Goal: Contribute content: Contribute content

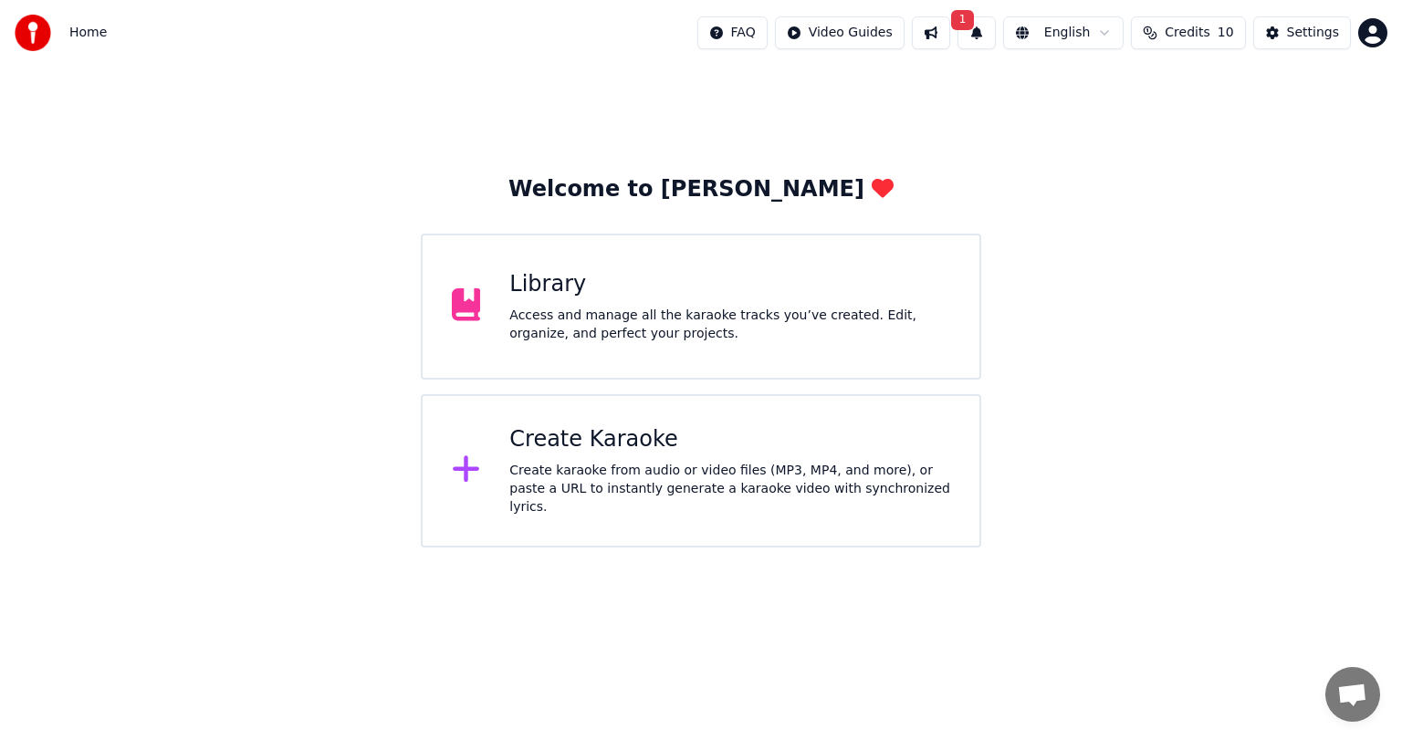
click at [569, 282] on div "Library" at bounding box center [729, 284] width 441 height 29
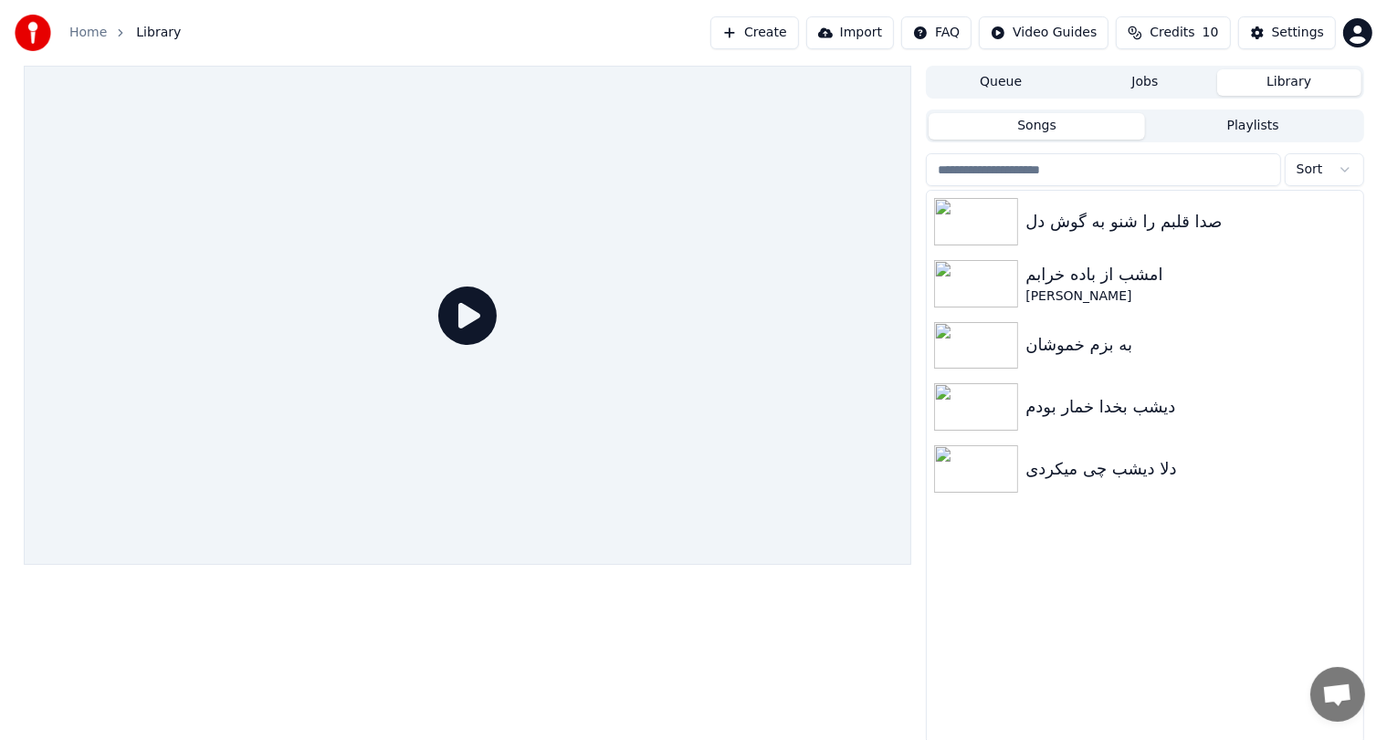
click at [794, 34] on button "Create" at bounding box center [754, 32] width 89 height 33
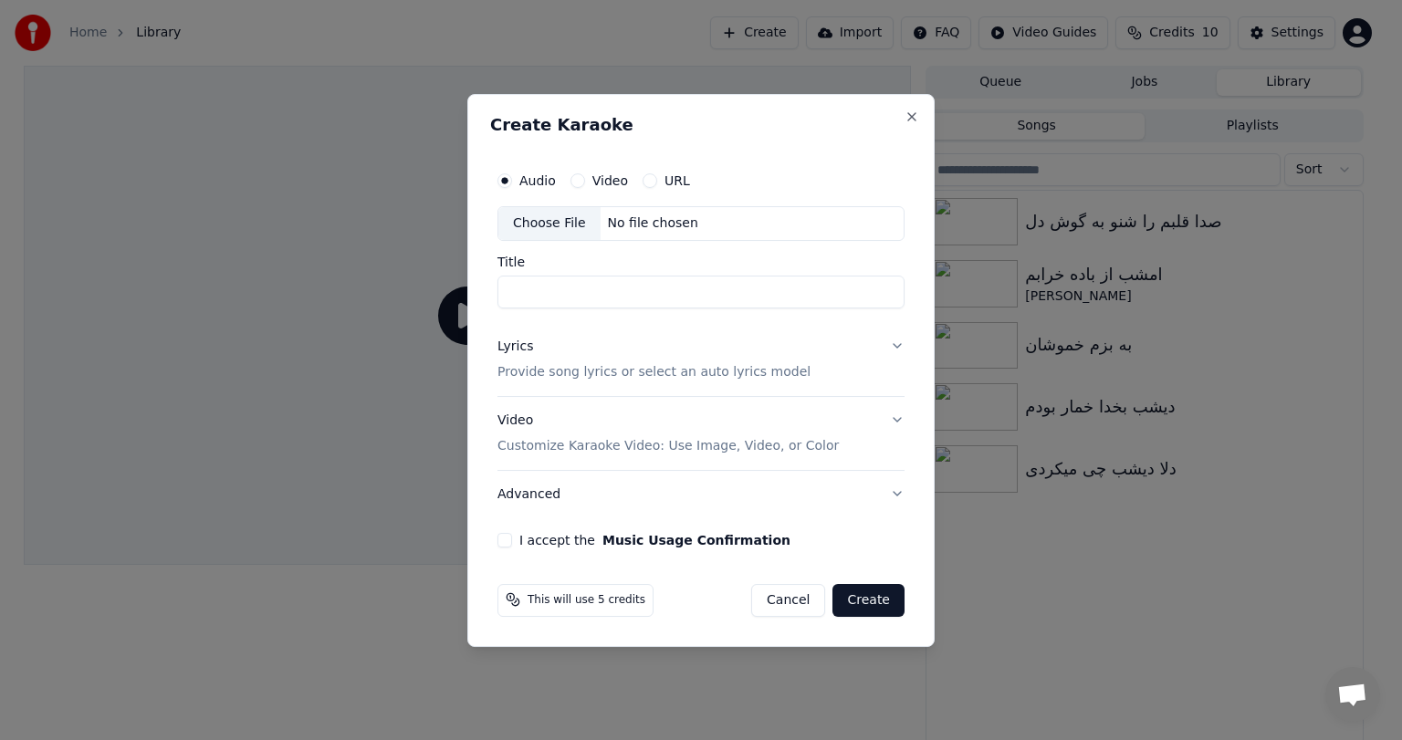
click at [630, 223] on div "No file chosen" at bounding box center [653, 224] width 105 height 18
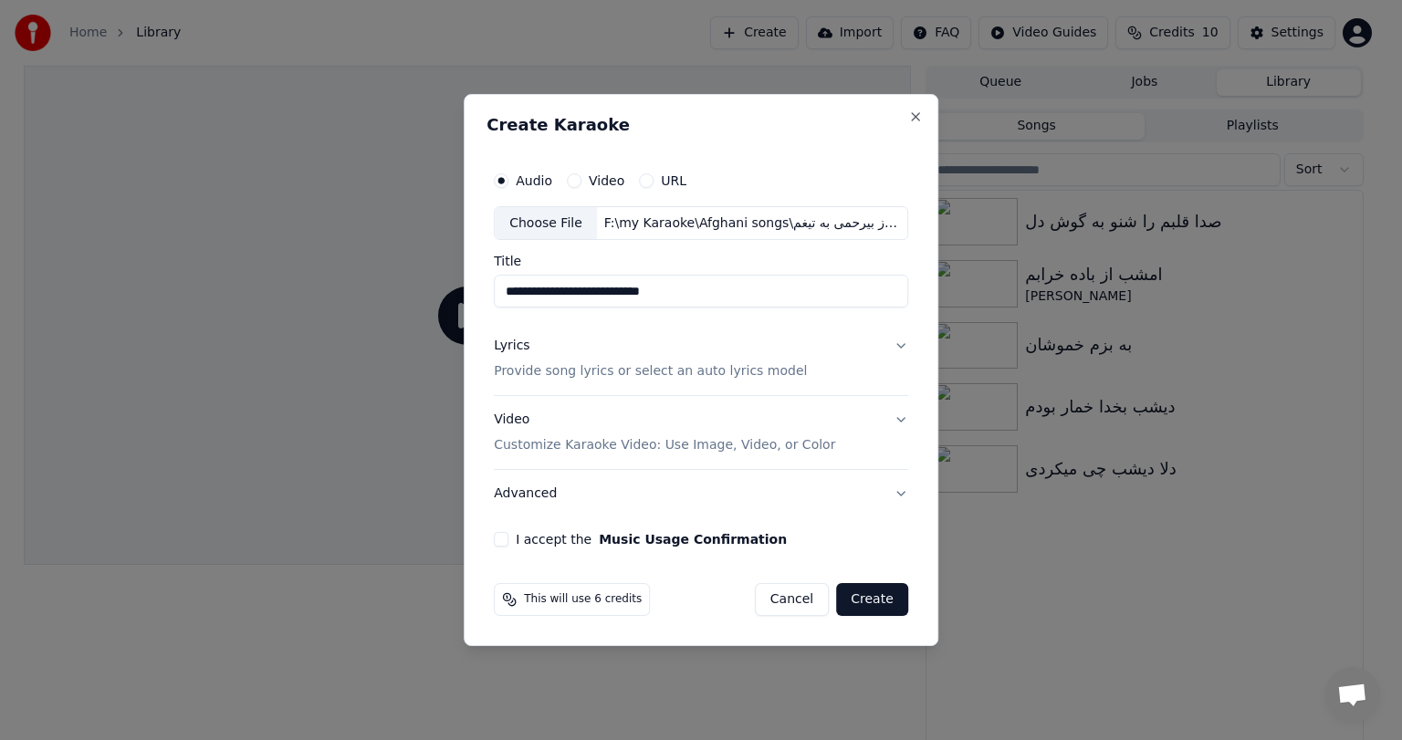
click at [612, 292] on input "**********" at bounding box center [701, 292] width 414 height 33
paste input
paste input "**********"
click at [567, 295] on input "**********" at bounding box center [701, 292] width 414 height 33
click at [599, 295] on input "**********" at bounding box center [701, 292] width 414 height 33
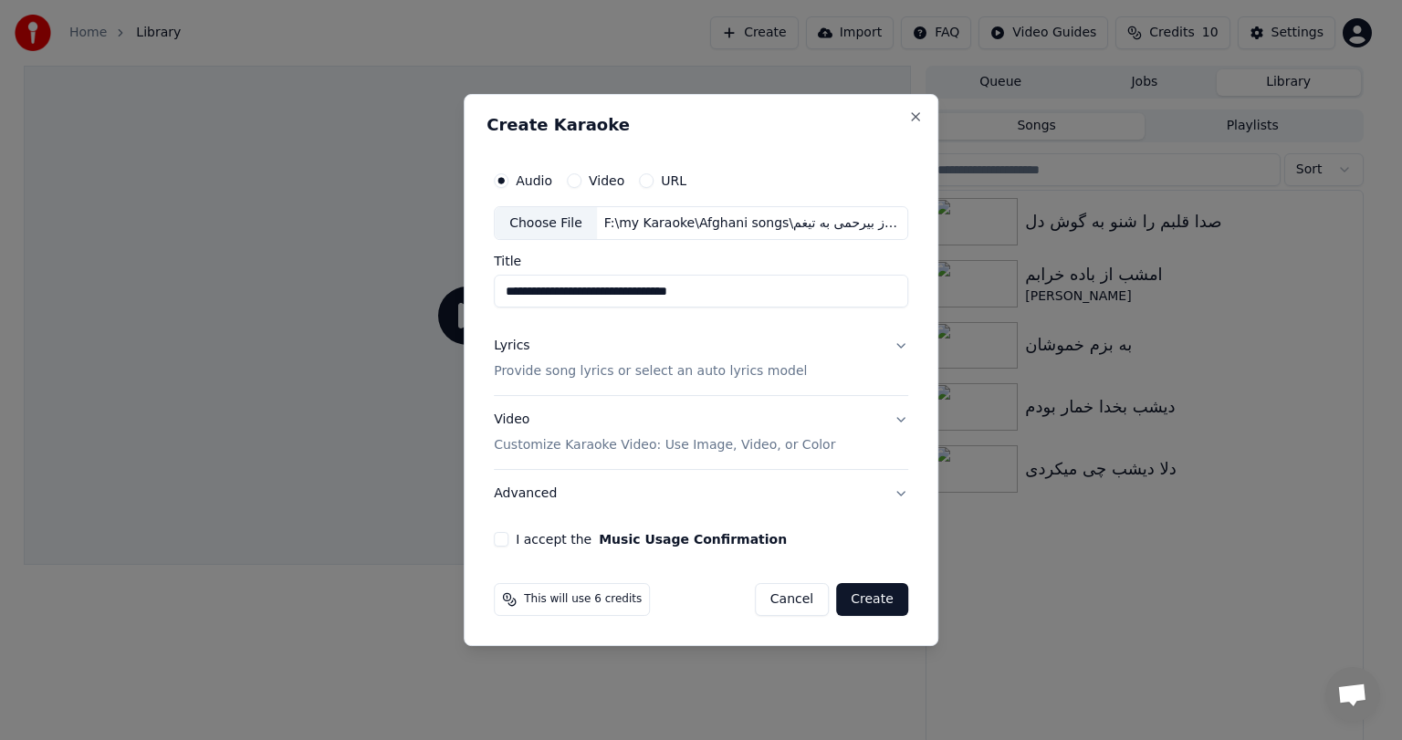
type input "**********"
click at [899, 346] on button "Lyrics Provide song lyrics or select an auto lyrics model" at bounding box center [701, 359] width 414 height 73
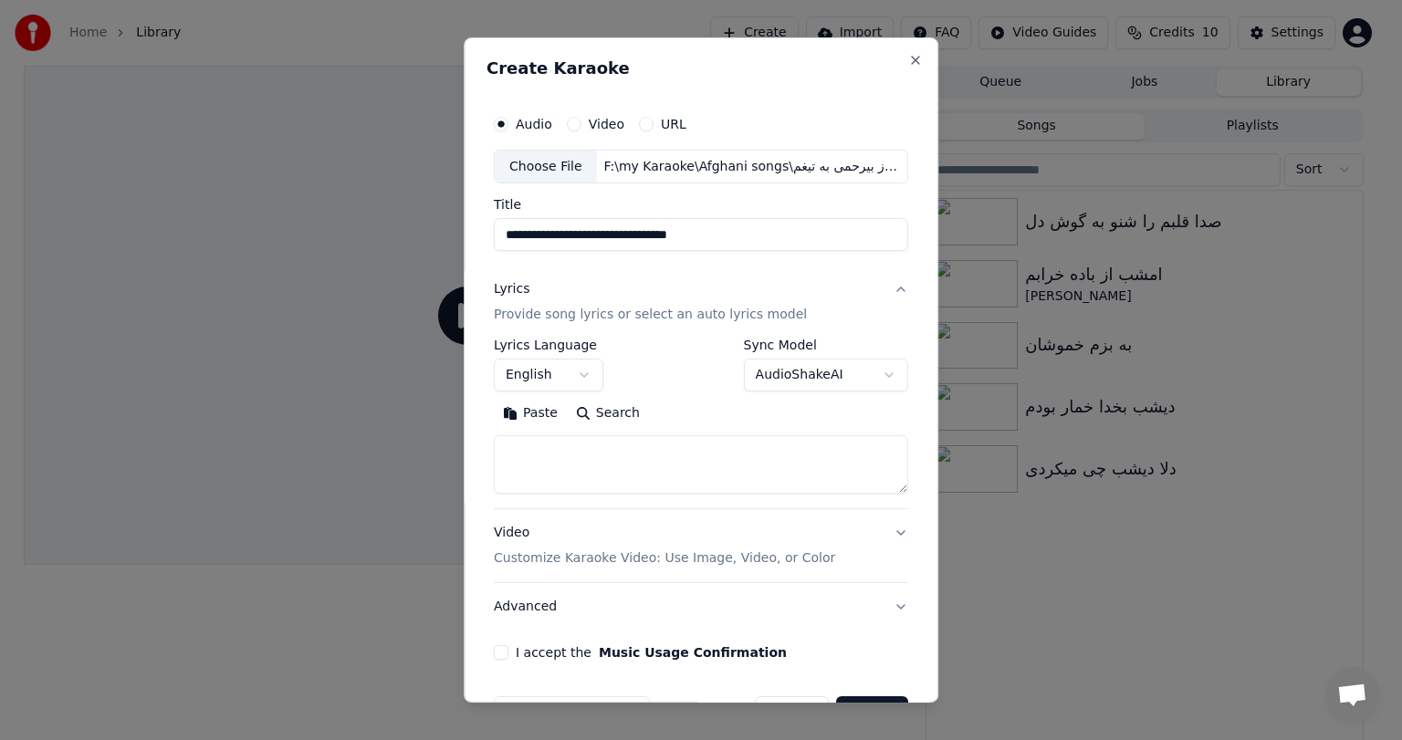
click at [578, 376] on body "**********" at bounding box center [693, 370] width 1387 height 740
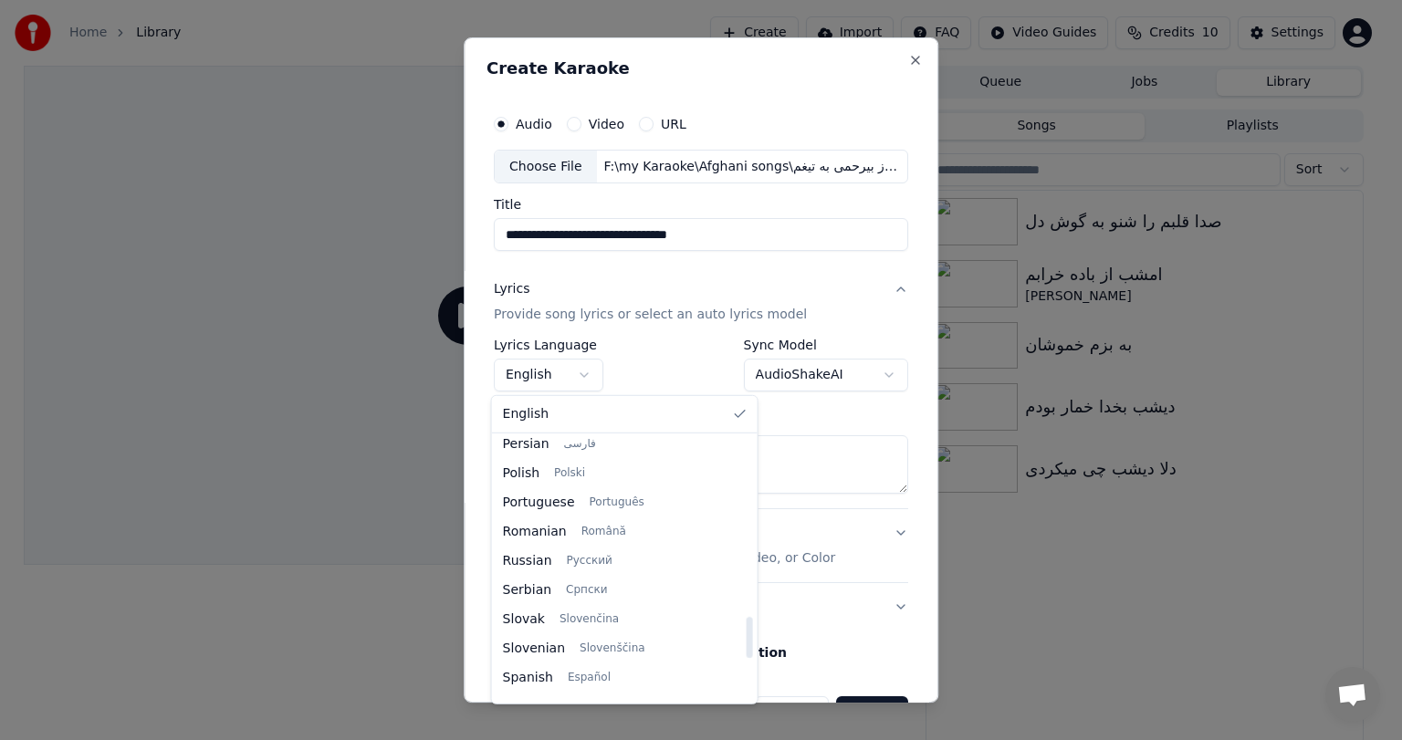
scroll to position [1139, 0]
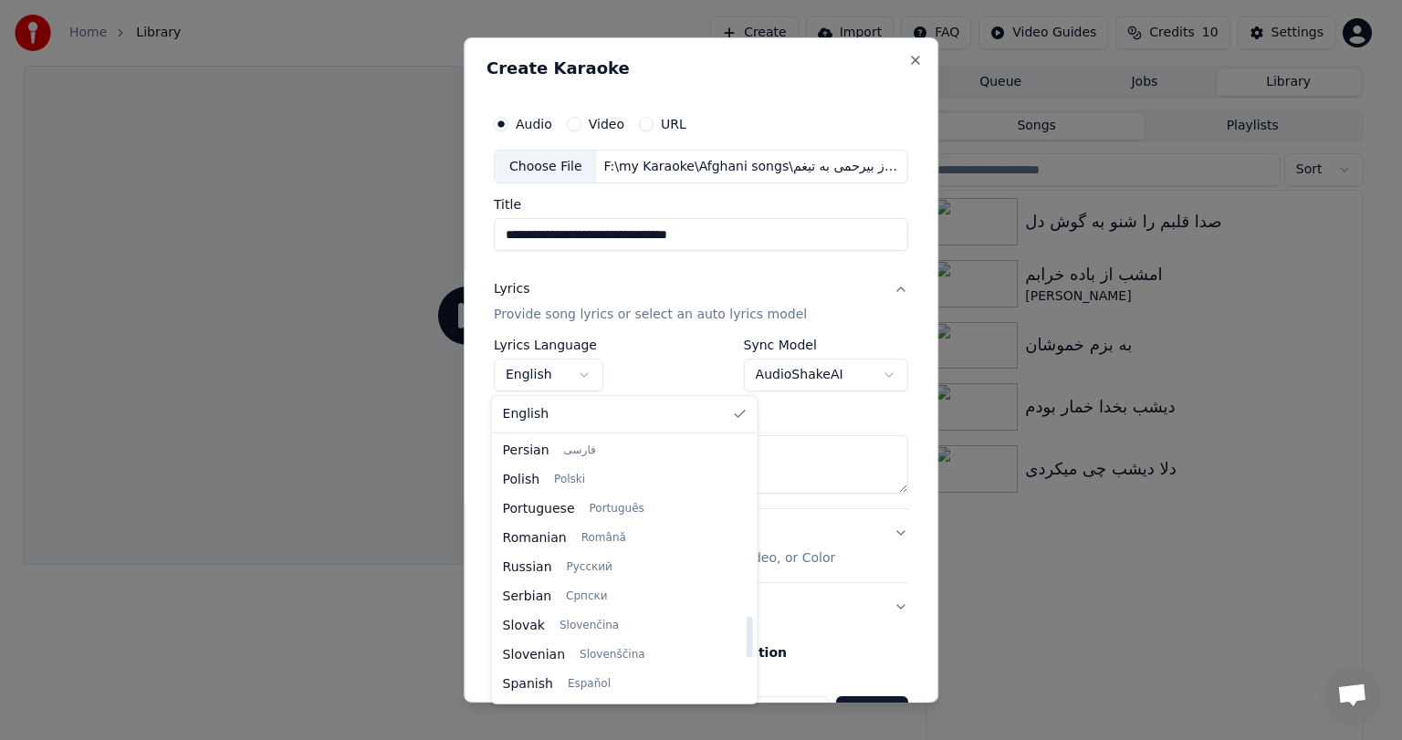
select select "**"
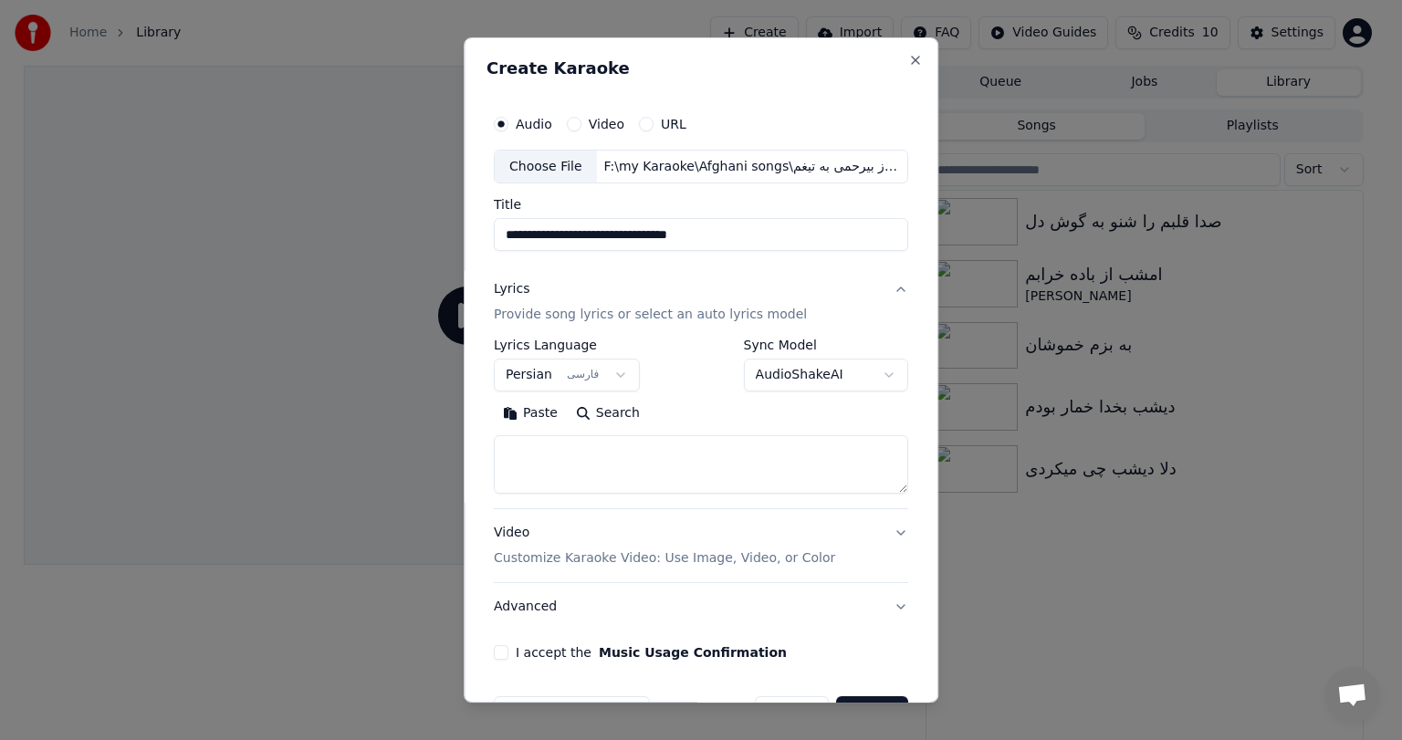
click at [527, 411] on button "Paste" at bounding box center [530, 414] width 73 height 29
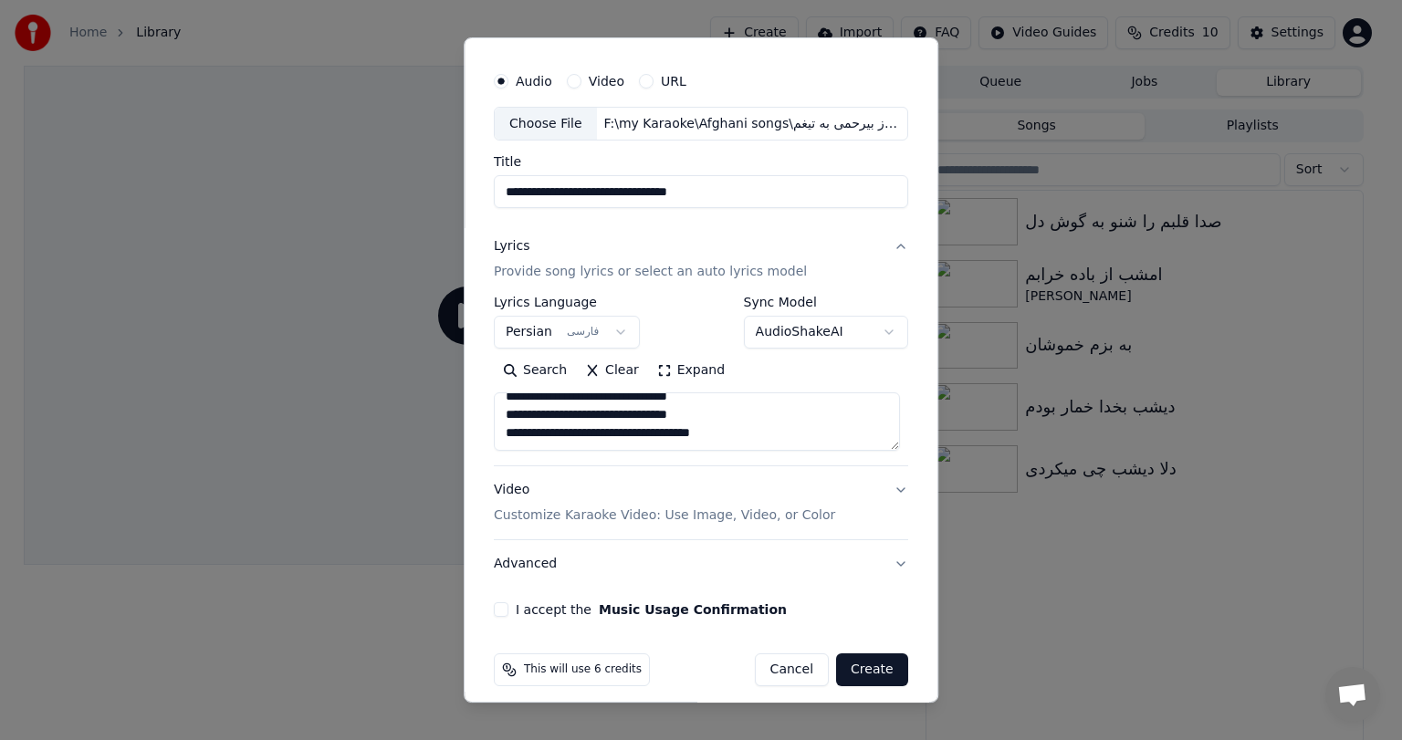
scroll to position [44, 0]
click at [521, 487] on div "Video Customize Karaoke Video: Use Image, Video, or Color" at bounding box center [664, 503] width 341 height 44
type textarea "**********"
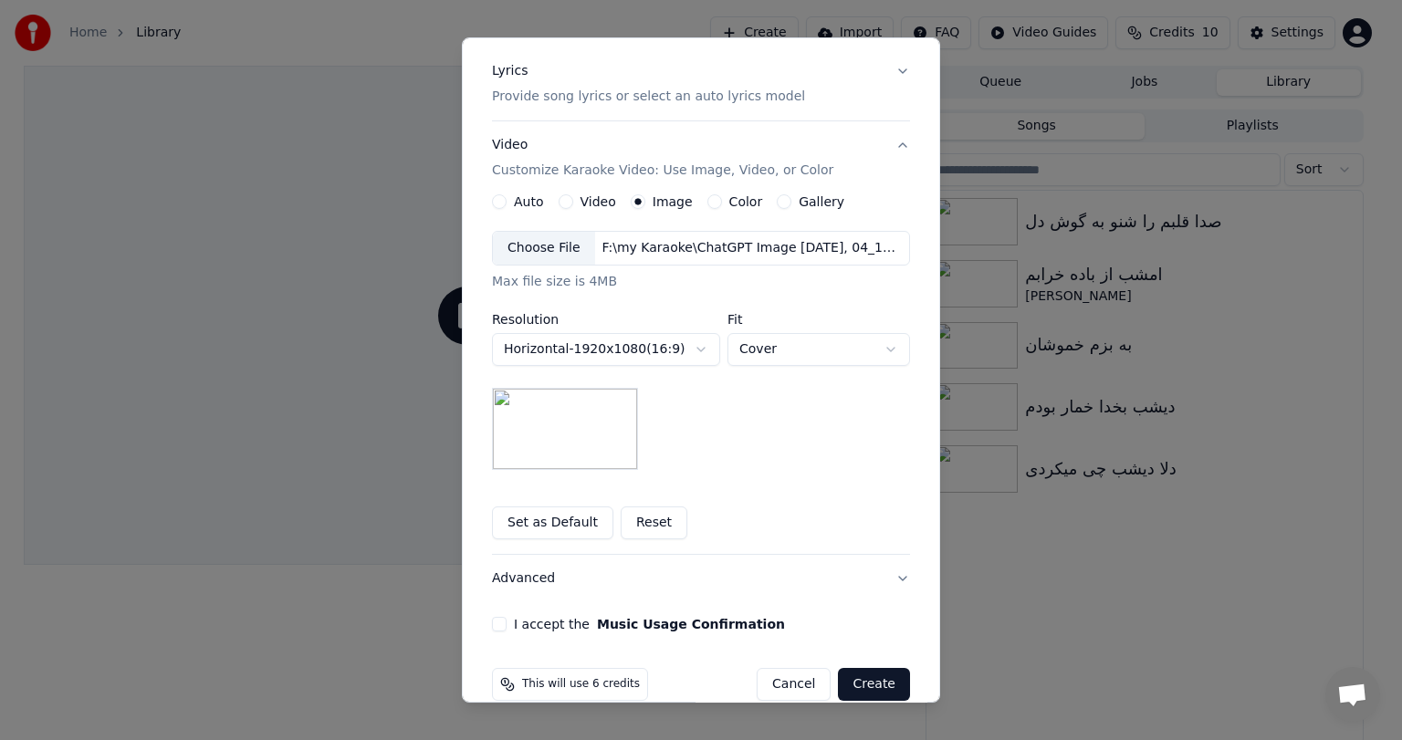
scroll to position [245, 0]
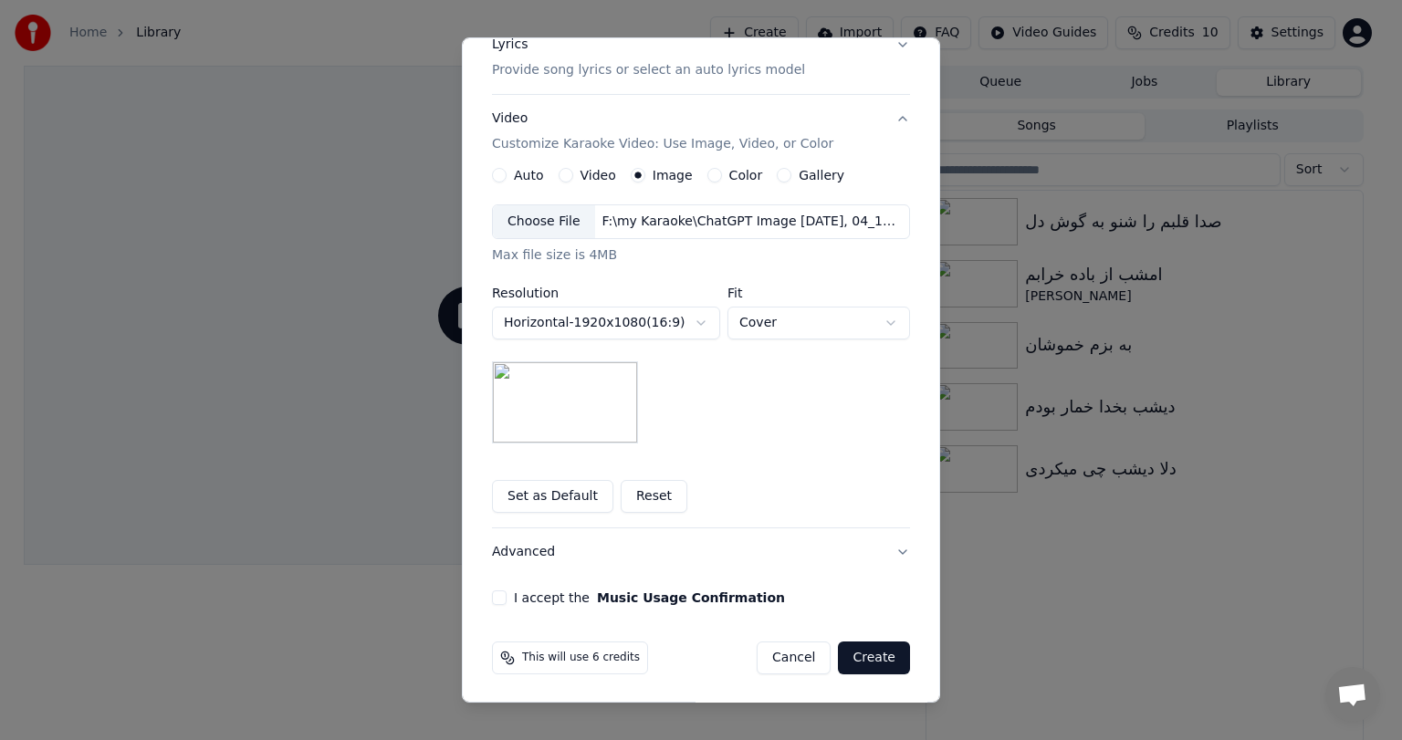
click at [493, 602] on button "I accept the Music Usage Confirmation" at bounding box center [499, 598] width 15 height 15
click at [820, 465] on div "**********" at bounding box center [701, 340] width 418 height 345
click at [880, 657] on button "Create" at bounding box center [874, 658] width 72 height 33
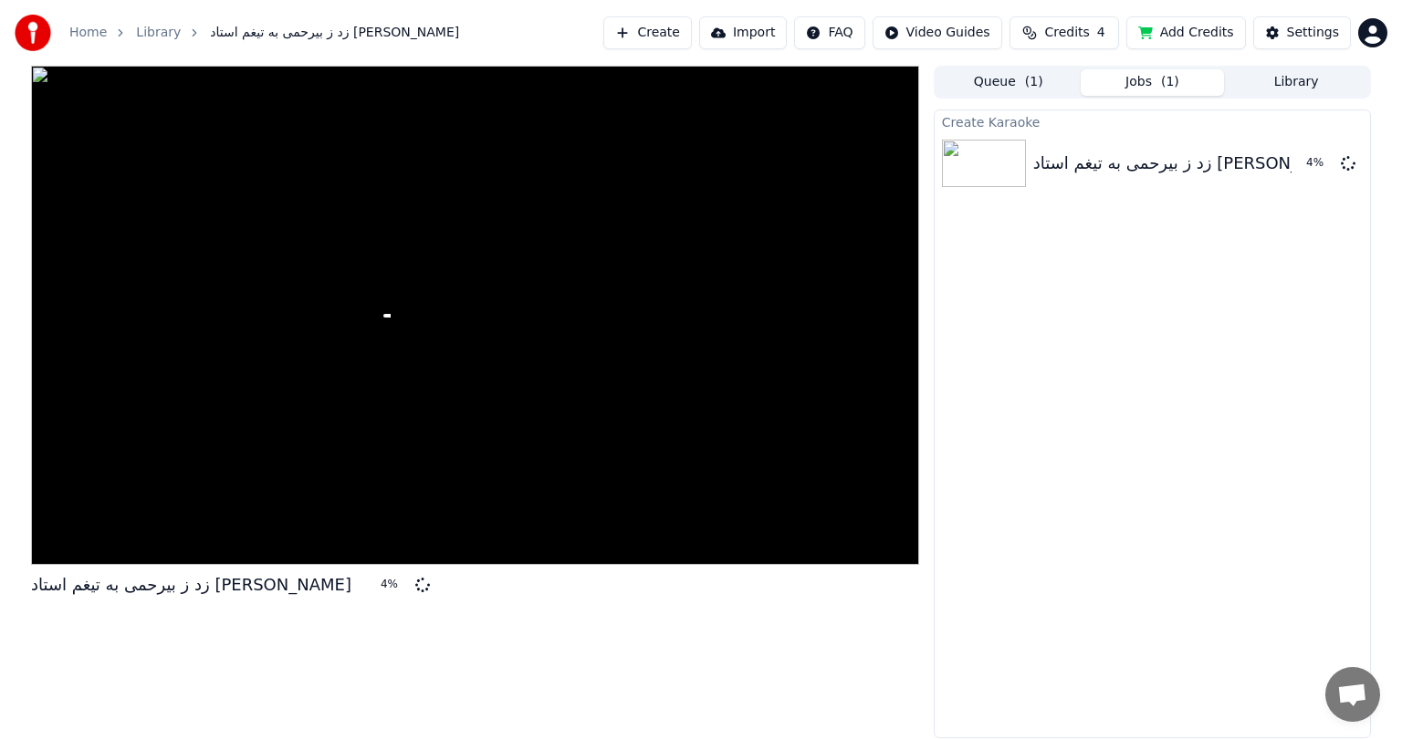
click at [975, 241] on div "Create Karaoke زد ز بیرحمی به تیغم استاد [PERSON_NAME] 4 %" at bounding box center [1152, 424] width 437 height 629
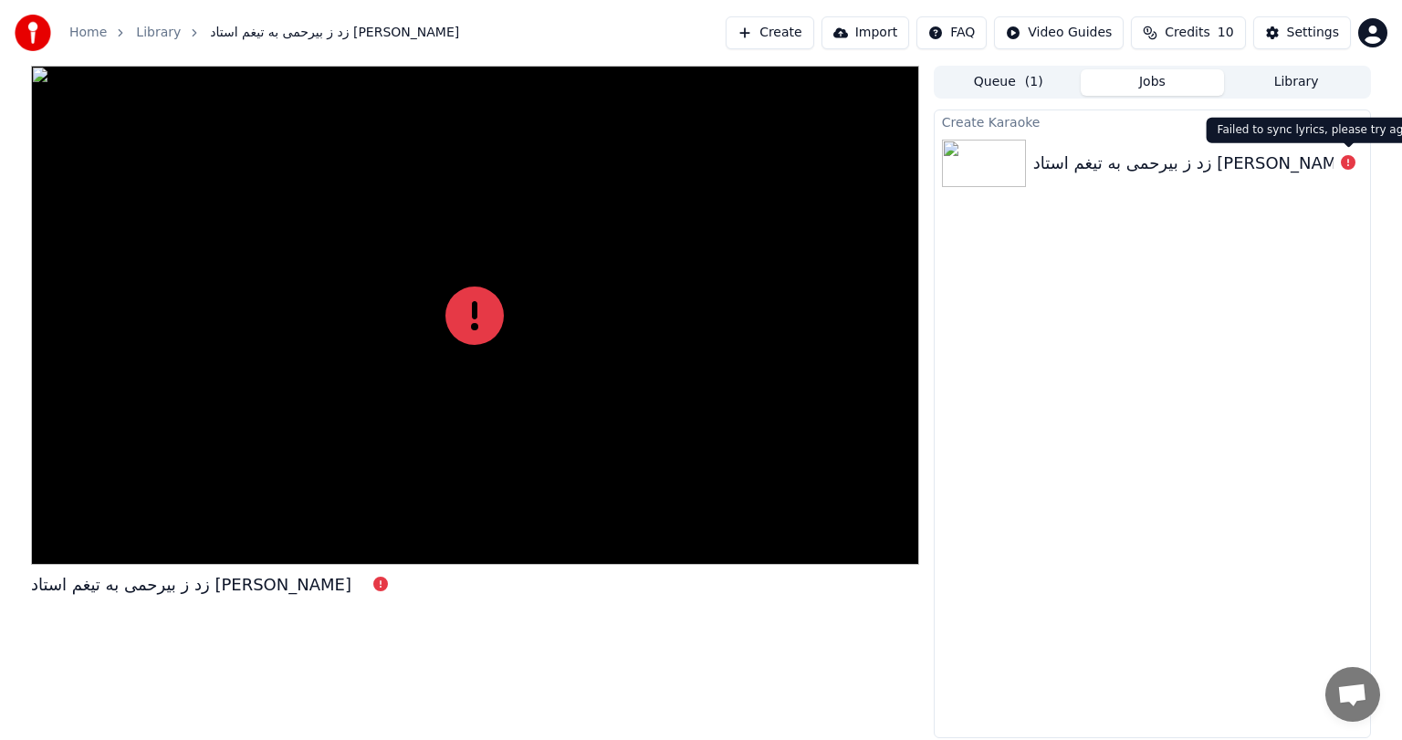
click at [1347, 164] on icon at bounding box center [1348, 162] width 15 height 15
click at [1168, 173] on div "زد ز بیرحمی به تیغم استاد [PERSON_NAME]" at bounding box center [1193, 164] width 320 height 26
click at [1021, 162] on img at bounding box center [984, 163] width 84 height 47
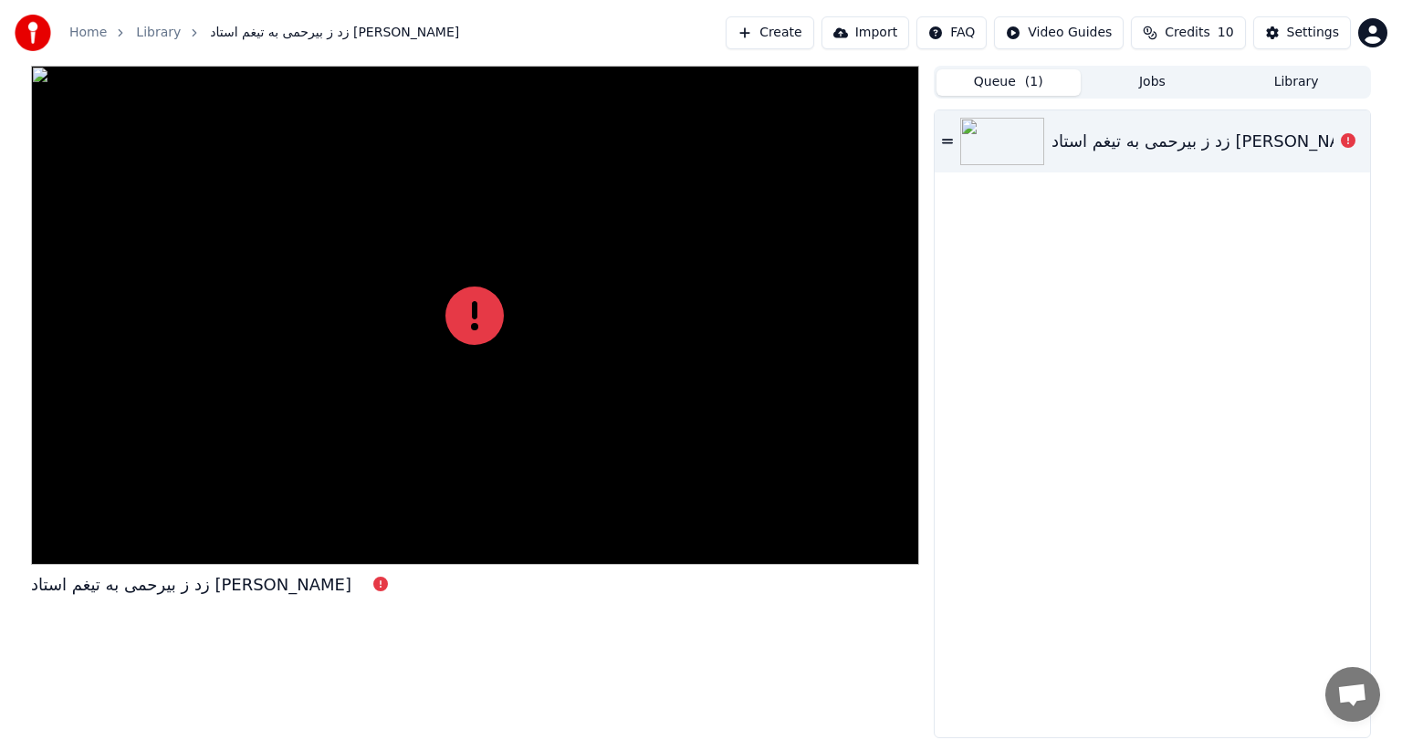
click at [1014, 85] on button "Queue ( 1 )" at bounding box center [1009, 82] width 144 height 26
click at [1345, 142] on icon at bounding box center [1348, 140] width 15 height 15
click at [944, 135] on icon at bounding box center [947, 141] width 11 height 13
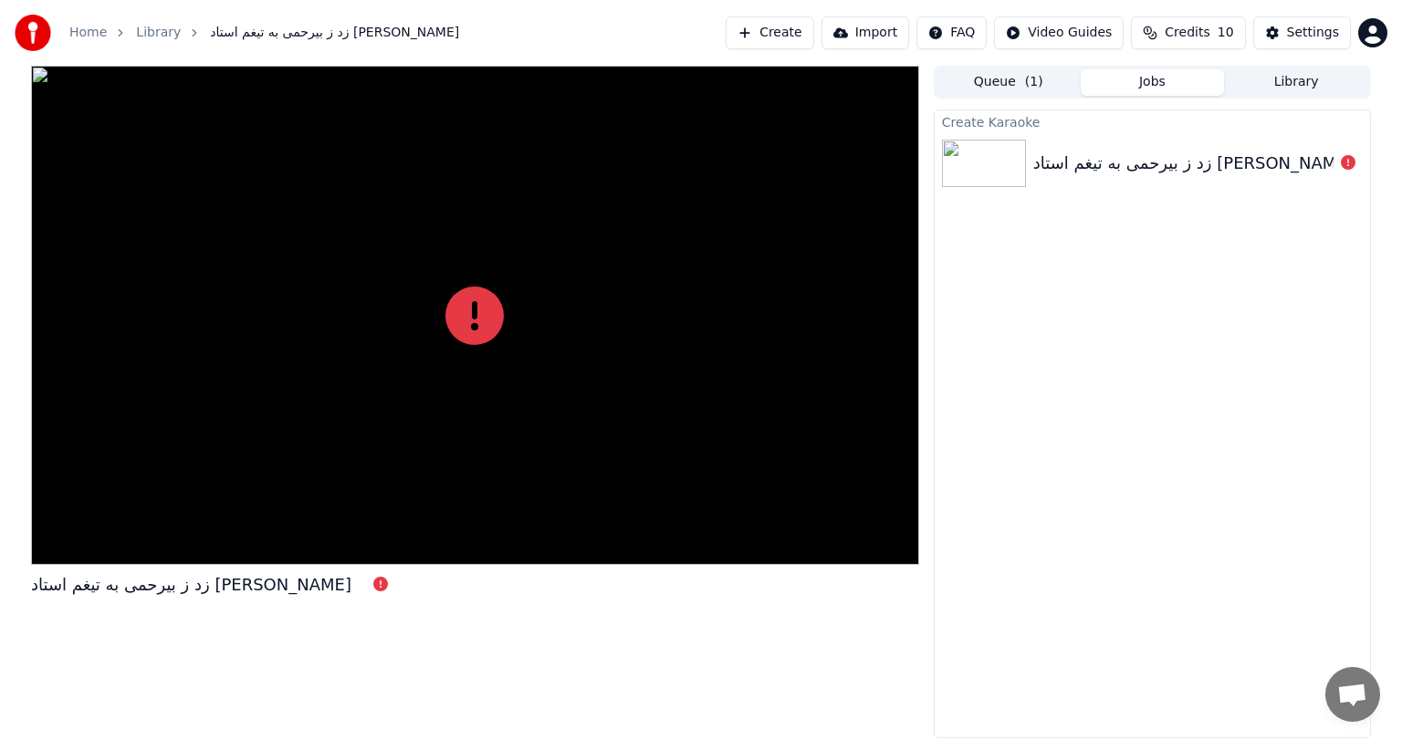
click at [1136, 90] on button "Jobs" at bounding box center [1153, 82] width 144 height 26
click at [1348, 162] on icon at bounding box center [1348, 162] width 15 height 15
click at [1125, 172] on div "زد ز بیرحمی به تیغم استاد [PERSON_NAME]" at bounding box center [1193, 164] width 320 height 26
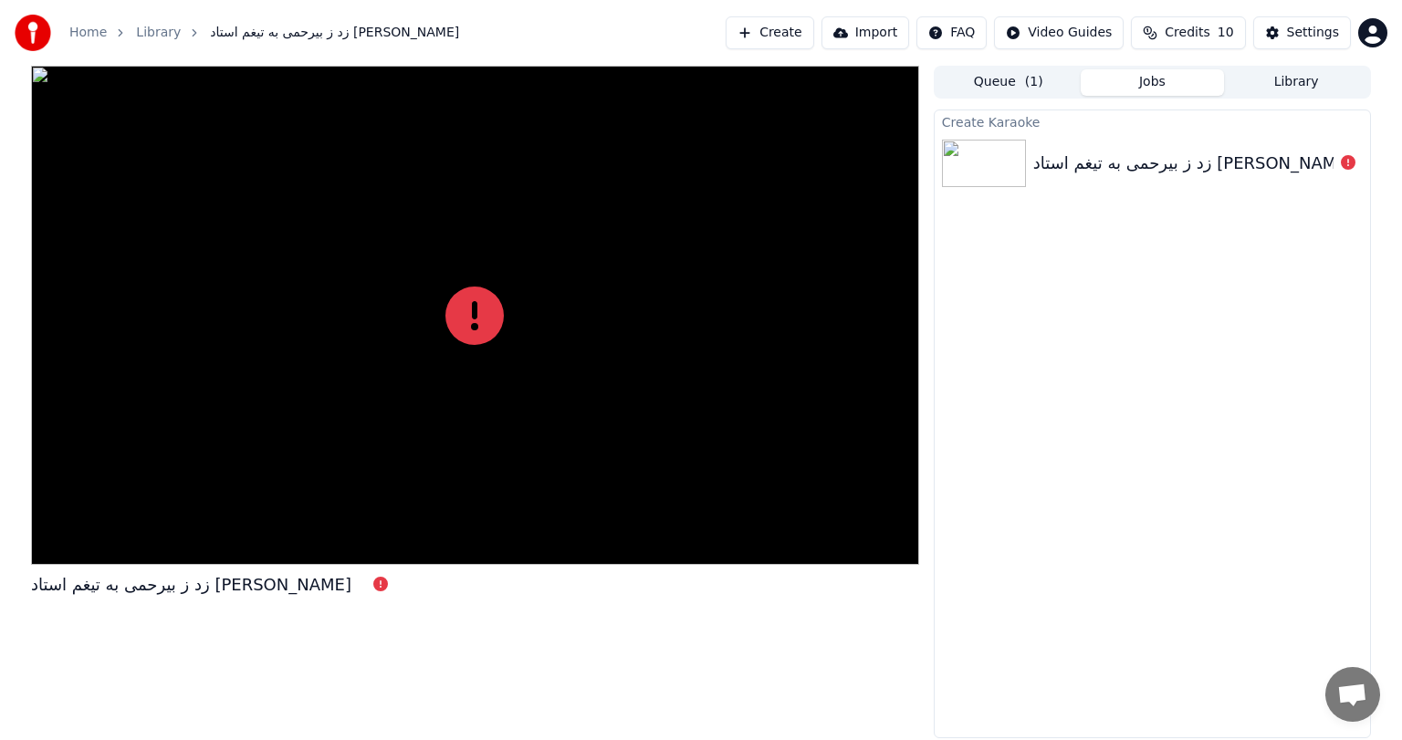
click at [971, 161] on img at bounding box center [984, 163] width 84 height 47
click at [373, 588] on icon at bounding box center [380, 584] width 15 height 15
click at [197, 588] on div "زد ز بیرحمی به تیغم استاد [PERSON_NAME]" at bounding box center [191, 585] width 320 height 26
click at [1347, 164] on icon at bounding box center [1348, 162] width 15 height 15
click at [994, 173] on img at bounding box center [984, 163] width 84 height 47
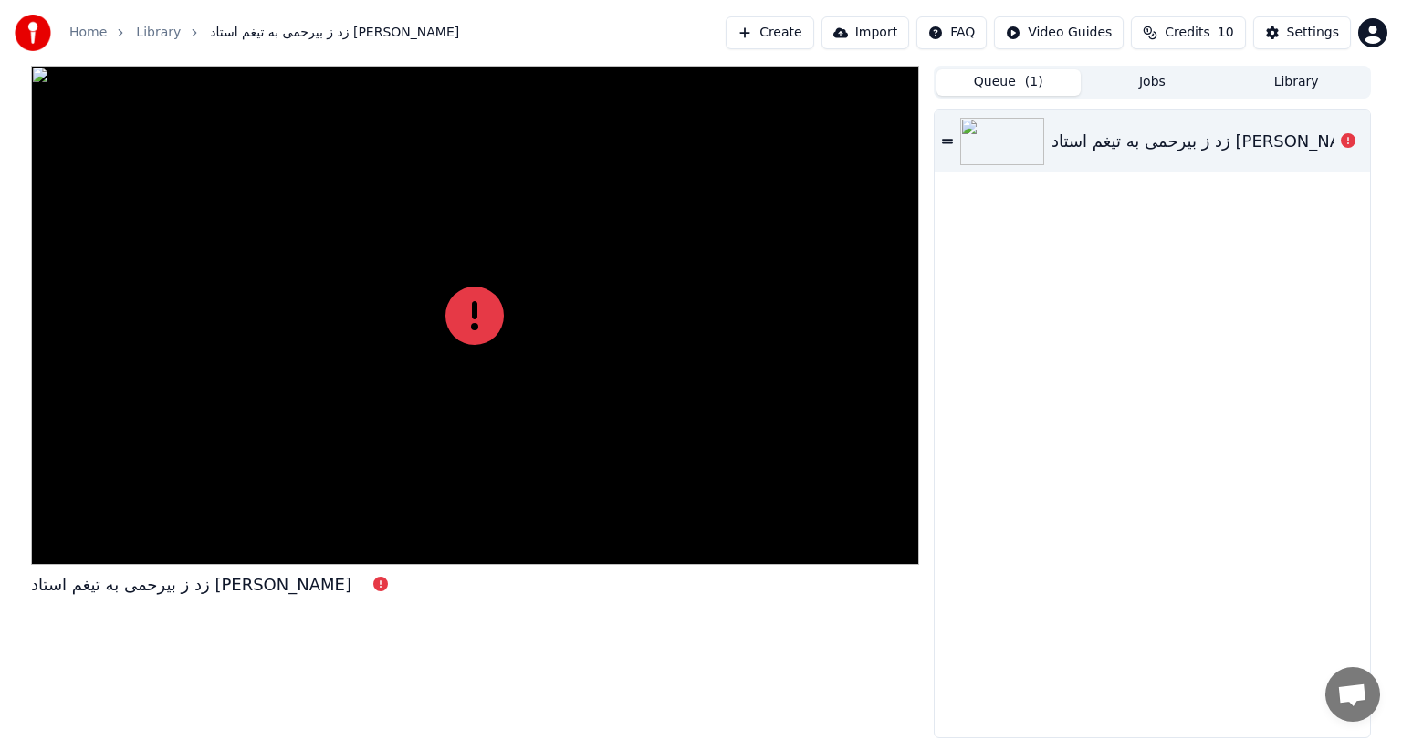
click at [1016, 91] on button "Queue ( 1 )" at bounding box center [1009, 82] width 144 height 26
click at [947, 138] on icon at bounding box center [947, 141] width 11 height 13
drag, startPoint x: 947, startPoint y: 138, endPoint x: 957, endPoint y: 249, distance: 111.7
click at [957, 249] on div "زد ز بیرحمی به تیغم استاد [PERSON_NAME]" at bounding box center [1152, 423] width 435 height 627
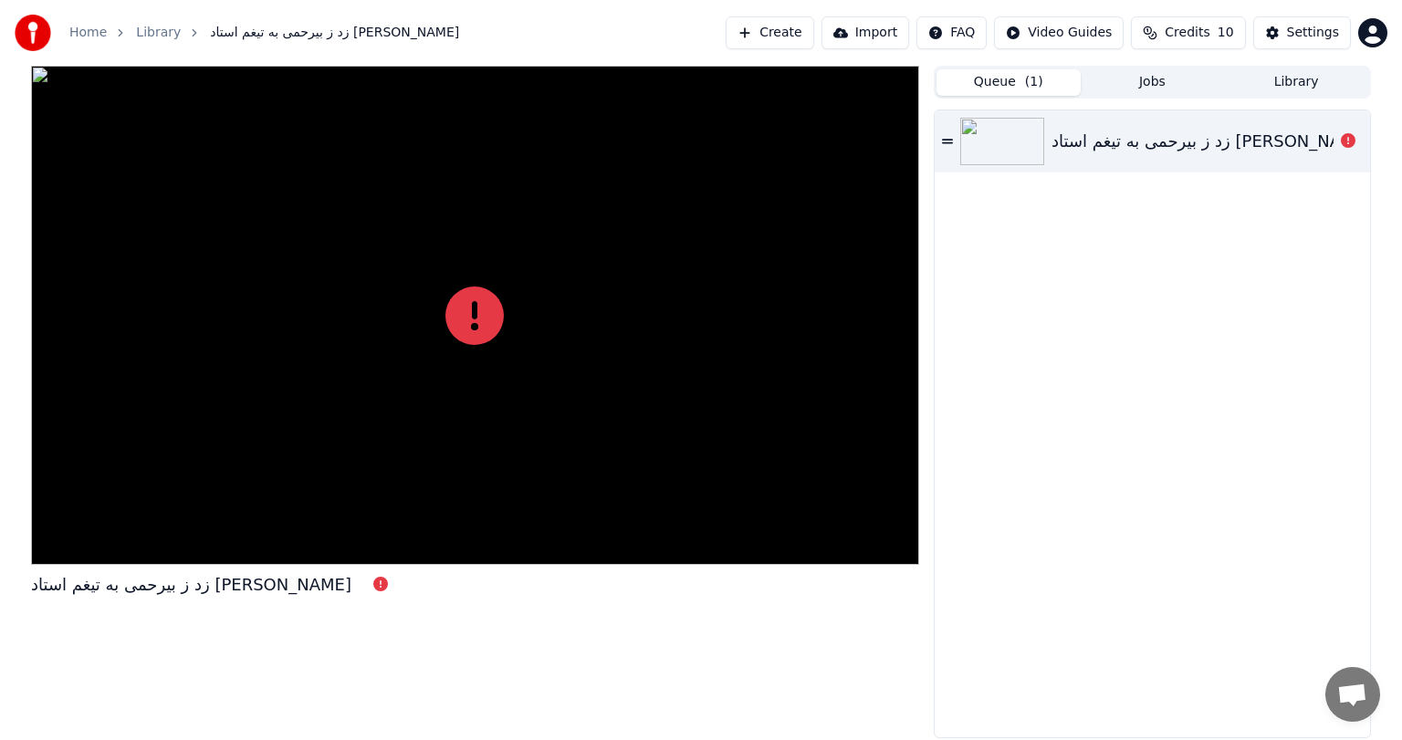
click at [950, 147] on icon at bounding box center [947, 141] width 11 height 13
click at [1087, 132] on div "زد ز بیرحمی به تیغم استاد [PERSON_NAME]" at bounding box center [1212, 142] width 320 height 26
click at [781, 26] on button "Create" at bounding box center [770, 32] width 89 height 33
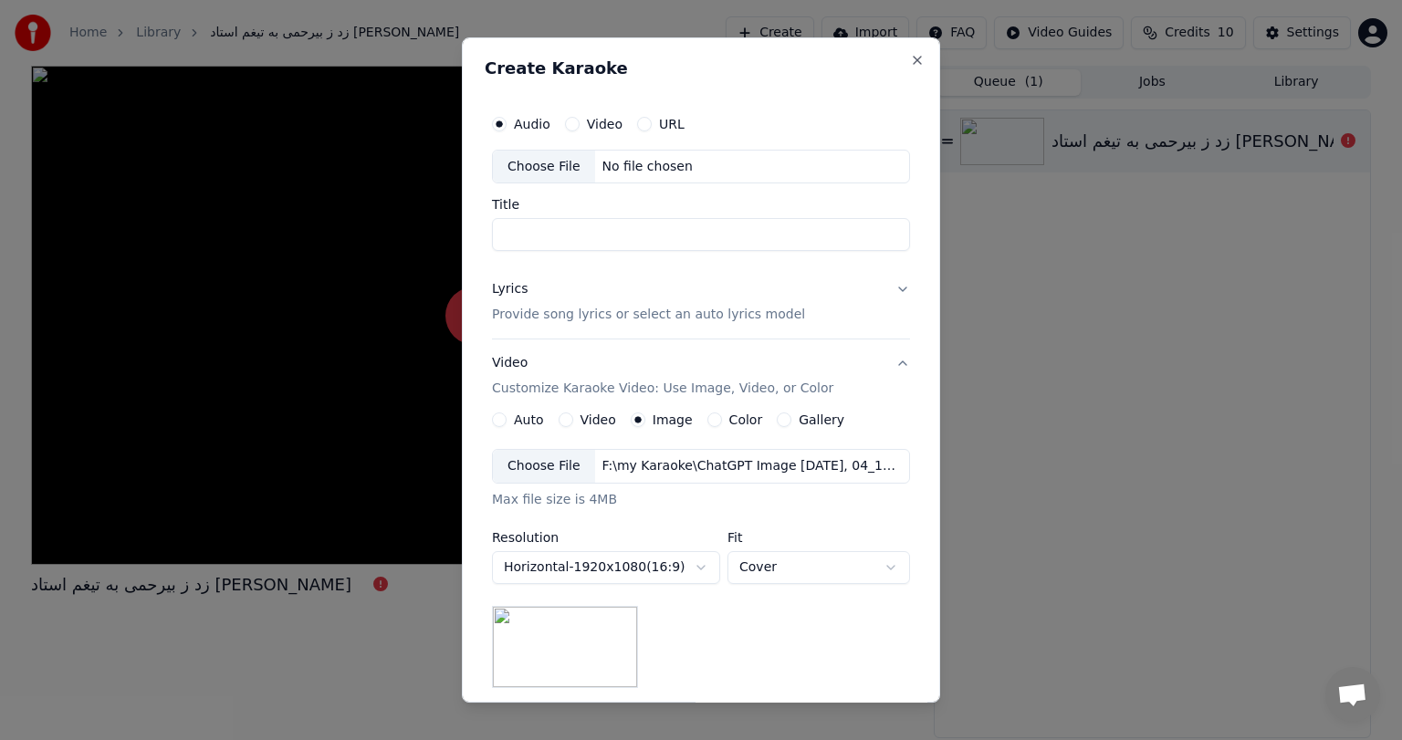
click at [621, 164] on div "No file chosen" at bounding box center [647, 167] width 105 height 18
click at [698, 235] on input "**********" at bounding box center [701, 235] width 418 height 33
paste input
type input "**********"
click at [533, 327] on button "Lyrics Provide song lyrics or select an auto lyrics model" at bounding box center [701, 303] width 418 height 73
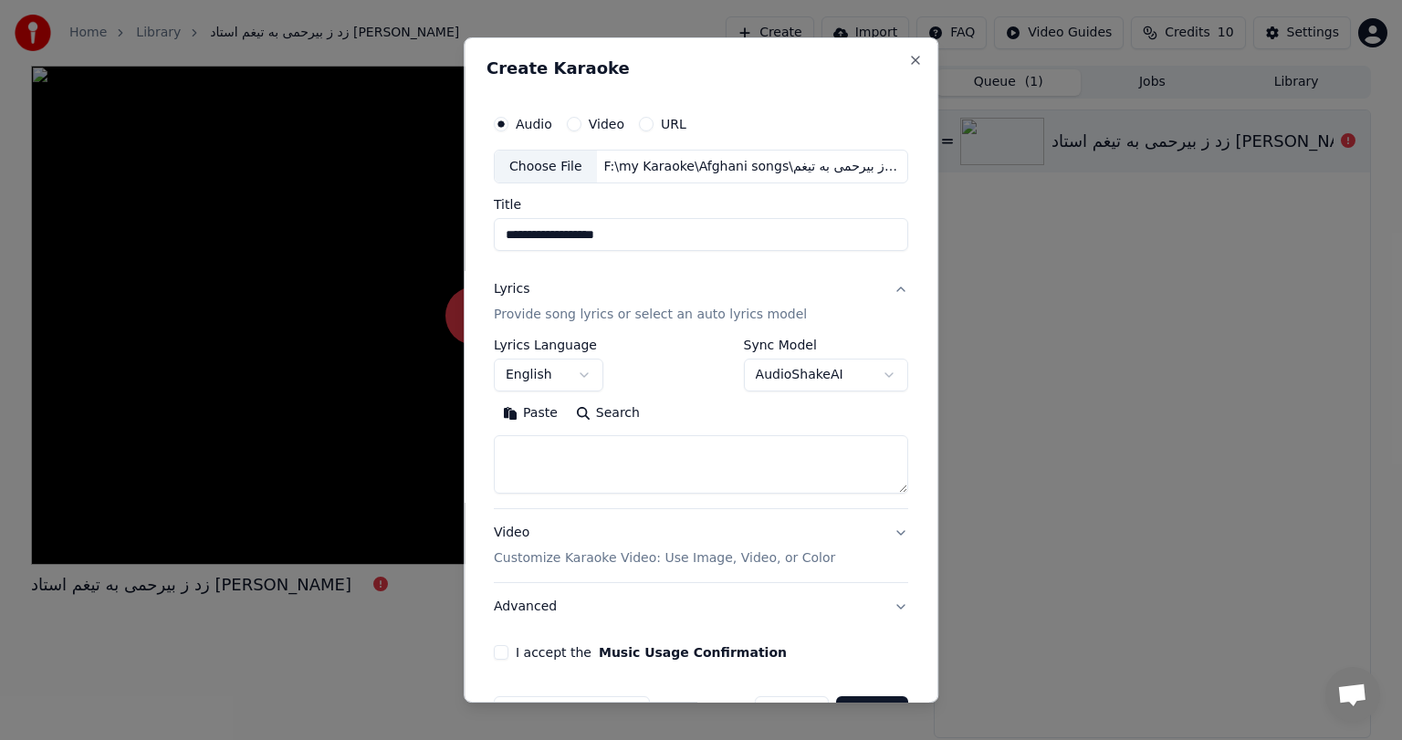
click at [526, 413] on button "Paste" at bounding box center [530, 414] width 73 height 29
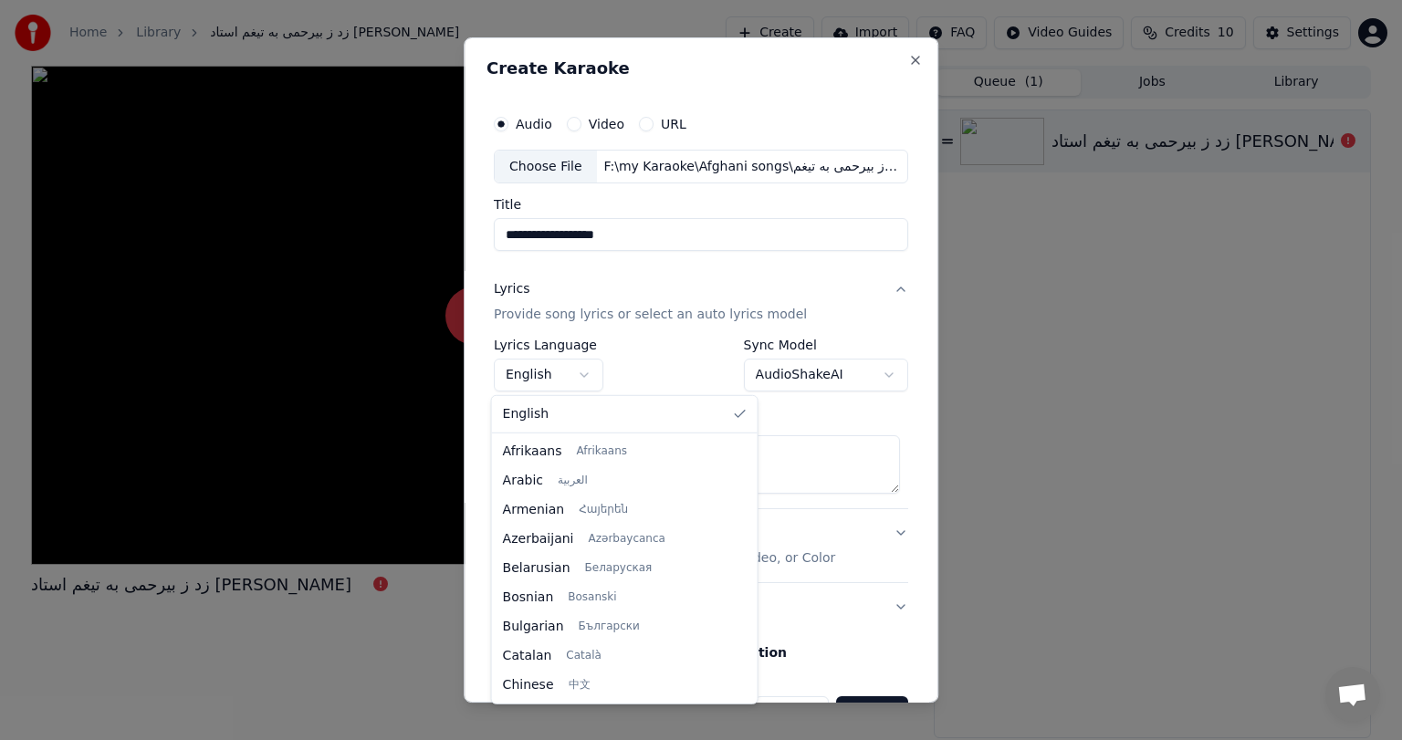
click at [567, 376] on body "**********" at bounding box center [701, 370] width 1402 height 740
type textarea "**********"
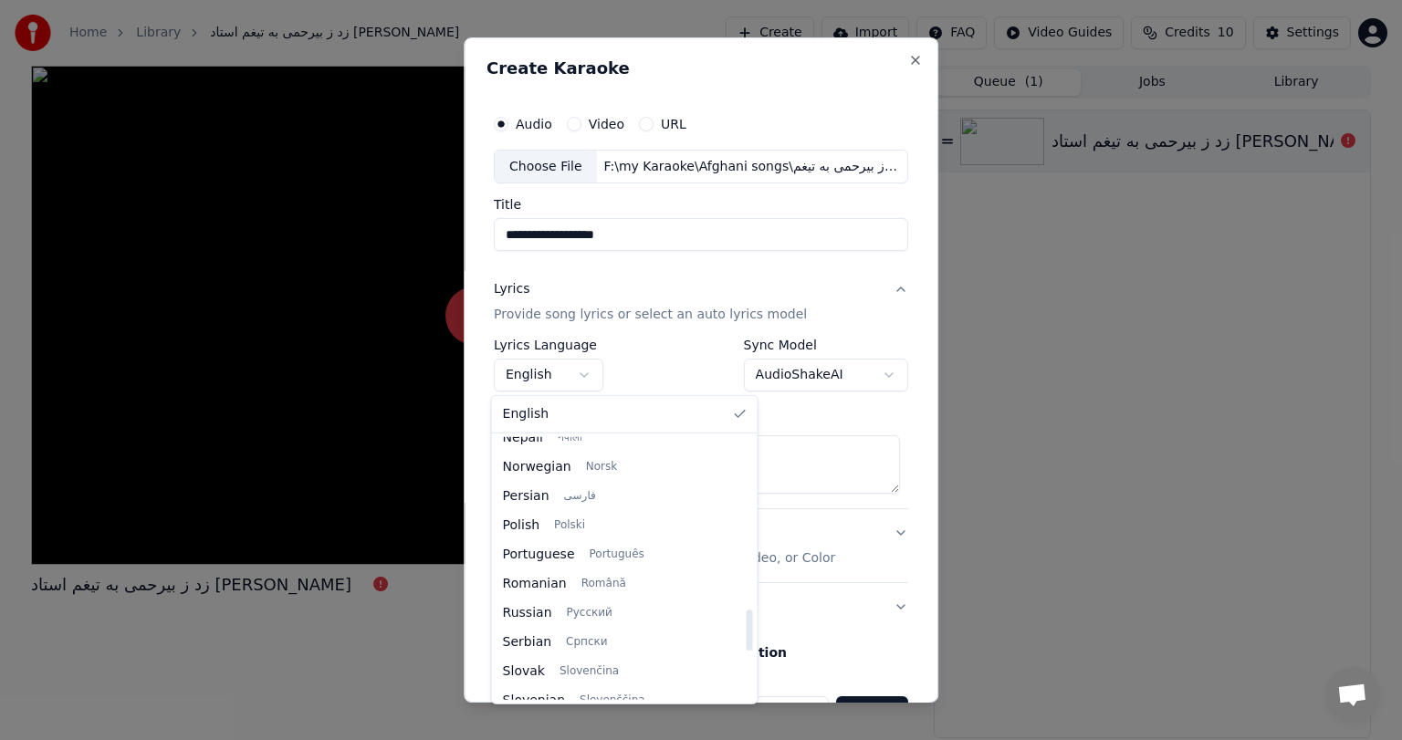
scroll to position [1094, 0]
select select "**"
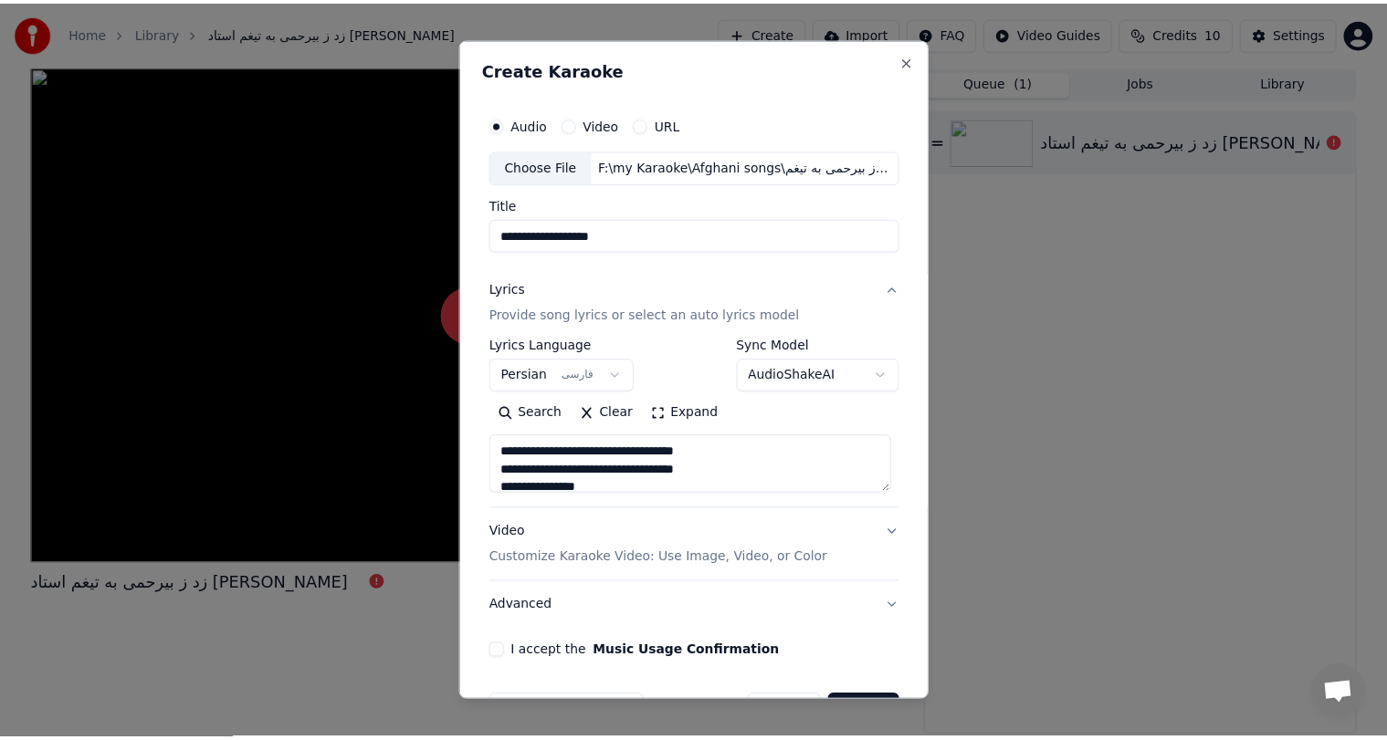
scroll to position [55, 0]
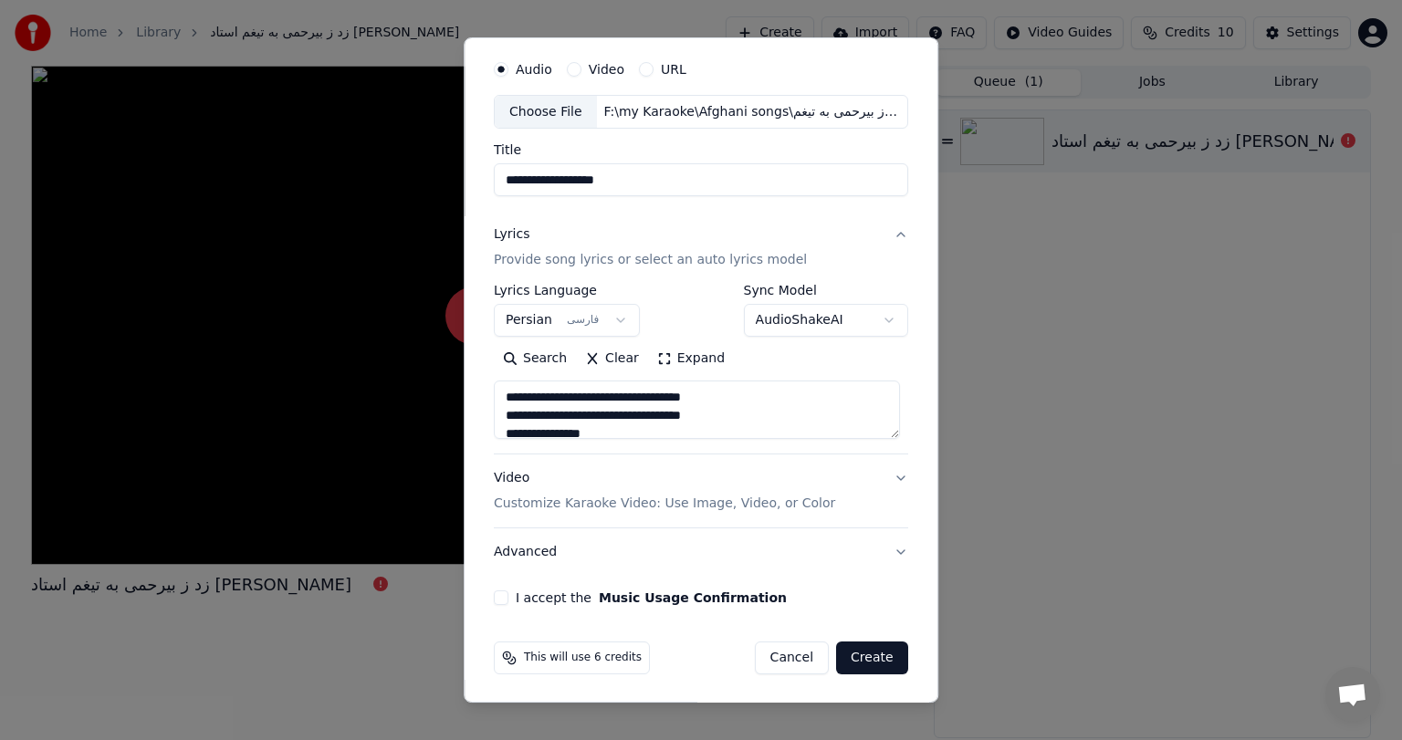
click at [500, 594] on button "I accept the Music Usage Confirmation" at bounding box center [501, 598] width 15 height 15
click at [868, 656] on button "Create" at bounding box center [872, 658] width 72 height 33
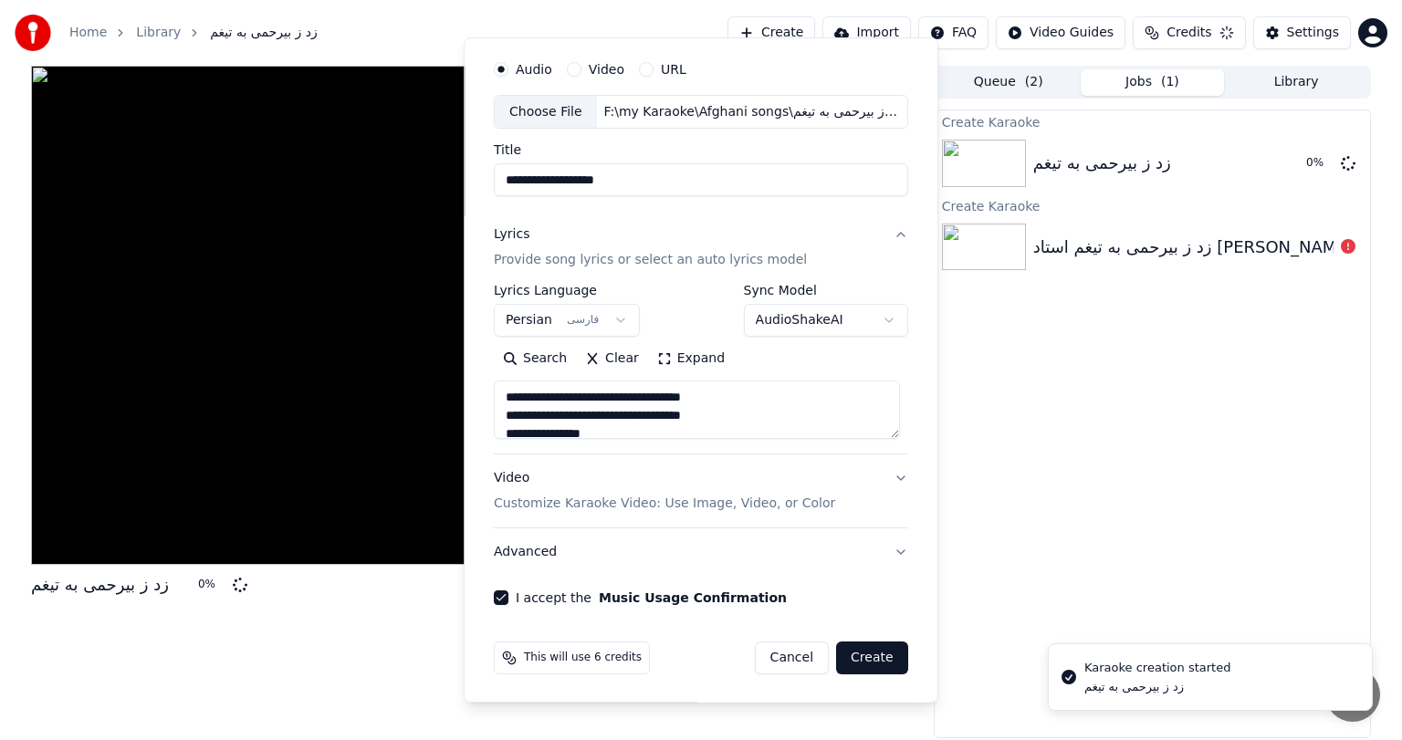
type textarea "**********"
select select
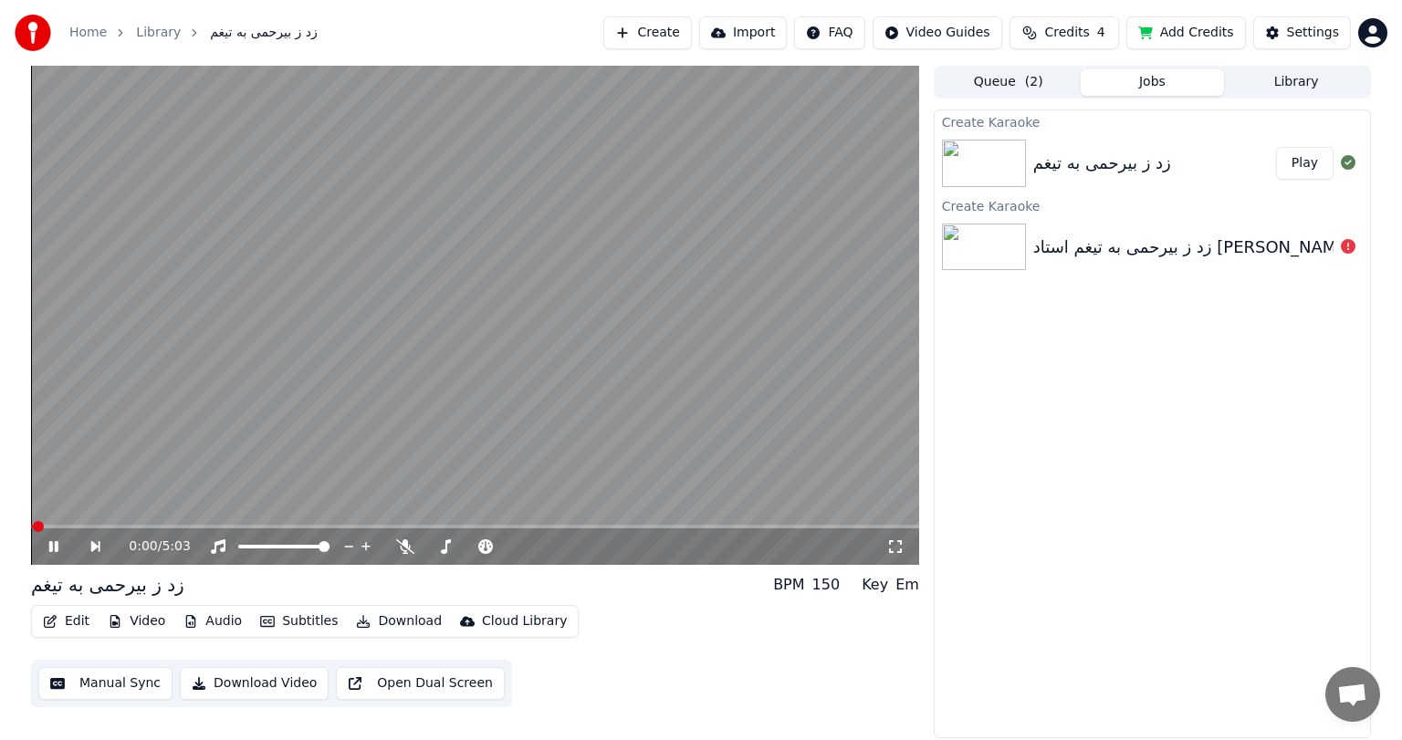
click at [54, 540] on icon at bounding box center [67, 546] width 42 height 15
click at [580, 207] on video at bounding box center [475, 315] width 888 height 499
click at [410, 555] on div at bounding box center [478, 547] width 165 height 18
click at [400, 540] on icon at bounding box center [405, 546] width 18 height 15
click at [57, 548] on icon at bounding box center [53, 546] width 9 height 11
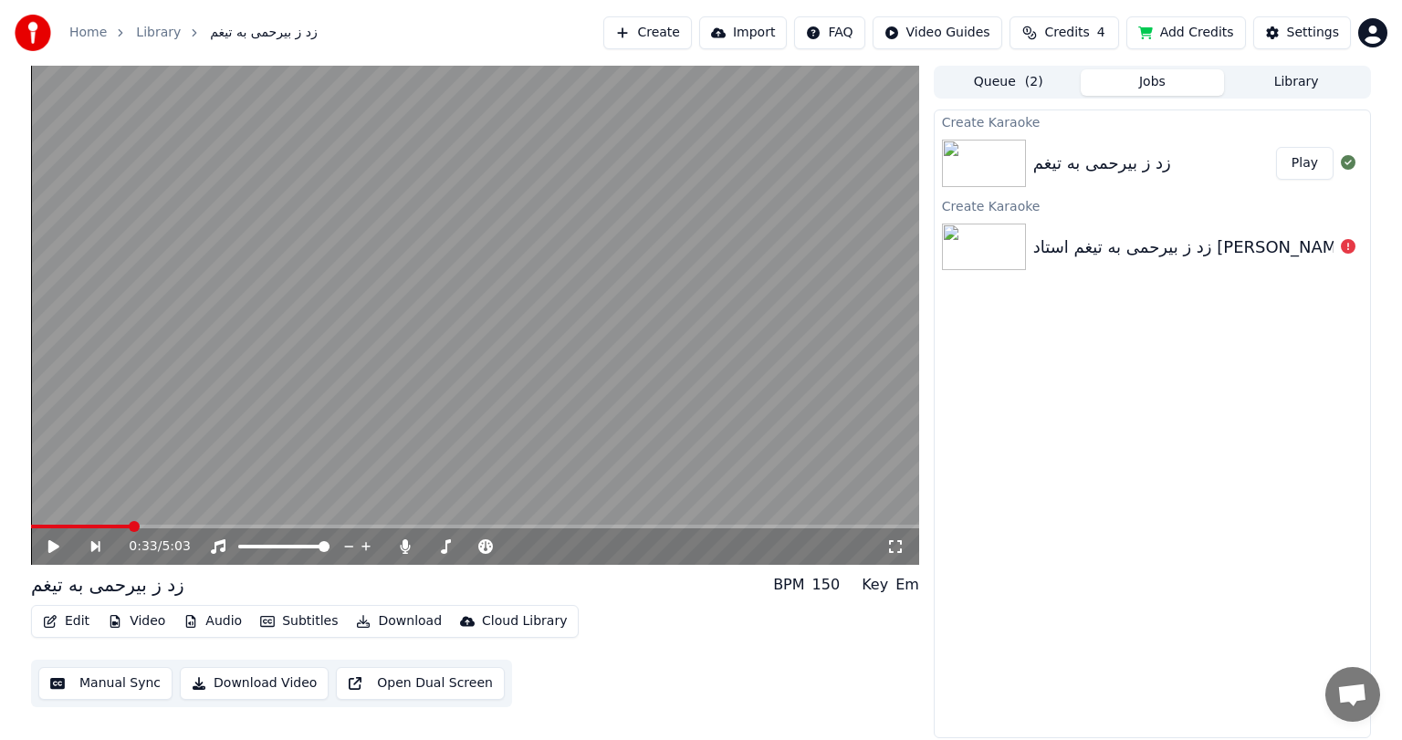
click at [65, 621] on button "Edit" at bounding box center [66, 622] width 61 height 26
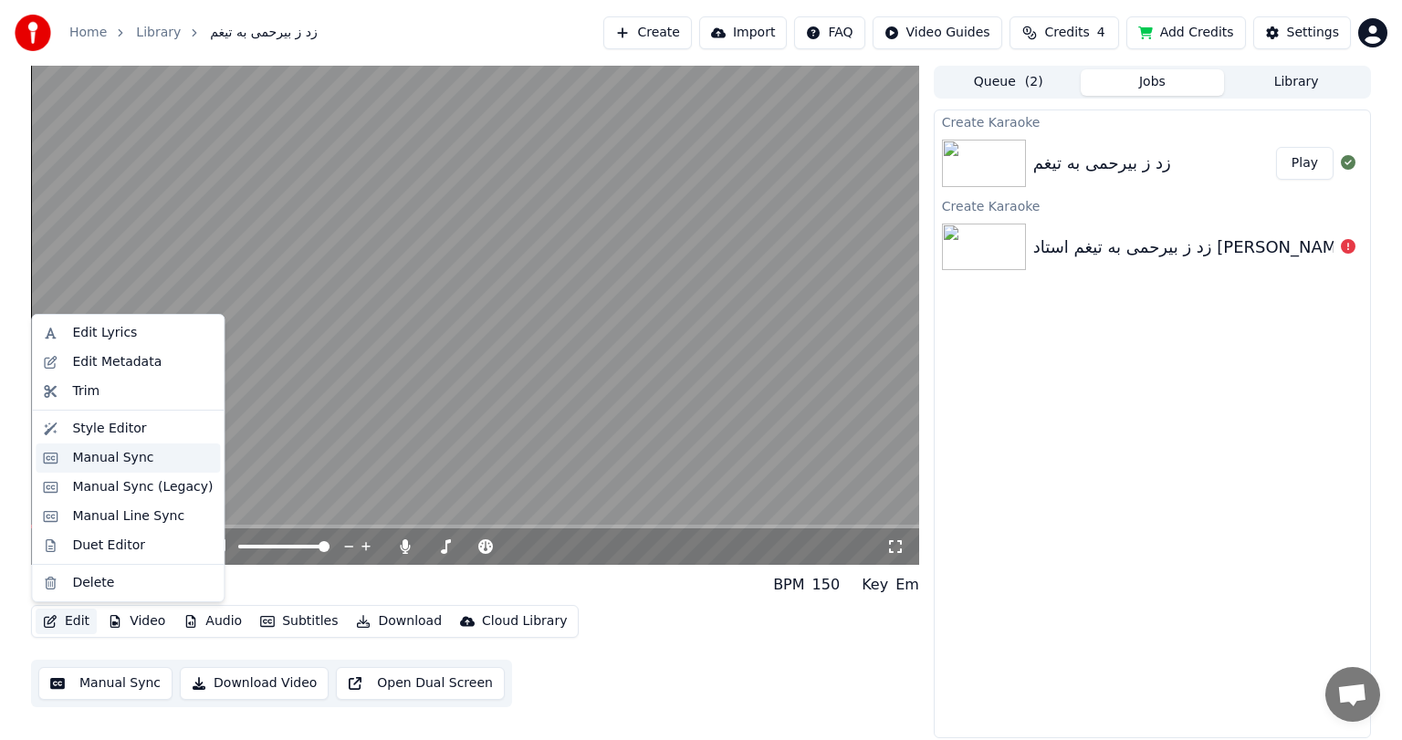
click at [120, 450] on div "Manual Sync" at bounding box center [112, 458] width 81 height 18
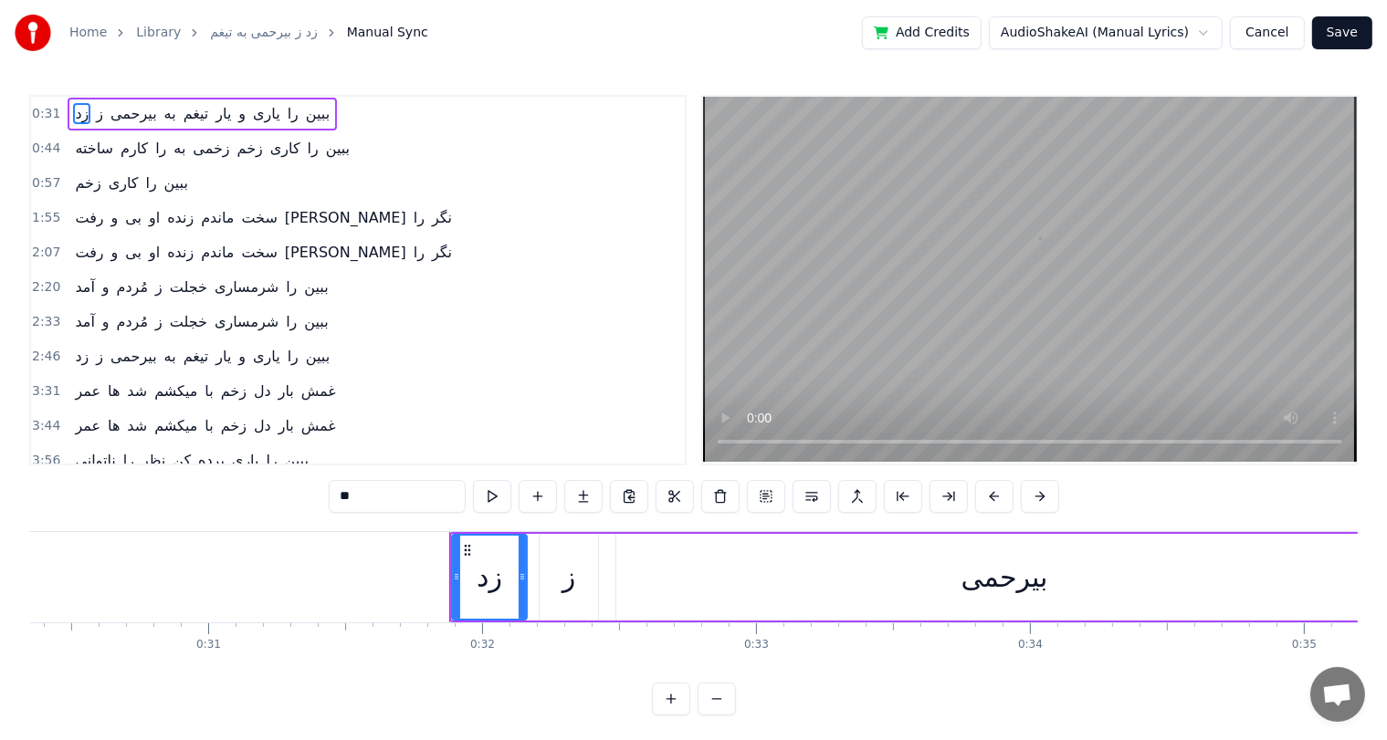
scroll to position [0, 8303]
drag, startPoint x: 475, startPoint y: 548, endPoint x: 405, endPoint y: 549, distance: 69.4
click at [405, 549] on icon at bounding box center [406, 550] width 15 height 15
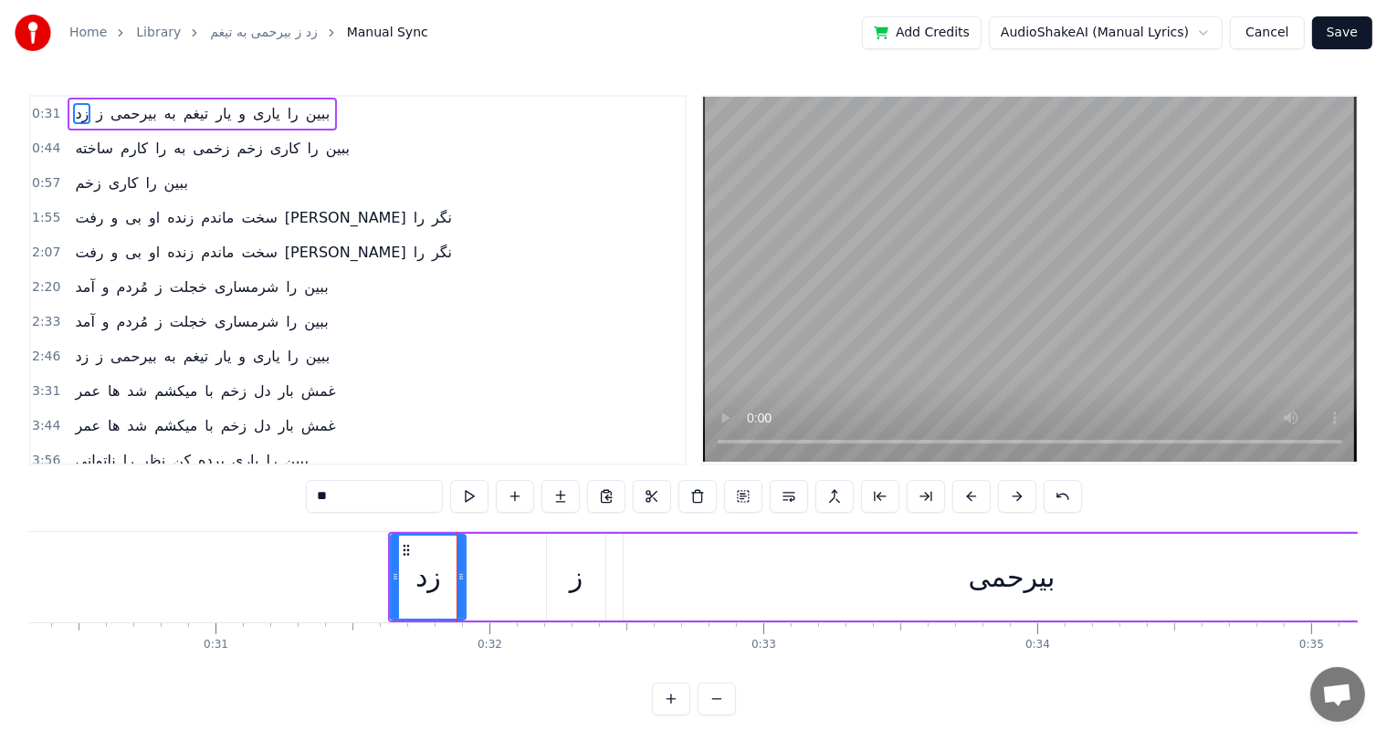
click at [575, 577] on div "ز" at bounding box center [577, 577] width 14 height 41
type input "*"
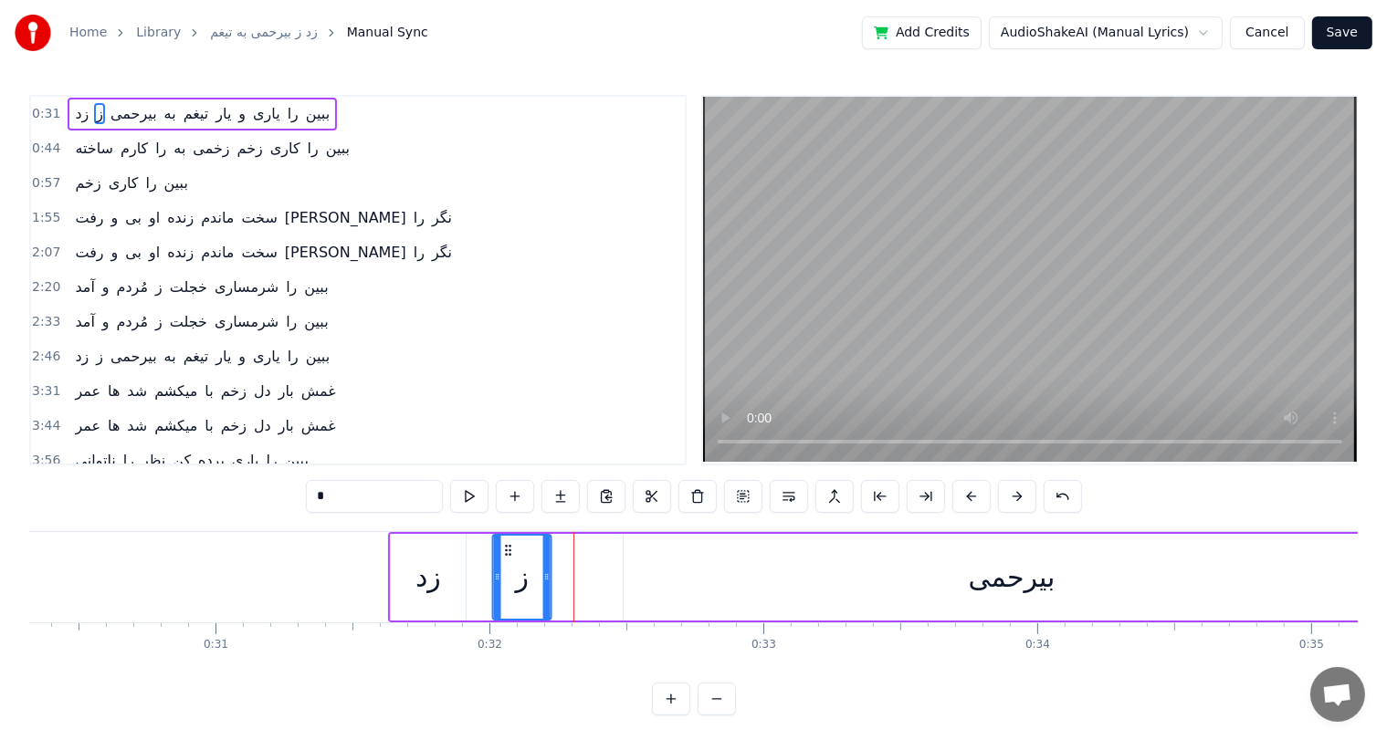
drag, startPoint x: 559, startPoint y: 545, endPoint x: 503, endPoint y: 558, distance: 57.1
click at [503, 558] on div "ز" at bounding box center [522, 577] width 57 height 83
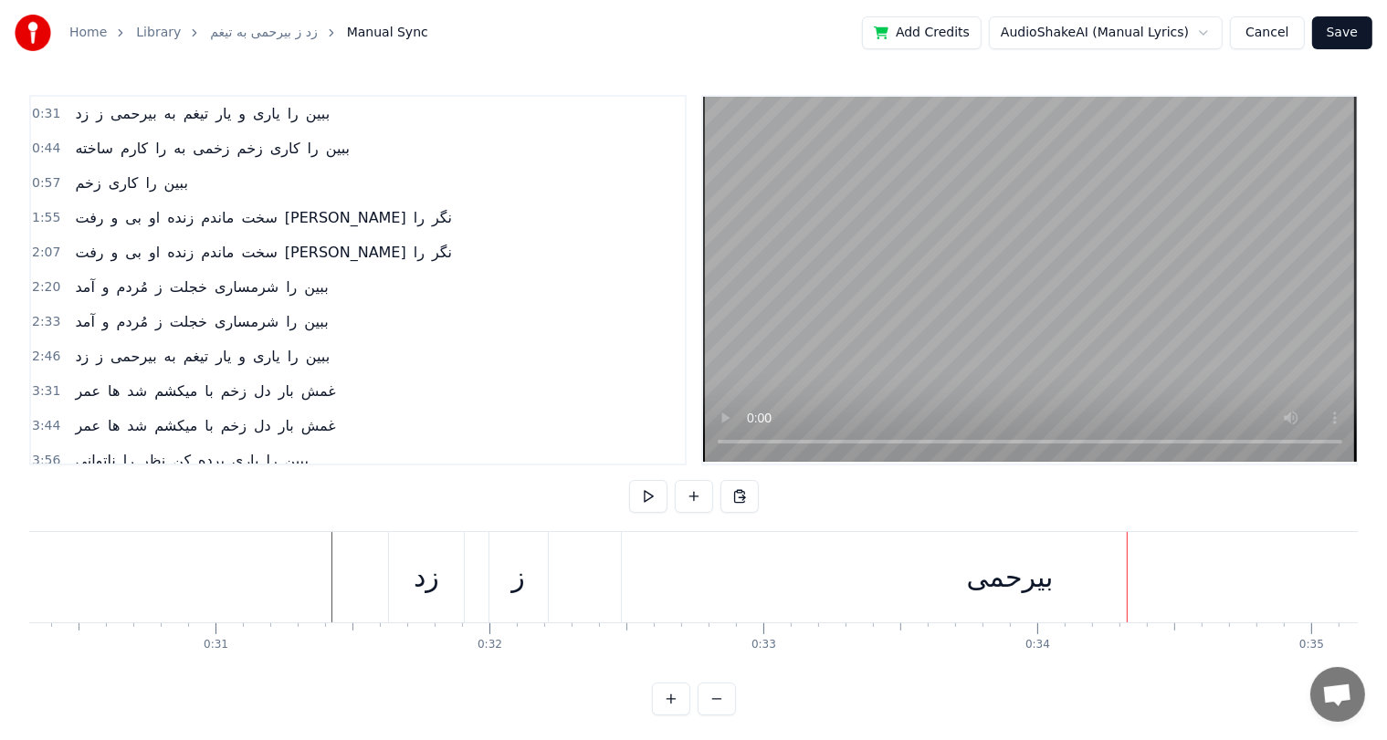
click at [1009, 580] on div "بیرحمی" at bounding box center [1010, 577] width 87 height 41
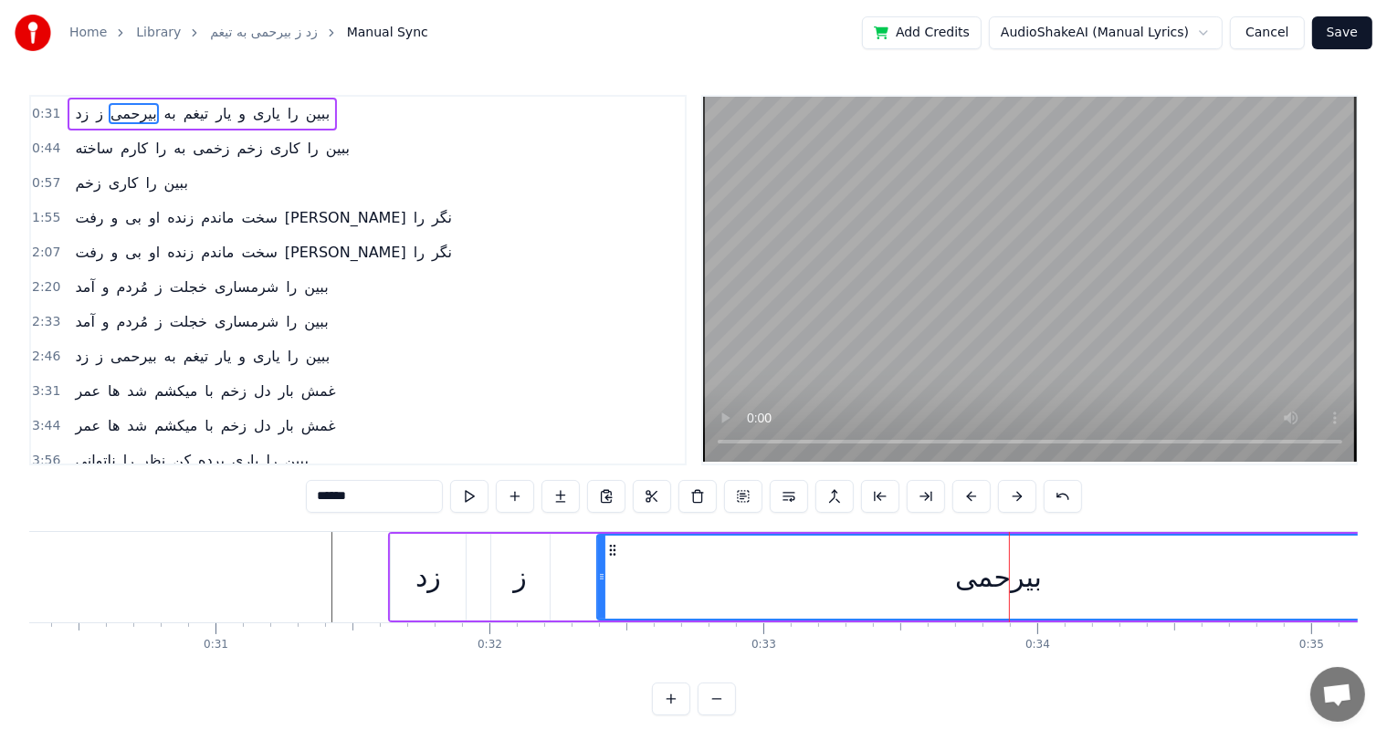
drag, startPoint x: 628, startPoint y: 576, endPoint x: 602, endPoint y: 576, distance: 26.5
click at [602, 576] on icon at bounding box center [601, 577] width 7 height 15
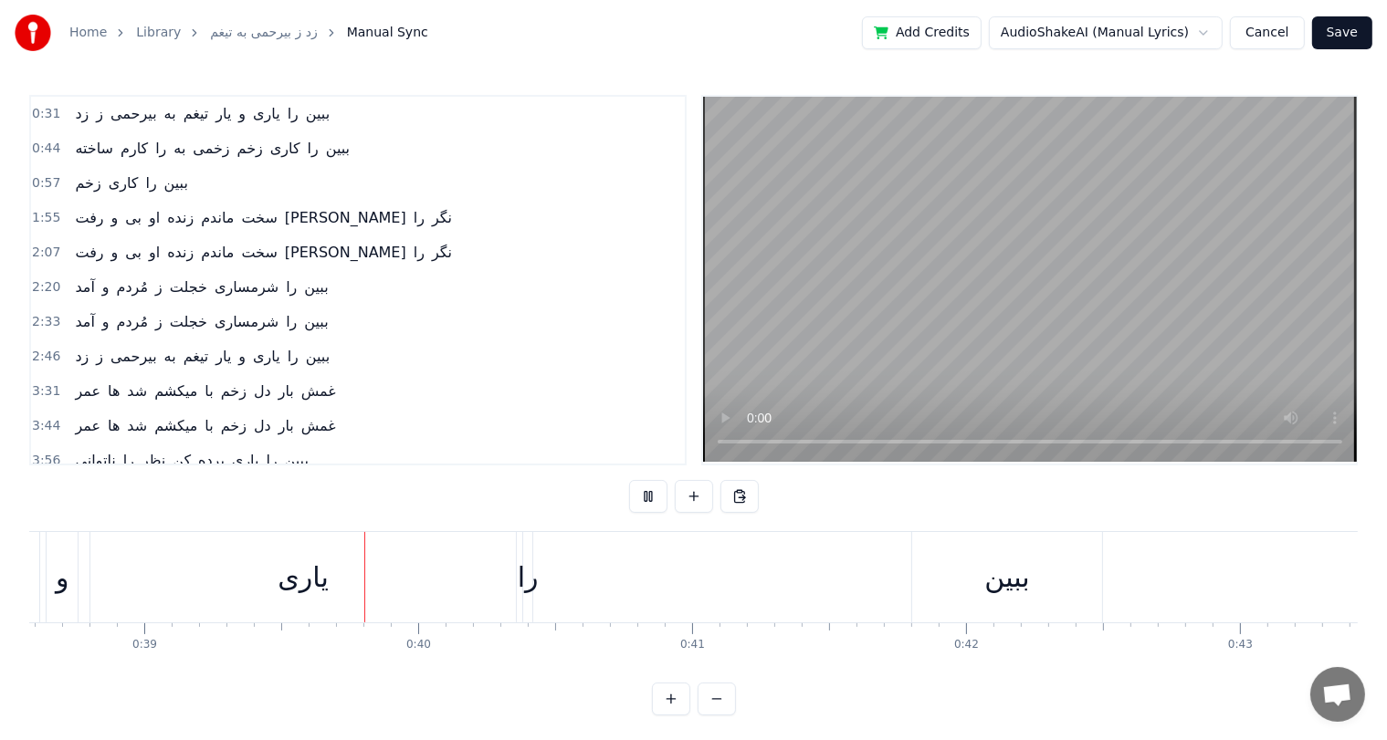
scroll to position [0, 10617]
click at [968, 586] on div "ببین" at bounding box center [955, 577] width 45 height 41
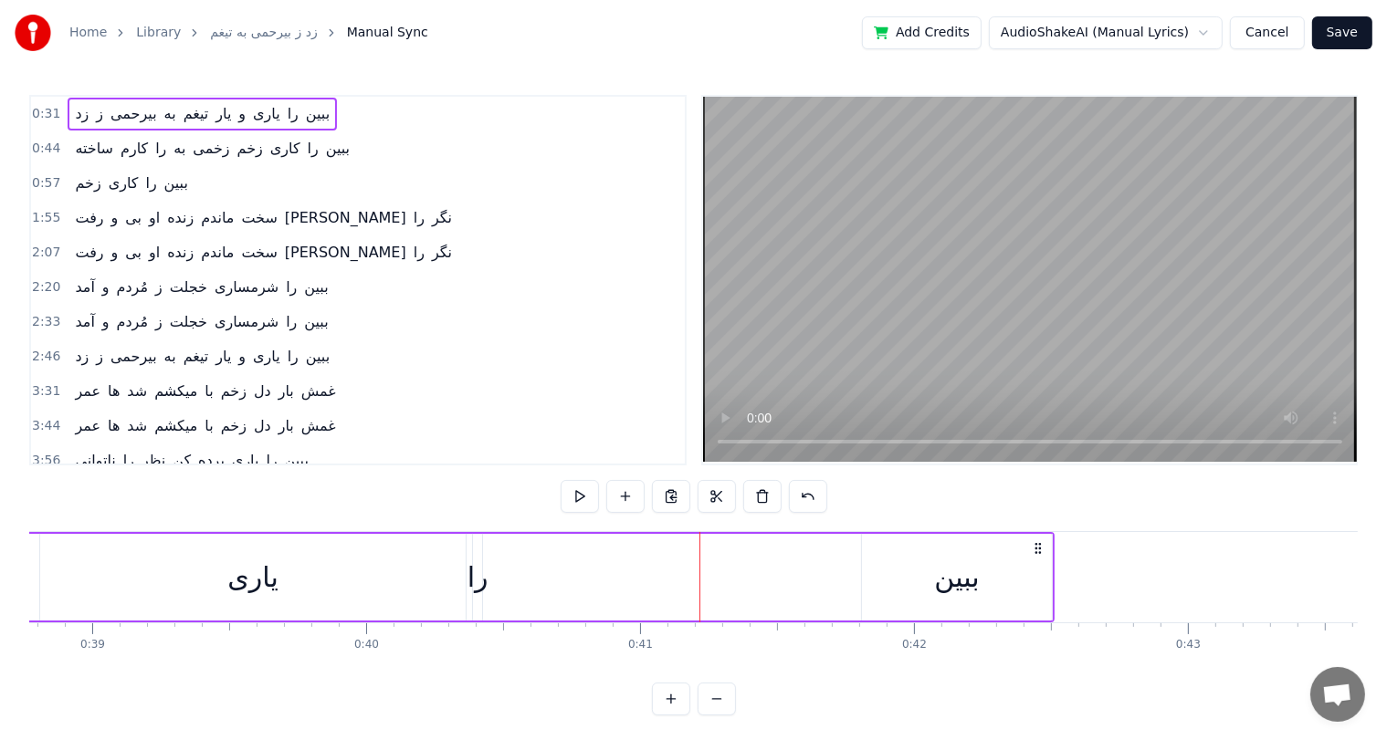
click at [429, 598] on div "یاری" at bounding box center [252, 577] width 425 height 87
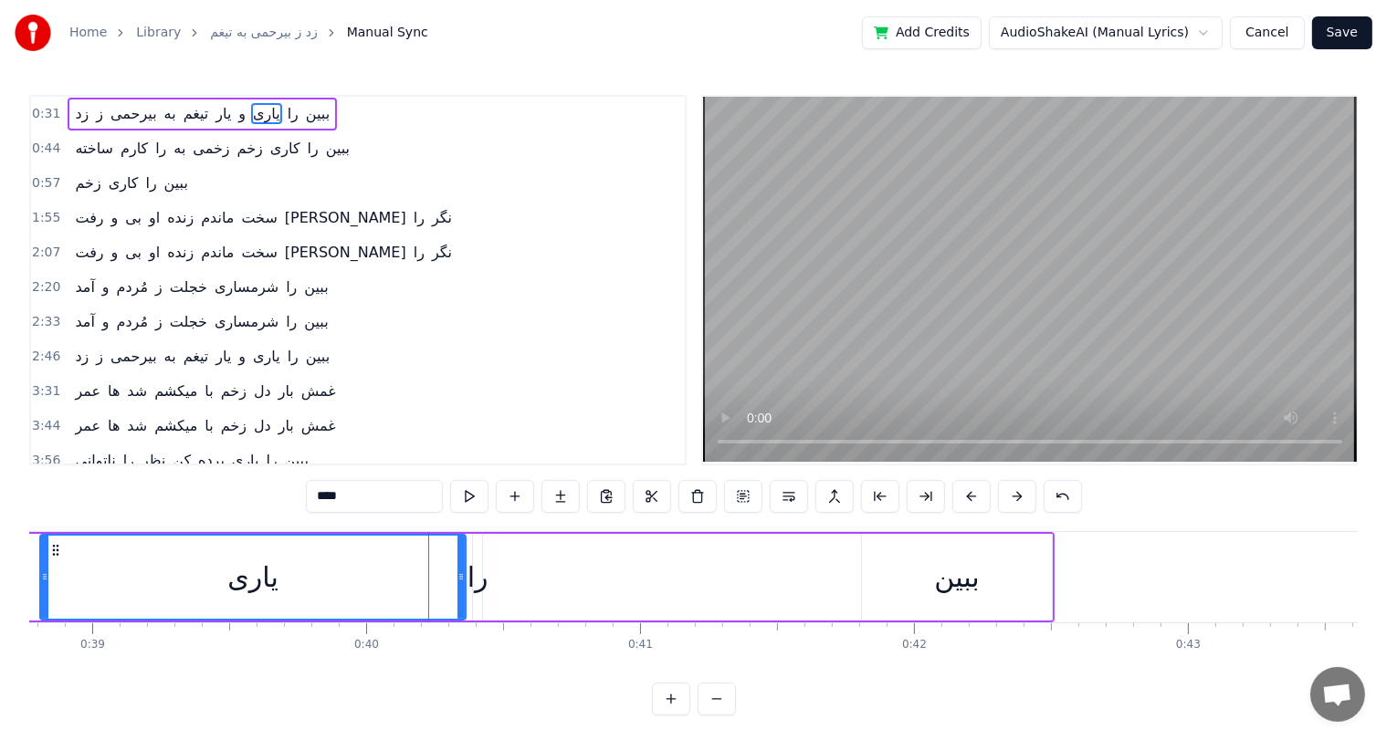
click at [476, 581] on div "را" at bounding box center [477, 577] width 21 height 41
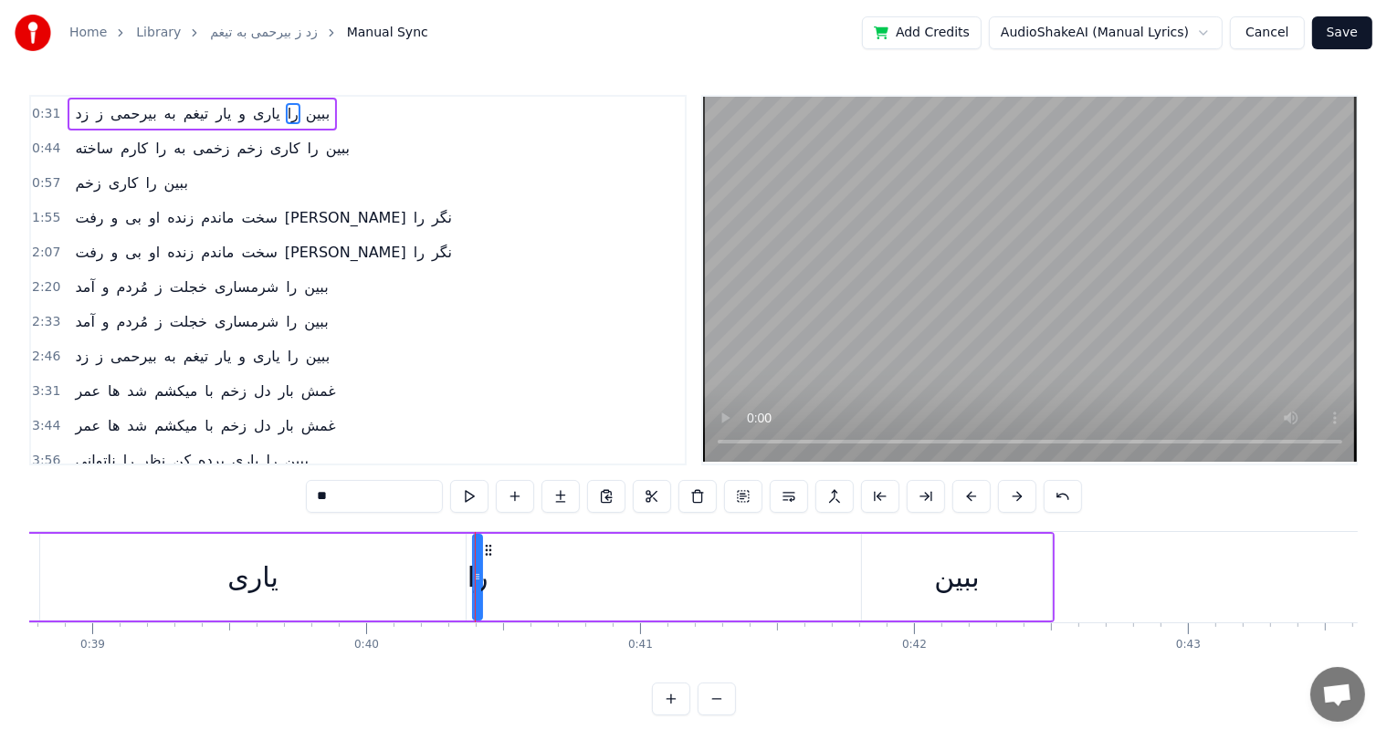
click at [954, 585] on div "ببین" at bounding box center [957, 577] width 45 height 41
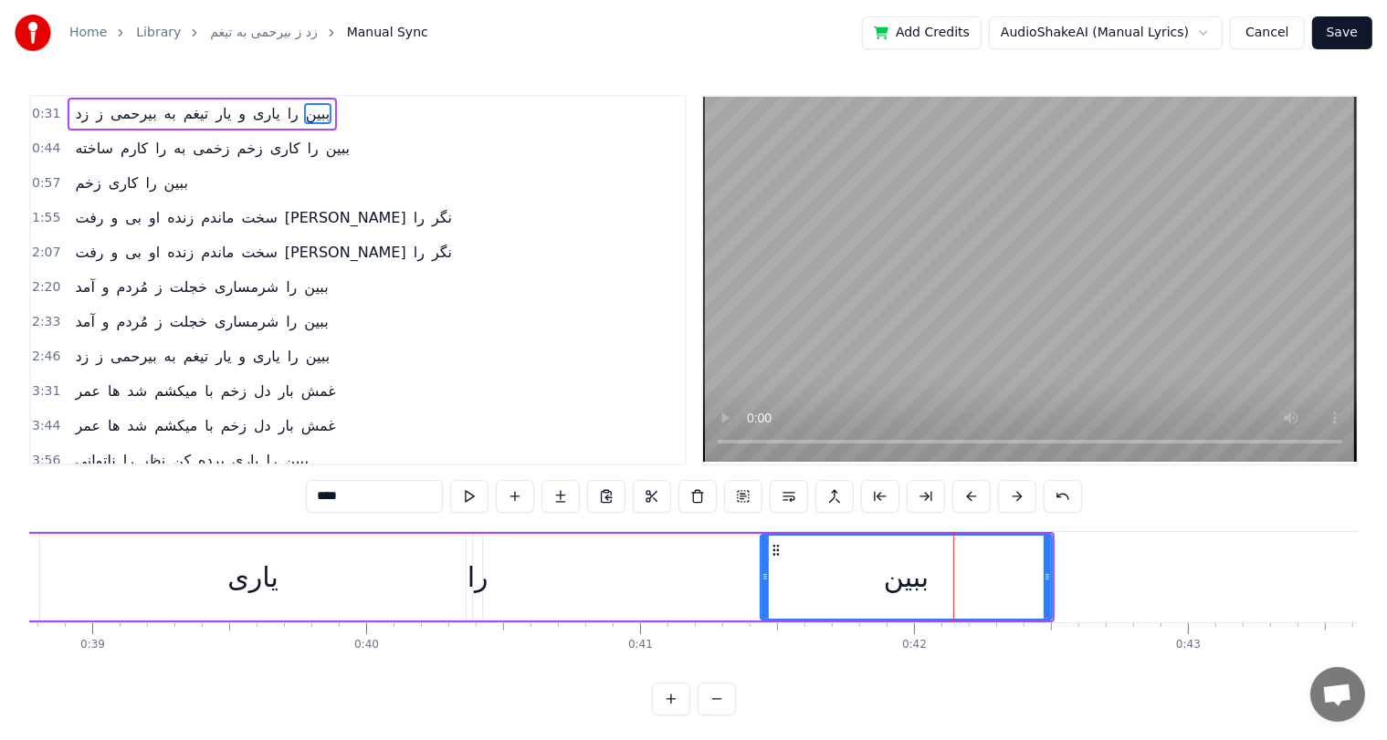
drag, startPoint x: 869, startPoint y: 578, endPoint x: 768, endPoint y: 580, distance: 101.3
click at [768, 580] on div "ببین" at bounding box center [905, 577] width 289 height 83
click at [211, 572] on div "یاری" at bounding box center [252, 577] width 425 height 87
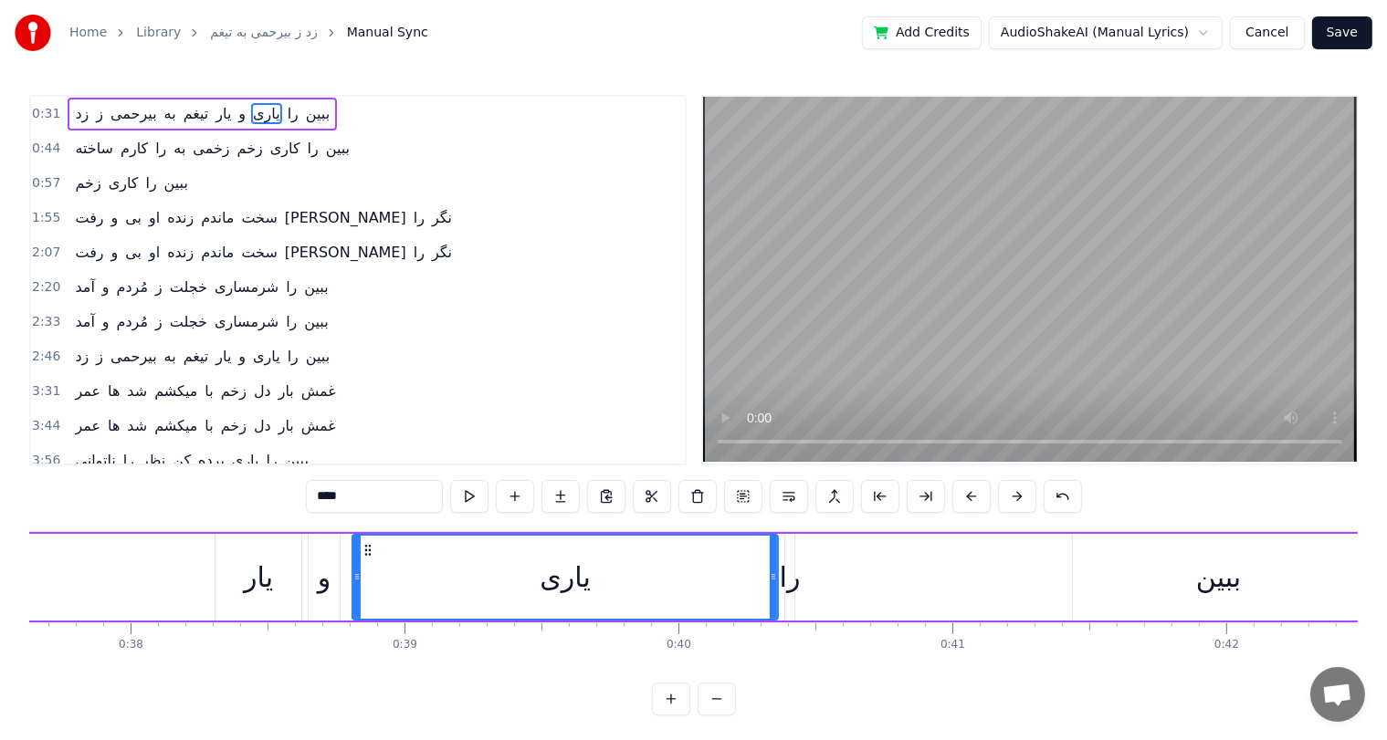
scroll to position [0, 10303]
click at [243, 577] on div "یار" at bounding box center [260, 577] width 86 height 87
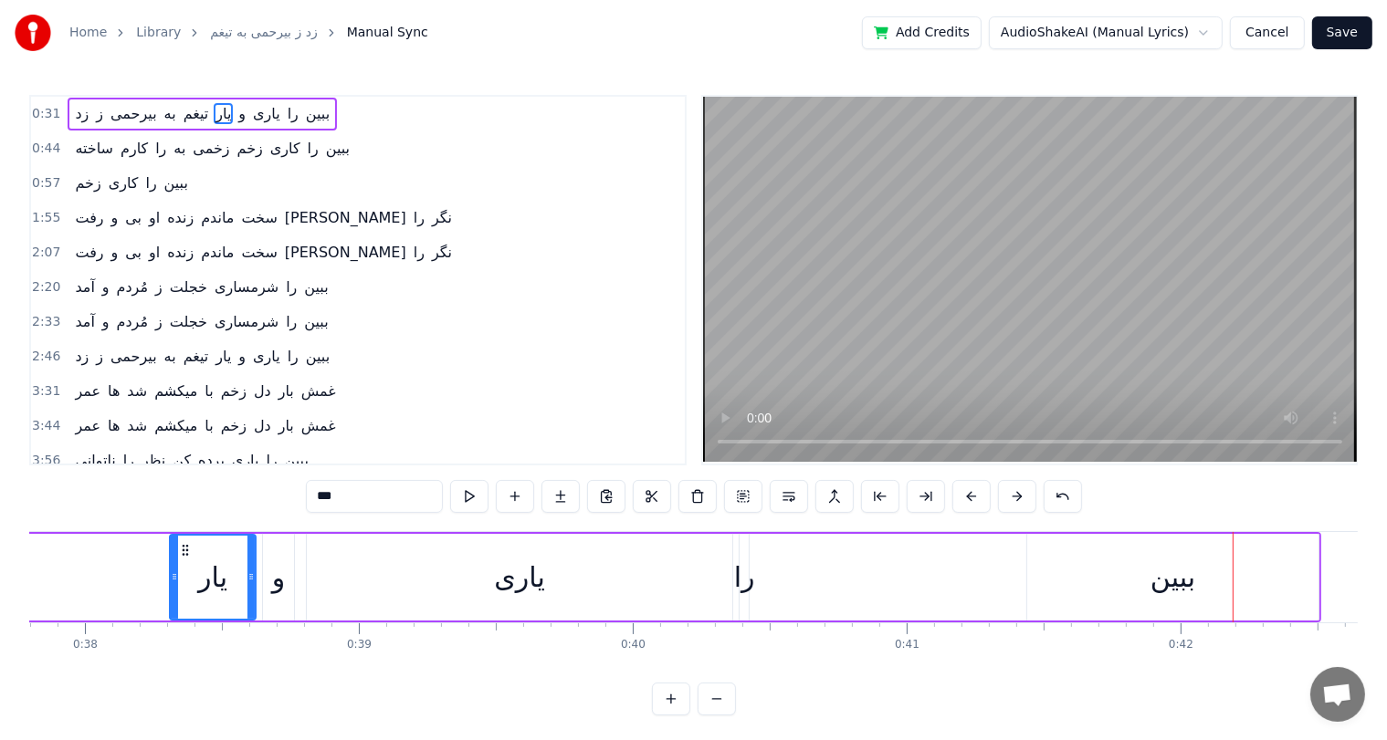
scroll to position [0, 10347]
click at [529, 581] on div "یاری" at bounding box center [522, 577] width 50 height 41
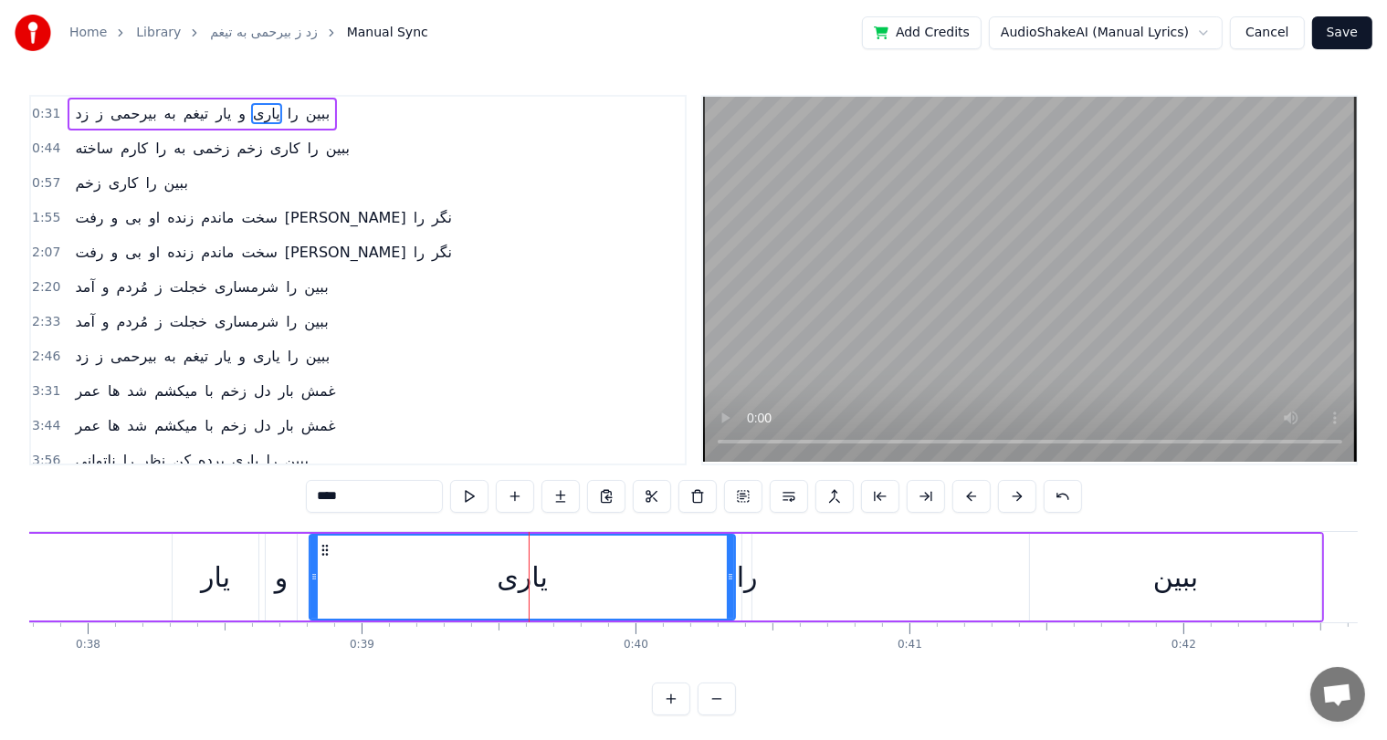
click at [745, 575] on div "را" at bounding box center [747, 577] width 21 height 41
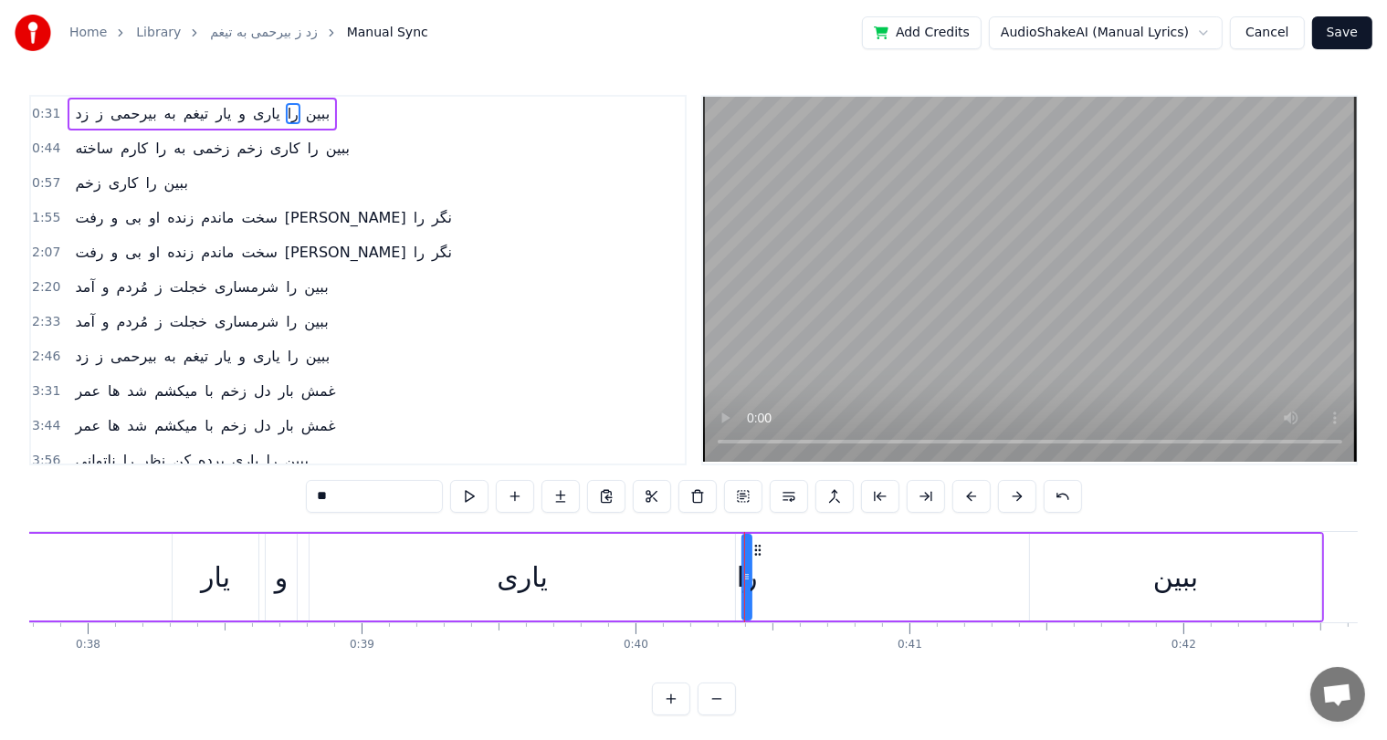
click at [1172, 587] on div "ببین" at bounding box center [1175, 577] width 45 height 41
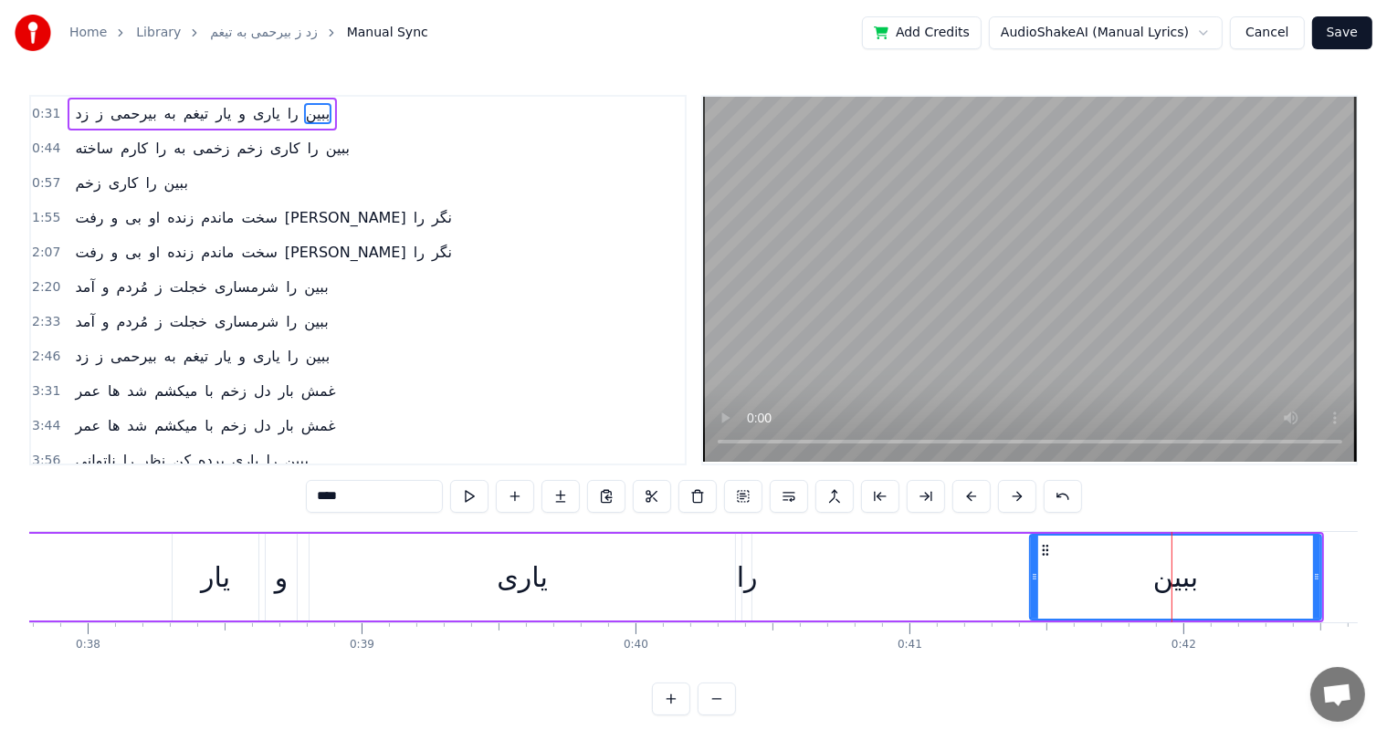
click at [741, 581] on div "را" at bounding box center [747, 577] width 21 height 41
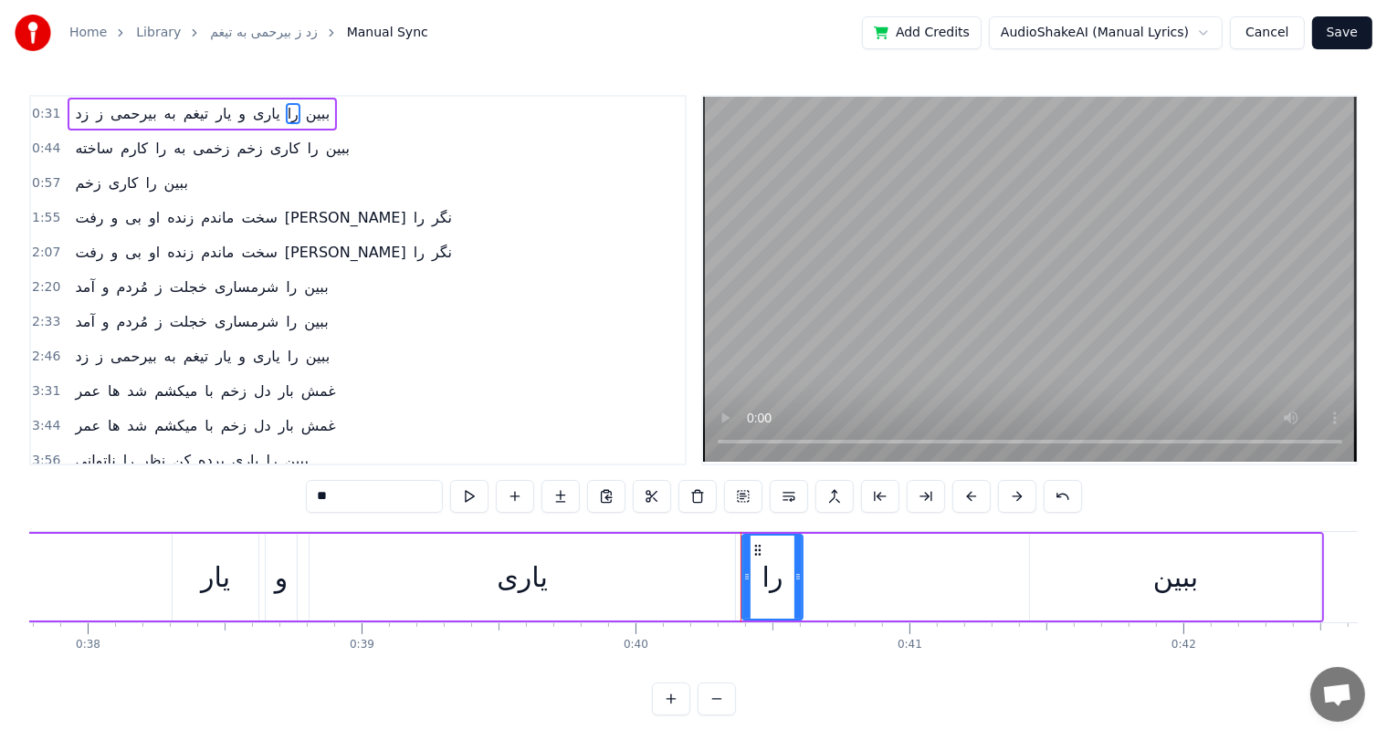
drag, startPoint x: 745, startPoint y: 575, endPoint x: 796, endPoint y: 573, distance: 51.1
click at [796, 573] on icon at bounding box center [797, 577] width 7 height 15
click at [1168, 574] on div "ببین" at bounding box center [1175, 577] width 45 height 41
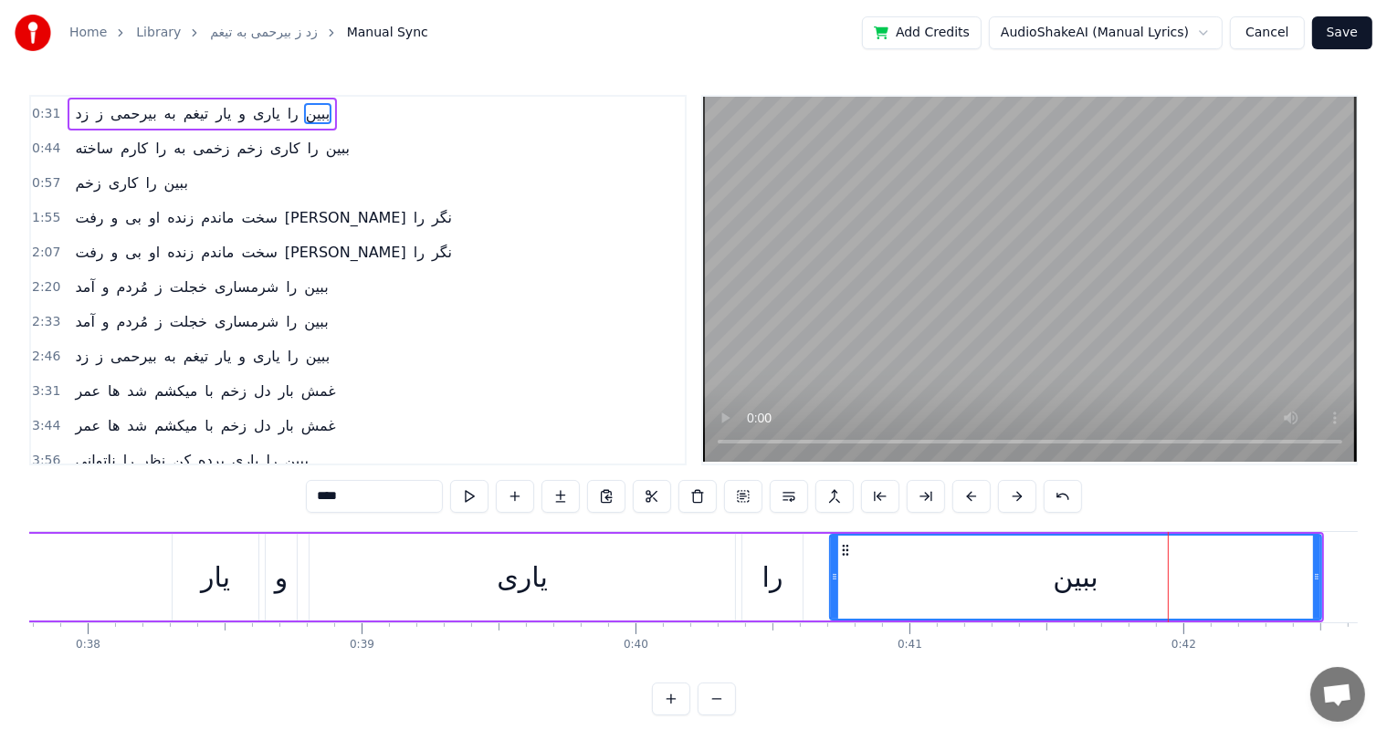
drag, startPoint x: 1032, startPoint y: 574, endPoint x: 832, endPoint y: 589, distance: 200.4
click at [832, 589] on div at bounding box center [834, 577] width 7 height 83
click at [229, 581] on div "یار" at bounding box center [216, 577] width 86 height 87
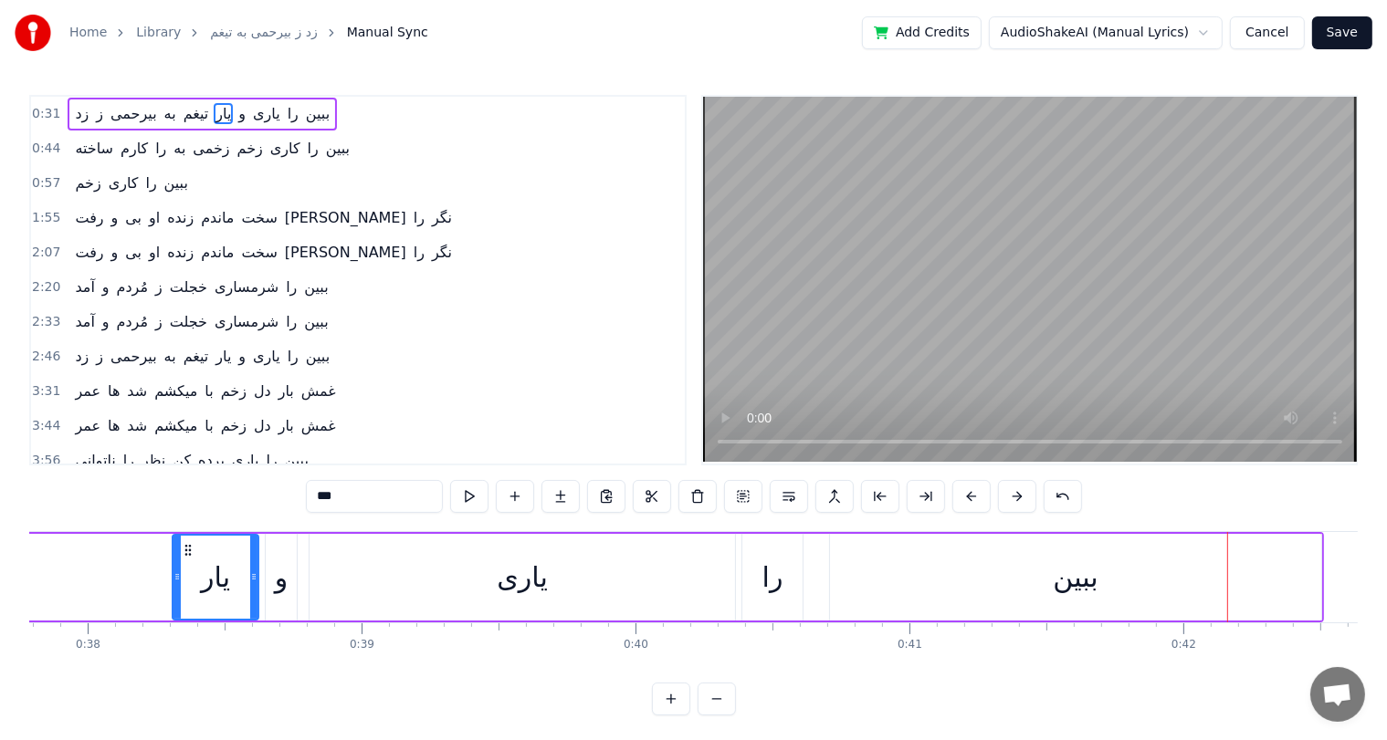
click at [1138, 581] on div "ببین" at bounding box center [1075, 577] width 491 height 87
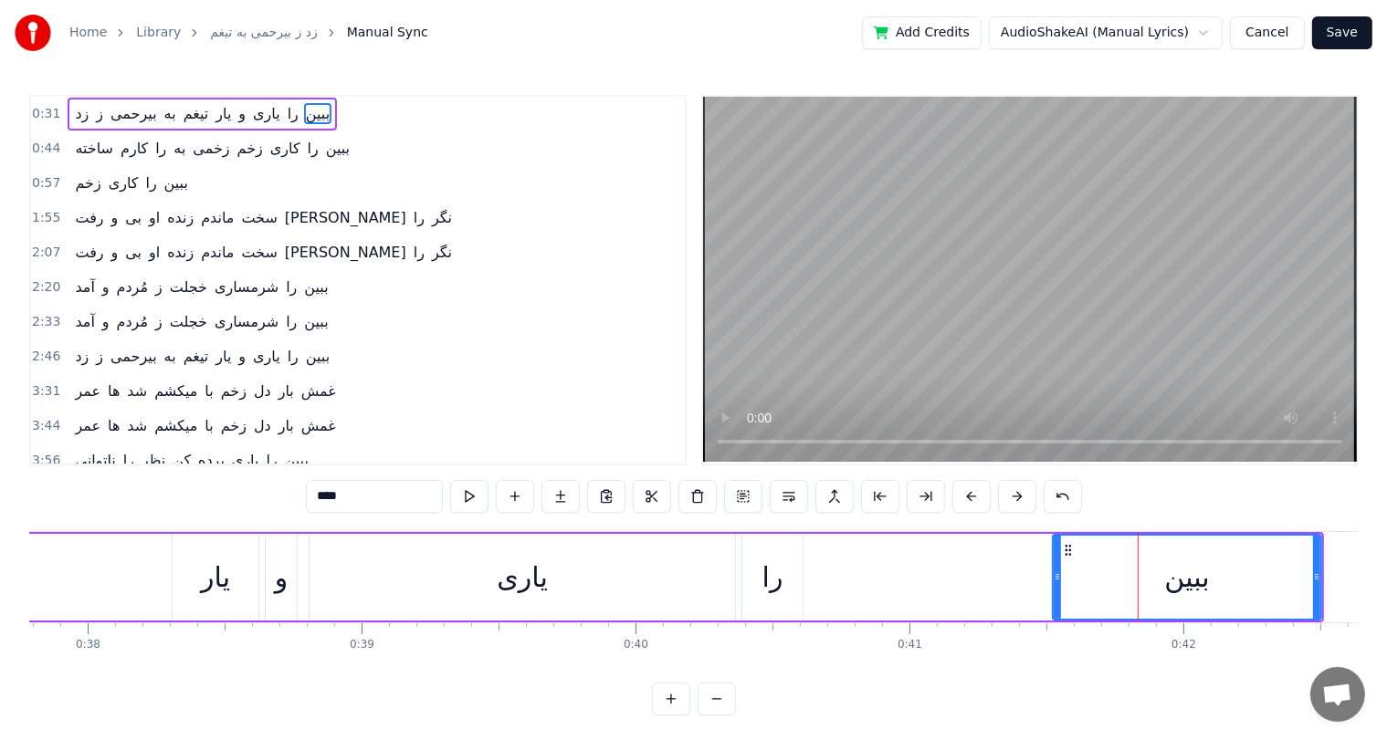
drag, startPoint x: 831, startPoint y: 573, endPoint x: 1053, endPoint y: 580, distance: 222.8
click at [1053, 580] on icon at bounding box center [1056, 577] width 7 height 15
click at [527, 573] on div "یاری" at bounding box center [522, 577] width 50 height 41
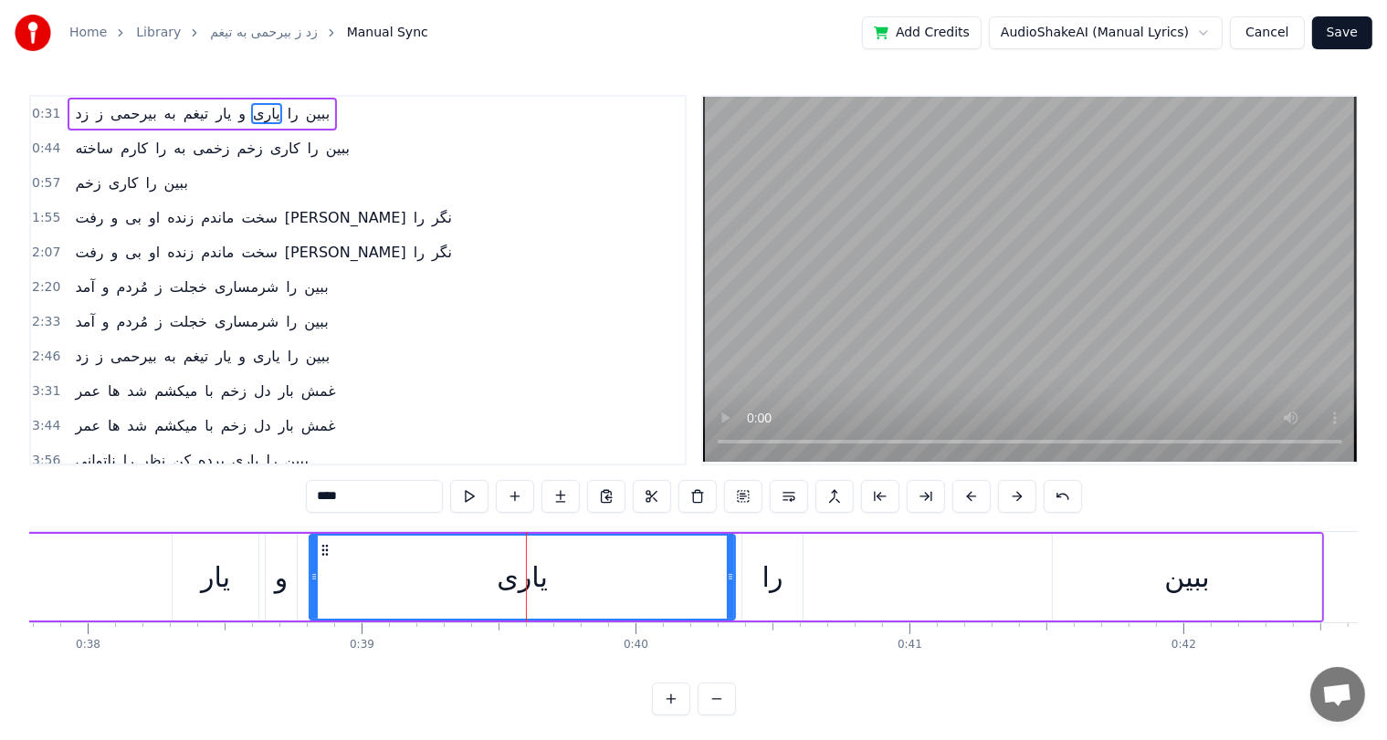
click at [1196, 579] on div "ببین" at bounding box center [1187, 577] width 45 height 41
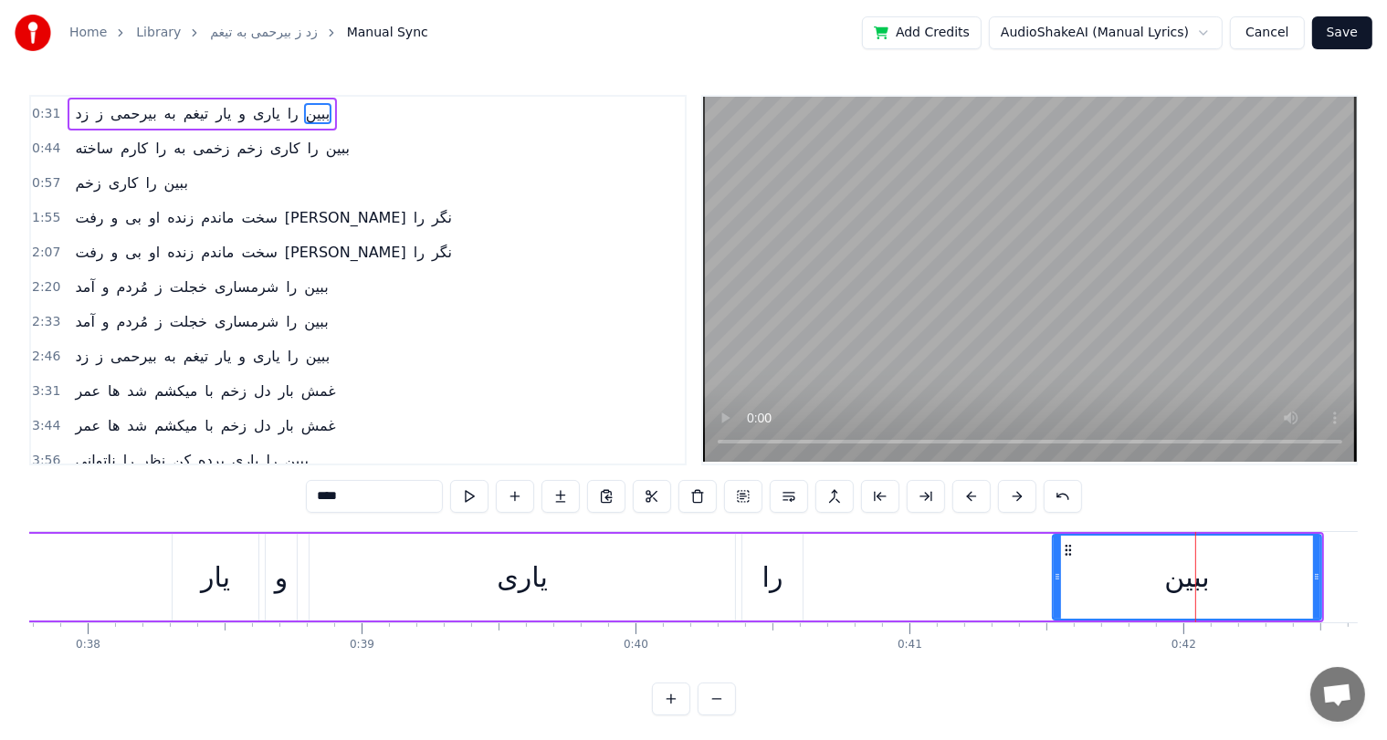
click at [508, 574] on div "یاری" at bounding box center [522, 577] width 50 height 41
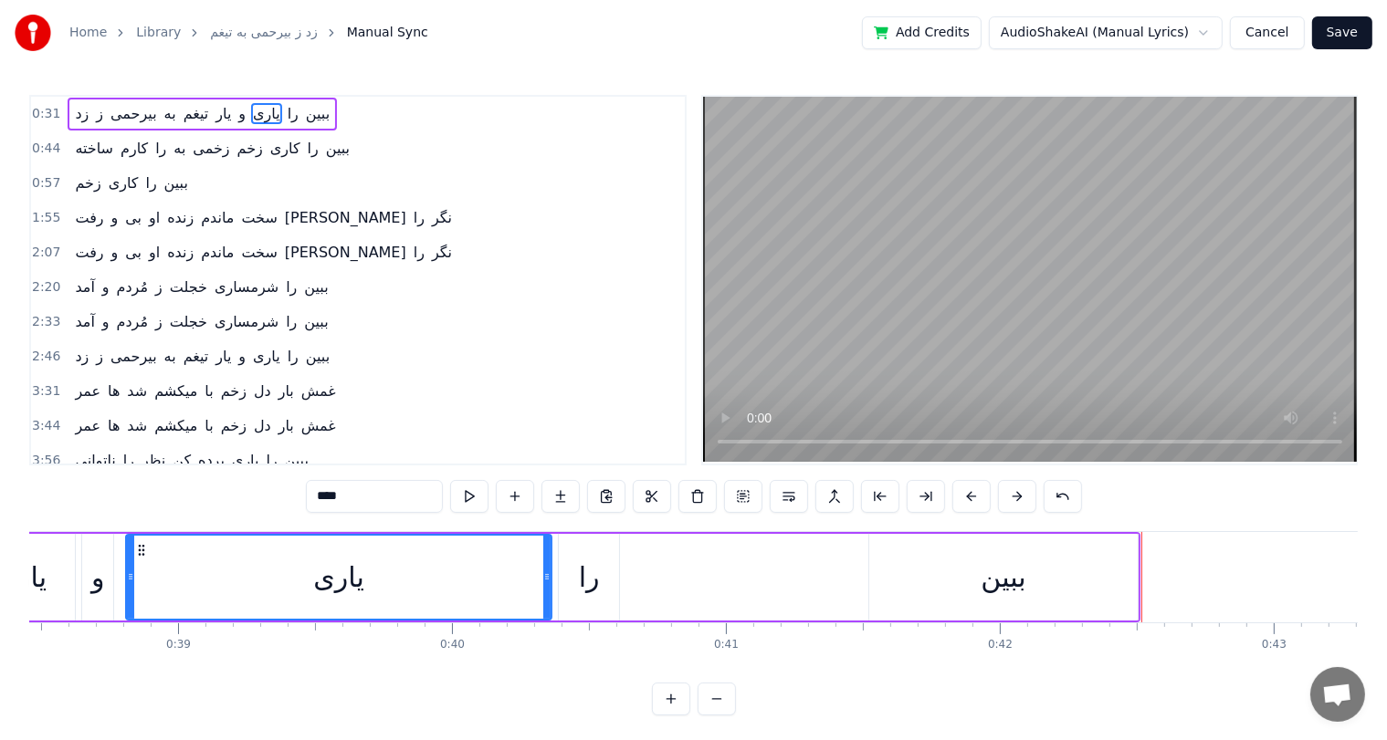
scroll to position [0, 10528]
click at [994, 581] on div "ببین" at bounding box center [1006, 577] width 45 height 41
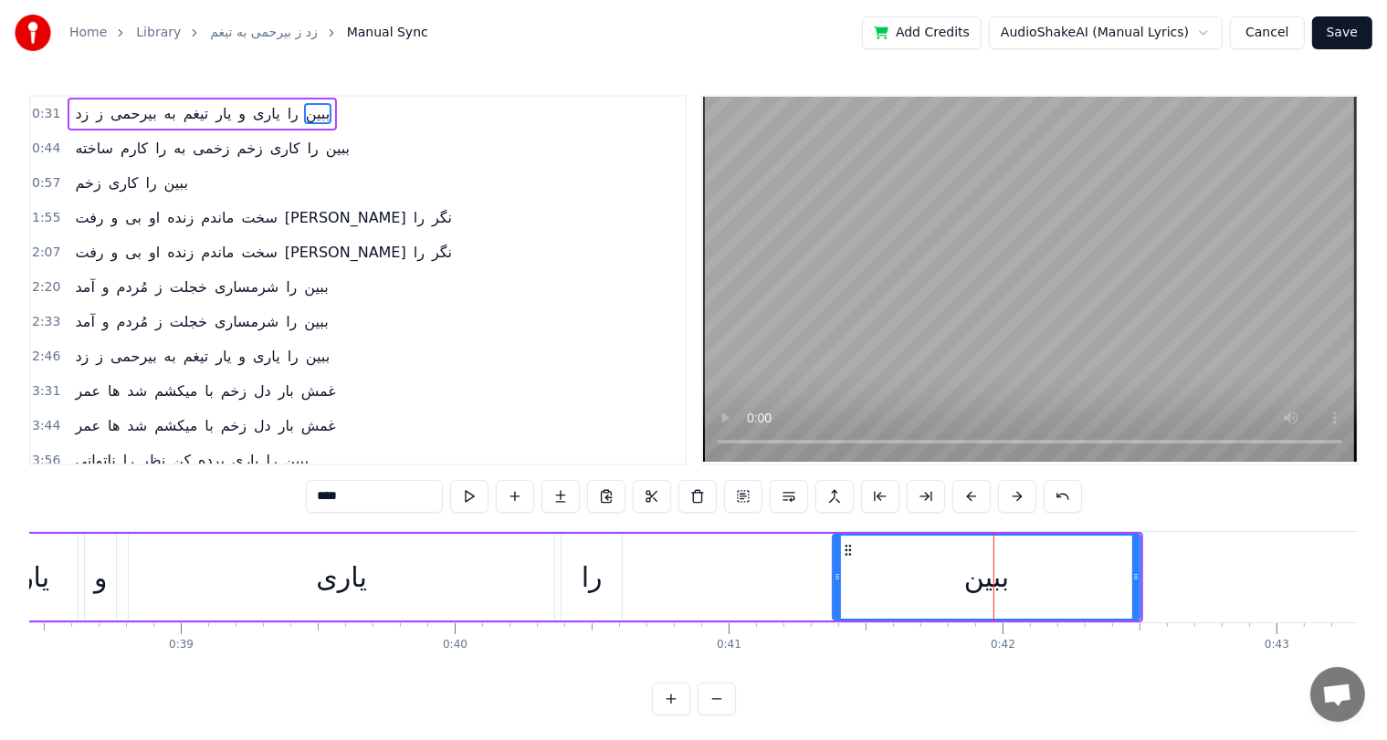
drag, startPoint x: 874, startPoint y: 579, endPoint x: 834, endPoint y: 582, distance: 39.4
click at [834, 582] on icon at bounding box center [836, 577] width 7 height 15
click at [590, 581] on div "را" at bounding box center [591, 577] width 21 height 41
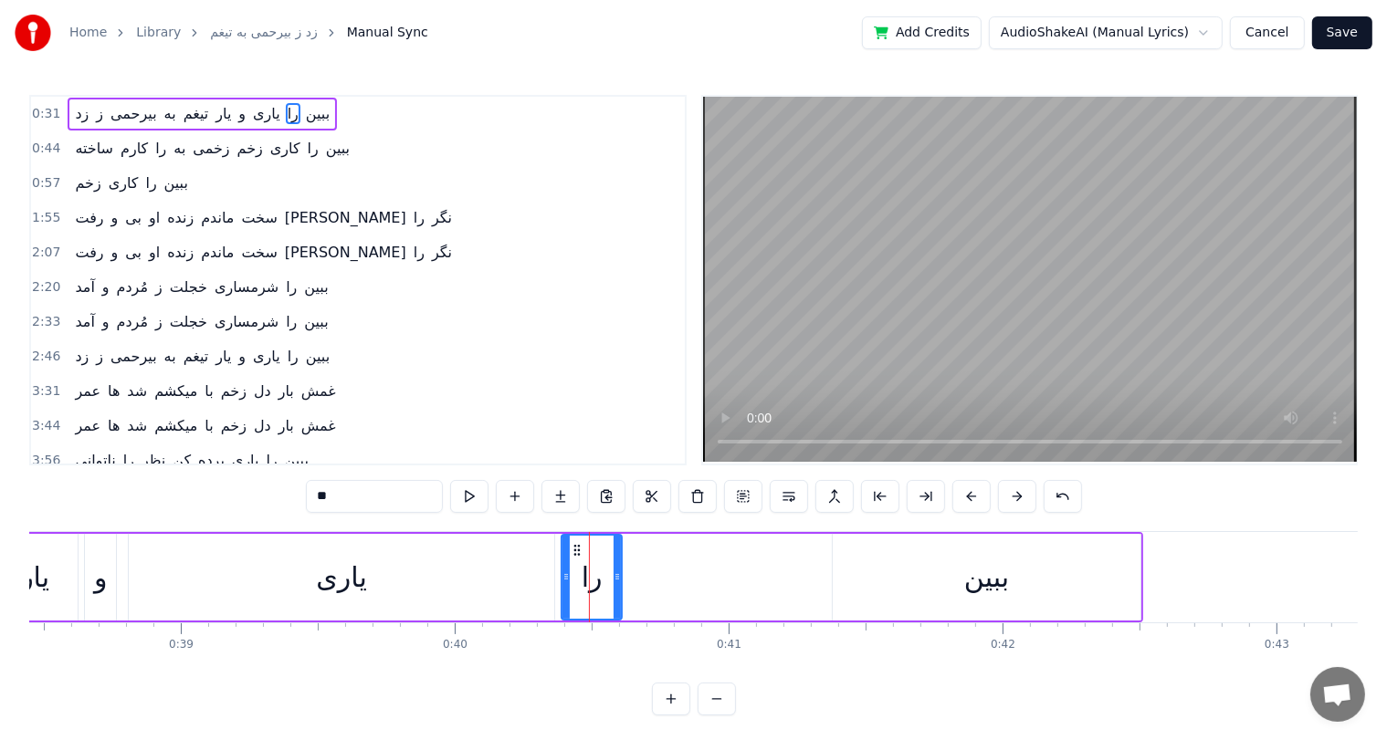
click at [947, 558] on div "ببین" at bounding box center [986, 577] width 308 height 87
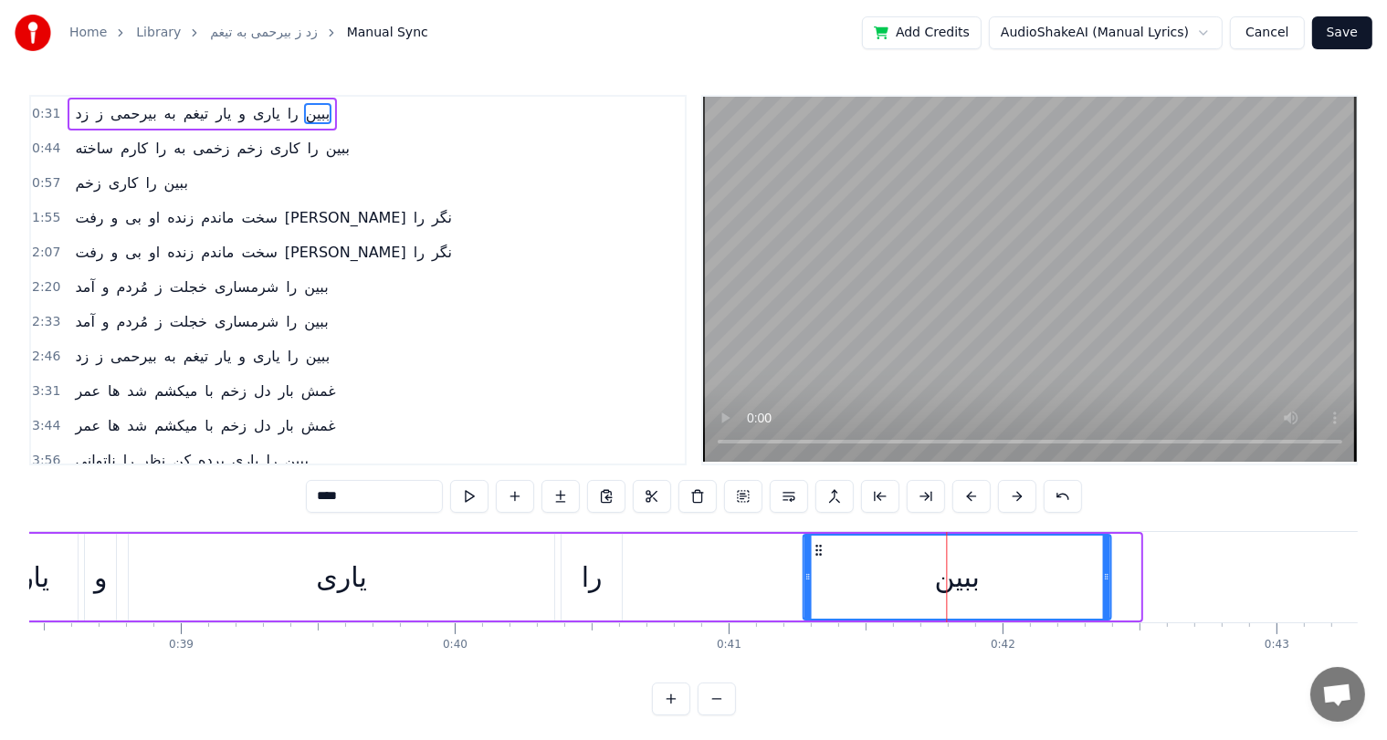
drag, startPoint x: 844, startPoint y: 548, endPoint x: 814, endPoint y: 551, distance: 30.3
click at [814, 551] on icon at bounding box center [818, 550] width 15 height 15
click at [349, 595] on div "یاری" at bounding box center [341, 577] width 50 height 41
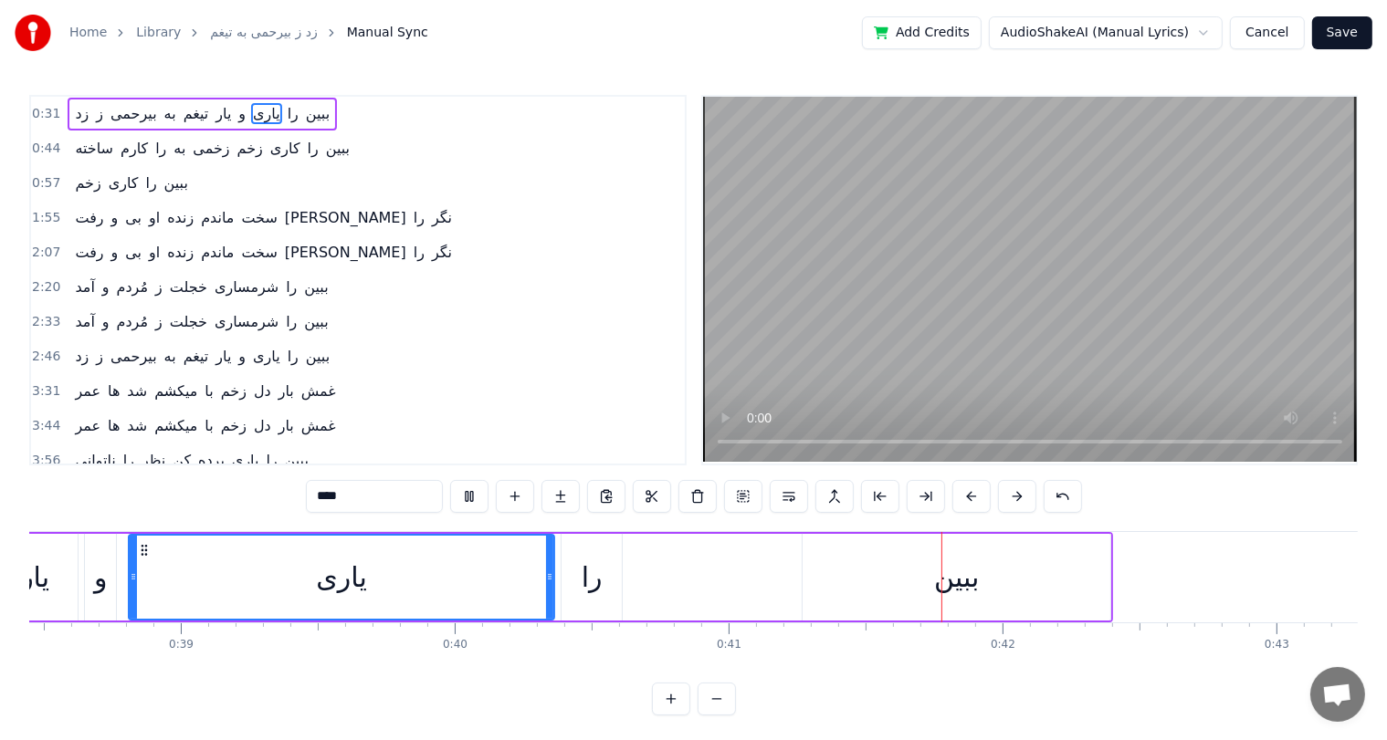
click at [204, 577] on div "یاری" at bounding box center [342, 577] width 424 height 83
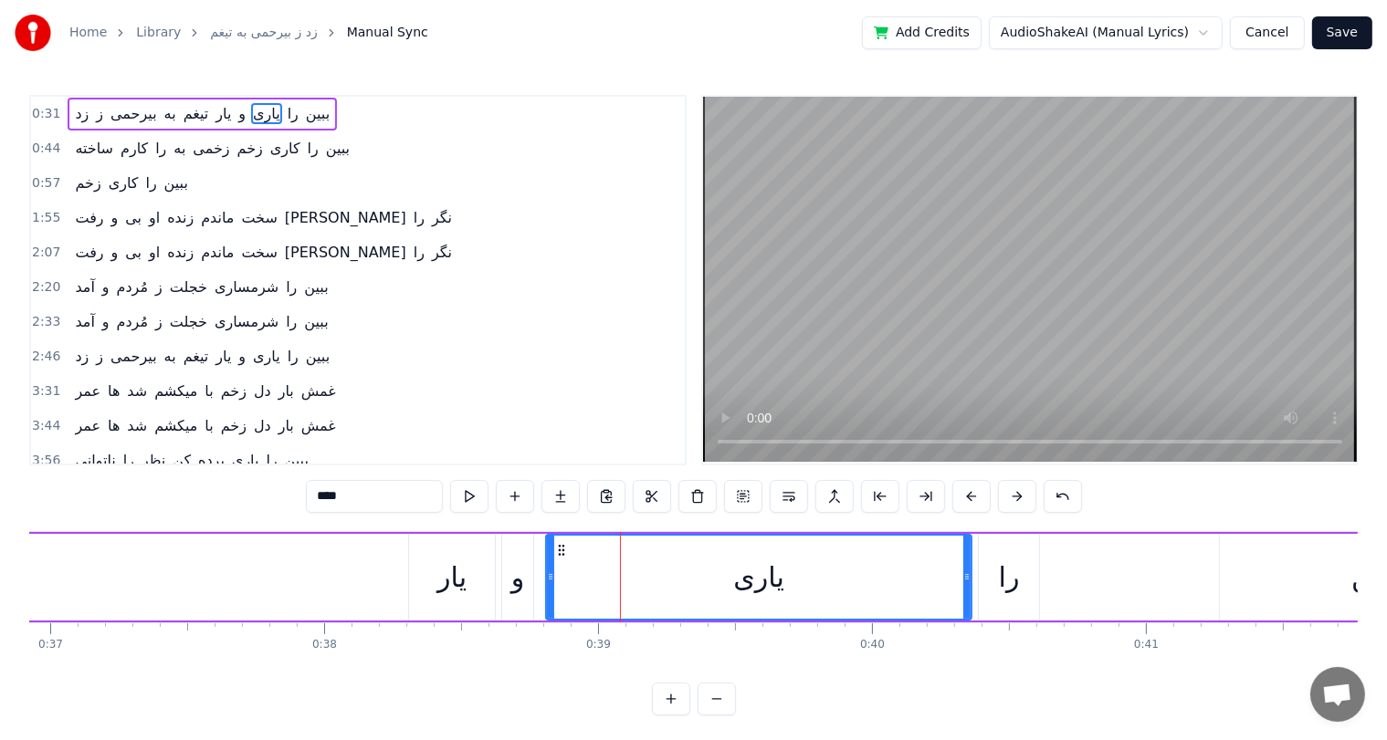
scroll to position [0, 10108]
click at [466, 570] on div "یار" at bounding box center [454, 577] width 29 height 41
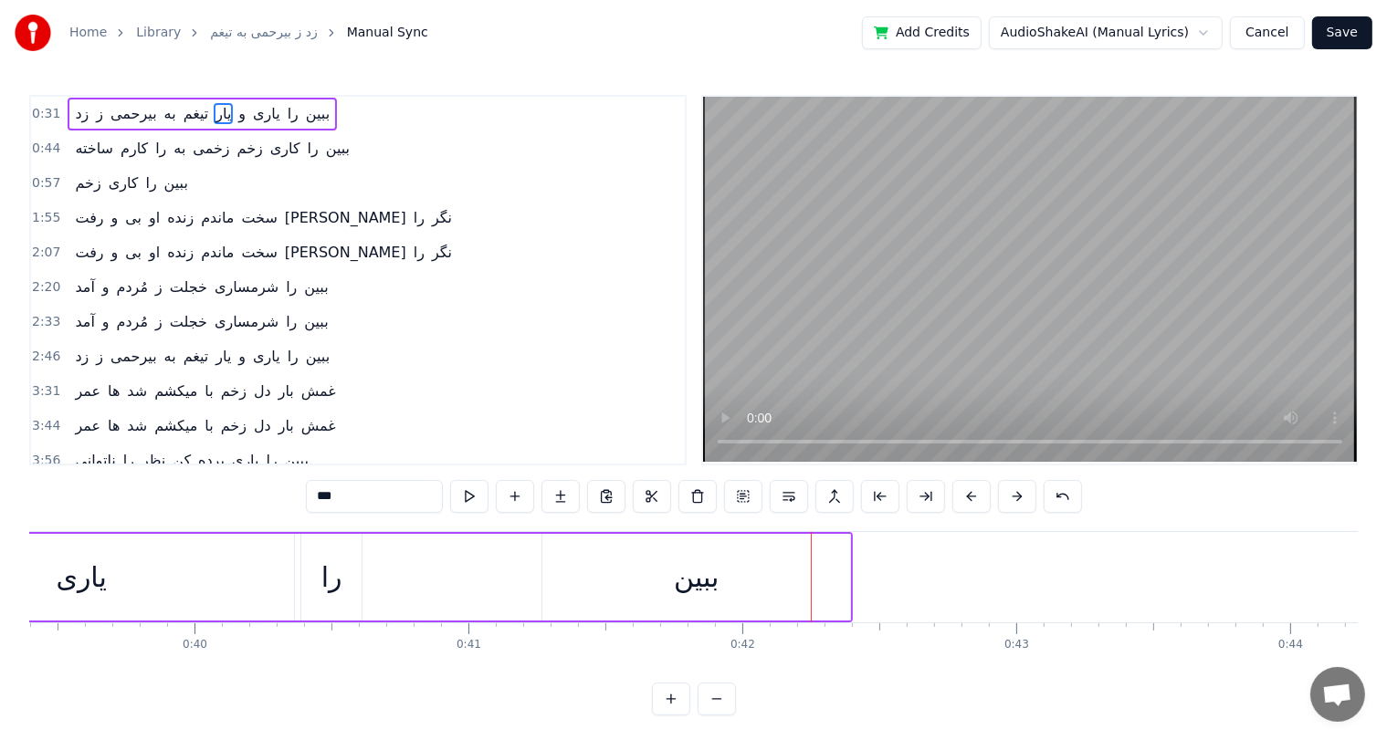
scroll to position [0, 10779]
click at [346, 579] on div "را" at bounding box center [340, 577] width 21 height 41
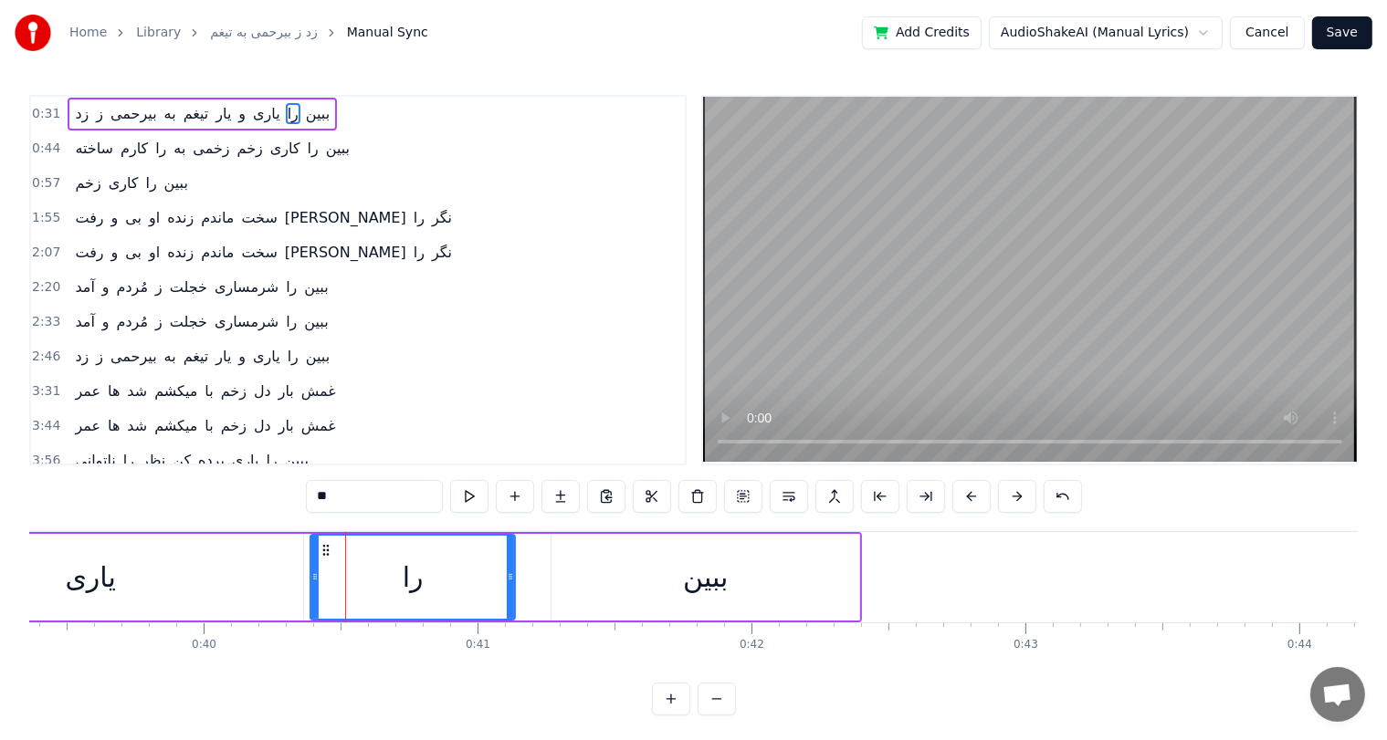
drag, startPoint x: 365, startPoint y: 578, endPoint x: 509, endPoint y: 574, distance: 144.3
click at [509, 574] on icon at bounding box center [510, 577] width 7 height 15
click at [706, 579] on div "ببین" at bounding box center [705, 577] width 45 height 41
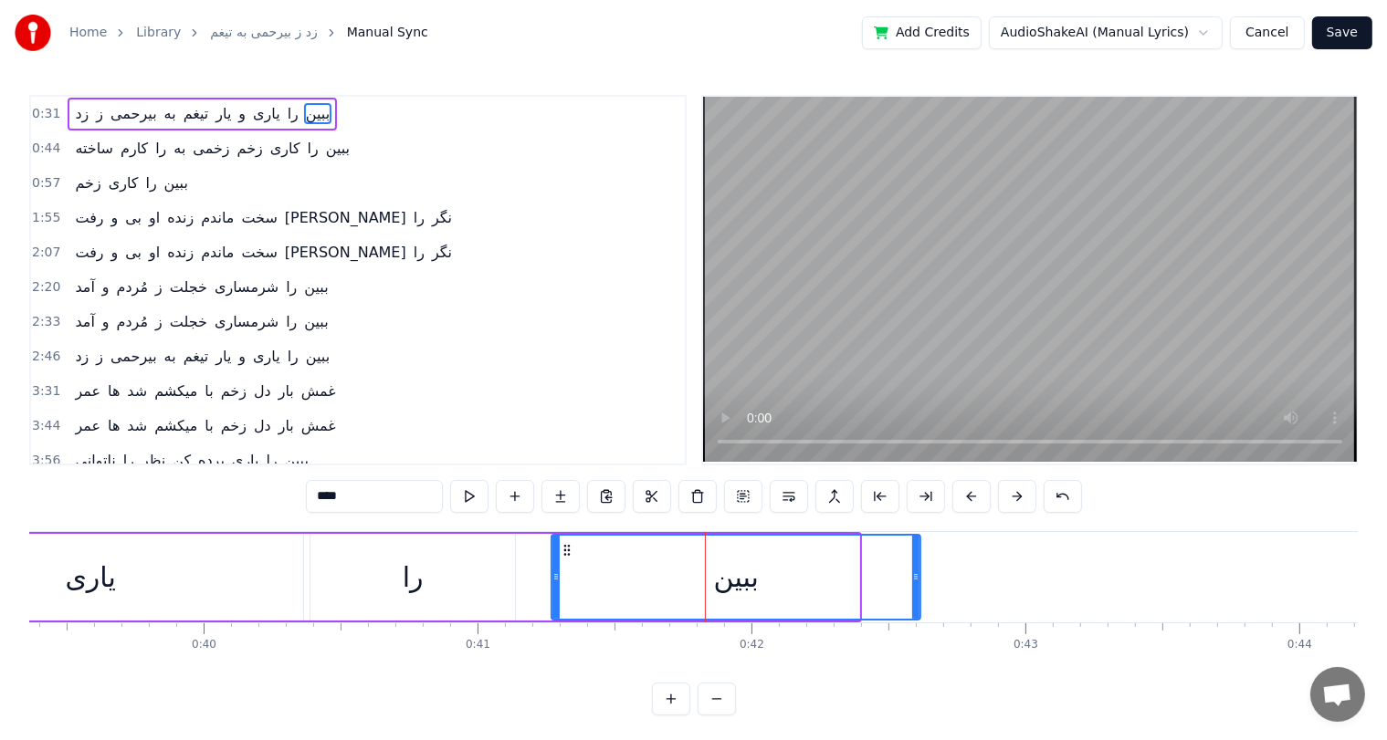
drag, startPoint x: 856, startPoint y: 583, endPoint x: 917, endPoint y: 584, distance: 61.2
click at [917, 584] on div at bounding box center [915, 577] width 7 height 83
click at [85, 577] on div "یاری" at bounding box center [90, 577] width 50 height 41
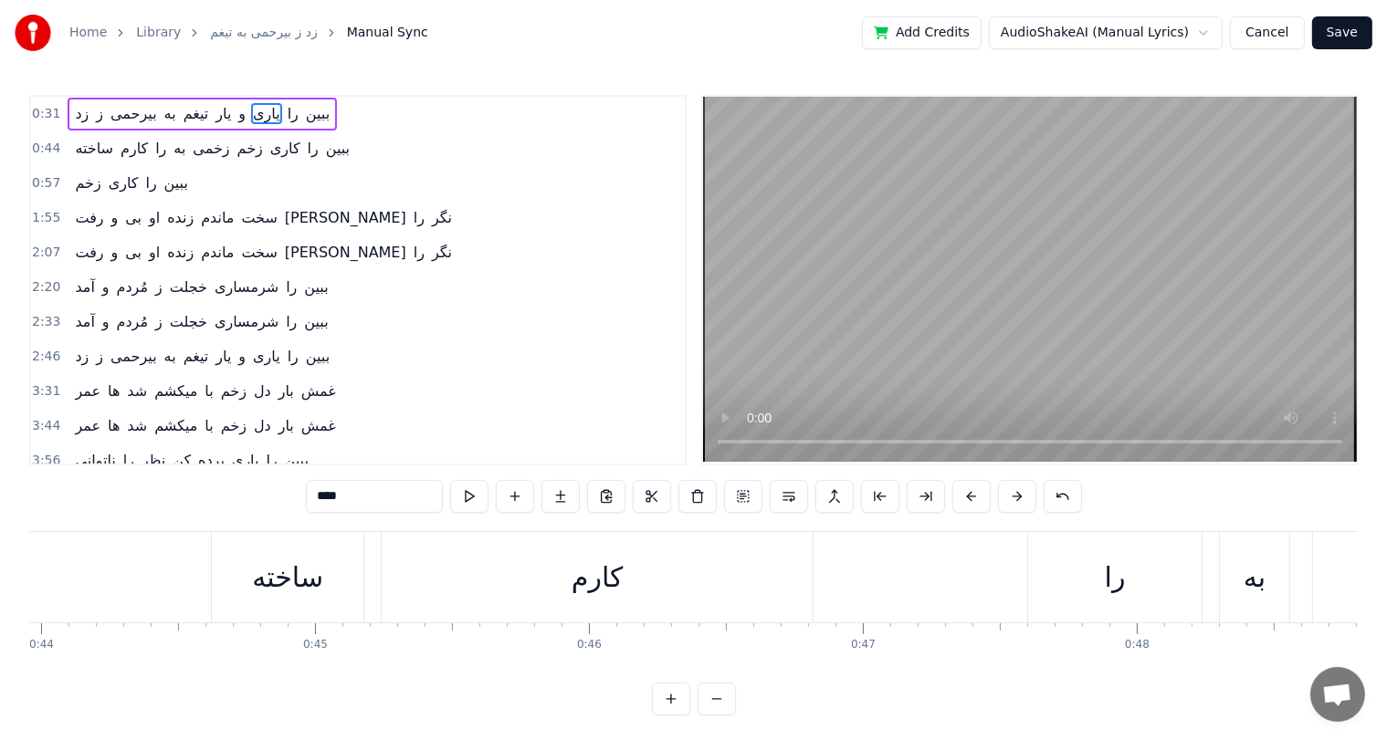
scroll to position [0, 12033]
click at [1142, 577] on div "را" at bounding box center [1117, 577] width 173 height 90
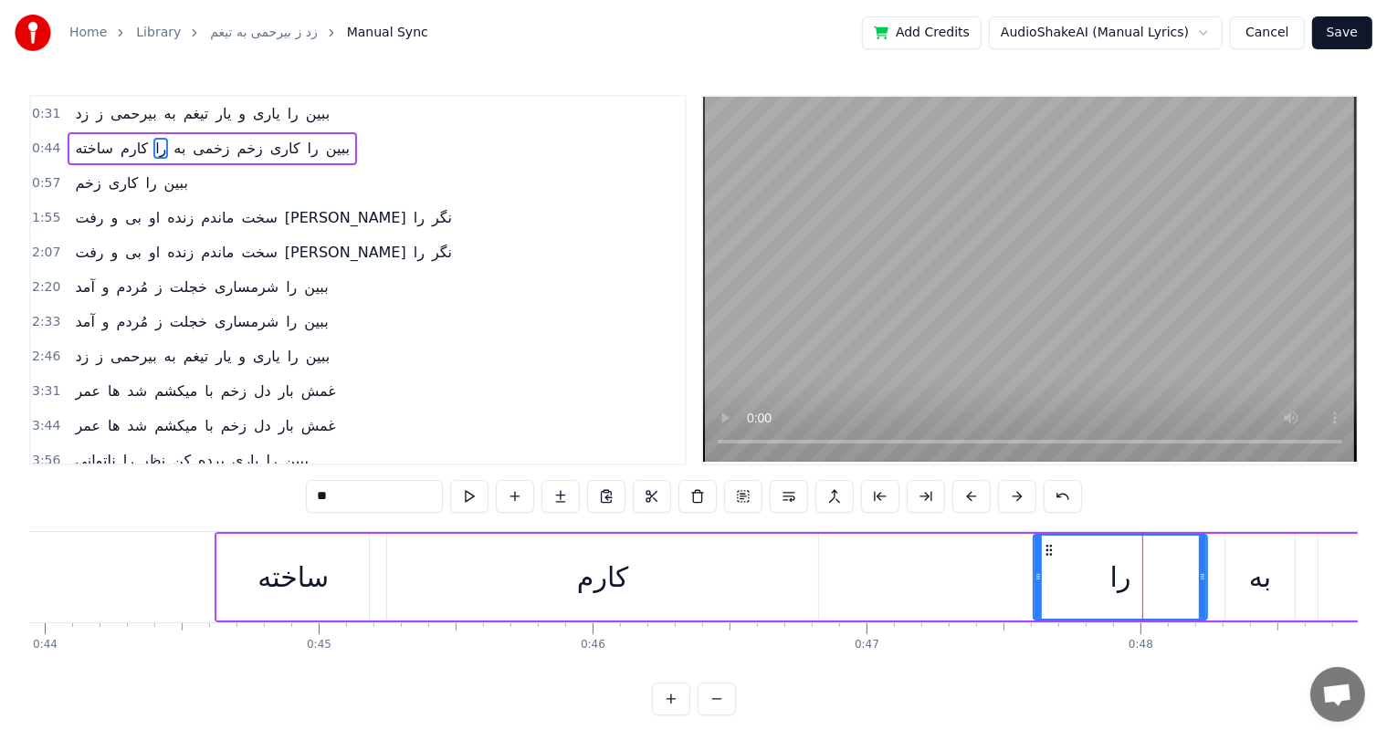
click at [610, 580] on div "کارم" at bounding box center [602, 577] width 51 height 41
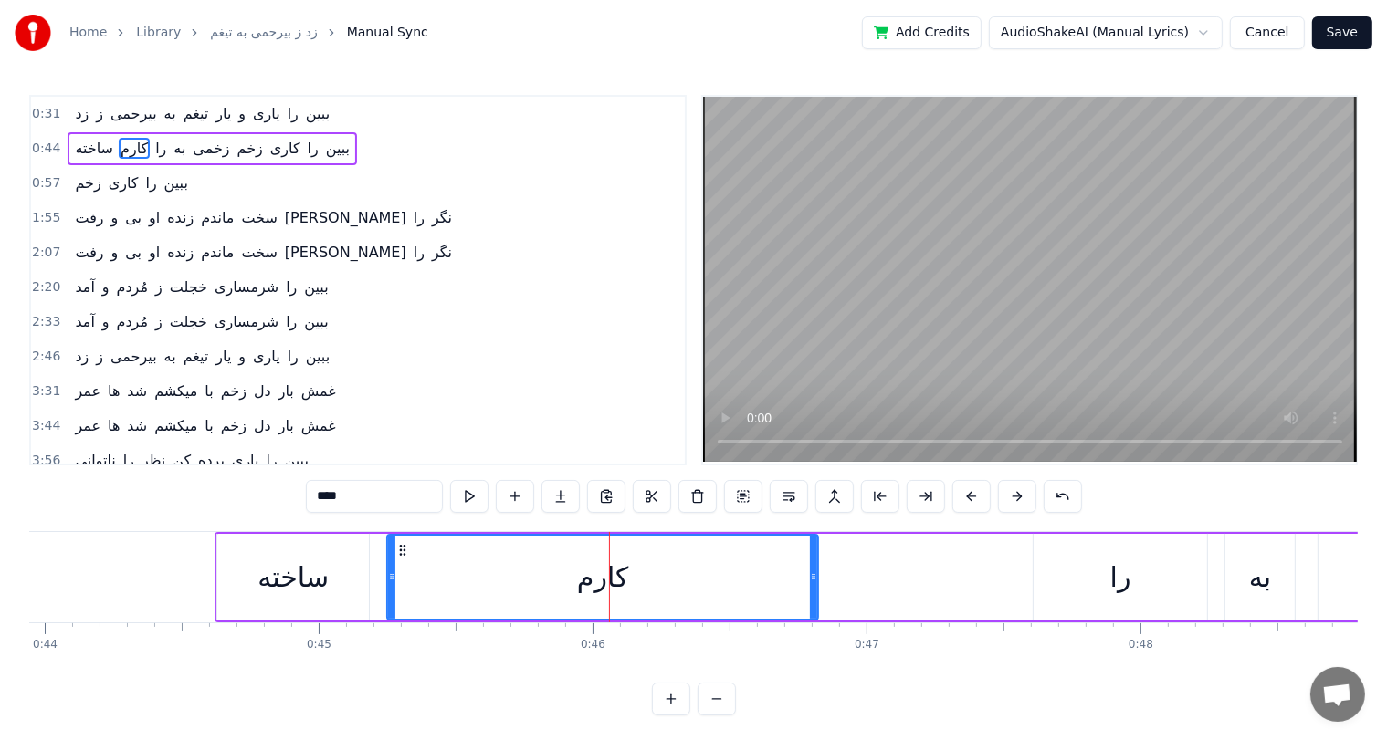
click at [1112, 580] on div "را" at bounding box center [1120, 577] width 21 height 41
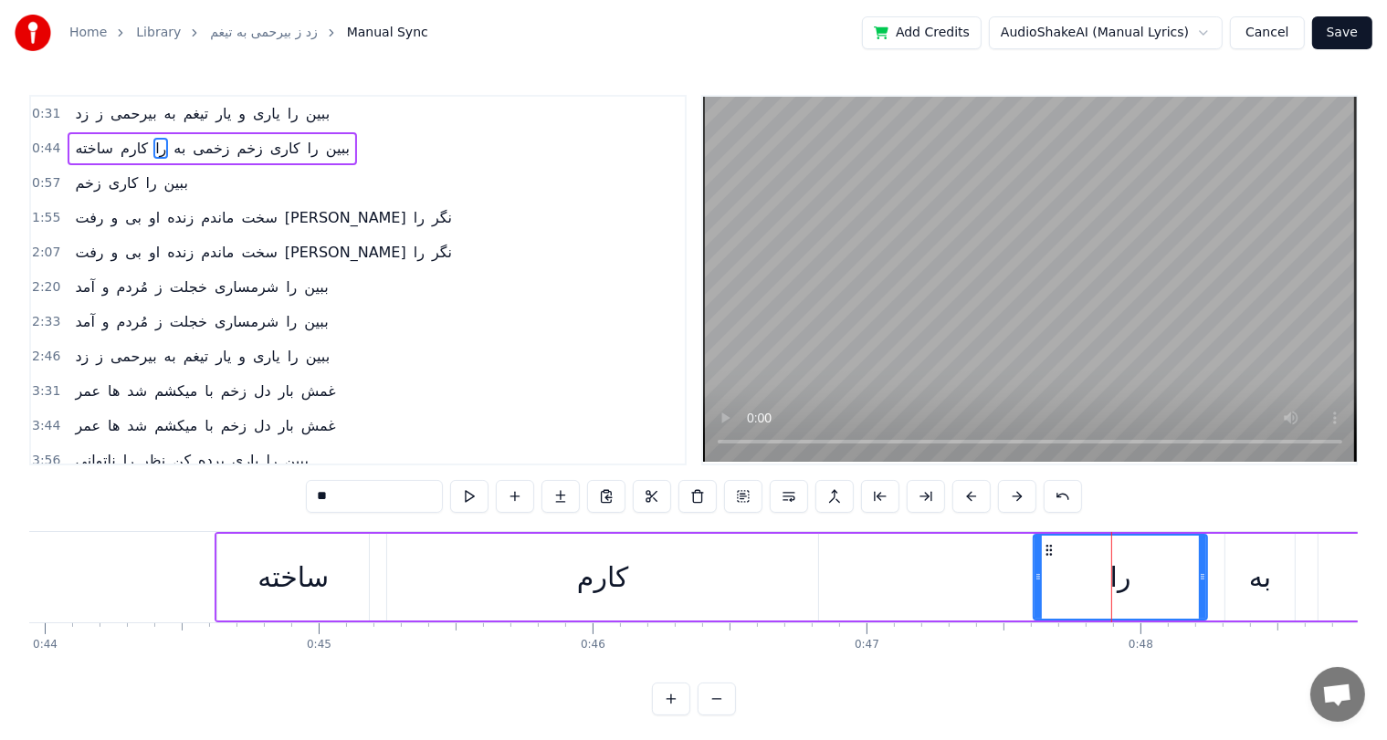
click at [584, 574] on div "کارم" at bounding box center [602, 577] width 51 height 41
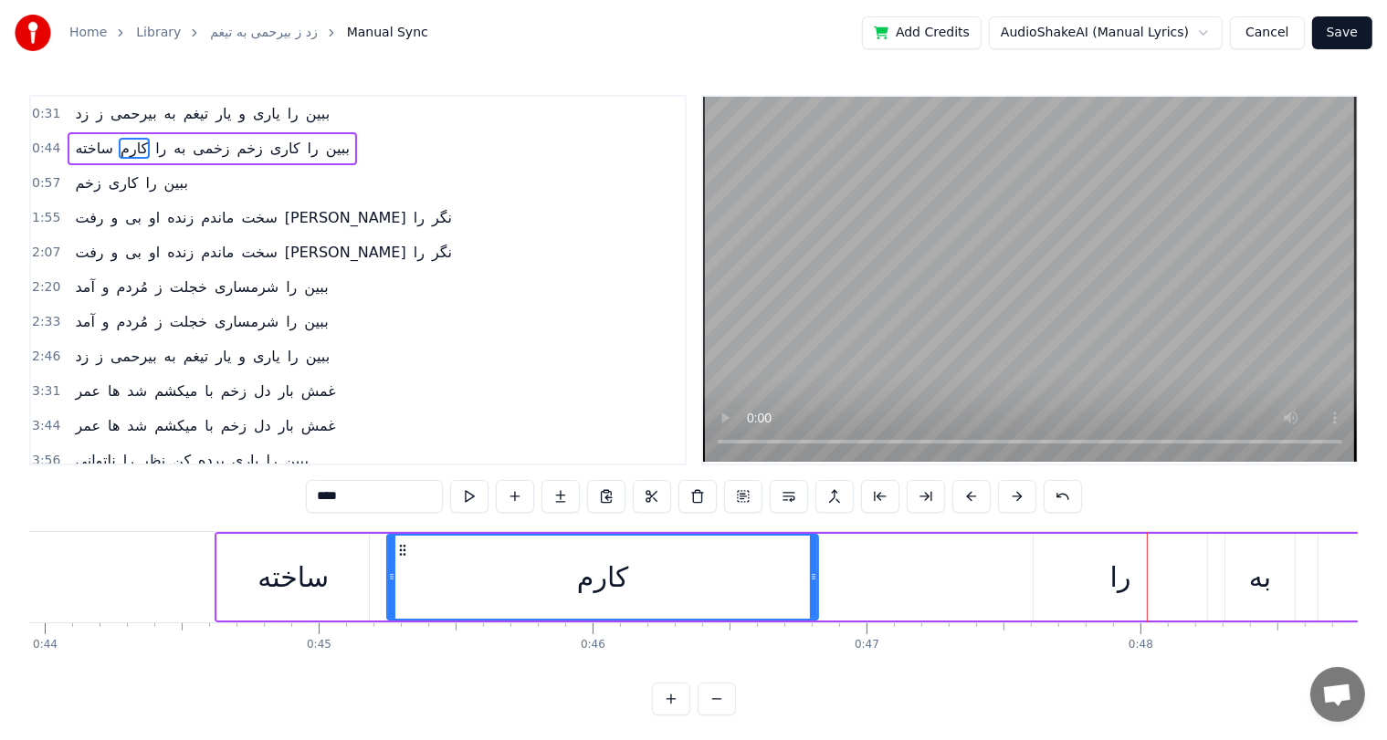
click at [319, 593] on div "ساخته" at bounding box center [292, 577] width 71 height 41
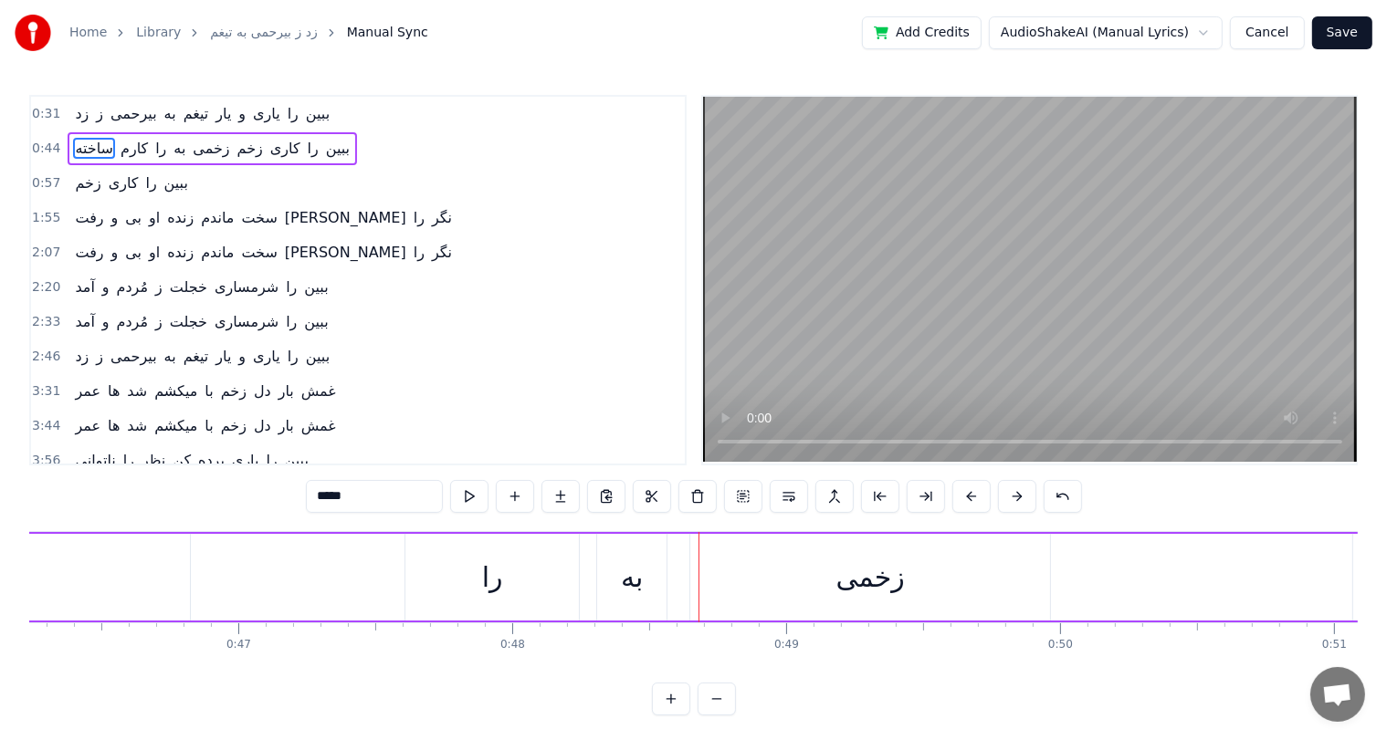
scroll to position [0, 12640]
click at [499, 578] on div "را" at bounding box center [512, 577] width 173 height 87
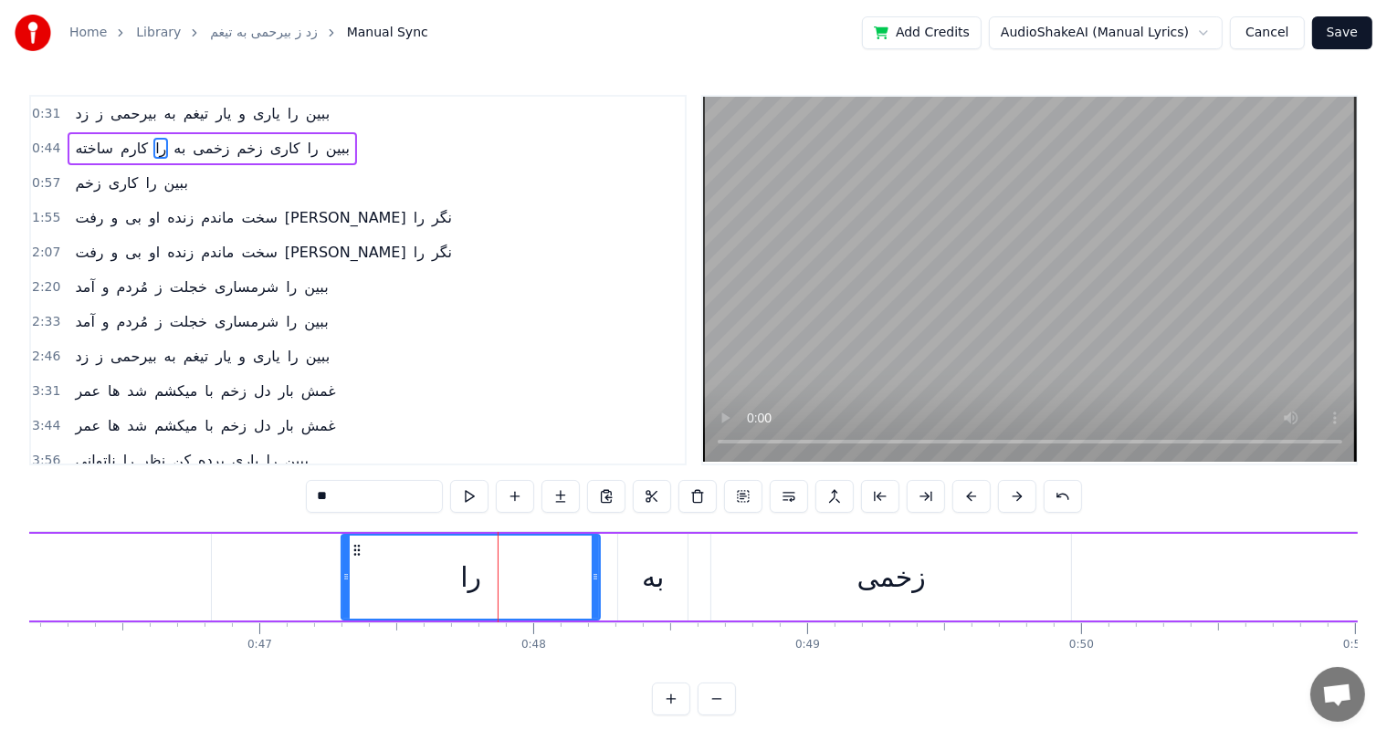
drag, startPoint x: 427, startPoint y: 577, endPoint x: 342, endPoint y: 587, distance: 85.5
click at [342, 587] on div at bounding box center [345, 577] width 7 height 83
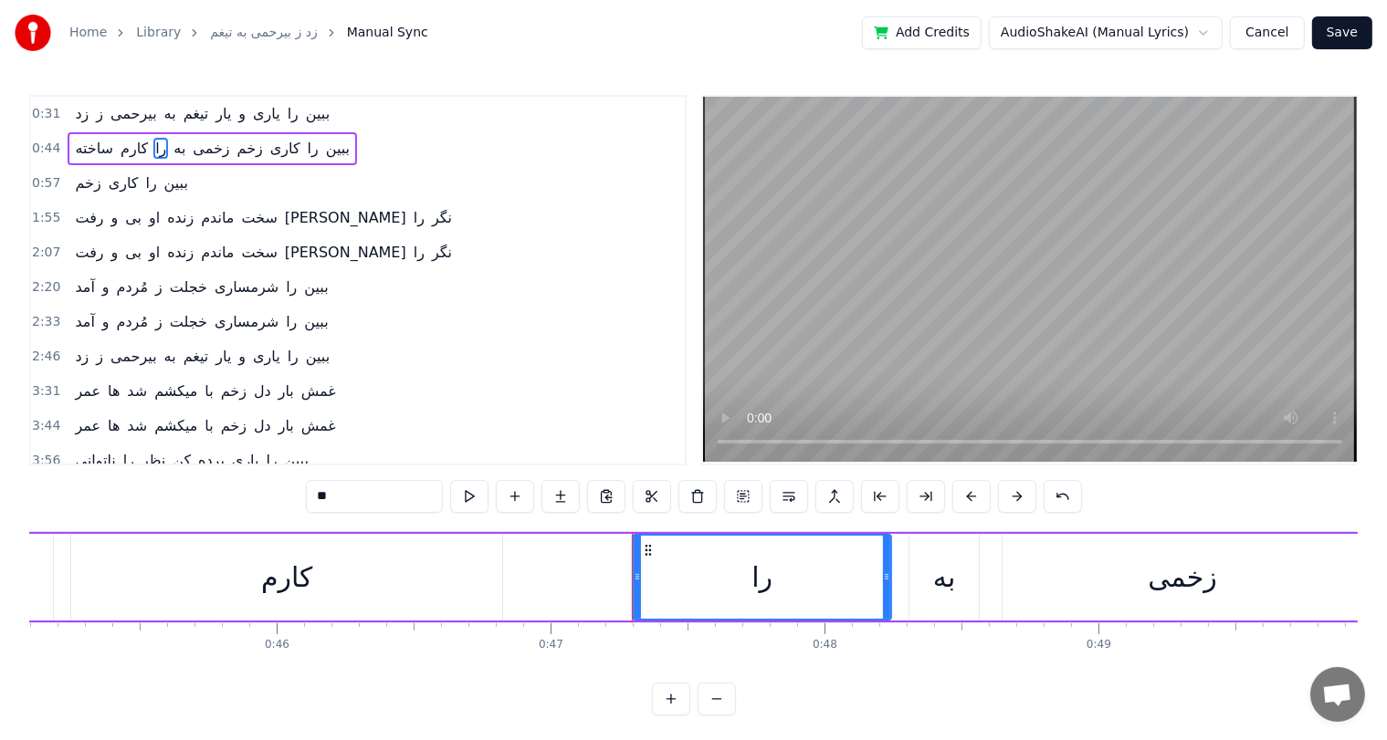
scroll to position [0, 12348]
click at [303, 588] on div "کارم" at bounding box center [287, 577] width 51 height 41
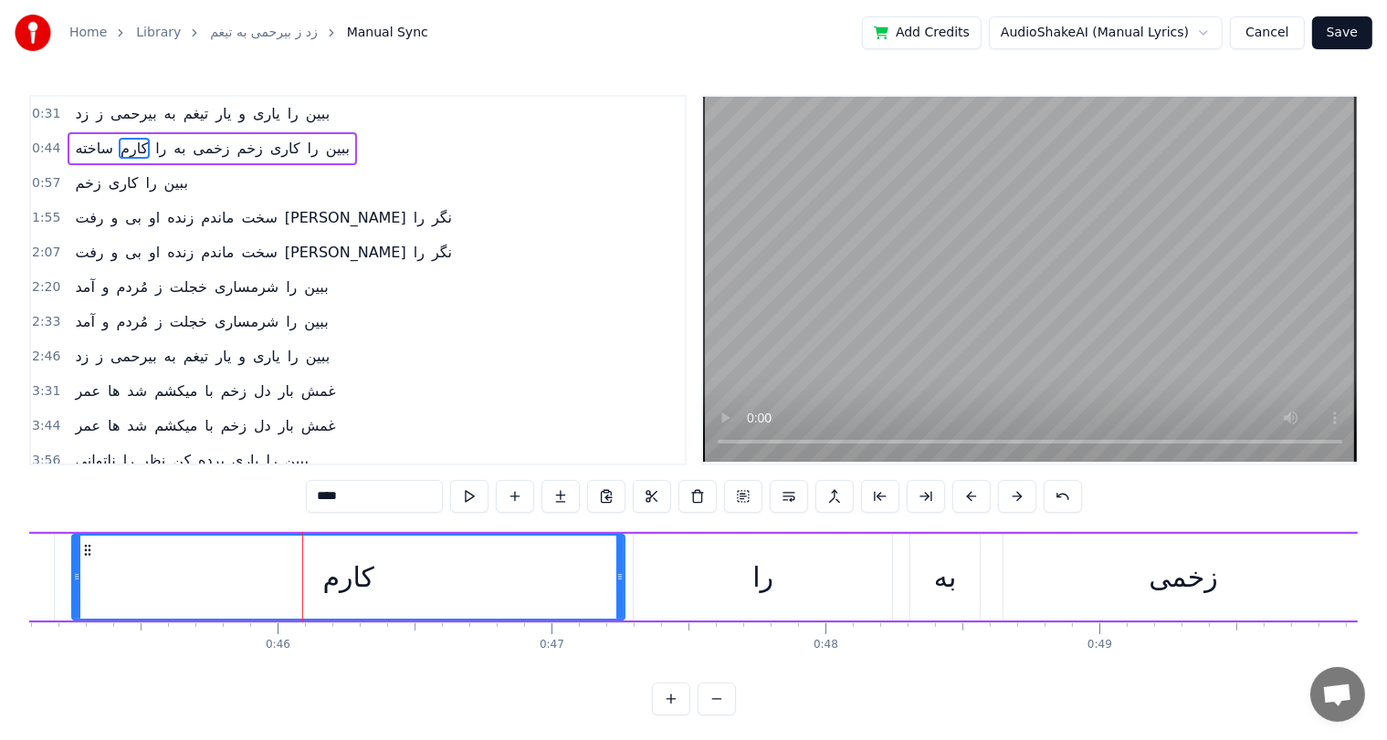
drag, startPoint x: 499, startPoint y: 568, endPoint x: 621, endPoint y: 570, distance: 121.4
click at [621, 570] on div at bounding box center [619, 577] width 7 height 83
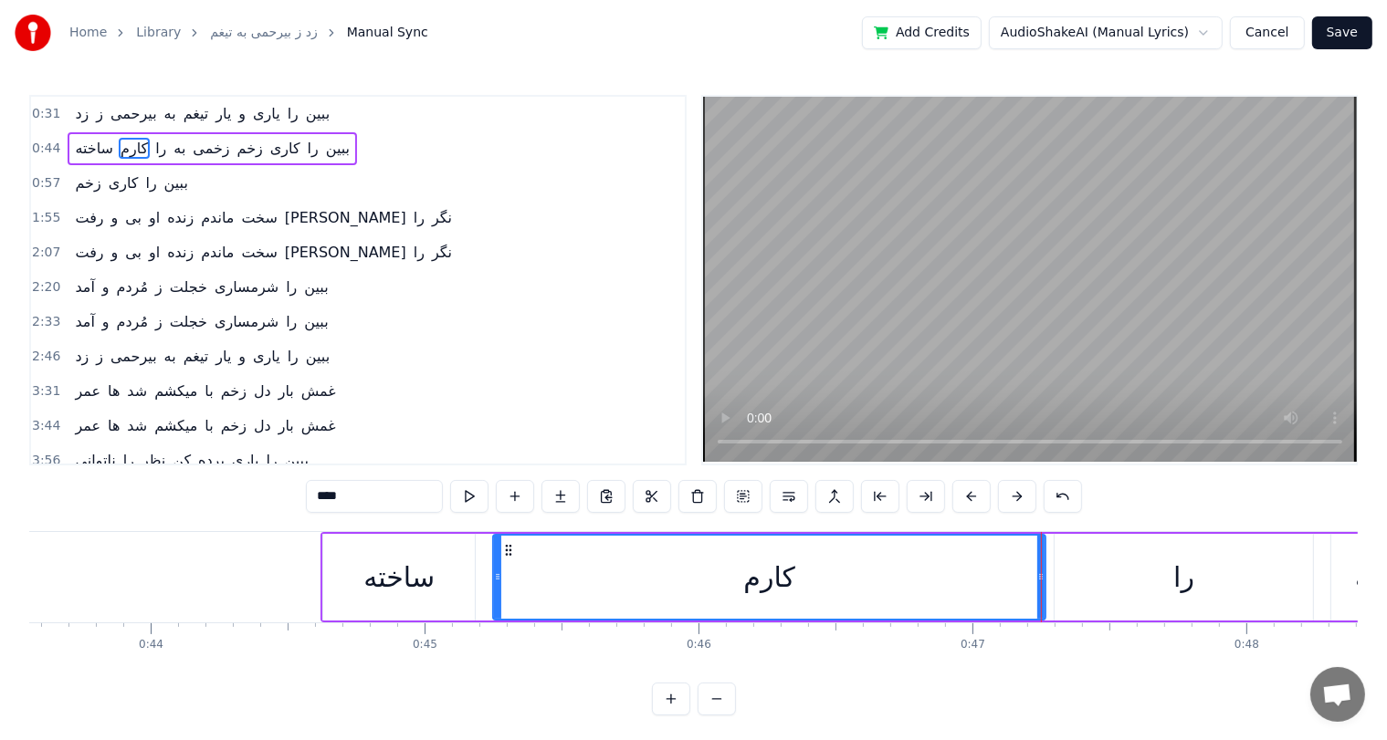
scroll to position [0, 11925]
click at [368, 564] on div "ساخته" at bounding box center [401, 577] width 71 height 41
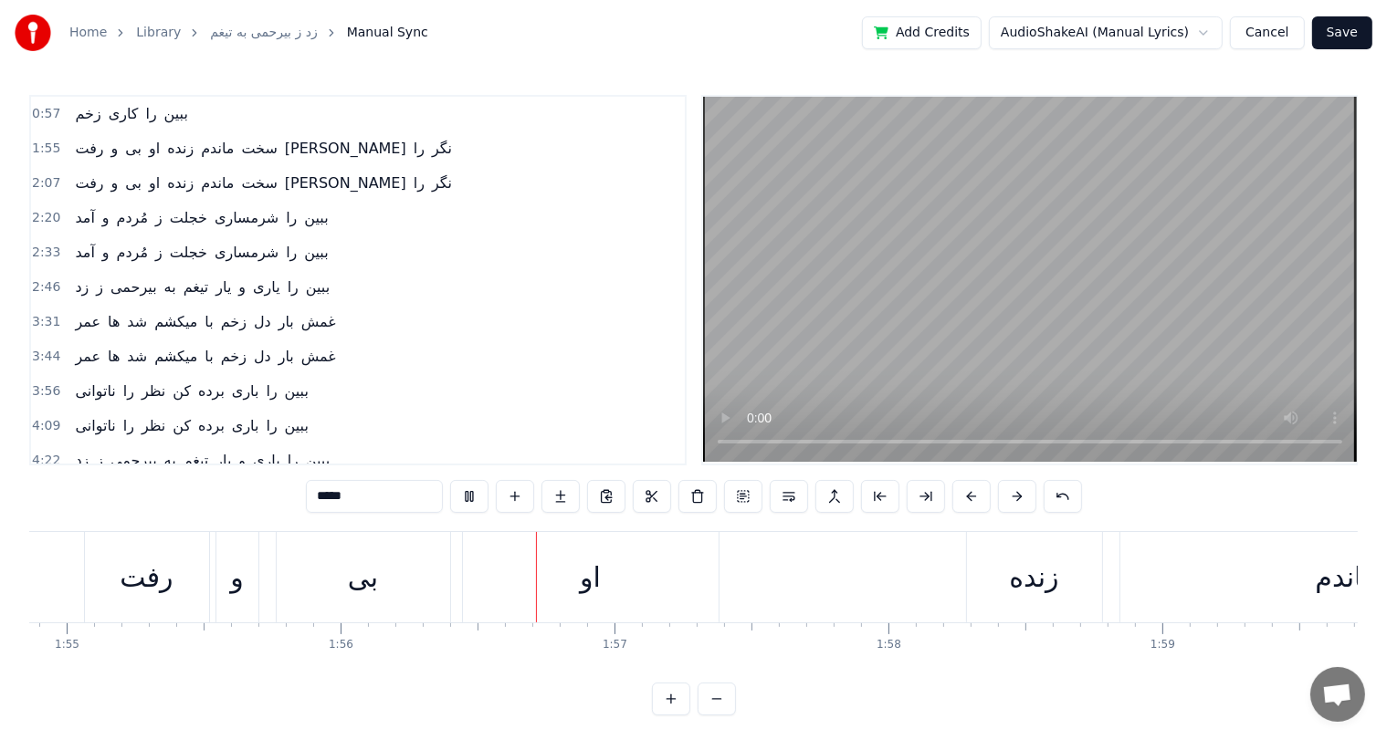
scroll to position [0, 31707]
click at [328, 593] on div "او" at bounding box center [336, 577] width 21 height 41
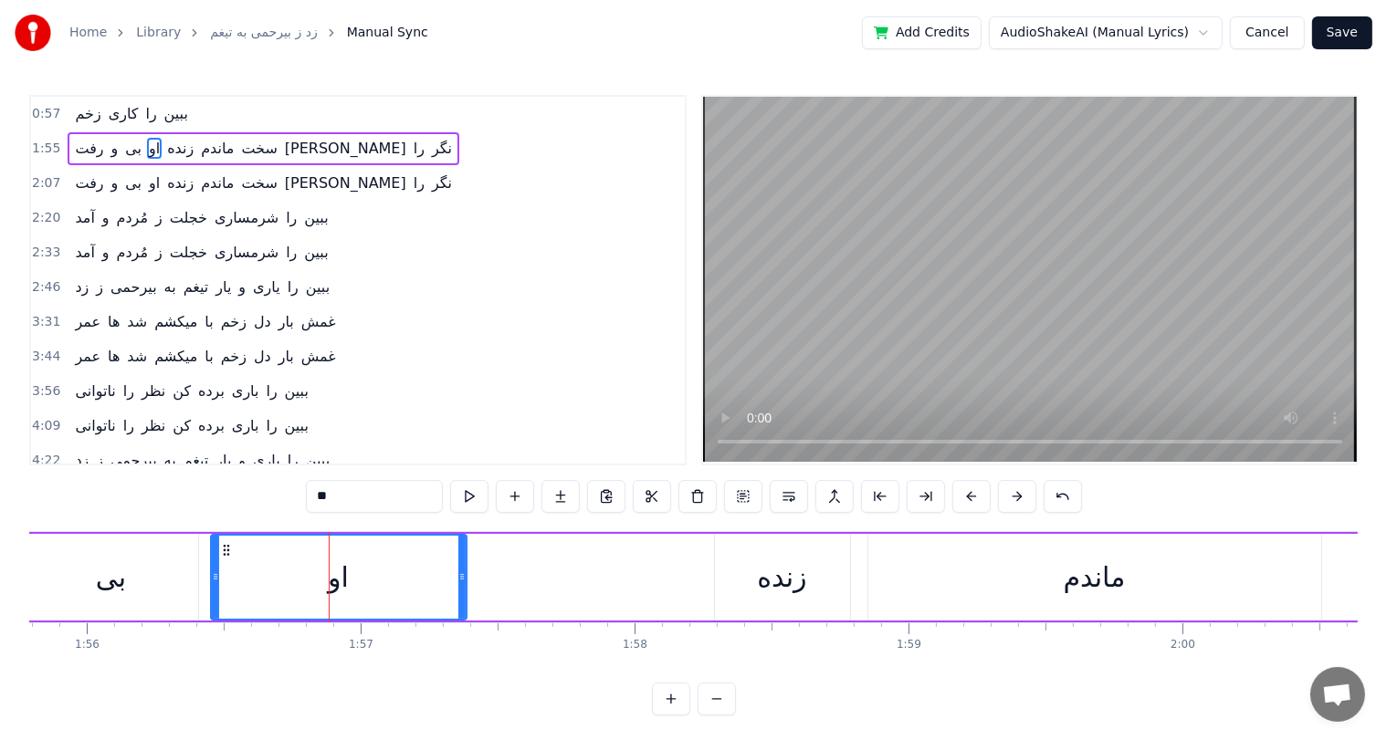
scroll to position [0, 0]
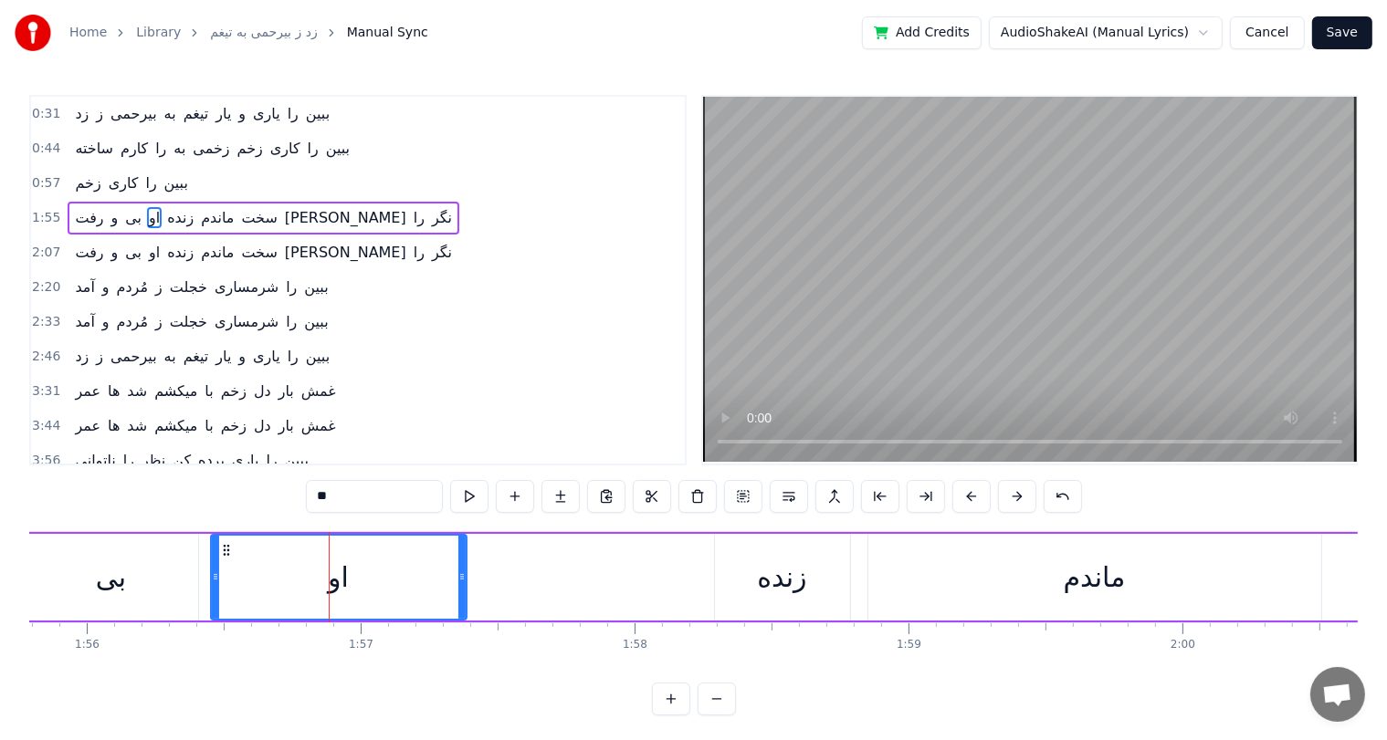
click at [780, 572] on div "زنده" at bounding box center [781, 577] width 49 height 41
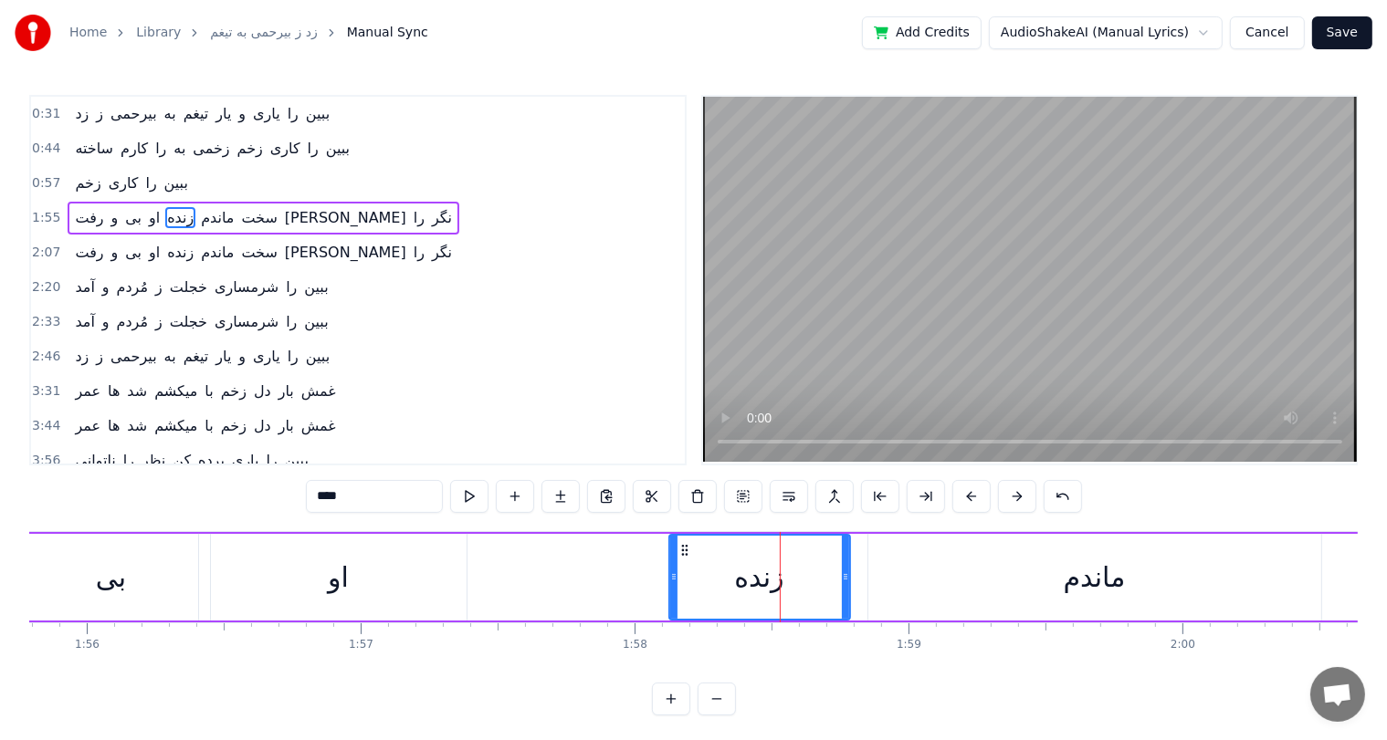
drag, startPoint x: 718, startPoint y: 575, endPoint x: 671, endPoint y: 579, distance: 47.6
click at [671, 579] on icon at bounding box center [673, 577] width 7 height 15
click at [347, 573] on div "او" at bounding box center [339, 577] width 256 height 87
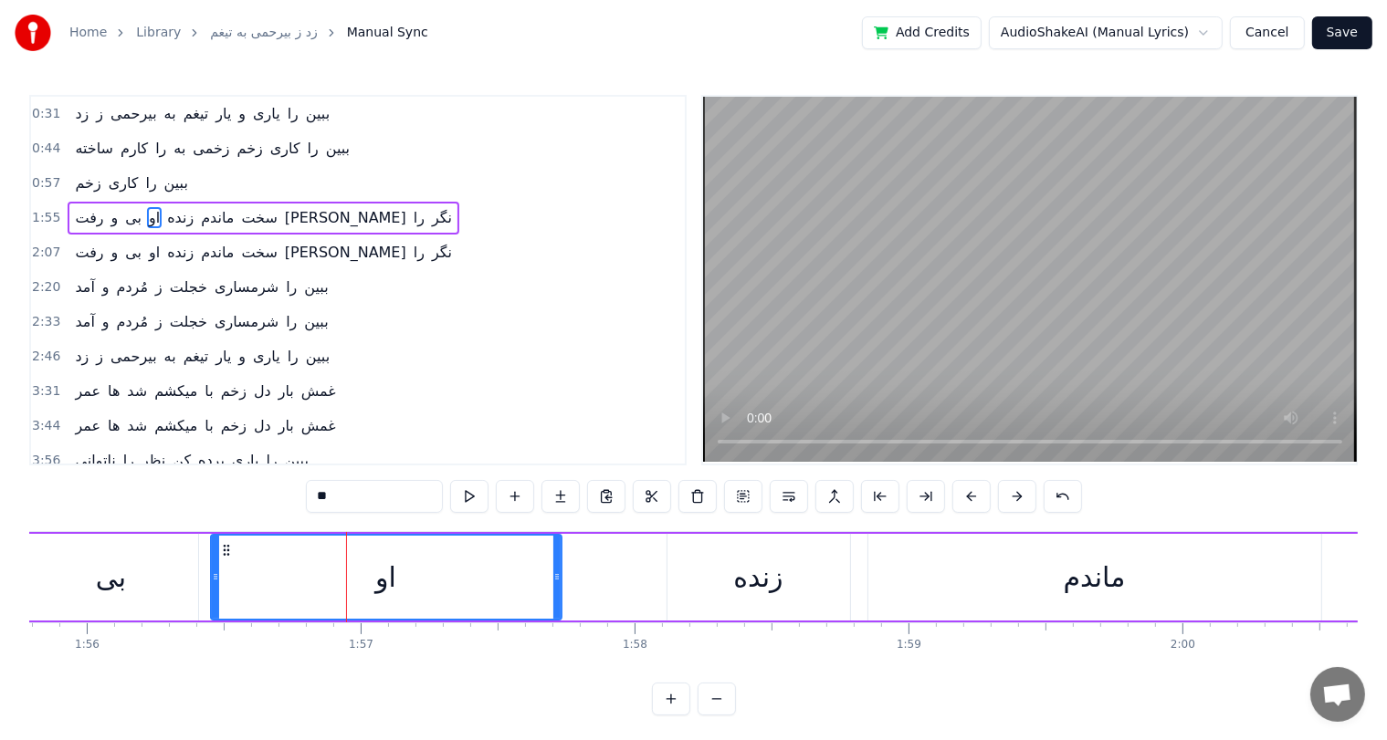
drag, startPoint x: 463, startPoint y: 571, endPoint x: 558, endPoint y: 580, distance: 95.3
click at [558, 580] on icon at bounding box center [556, 577] width 7 height 15
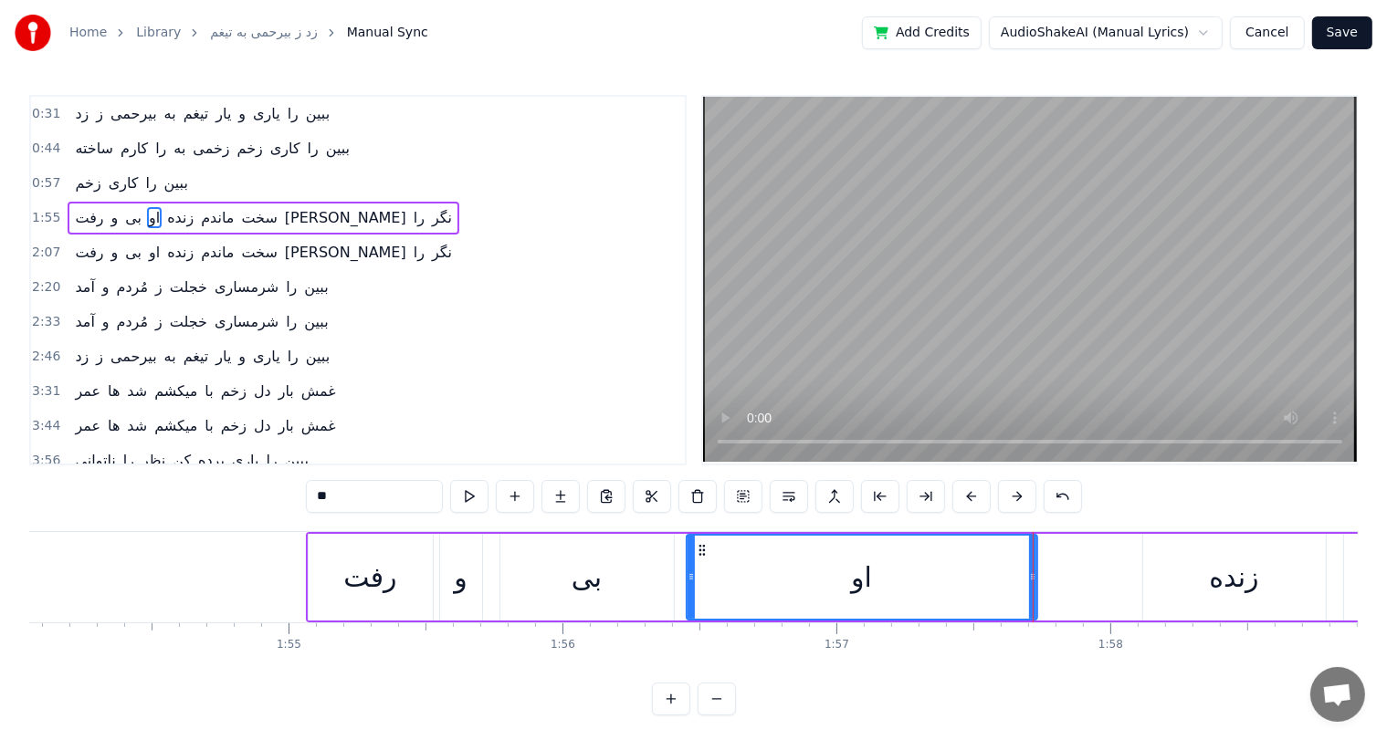
scroll to position [0, 31232]
click at [364, 594] on div "رفت" at bounding box center [369, 577] width 53 height 41
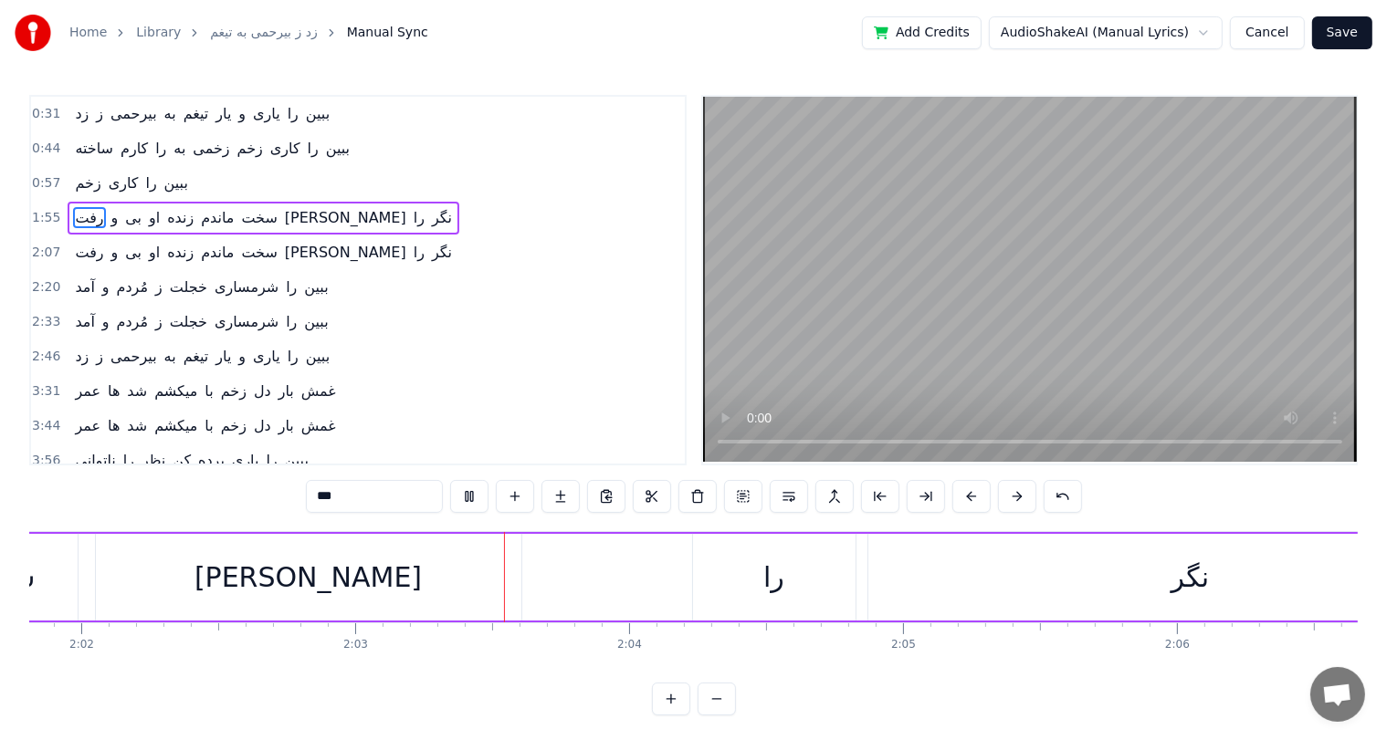
scroll to position [0, 33573]
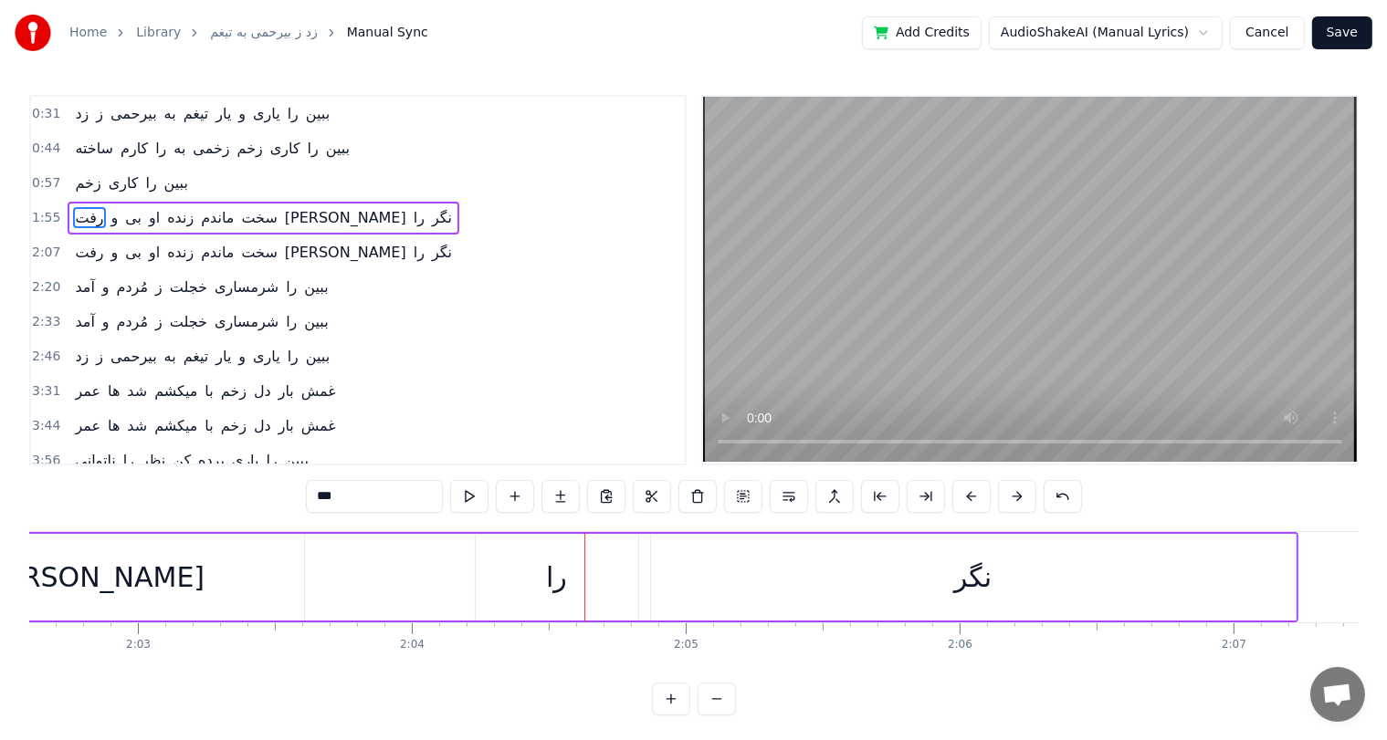
click at [523, 580] on div "را" at bounding box center [557, 577] width 162 height 87
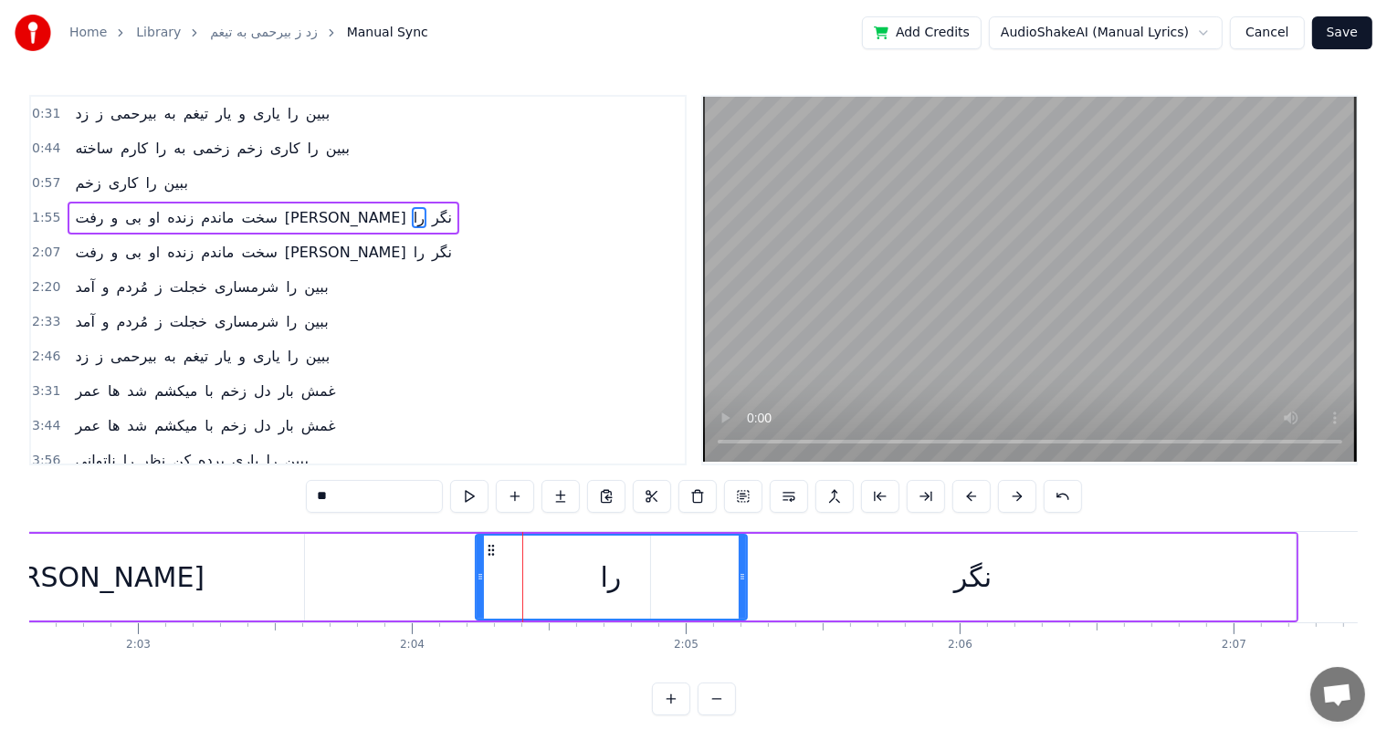
drag, startPoint x: 635, startPoint y: 578, endPoint x: 744, endPoint y: 580, distance: 108.6
click at [744, 580] on icon at bounding box center [741, 577] width 7 height 15
click at [281, 574] on div "[PERSON_NAME]" at bounding box center [91, 577] width 425 height 87
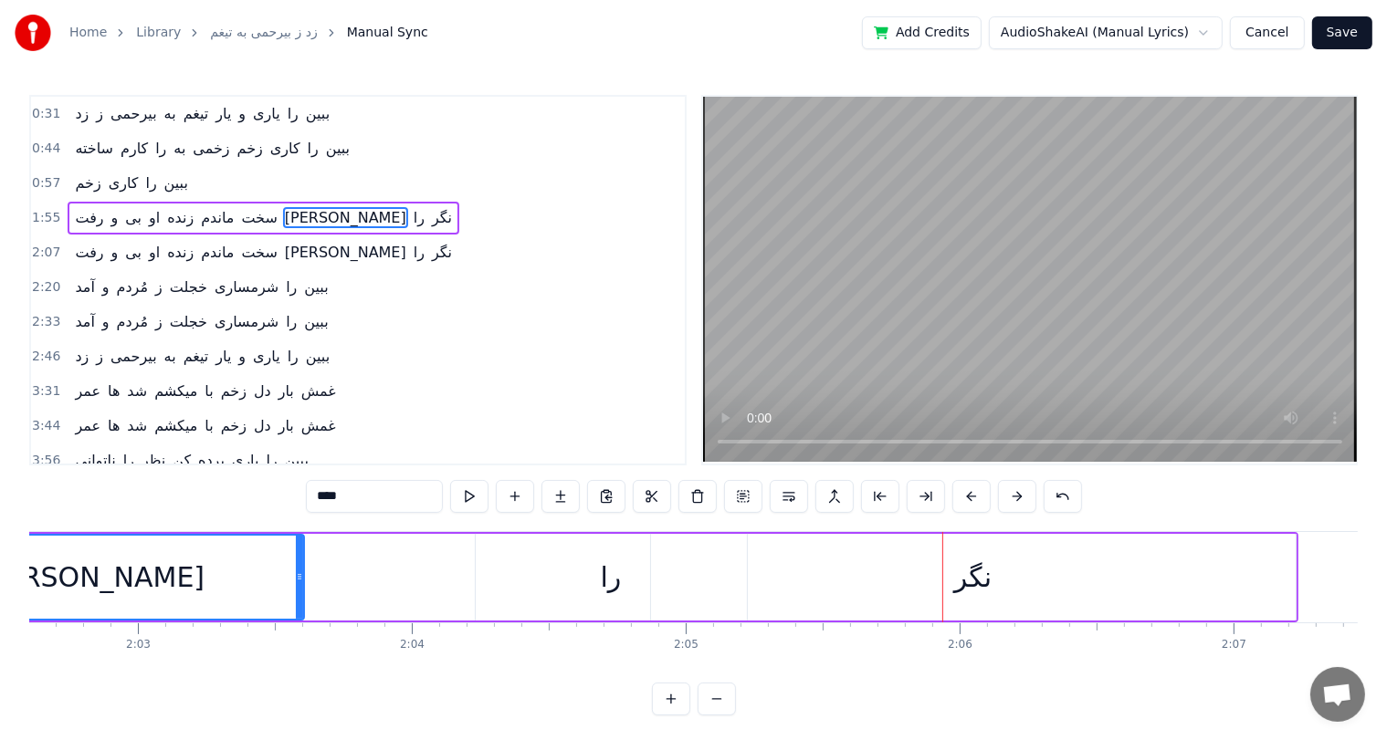
click at [958, 581] on div "نگر" at bounding box center [972, 577] width 37 height 41
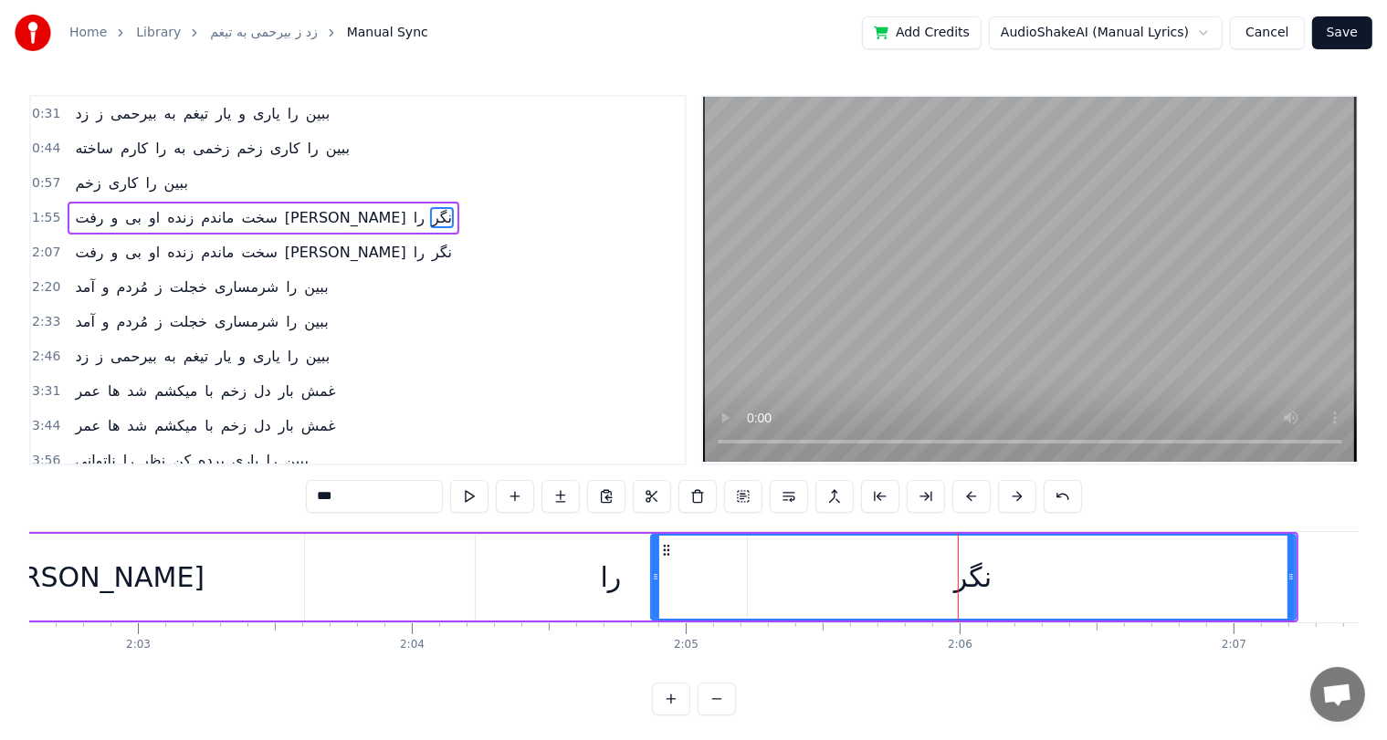
click at [603, 581] on div "را" at bounding box center [611, 577] width 21 height 41
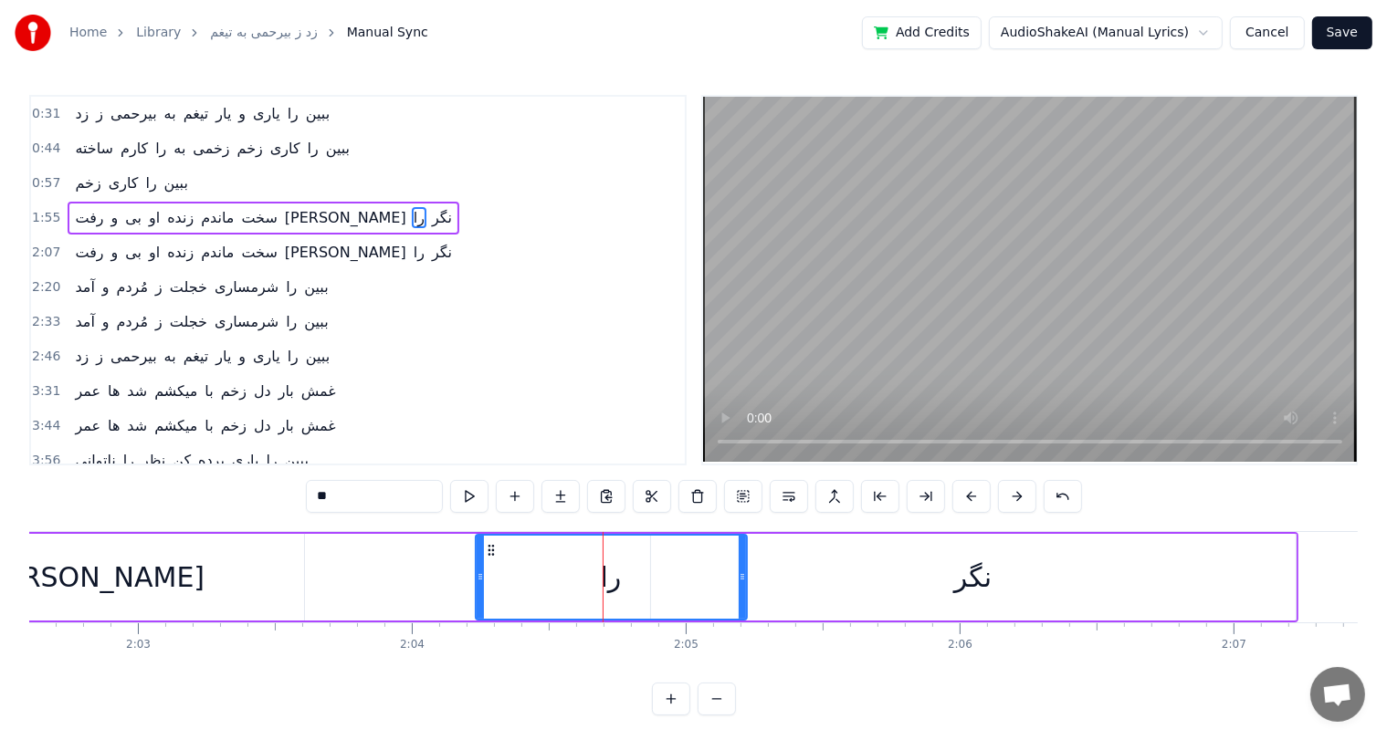
click at [964, 574] on div "نگر" at bounding box center [972, 577] width 37 height 41
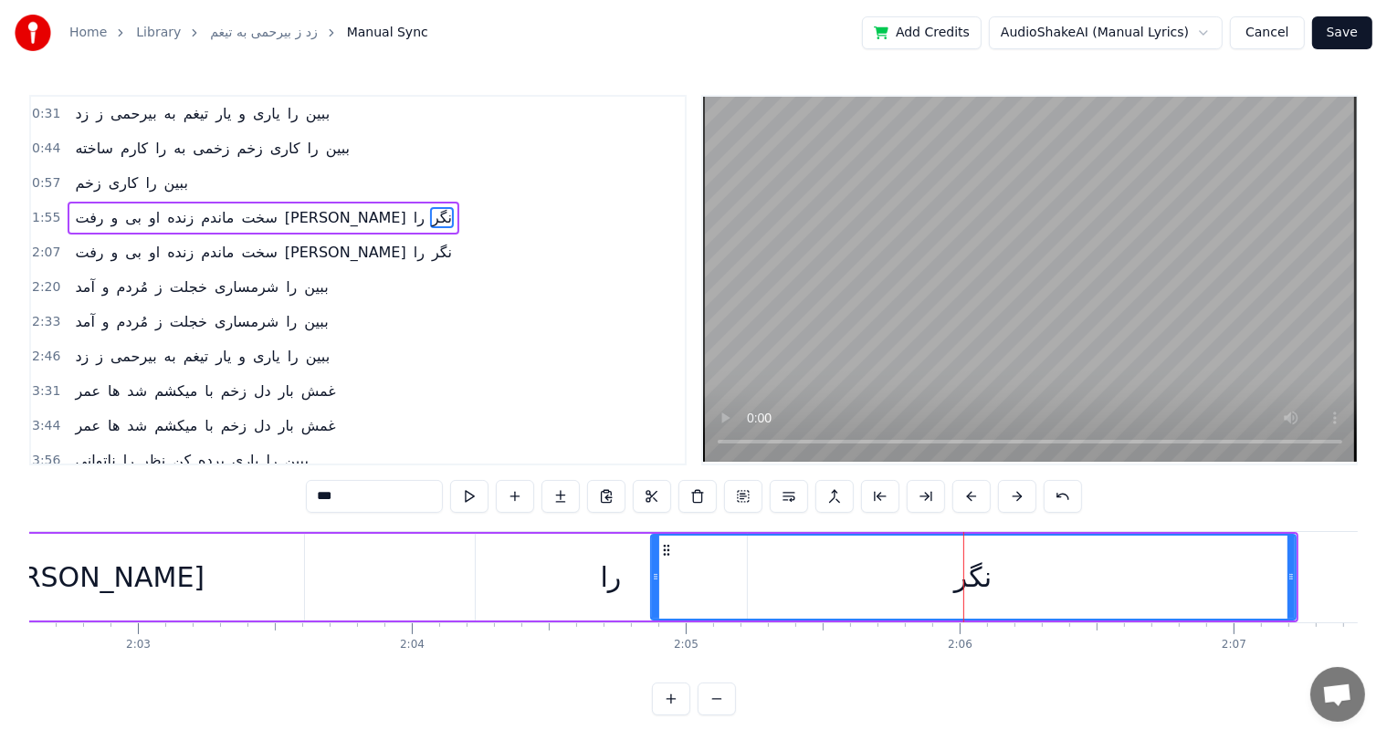
click at [591, 588] on div "را" at bounding box center [611, 577] width 271 height 87
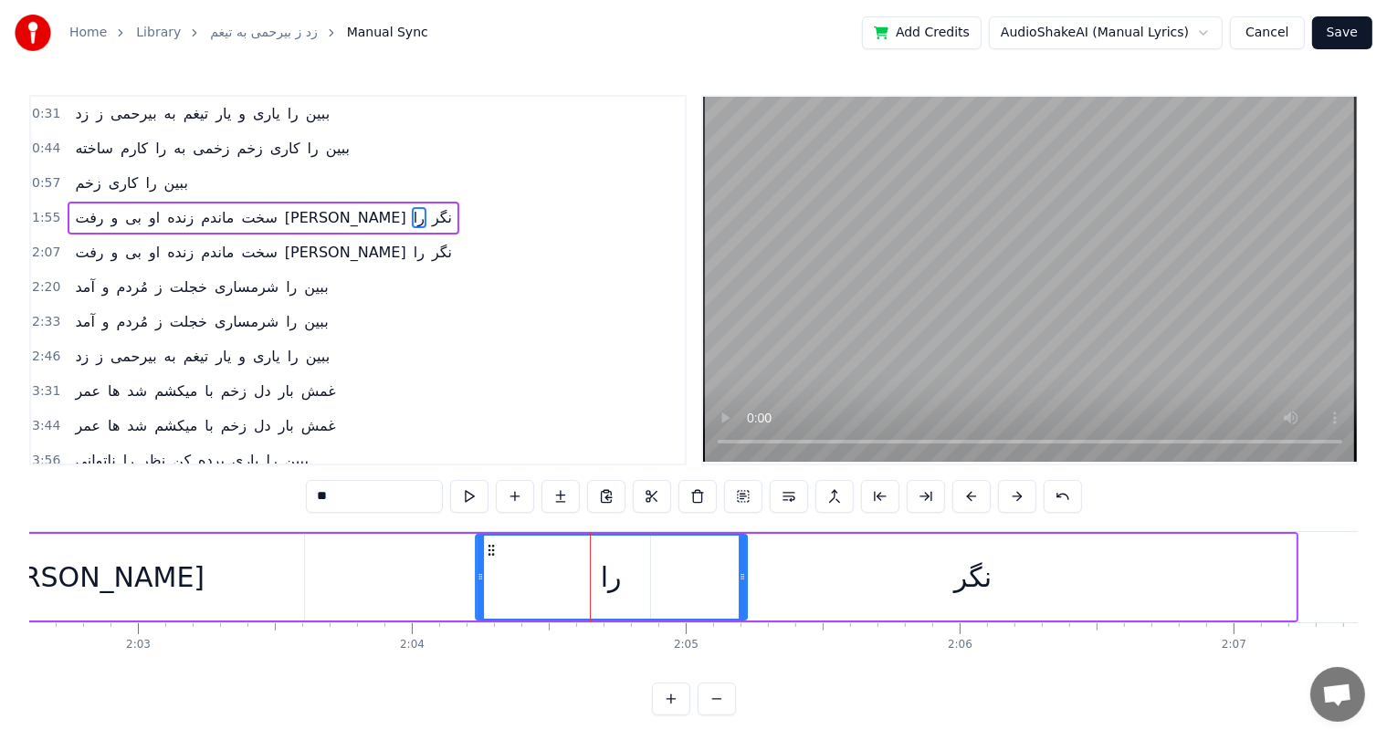
click at [490, 550] on icon at bounding box center [491, 550] width 15 height 15
drag, startPoint x: 478, startPoint y: 576, endPoint x: 445, endPoint y: 580, distance: 33.1
click at [445, 580] on icon at bounding box center [447, 577] width 7 height 15
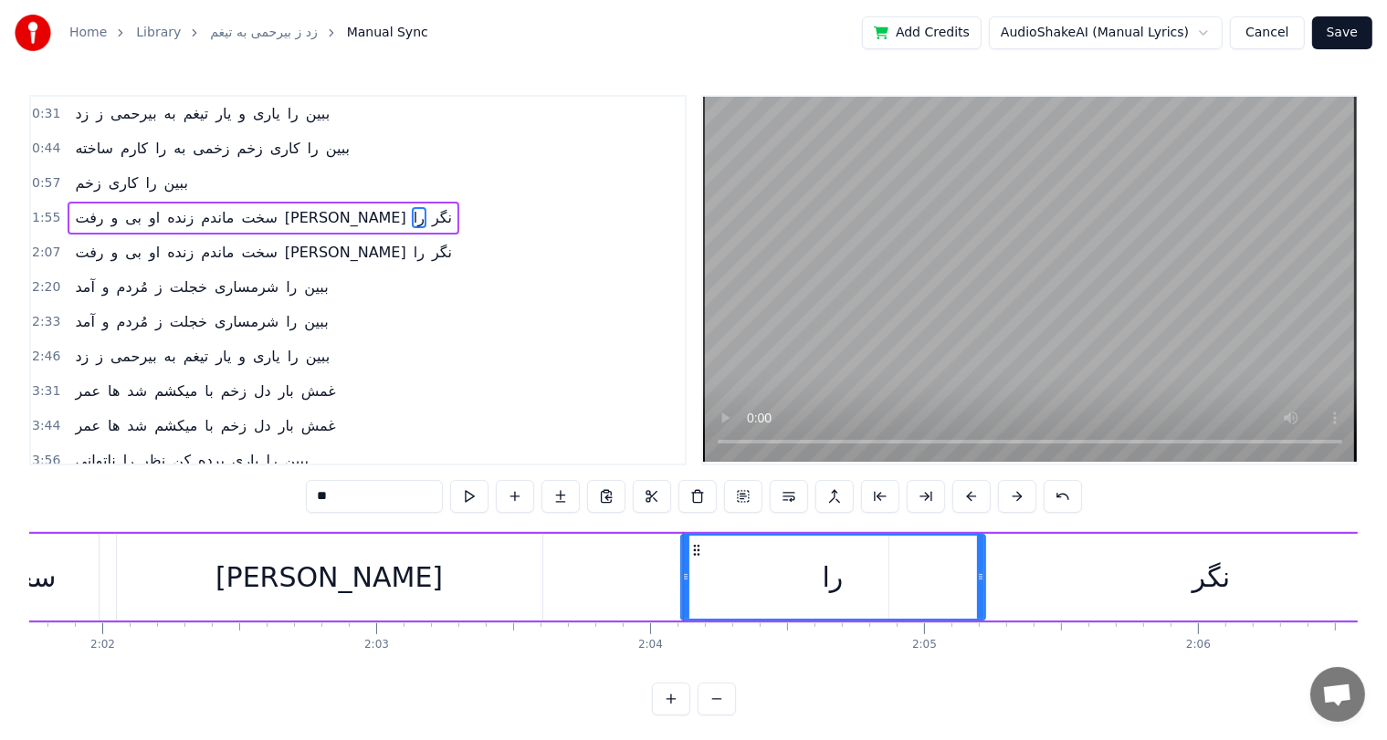
click at [344, 584] on div "[PERSON_NAME]" at bounding box center [328, 577] width 227 height 41
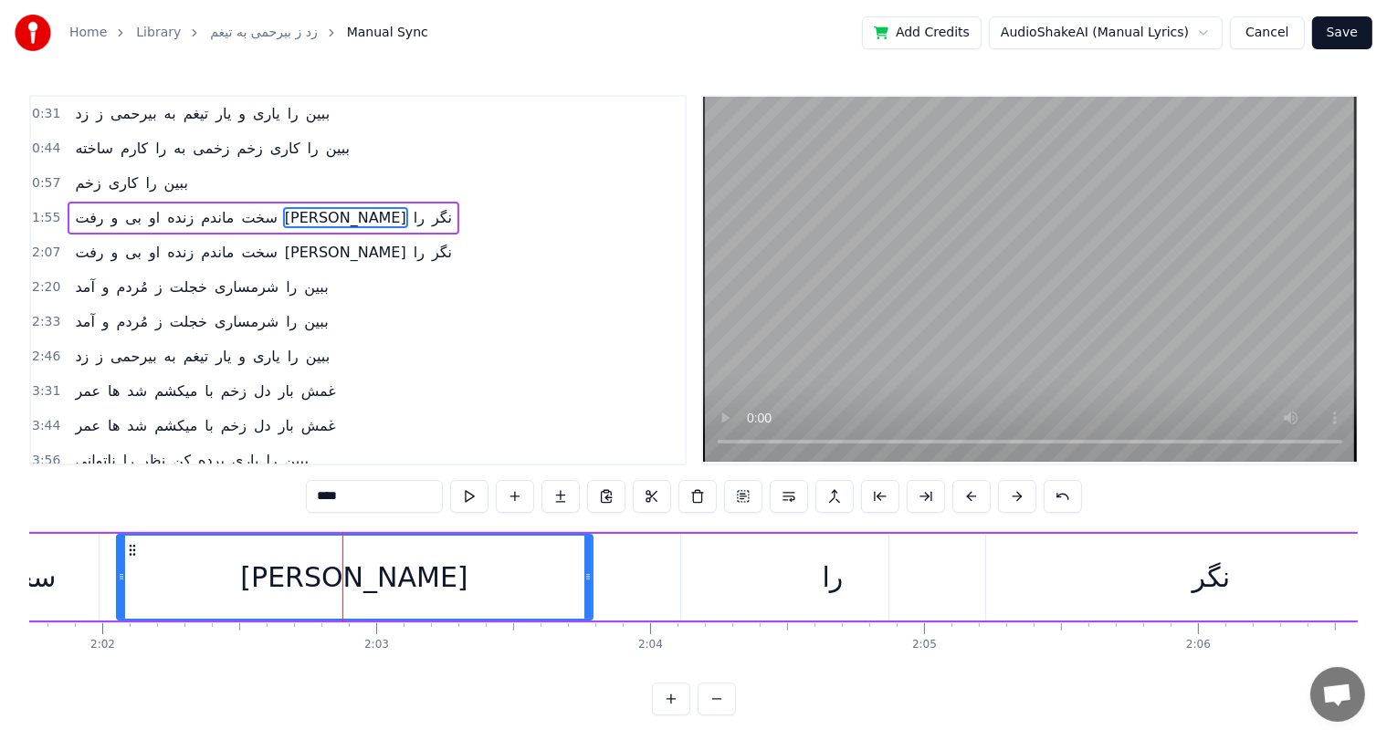
drag, startPoint x: 534, startPoint y: 578, endPoint x: 584, endPoint y: 588, distance: 51.2
click at [584, 588] on div at bounding box center [587, 577] width 7 height 83
click at [829, 572] on div "را" at bounding box center [832, 577] width 21 height 41
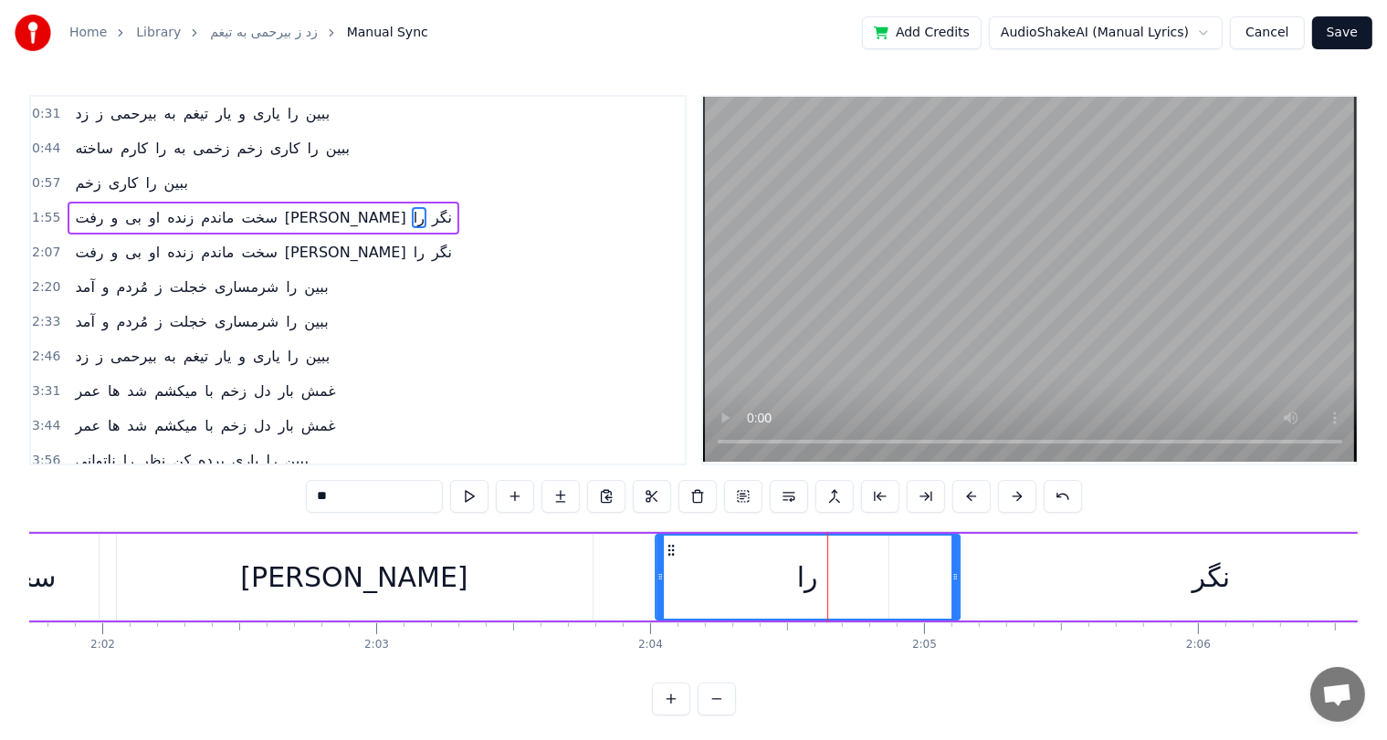
drag, startPoint x: 691, startPoint y: 550, endPoint x: 665, endPoint y: 559, distance: 27.7
click at [665, 559] on div "را" at bounding box center [807, 577] width 302 height 83
drag, startPoint x: 666, startPoint y: 544, endPoint x: 620, endPoint y: 549, distance: 46.9
click at [620, 549] on icon at bounding box center [623, 550] width 15 height 15
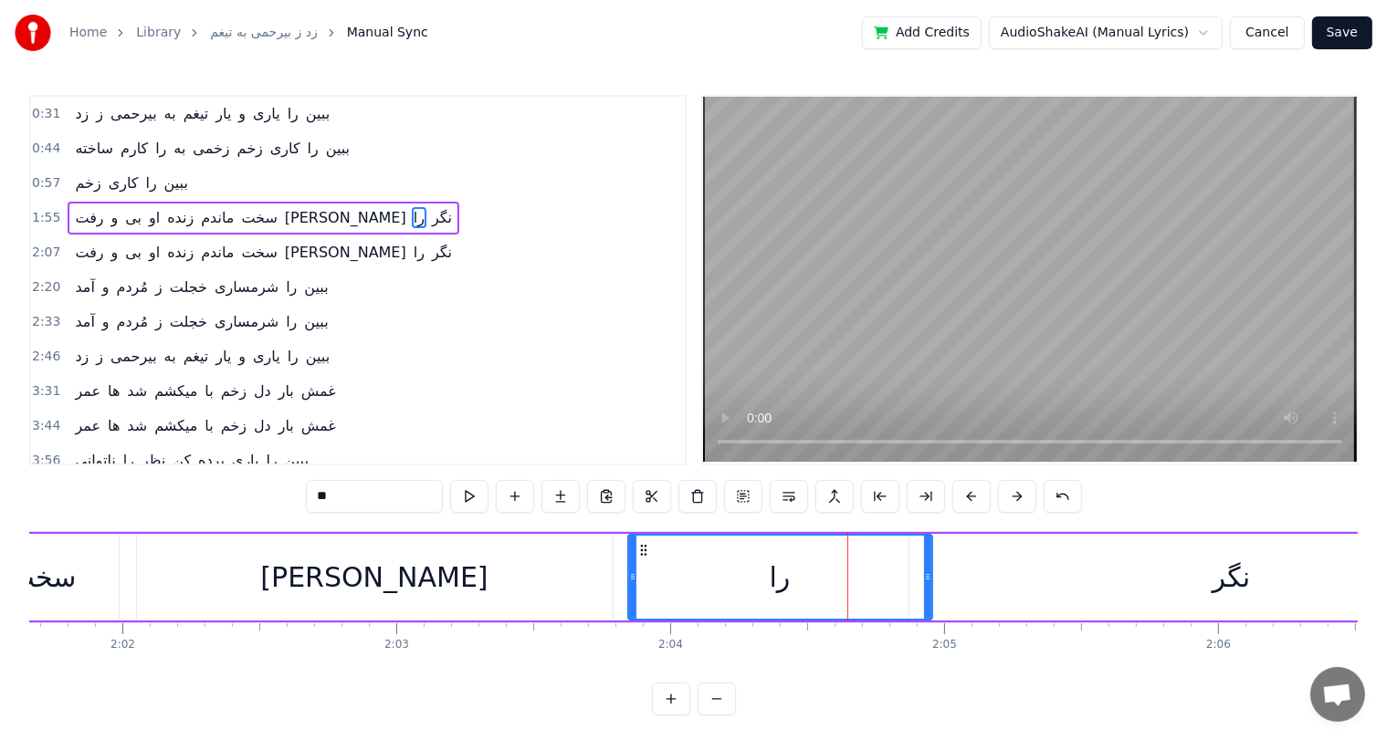
scroll to position [0, 33316]
click at [405, 579] on div "[PERSON_NAME]" at bounding box center [374, 577] width 476 height 87
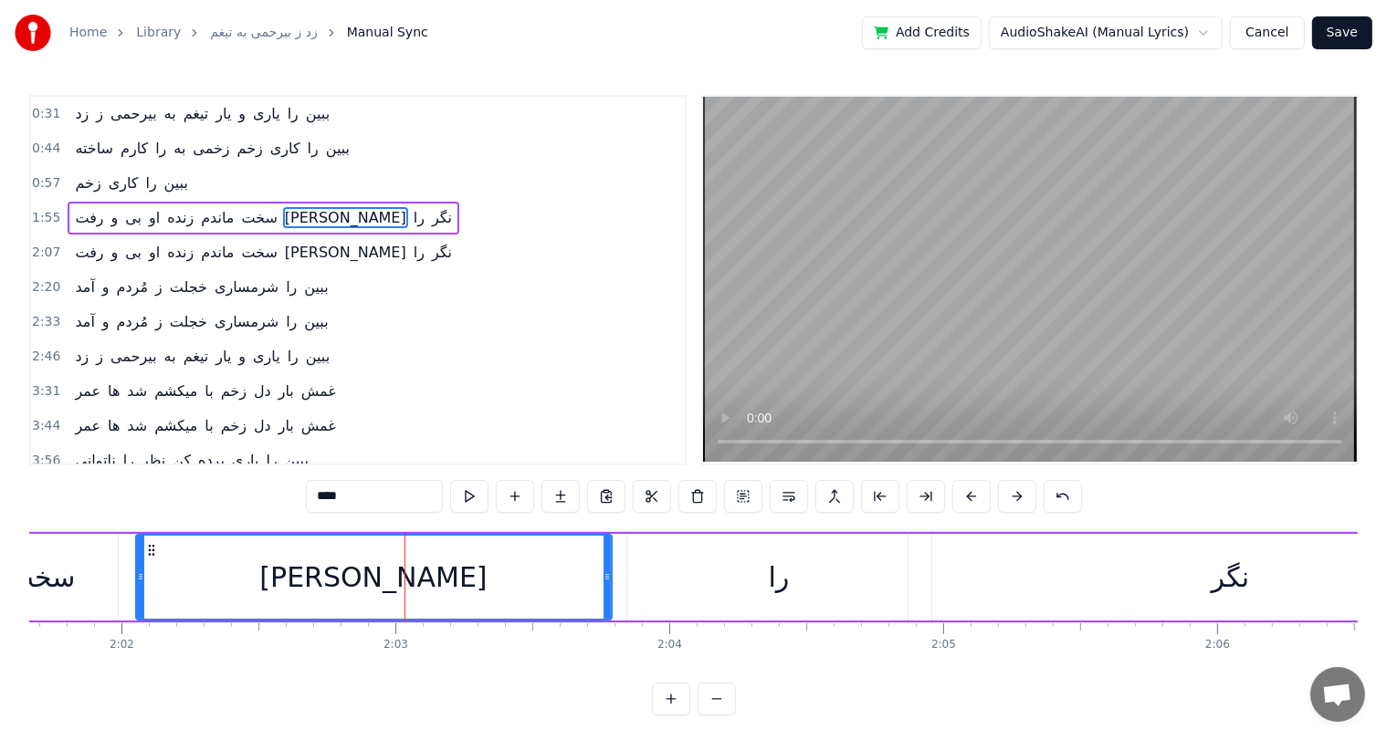
scroll to position [0, 32888]
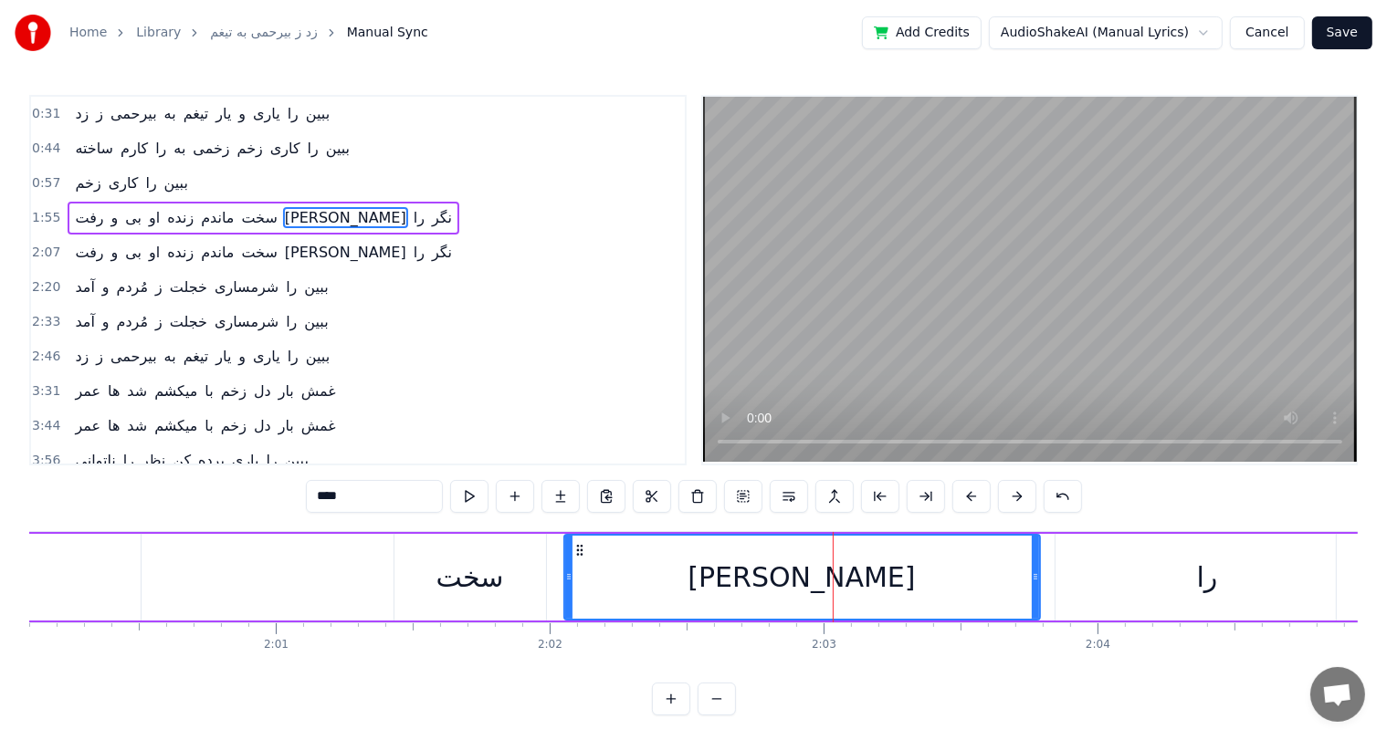
click at [410, 579] on div "سخت" at bounding box center [470, 577] width 152 height 87
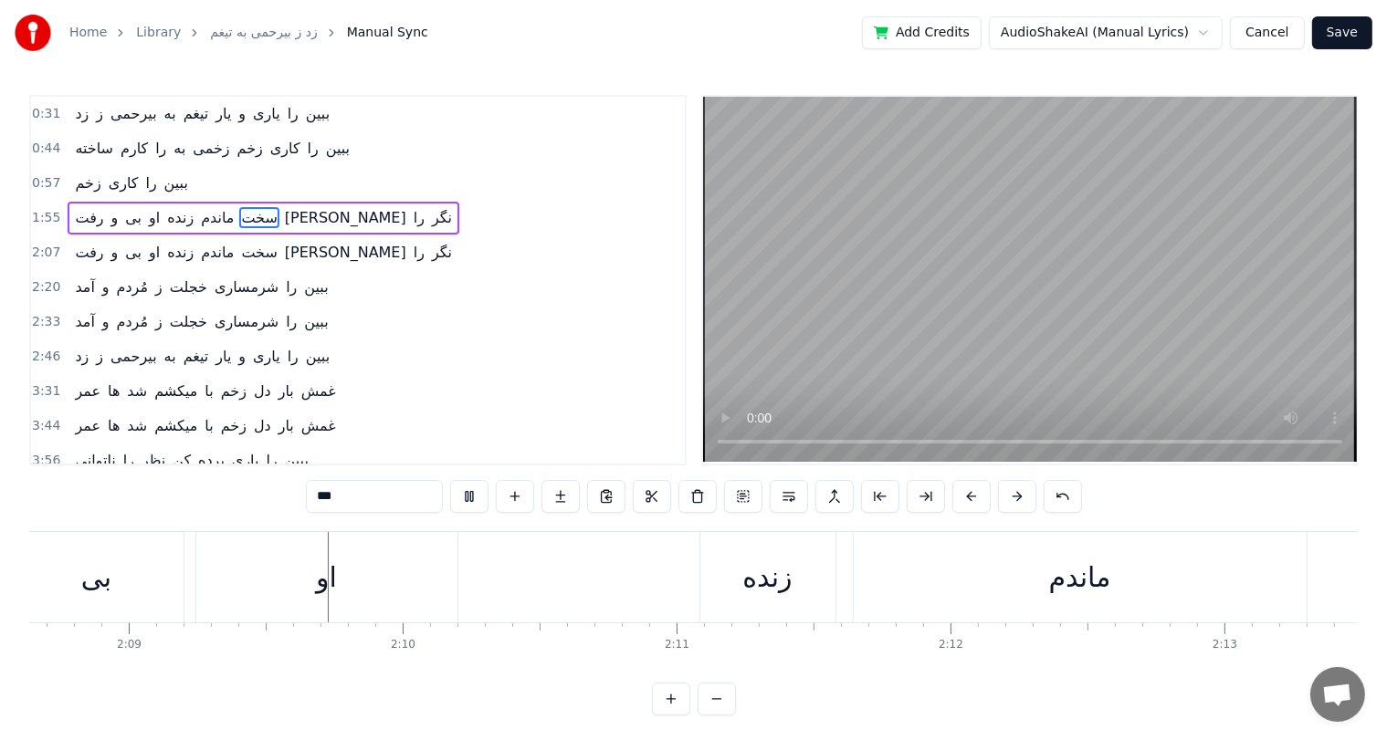
scroll to position [0, 35260]
click at [739, 574] on div "زنده" at bounding box center [731, 577] width 49 height 41
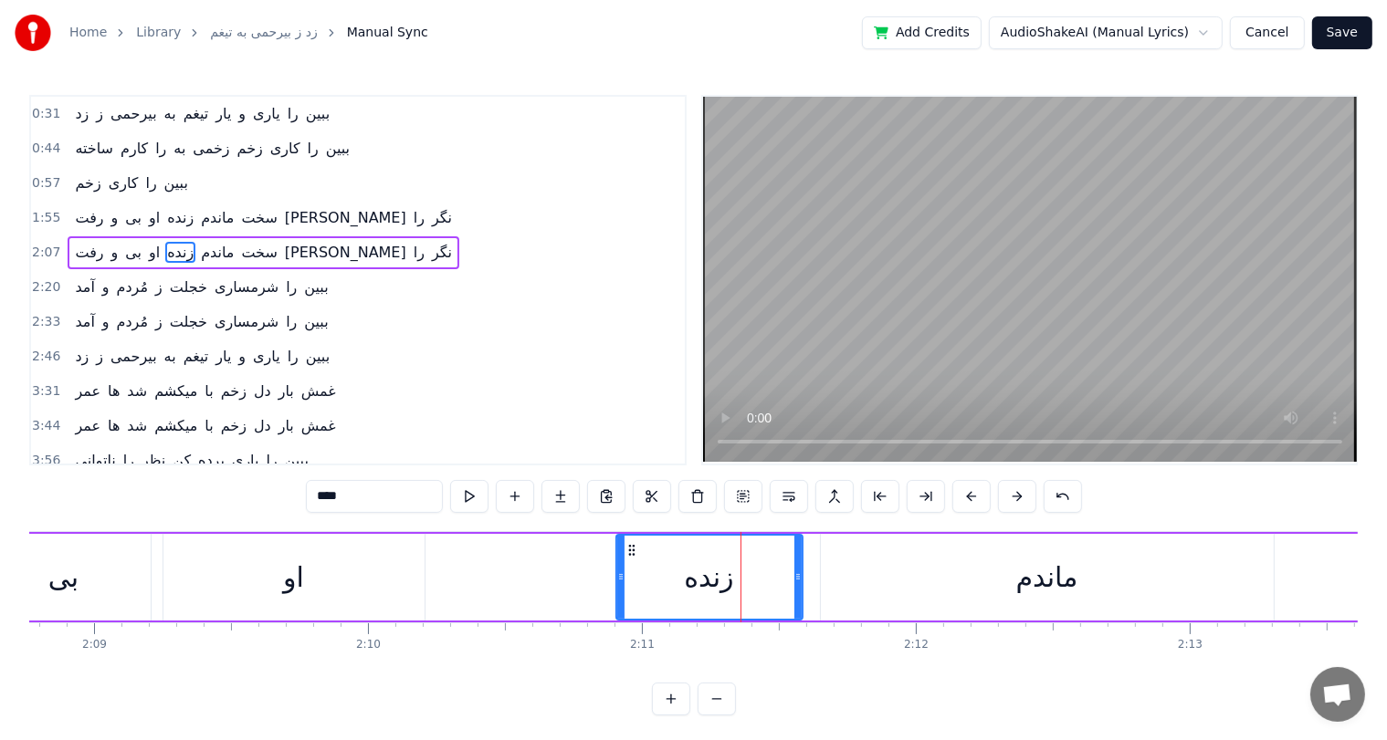
drag, startPoint x: 668, startPoint y: 579, endPoint x: 616, endPoint y: 583, distance: 52.2
click at [617, 583] on icon at bounding box center [620, 577] width 7 height 15
click at [311, 584] on div "او" at bounding box center [293, 577] width 261 height 87
type input "**"
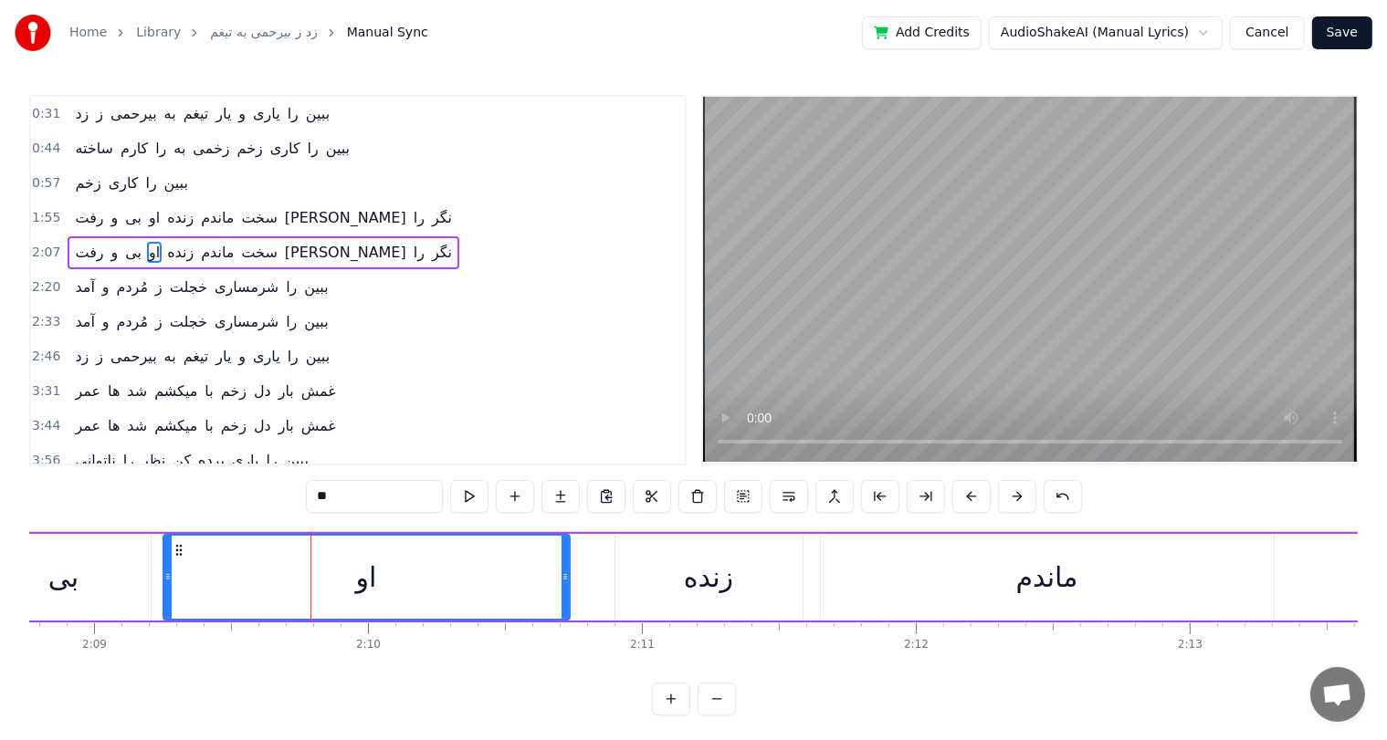
drag, startPoint x: 419, startPoint y: 579, endPoint x: 564, endPoint y: 573, distance: 145.2
click at [564, 573] on icon at bounding box center [564, 577] width 7 height 15
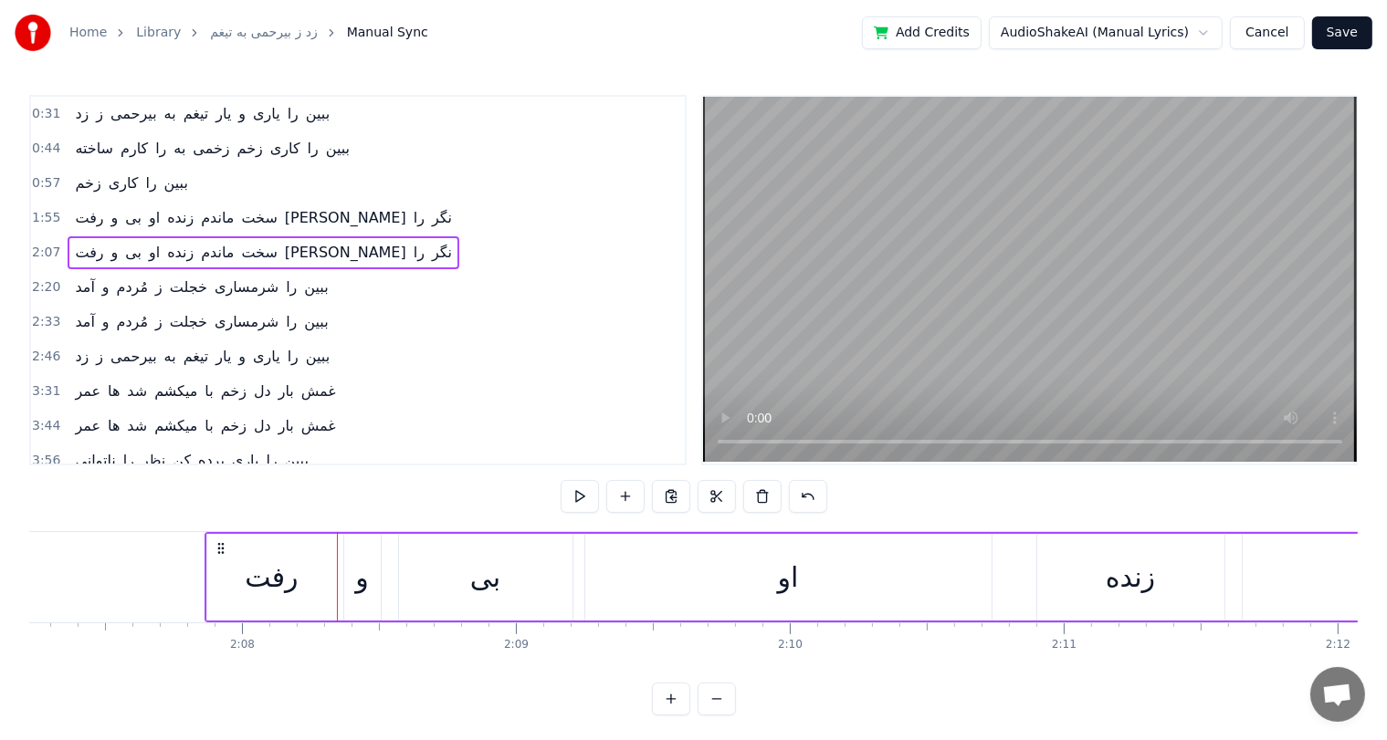
click at [277, 580] on div "رفت" at bounding box center [271, 577] width 53 height 41
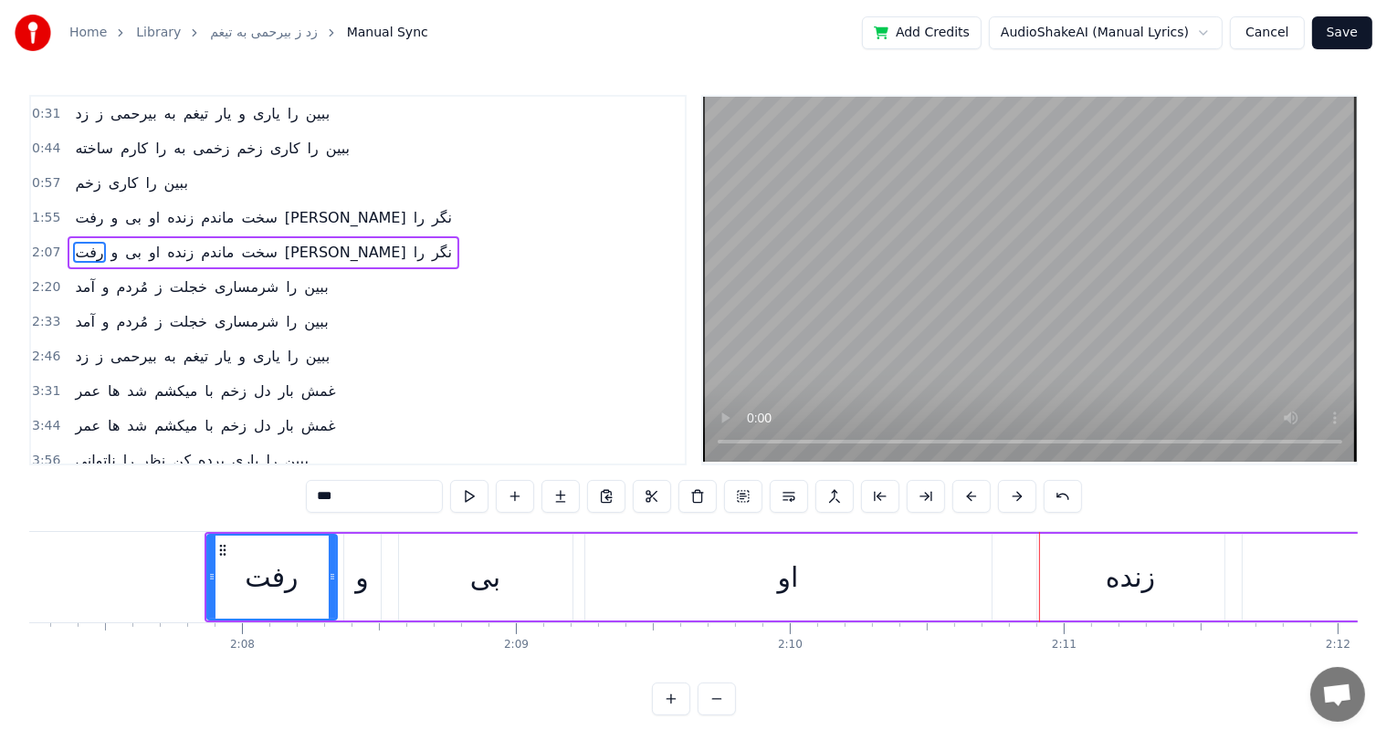
click at [792, 581] on div "او" at bounding box center [788, 577] width 21 height 41
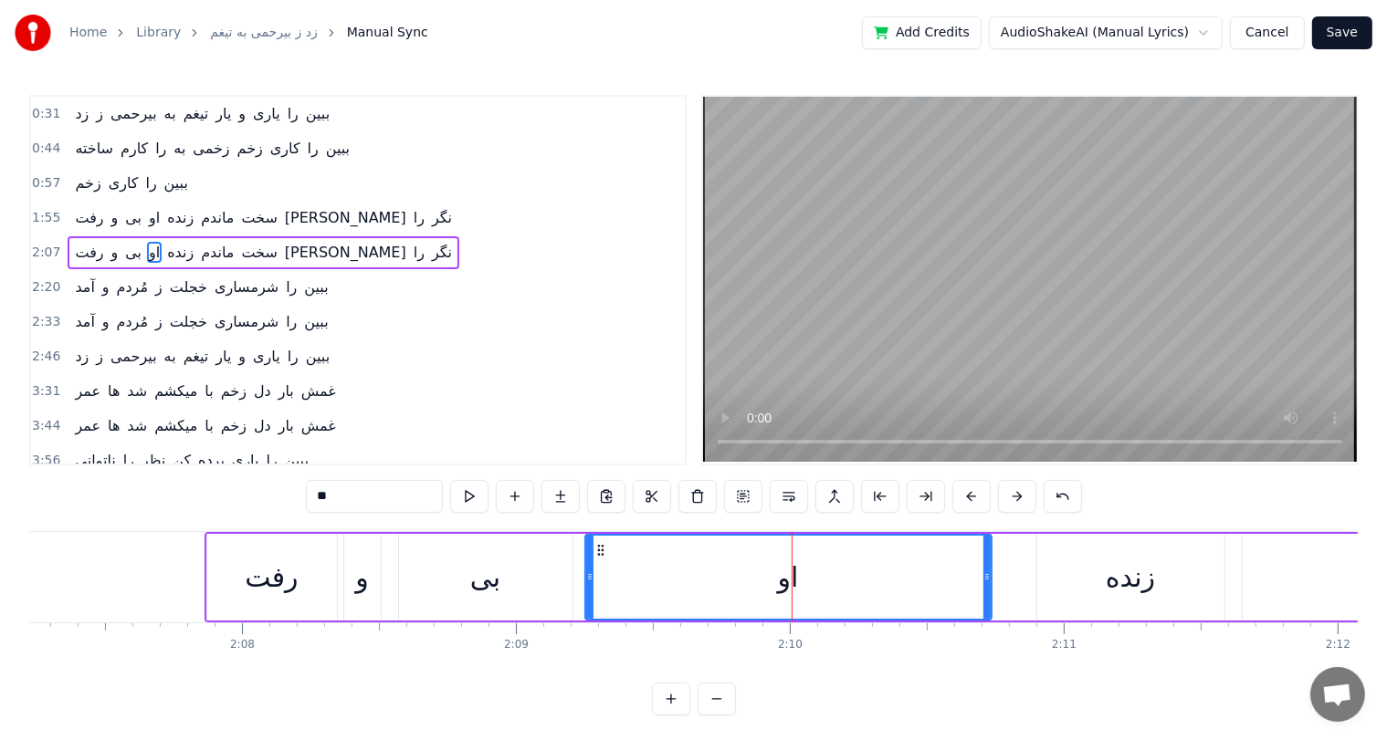
click at [492, 584] on div "بی" at bounding box center [485, 577] width 30 height 41
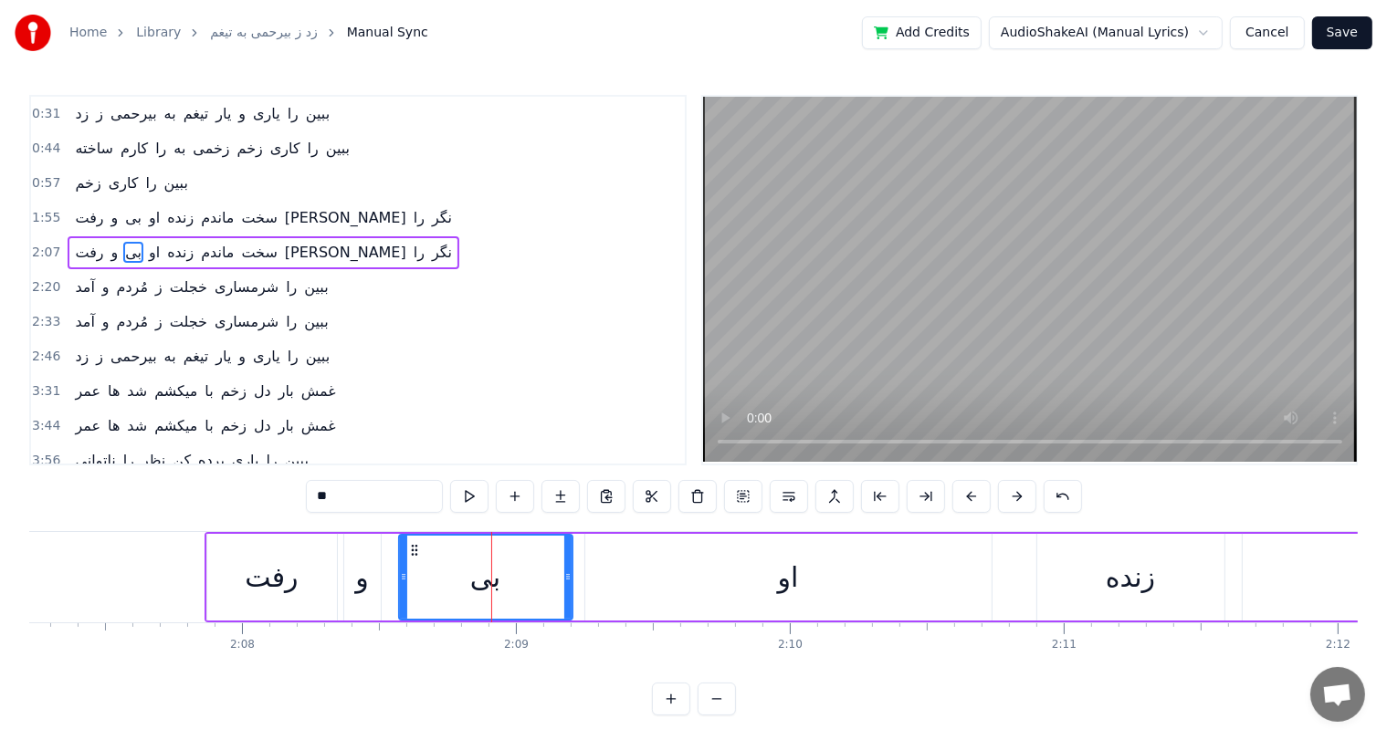
click at [675, 575] on div "او" at bounding box center [788, 577] width 406 height 87
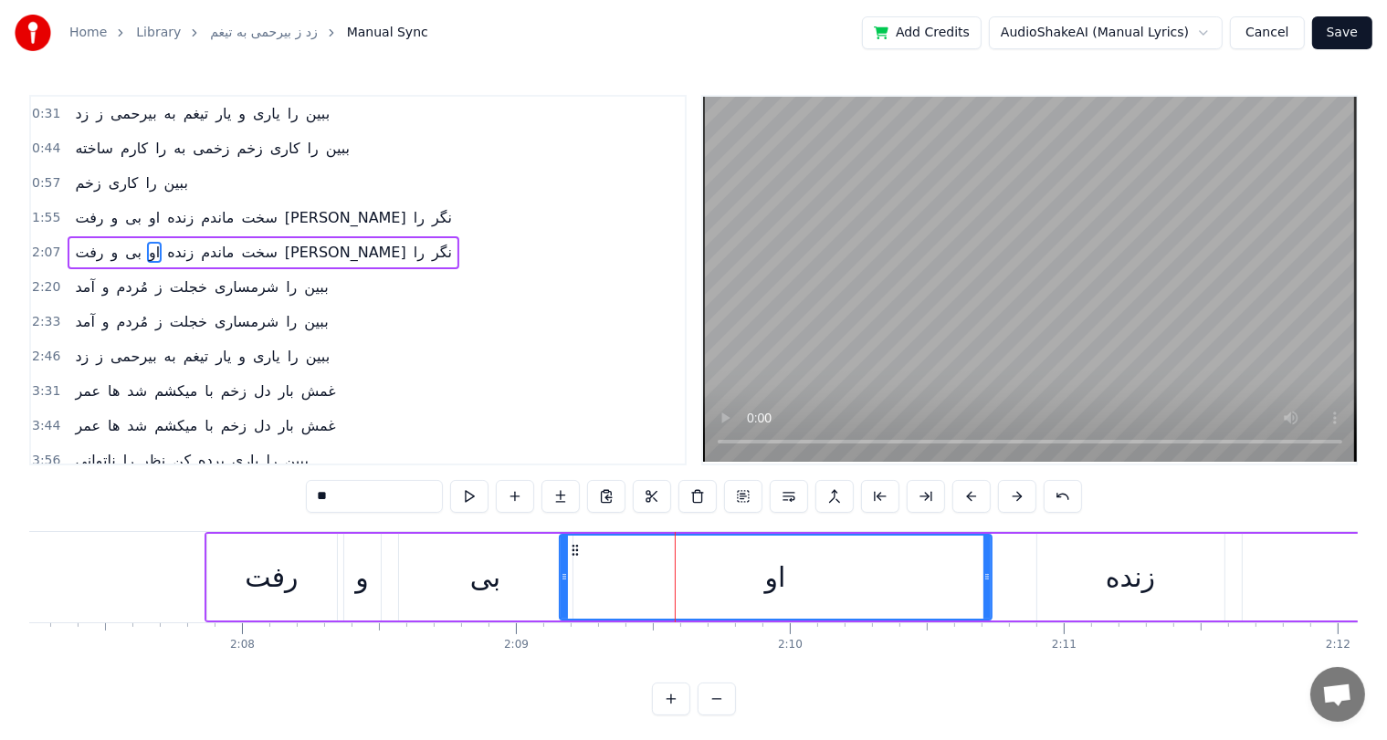
drag, startPoint x: 588, startPoint y: 573, endPoint x: 562, endPoint y: 575, distance: 25.6
click at [562, 575] on icon at bounding box center [563, 577] width 7 height 15
click at [255, 591] on div "رفت" at bounding box center [271, 577] width 53 height 41
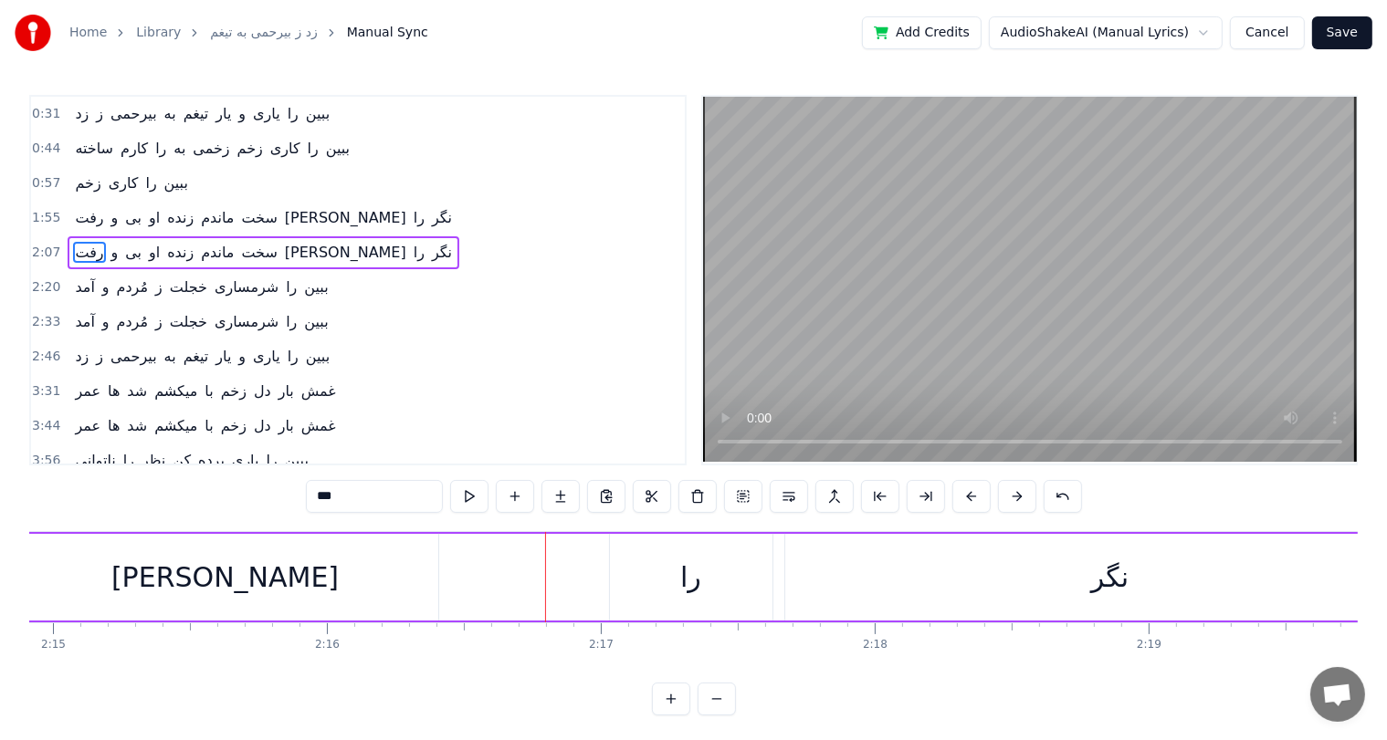
scroll to position [0, 36939]
click at [246, 581] on div "[PERSON_NAME]" at bounding box center [229, 577] width 227 height 41
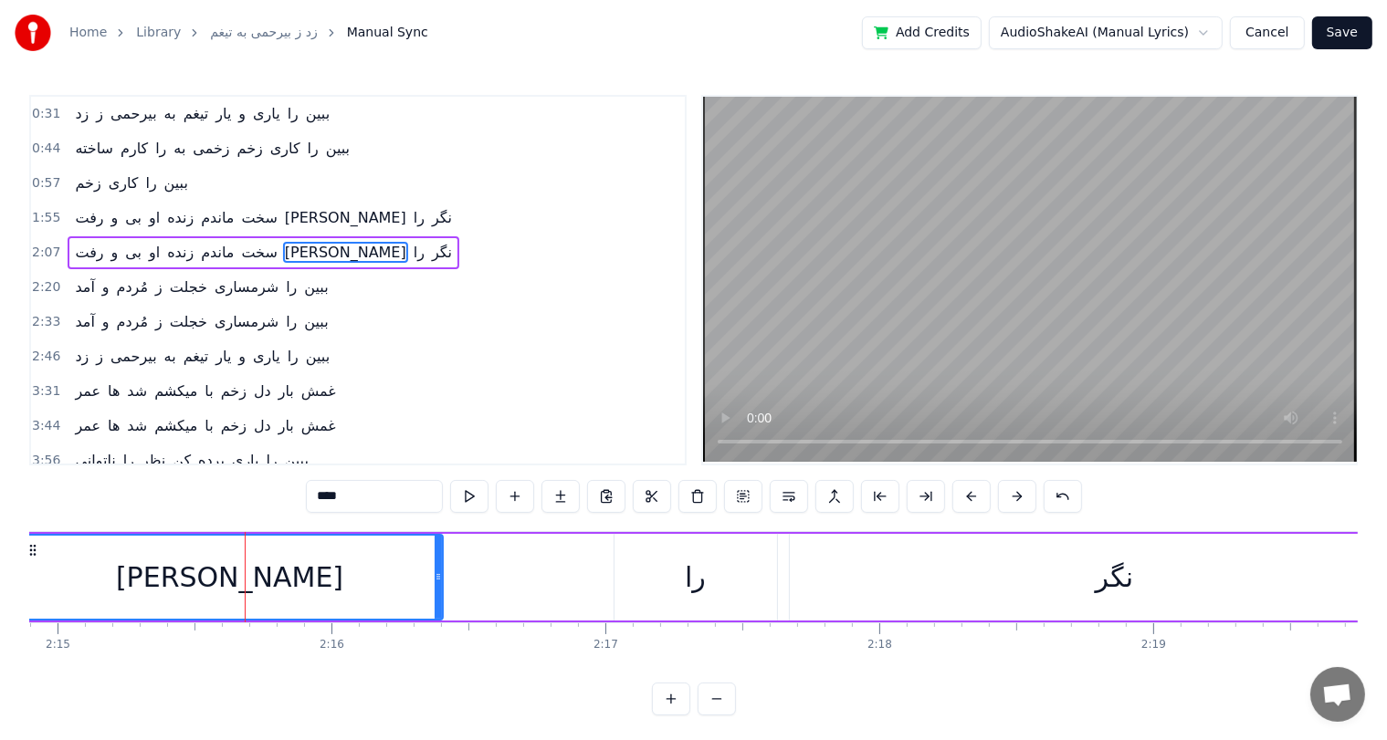
click at [438, 571] on div "[PERSON_NAME]" at bounding box center [229, 577] width 427 height 87
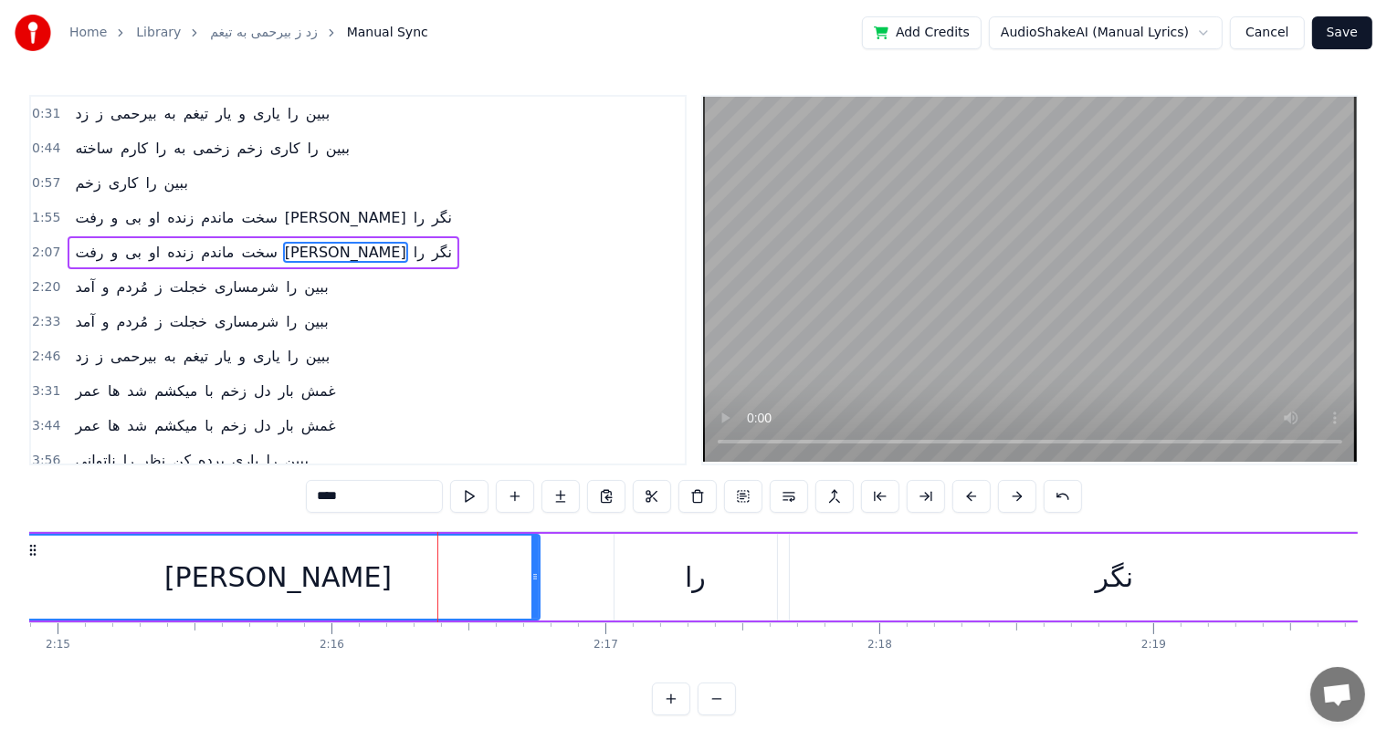
drag, startPoint x: 438, startPoint y: 571, endPoint x: 534, endPoint y: 571, distance: 95.8
click at [534, 571] on icon at bounding box center [534, 577] width 7 height 15
click at [690, 572] on div "را" at bounding box center [695, 577] width 21 height 41
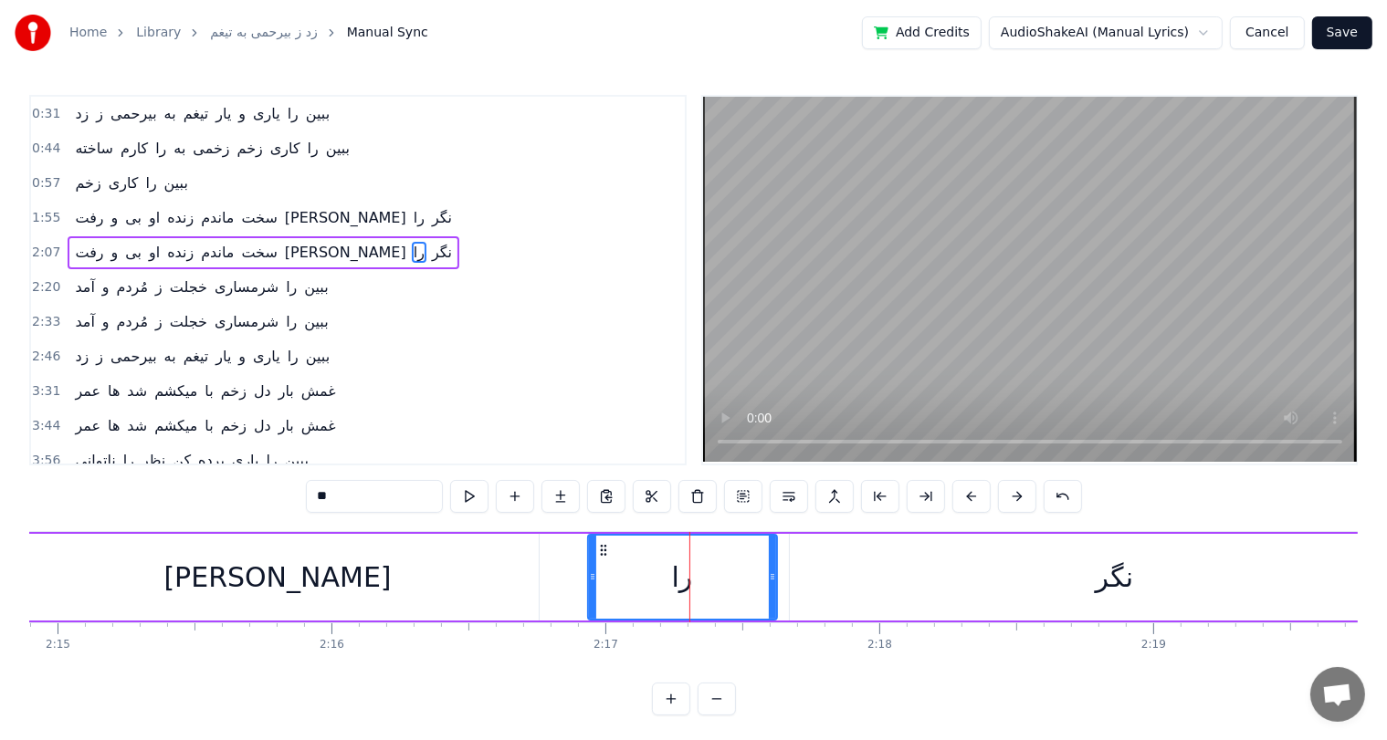
drag, startPoint x: 613, startPoint y: 581, endPoint x: 587, endPoint y: 584, distance: 26.7
click at [589, 584] on div at bounding box center [592, 577] width 7 height 83
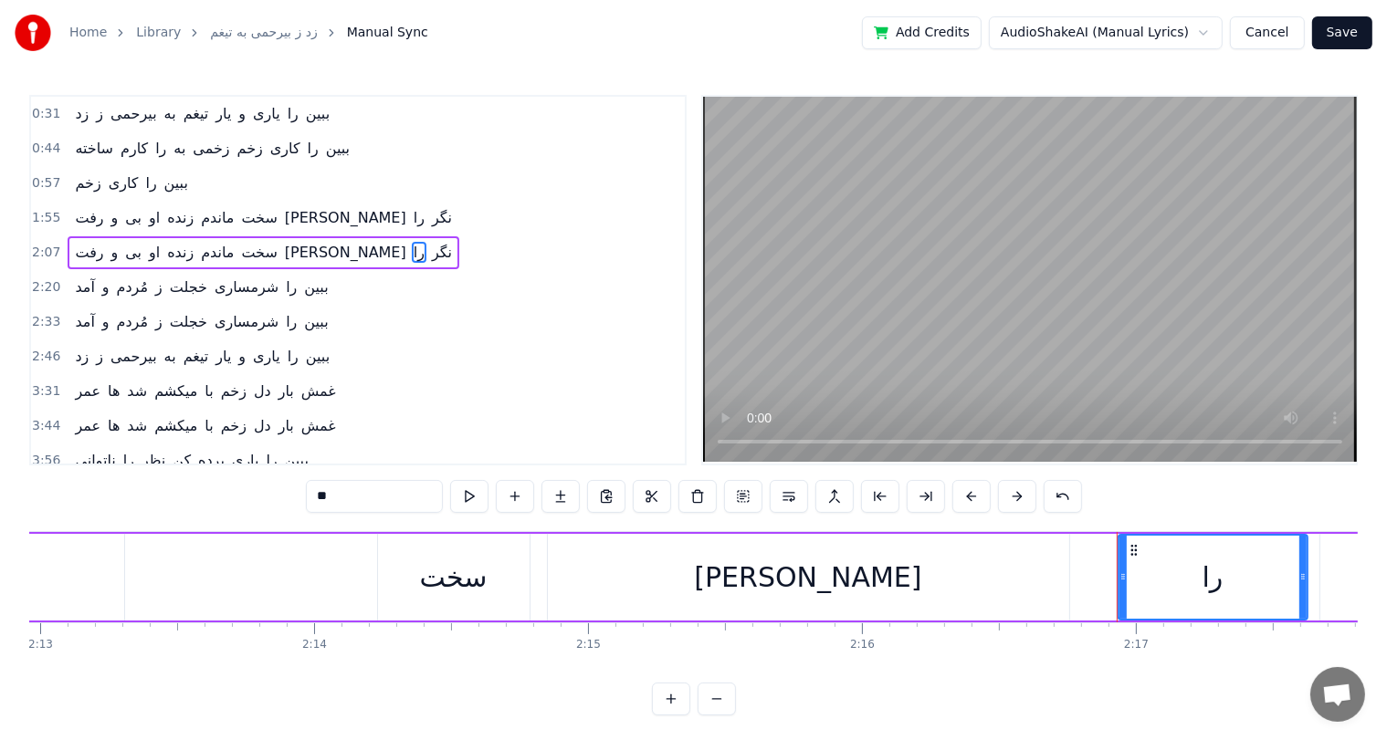
click at [428, 581] on div "سخت" at bounding box center [454, 577] width 68 height 41
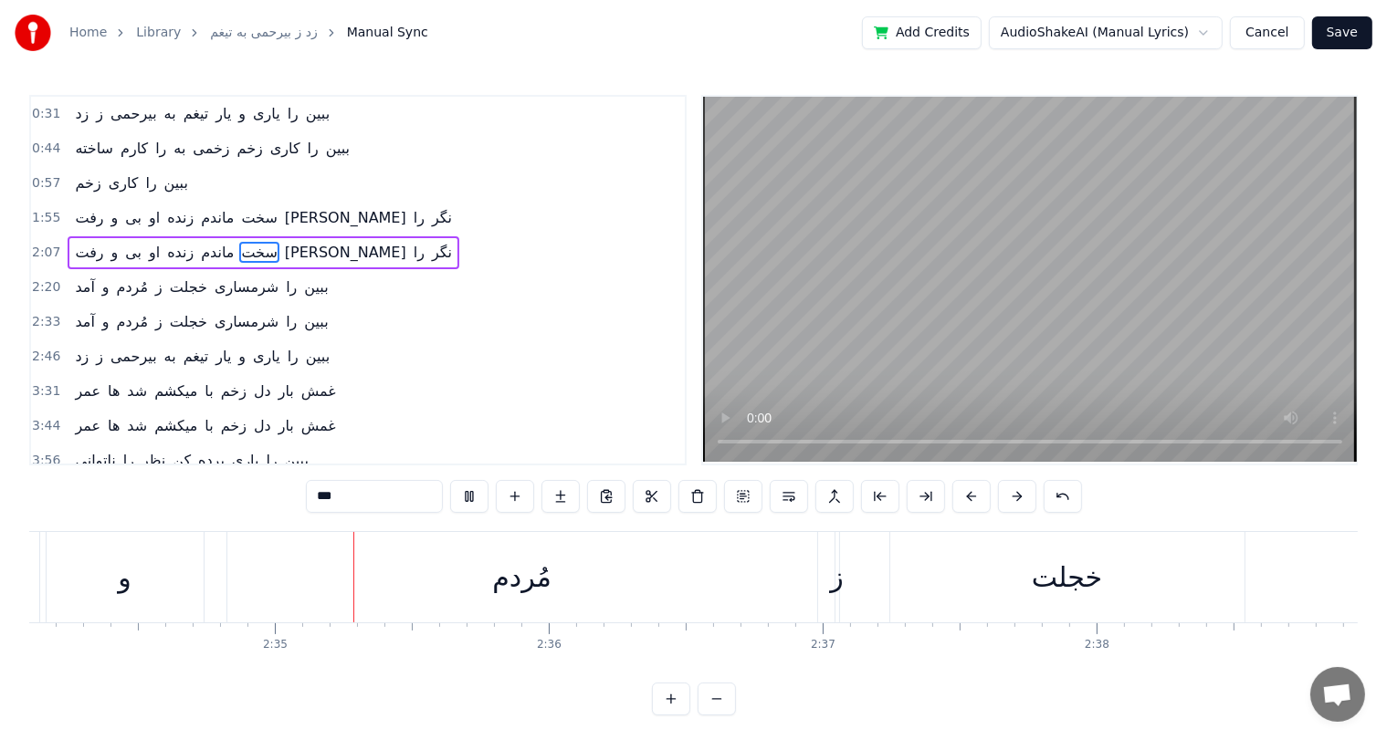
scroll to position [0, 42235]
click at [123, 282] on span "مُردم" at bounding box center [132, 287] width 35 height 21
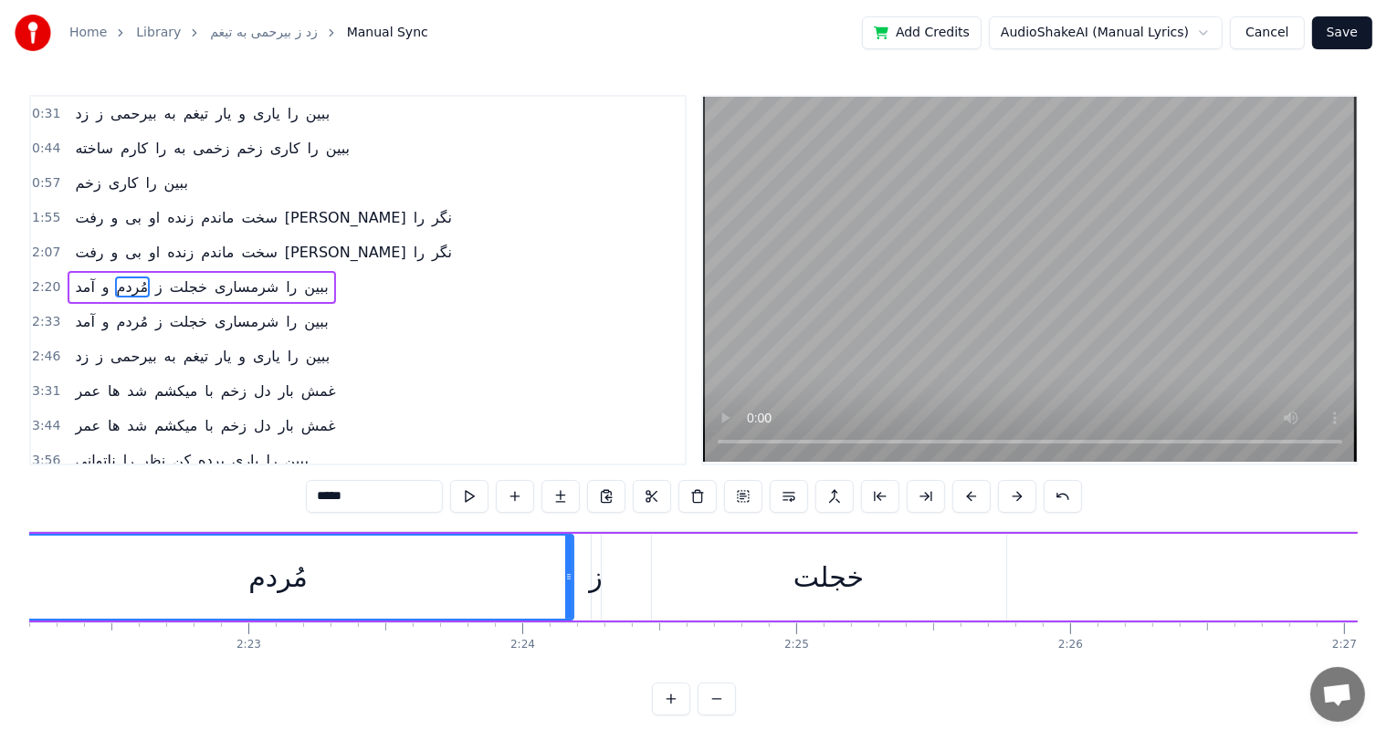
scroll to position [0, 38799]
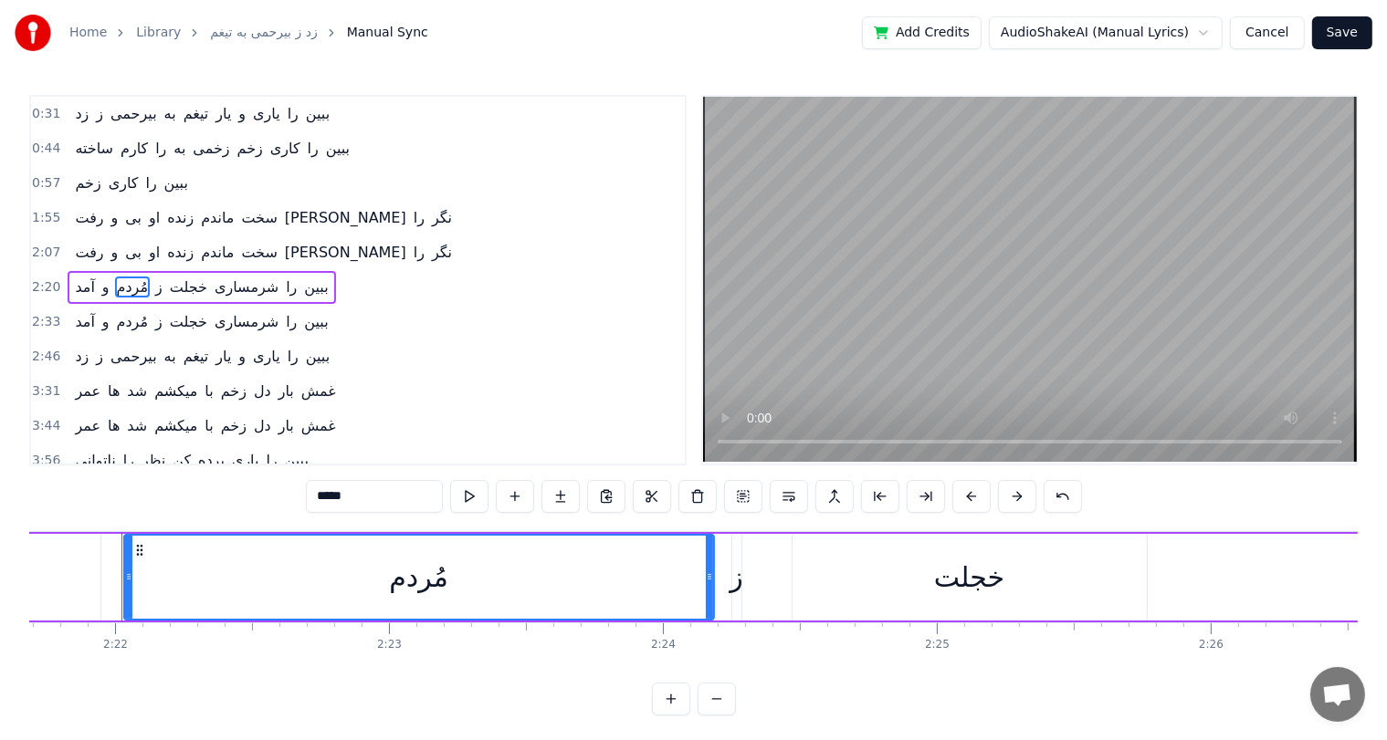
click at [348, 491] on input "*****" at bounding box center [374, 496] width 137 height 33
paste input "text"
click at [123, 311] on span "مُردم" at bounding box center [132, 321] width 35 height 21
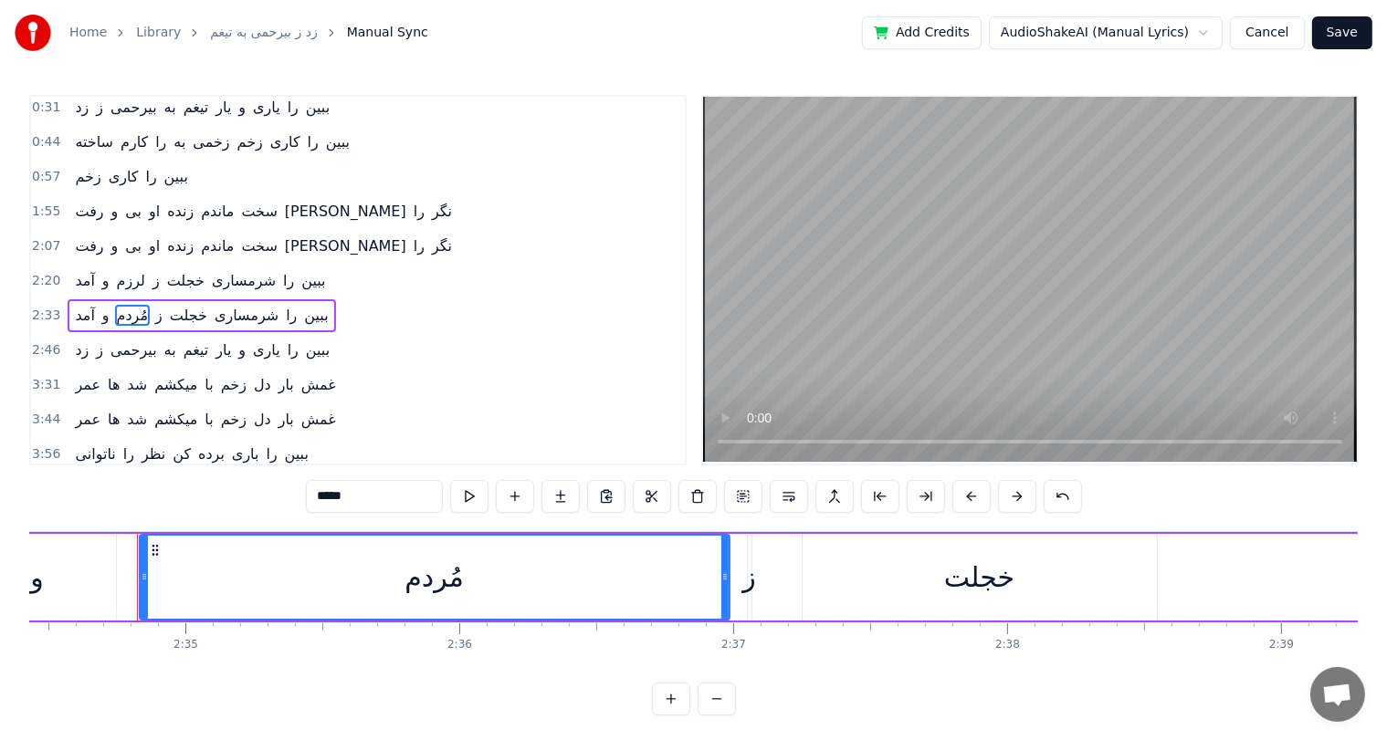
scroll to position [0, 42304]
click at [340, 497] on input "*****" at bounding box center [374, 496] width 137 height 33
paste input "text"
click at [79, 311] on span "آمد" at bounding box center [84, 315] width 23 height 21
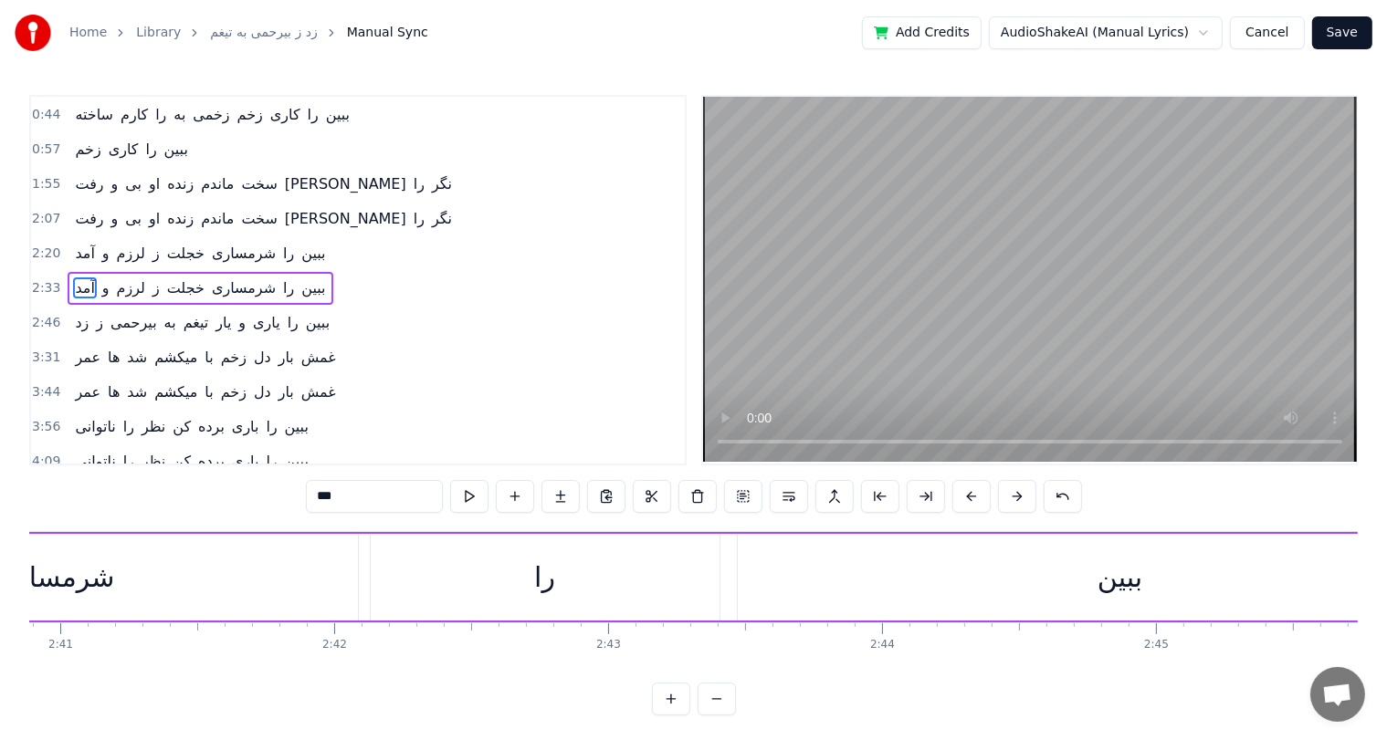
scroll to position [0, 44001]
click at [158, 579] on div "شرمساری" at bounding box center [110, 577] width 120 height 41
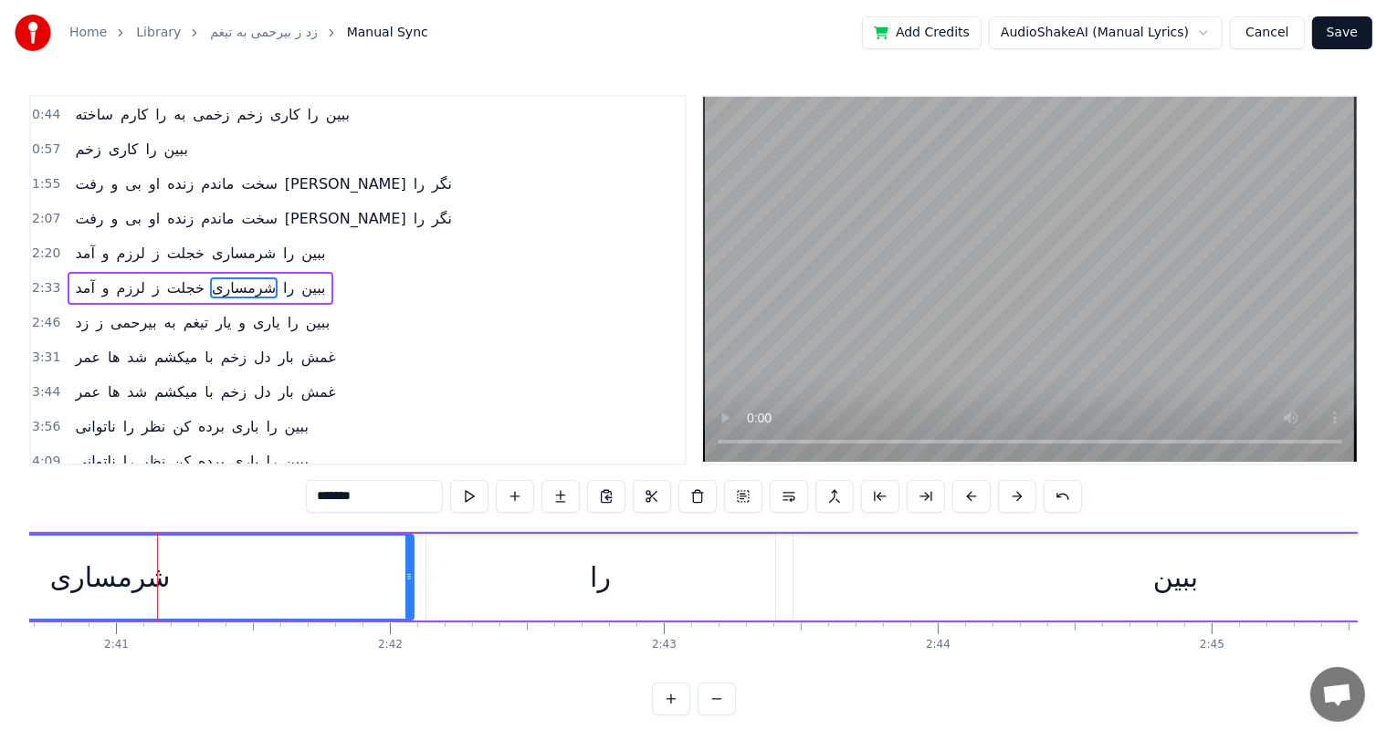
click at [116, 567] on div "شرمساری" at bounding box center [110, 577] width 120 height 41
click at [1188, 590] on div "ببین" at bounding box center [1181, 577] width 45 height 41
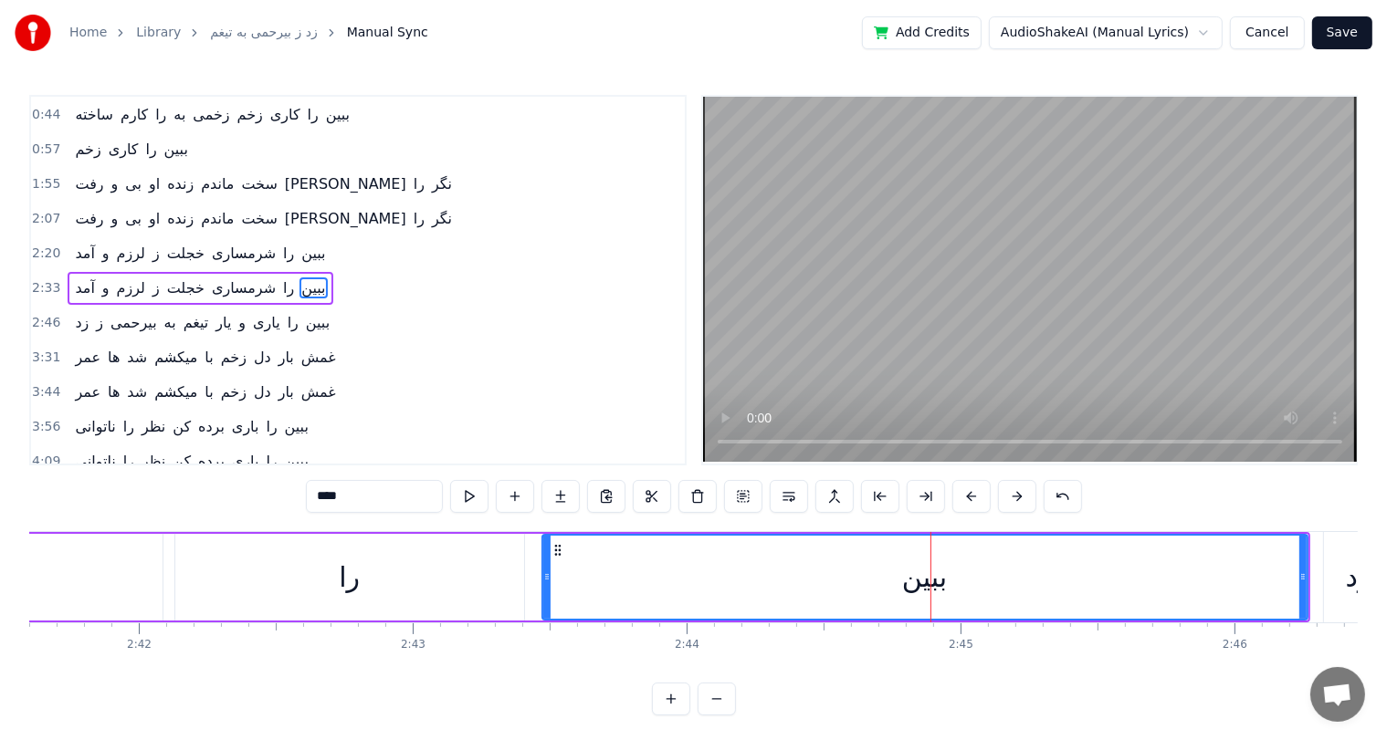
scroll to position [0, 44263]
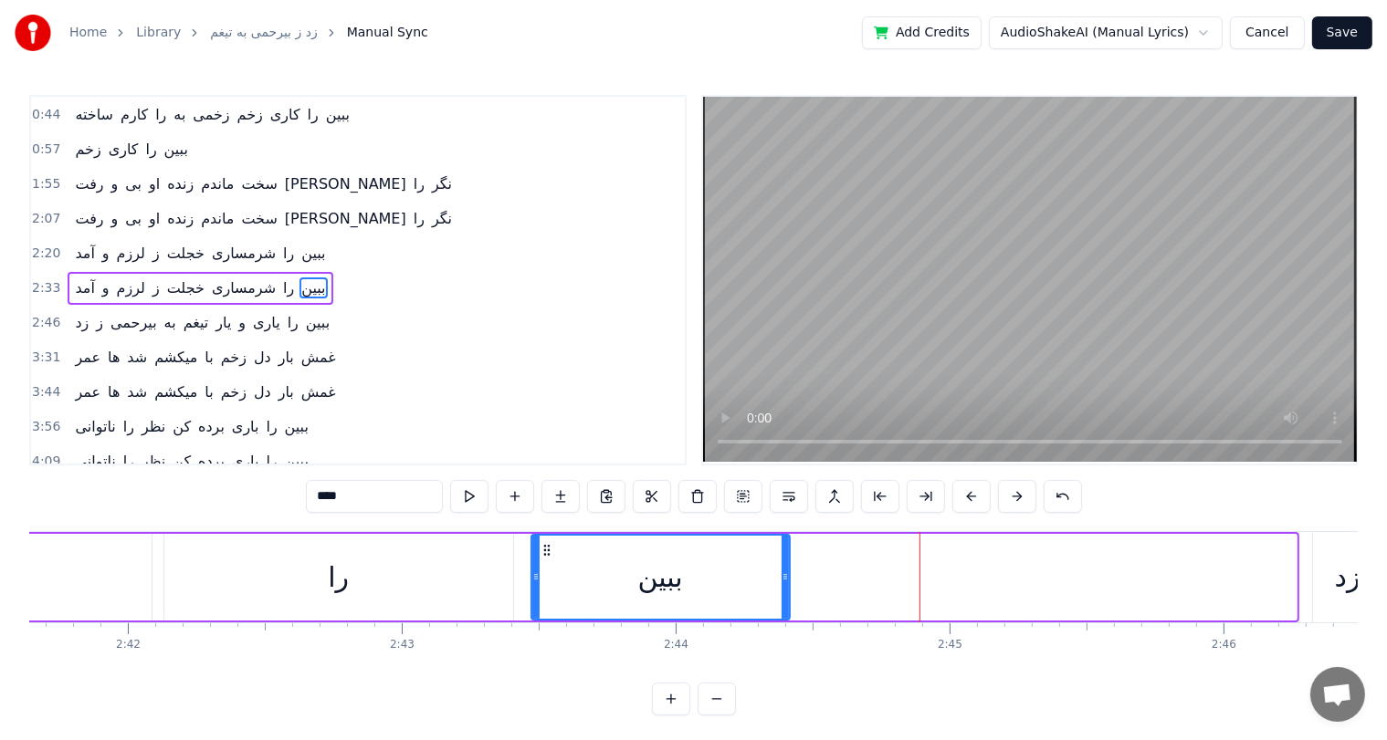
drag, startPoint x: 1290, startPoint y: 568, endPoint x: 783, endPoint y: 595, distance: 507.3
click at [783, 595] on div at bounding box center [784, 577] width 7 height 83
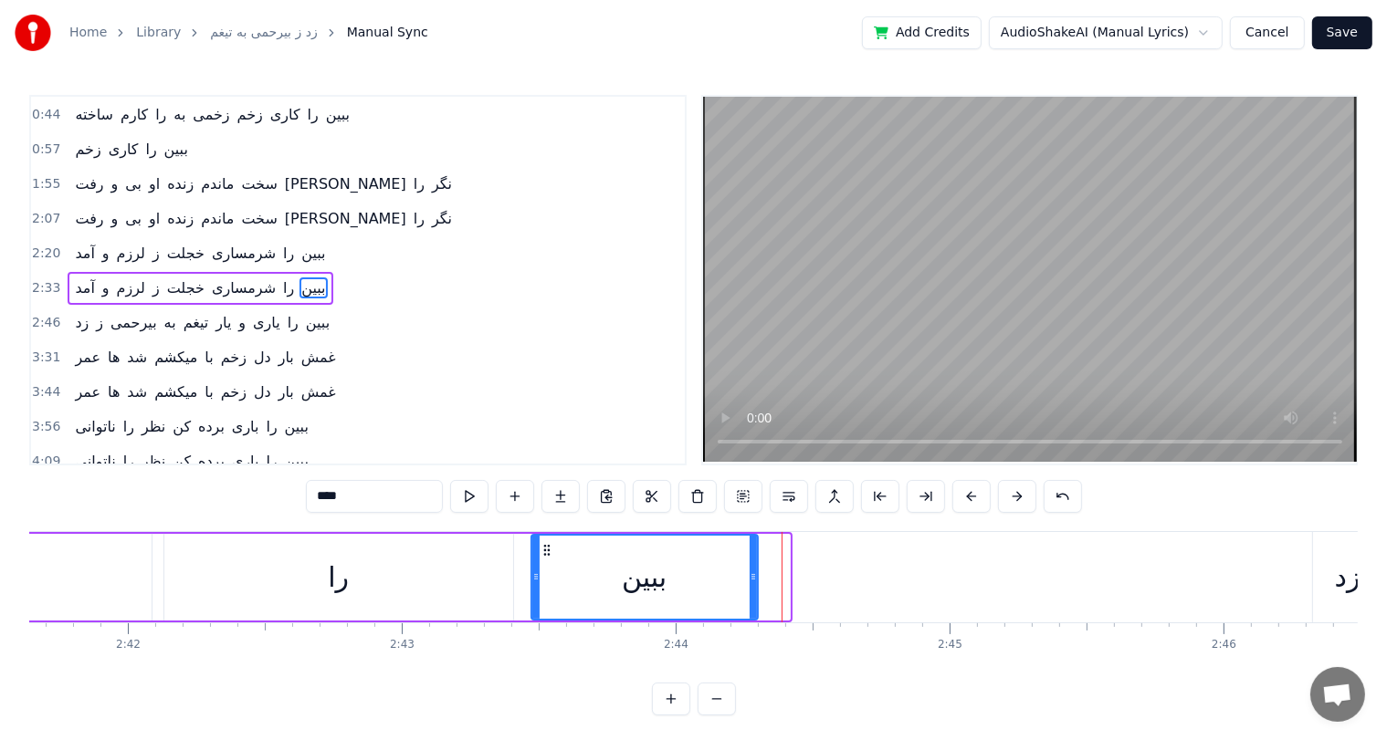
drag, startPoint x: 787, startPoint y: 579, endPoint x: 755, endPoint y: 579, distance: 31.9
click at [755, 579] on icon at bounding box center [752, 577] width 7 height 15
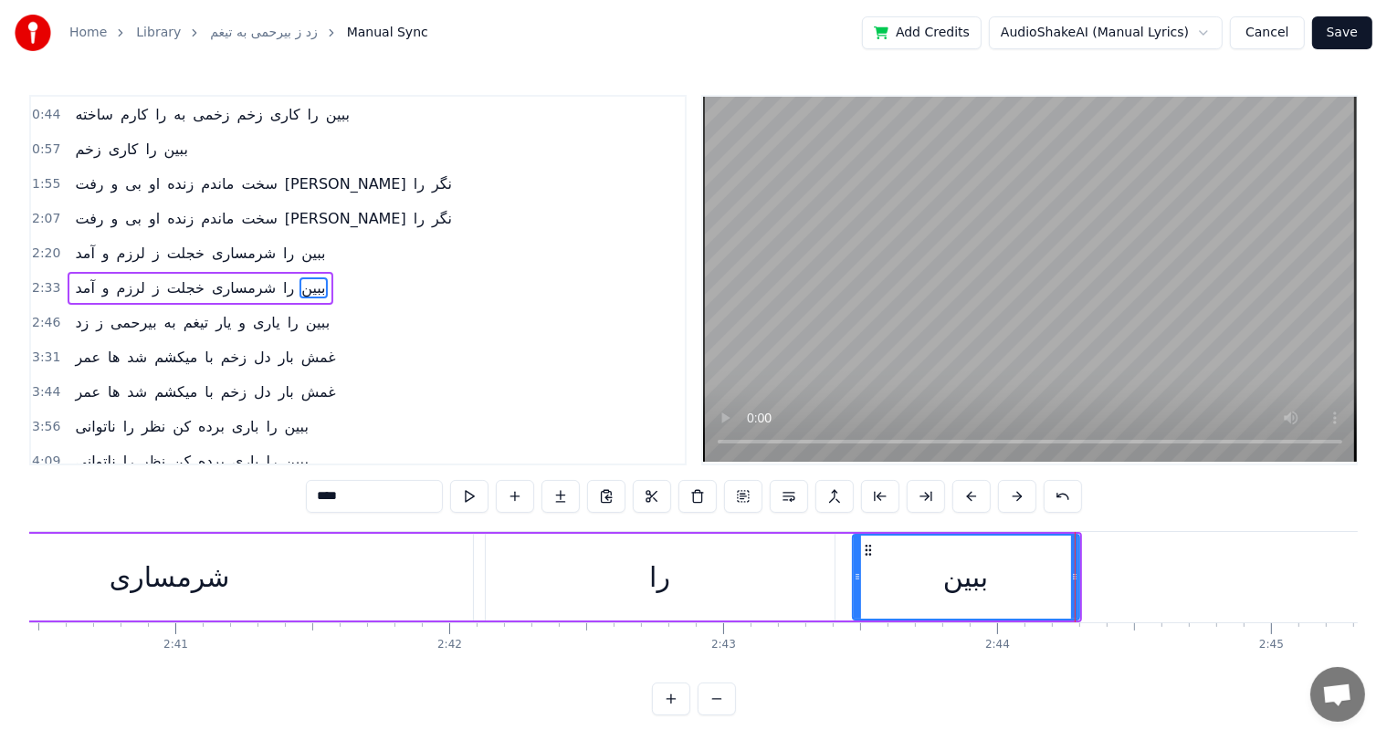
scroll to position [0, 43940]
click at [184, 582] on div "شرمساری" at bounding box center [170, 577] width 120 height 41
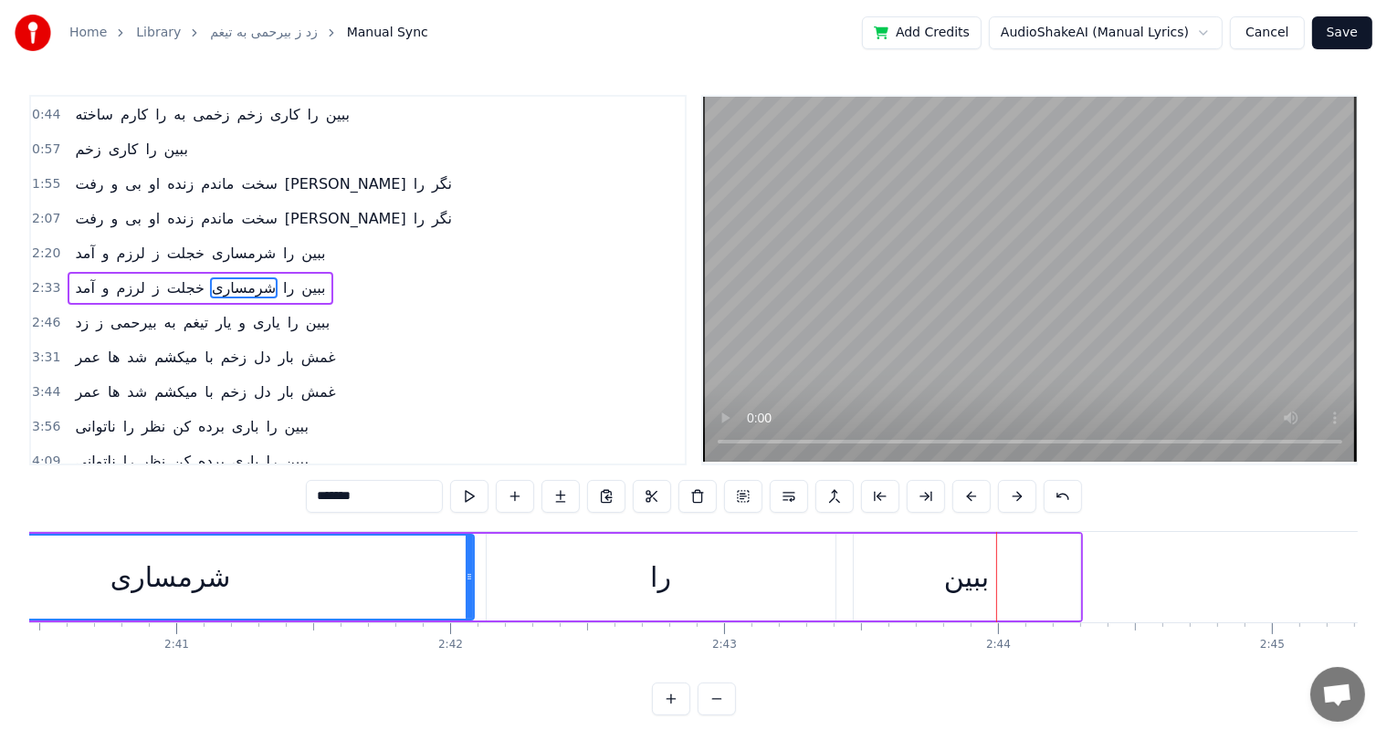
click at [663, 580] on div "را" at bounding box center [660, 577] width 21 height 41
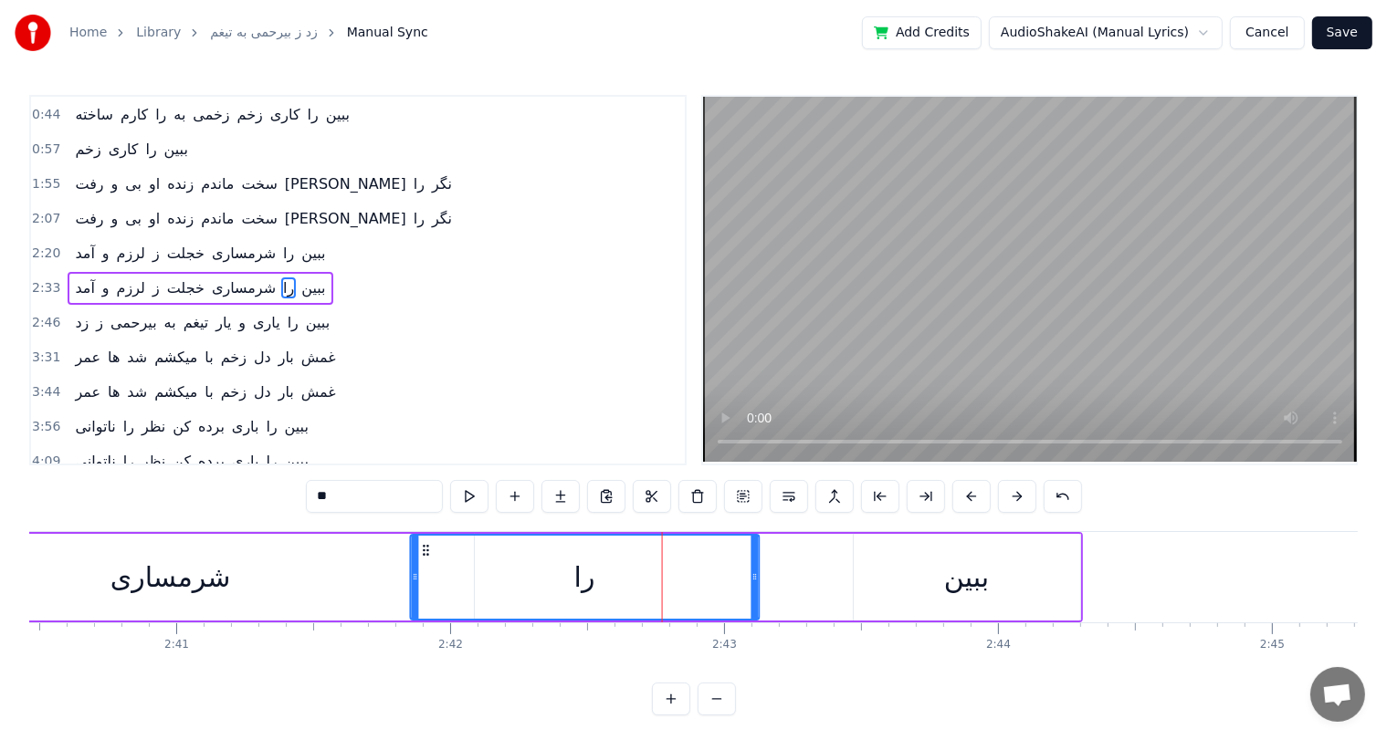
drag, startPoint x: 498, startPoint y: 549, endPoint x: 419, endPoint y: 557, distance: 79.8
click at [419, 557] on div "را" at bounding box center [584, 577] width 347 height 83
click at [121, 591] on div "شرمساری" at bounding box center [170, 577] width 120 height 41
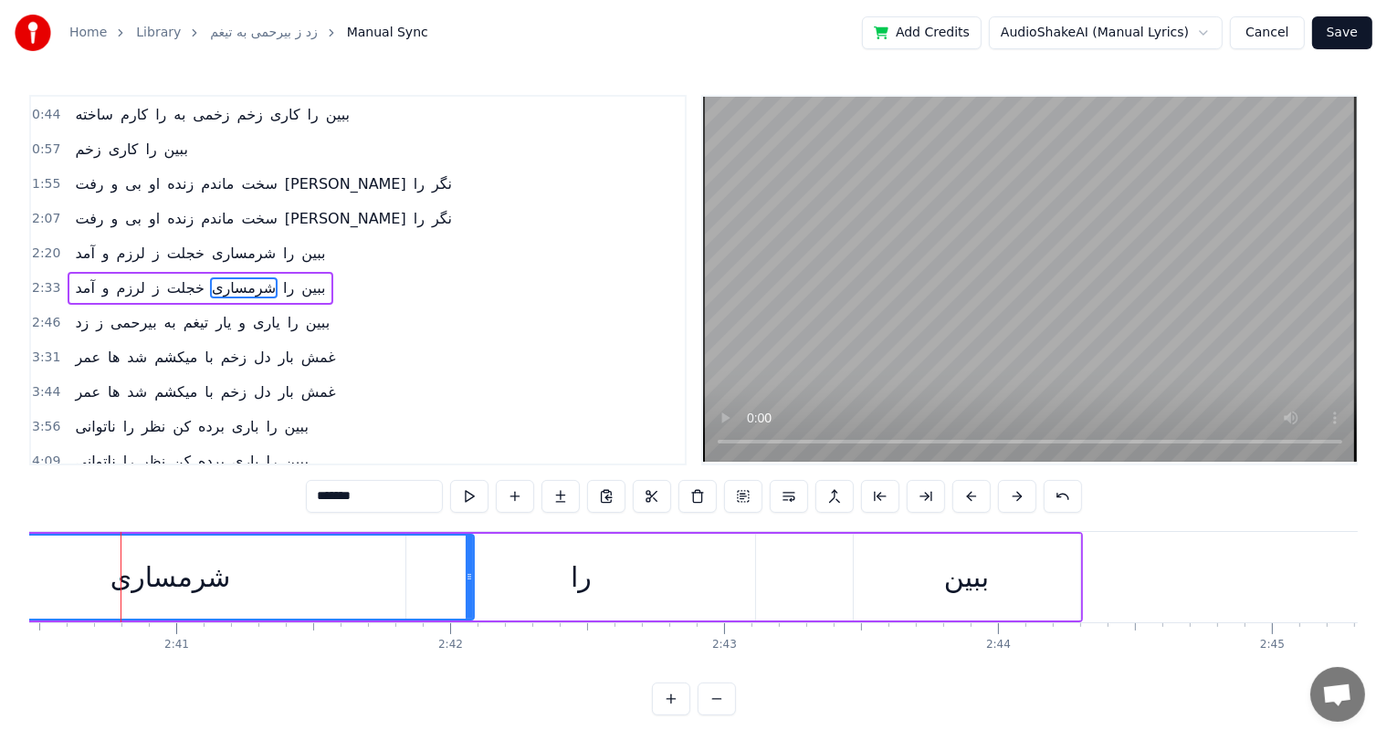
scroll to position [0, 43939]
click at [570, 590] on div "را" at bounding box center [581, 577] width 349 height 87
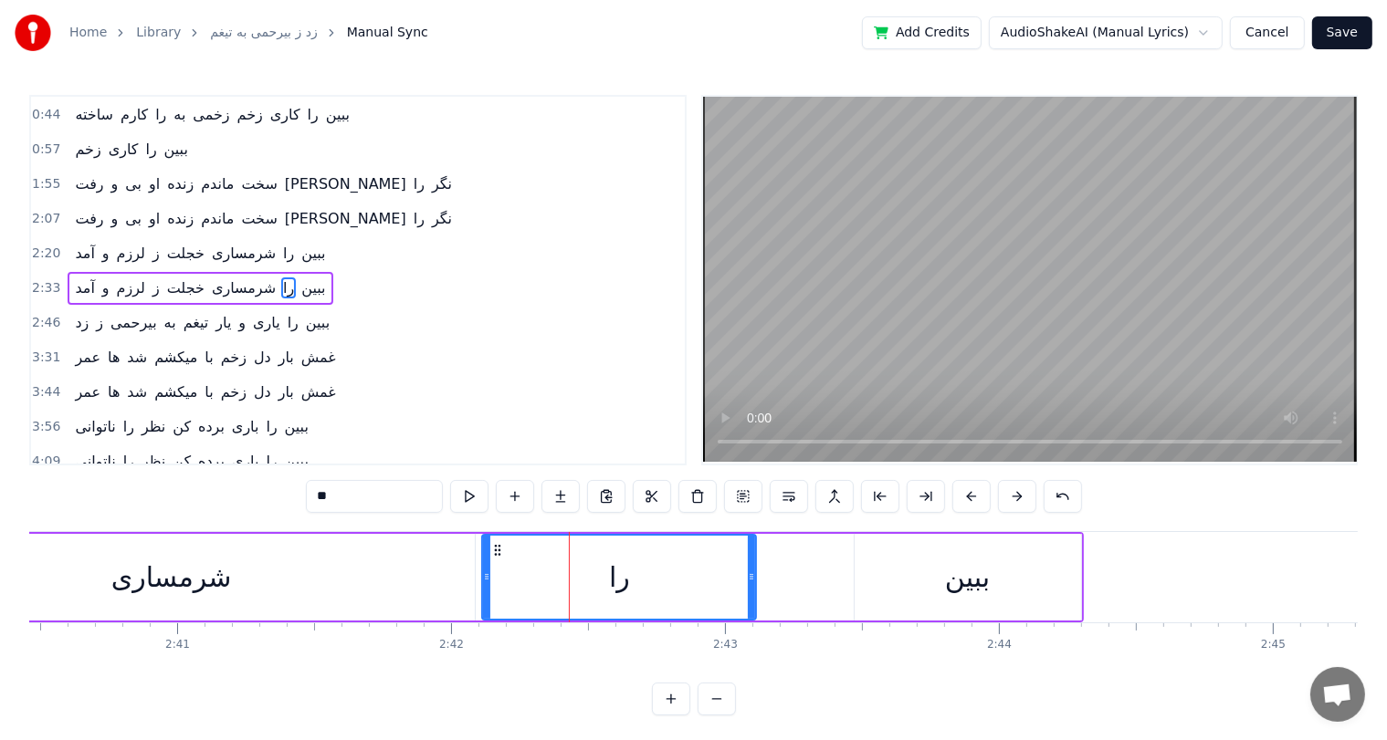
drag, startPoint x: 408, startPoint y: 574, endPoint x: 483, endPoint y: 575, distance: 74.9
click at [483, 575] on icon at bounding box center [486, 577] width 7 height 15
click at [162, 581] on div "شرمساری" at bounding box center [171, 577] width 120 height 41
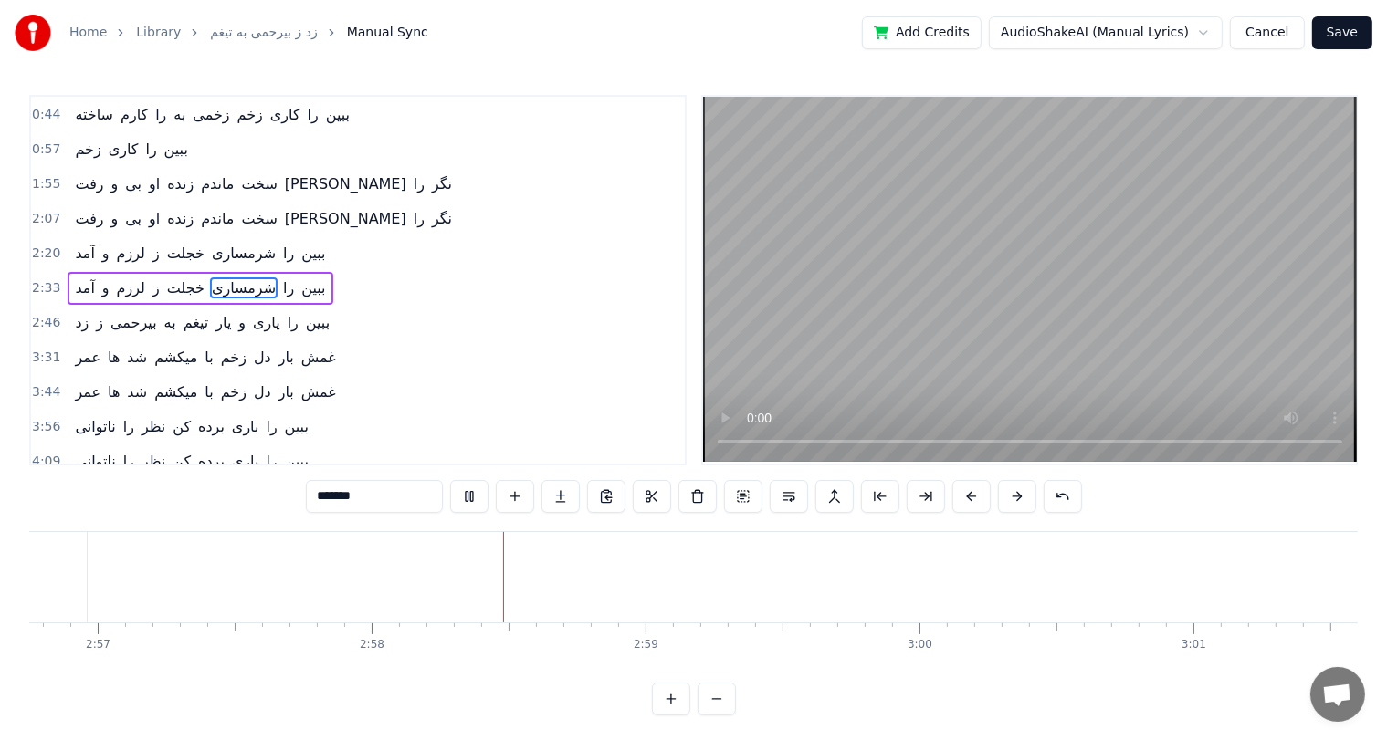
scroll to position [0, 48618]
click at [74, 351] on span "عمر" at bounding box center [87, 357] width 29 height 21
type input "***"
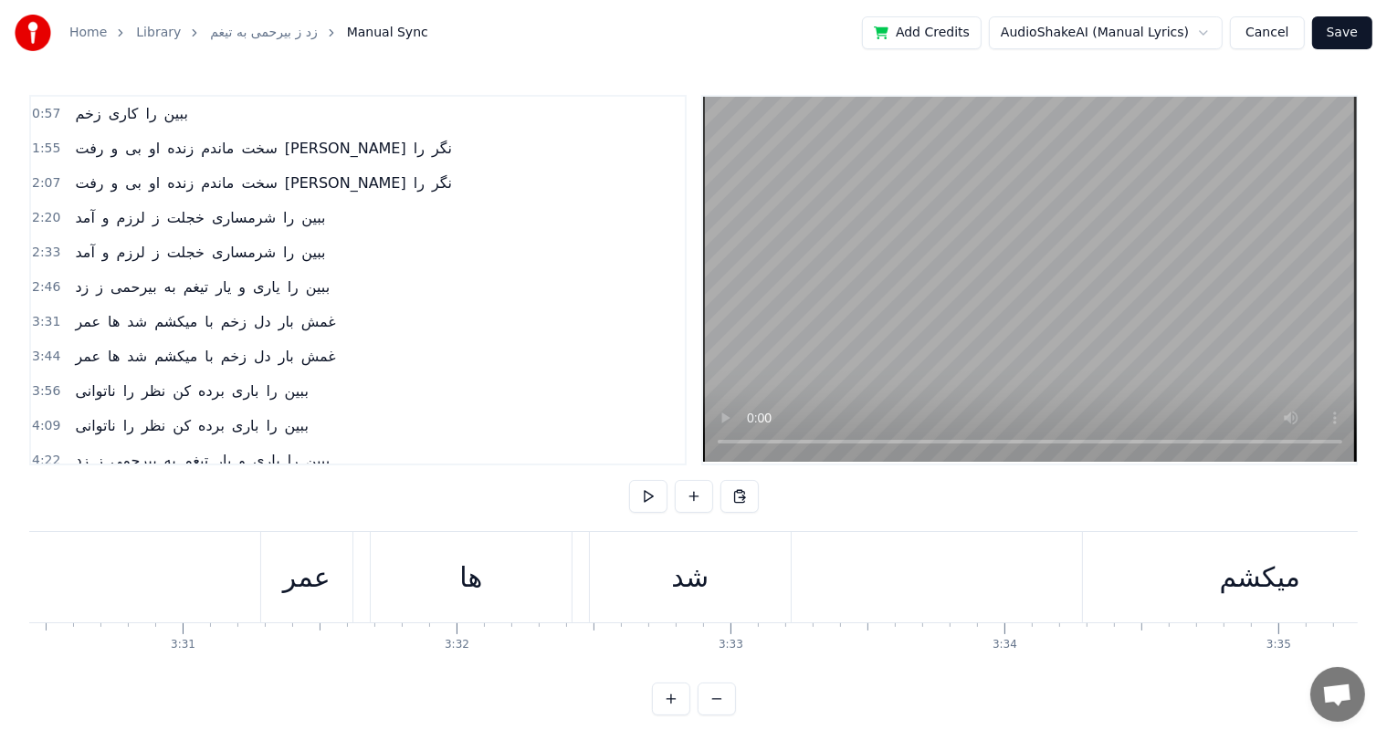
scroll to position [0, 57540]
click at [387, 581] on div "عمر" at bounding box center [392, 577] width 47 height 41
click at [413, 580] on div "عمر" at bounding box center [410, 577] width 47 height 41
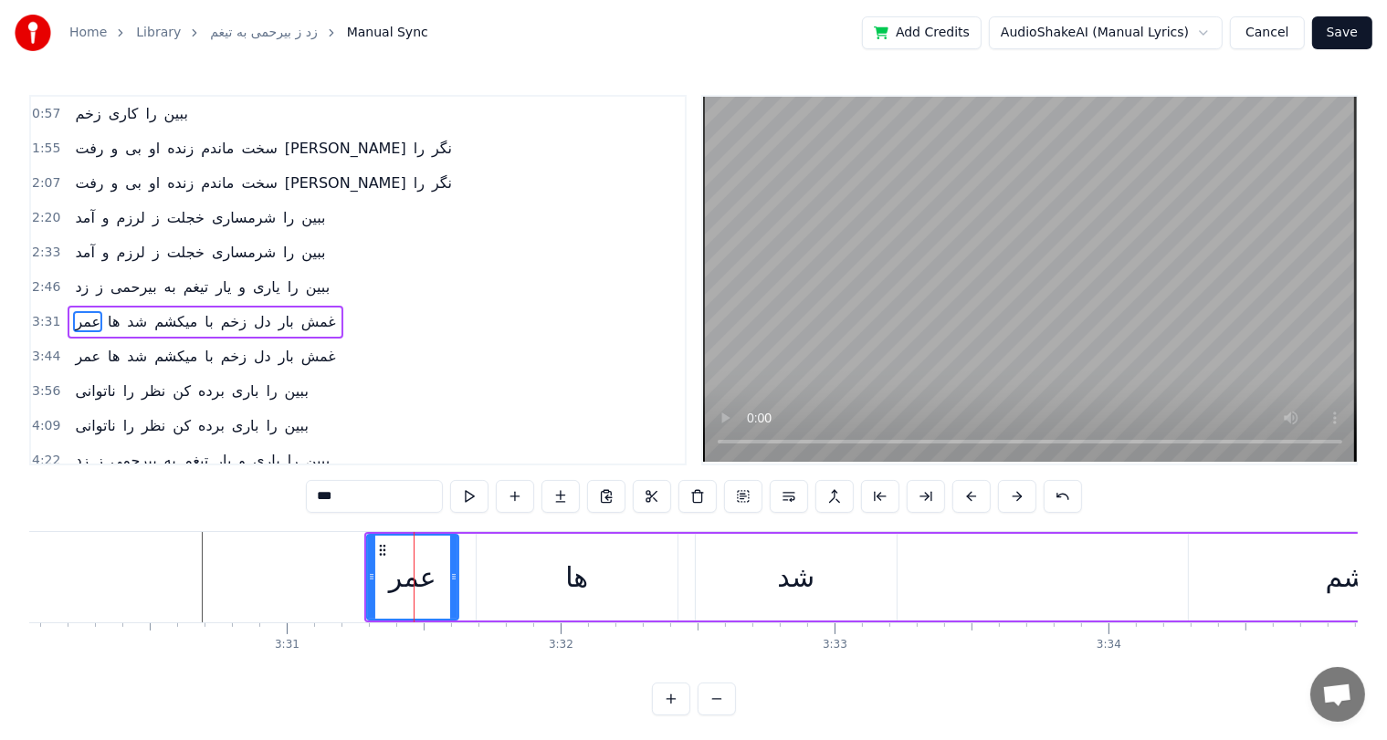
click at [597, 573] on div "ها" at bounding box center [576, 577] width 201 height 87
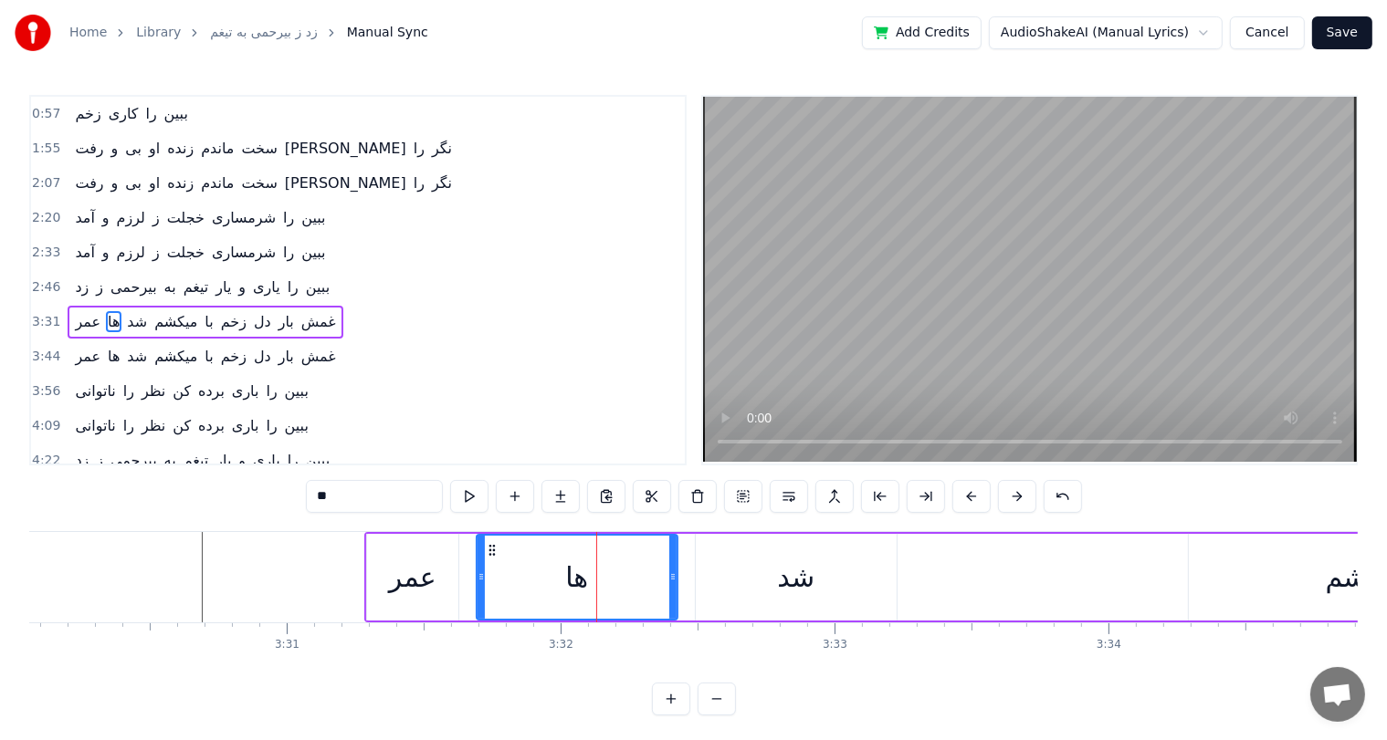
click at [796, 584] on div "شد" at bounding box center [795, 577] width 37 height 41
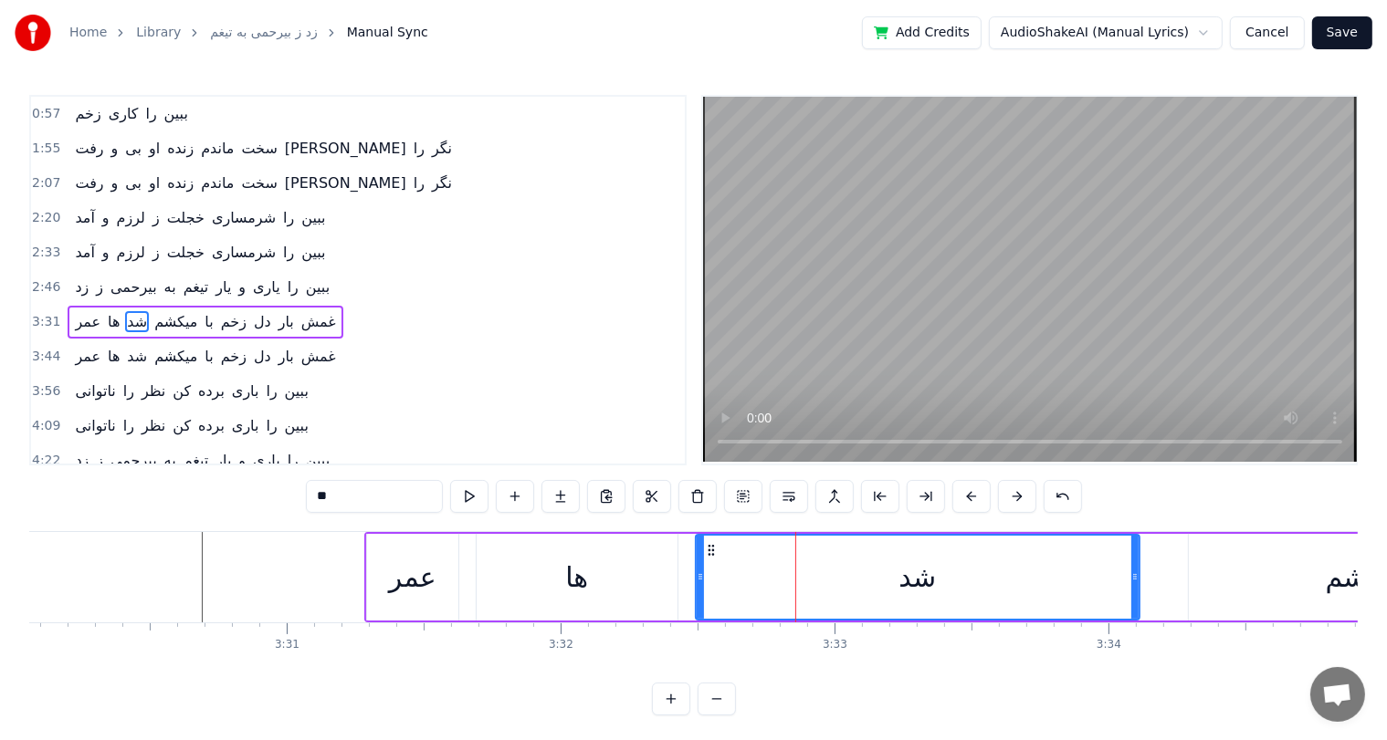
drag, startPoint x: 895, startPoint y: 578, endPoint x: 1137, endPoint y: 560, distance: 243.5
click at [1137, 560] on div at bounding box center [1134, 577] width 7 height 83
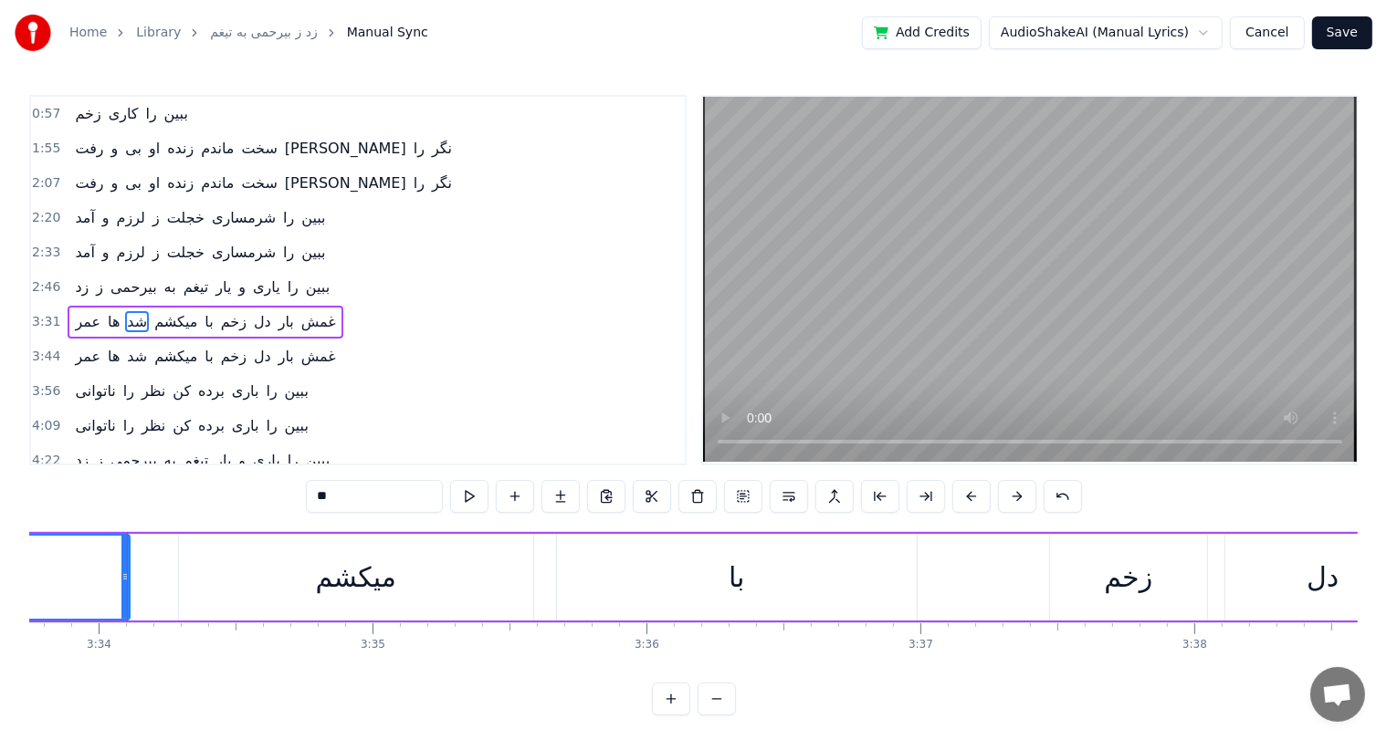
scroll to position [0, 58533]
click at [783, 577] on div "با" at bounding box center [735, 577] width 360 height 87
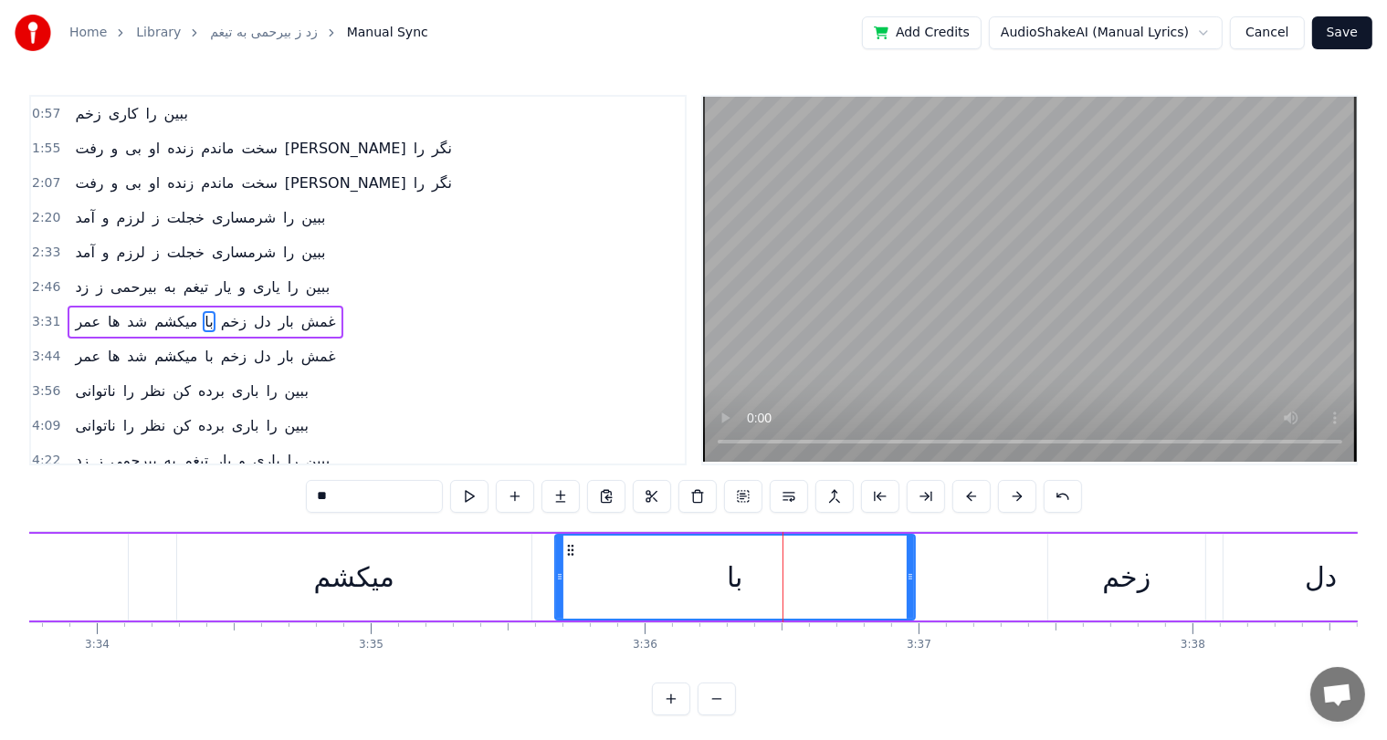
drag, startPoint x: 913, startPoint y: 581, endPoint x: 911, endPoint y: 564, distance: 16.5
click at [911, 564] on div "با" at bounding box center [734, 577] width 361 height 87
drag, startPoint x: 911, startPoint y: 564, endPoint x: 996, endPoint y: 576, distance: 85.7
click at [996, 576] on div at bounding box center [994, 577] width 7 height 83
click at [1136, 582] on div "زخم" at bounding box center [1126, 577] width 48 height 41
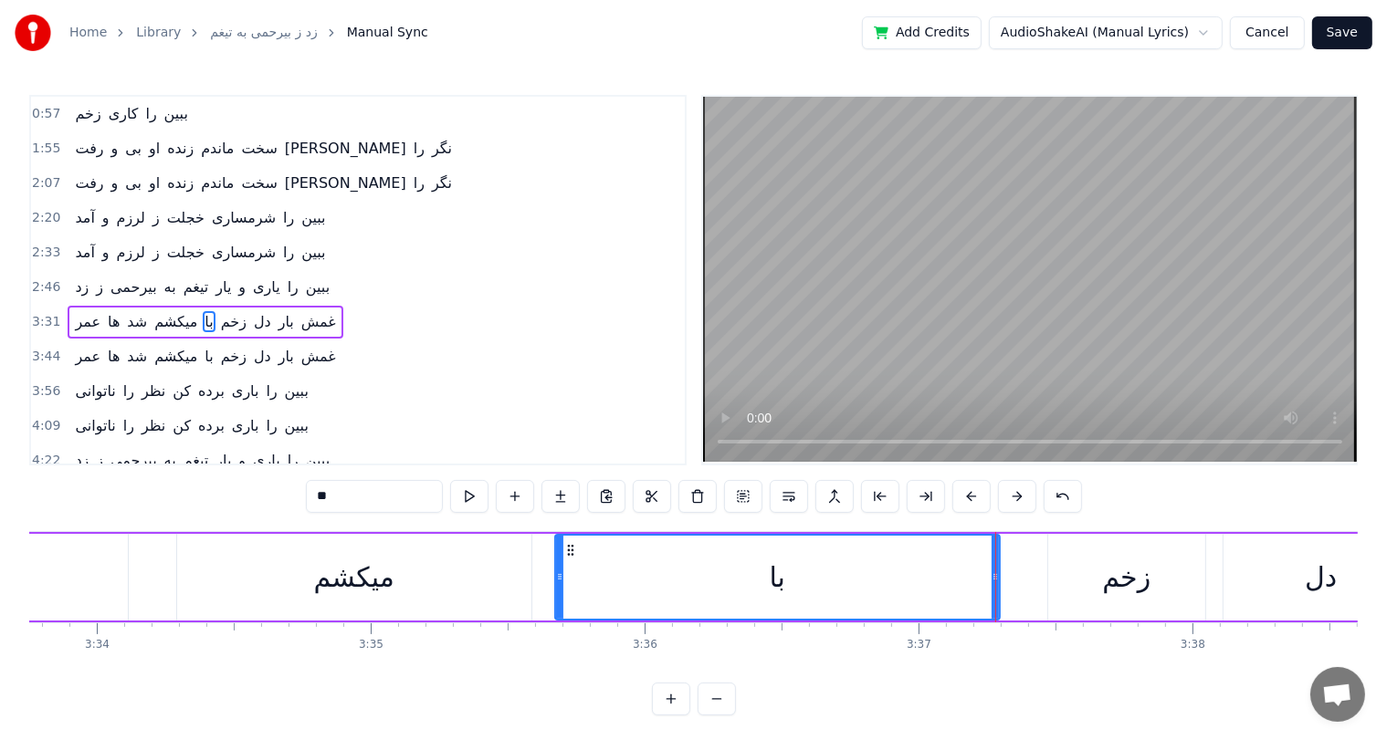
type input "***"
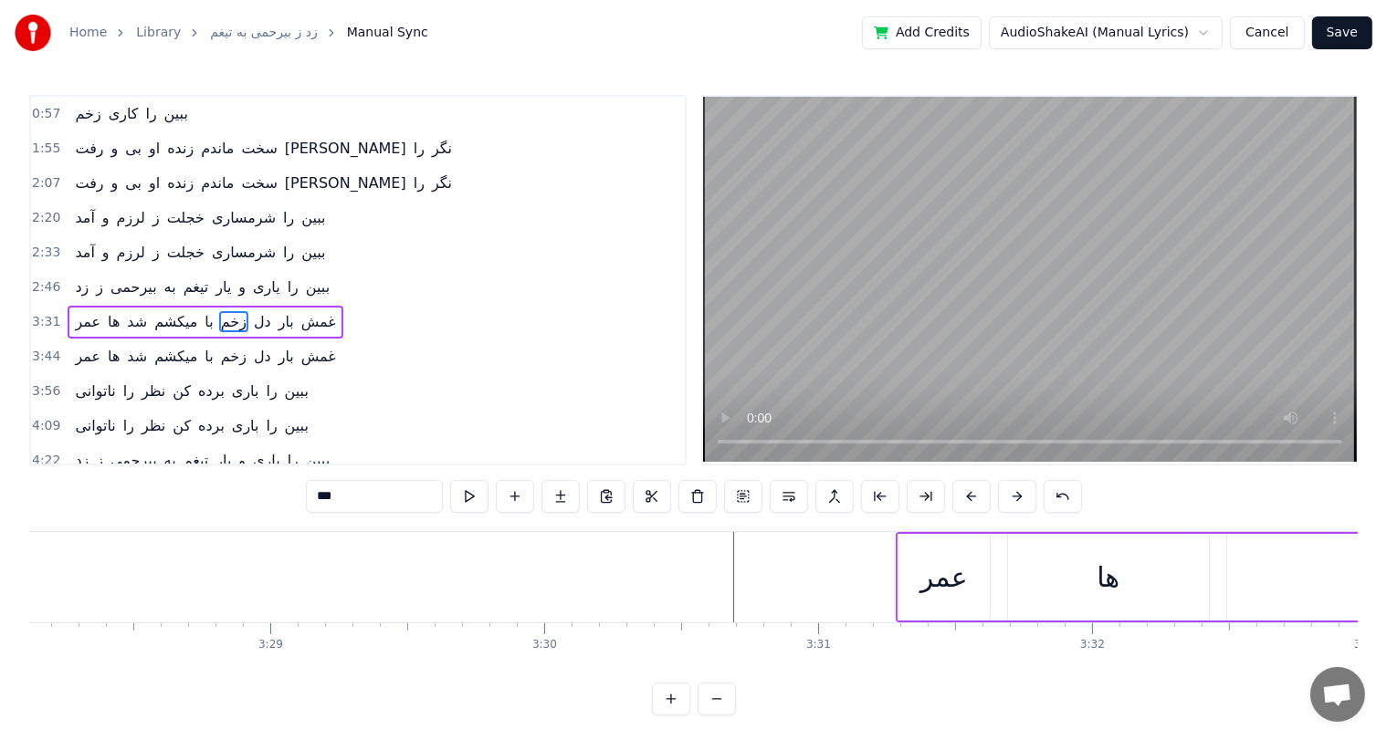
scroll to position [0, 56872]
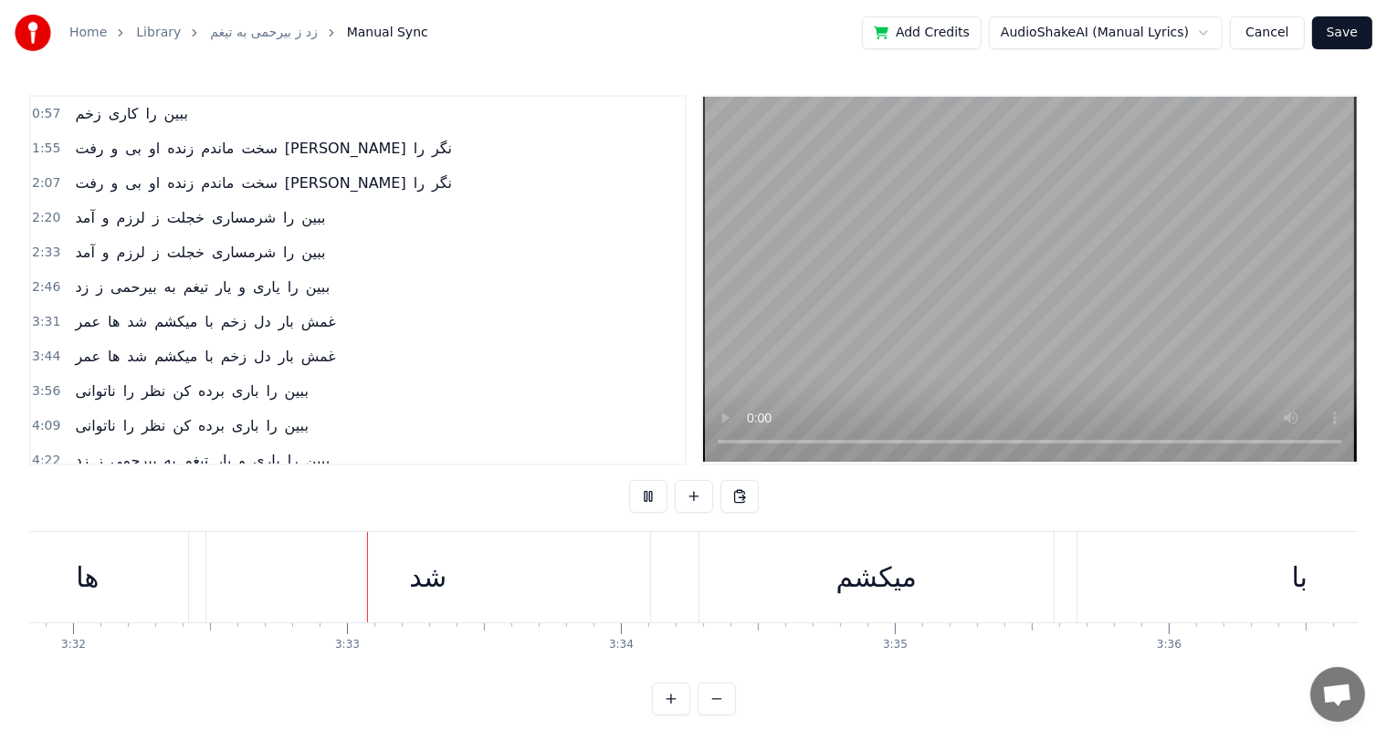
scroll to position [0, 58047]
click at [83, 311] on span "عمر" at bounding box center [87, 321] width 29 height 21
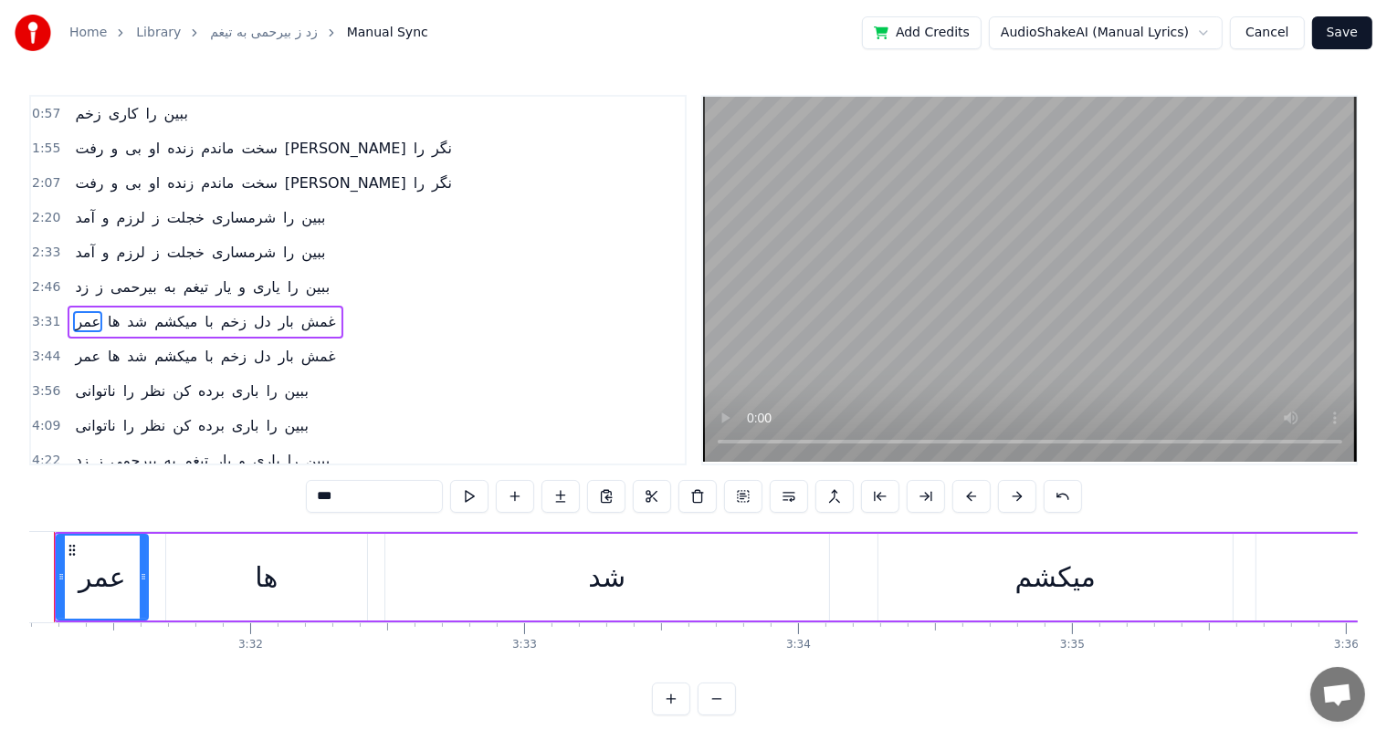
scroll to position [0, 57764]
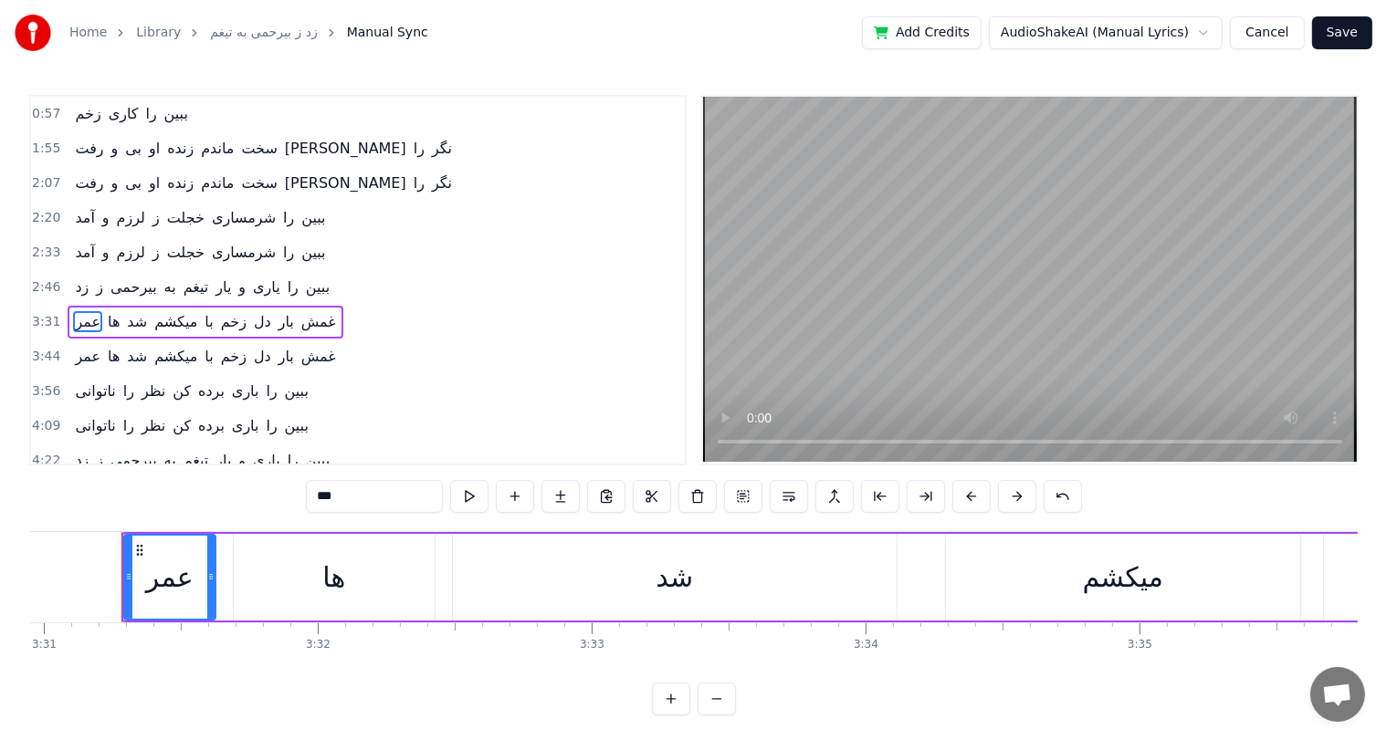
click at [94, 310] on div "عمر ها شد میکشم با زخم دل بار غمش" at bounding box center [205, 322] width 275 height 33
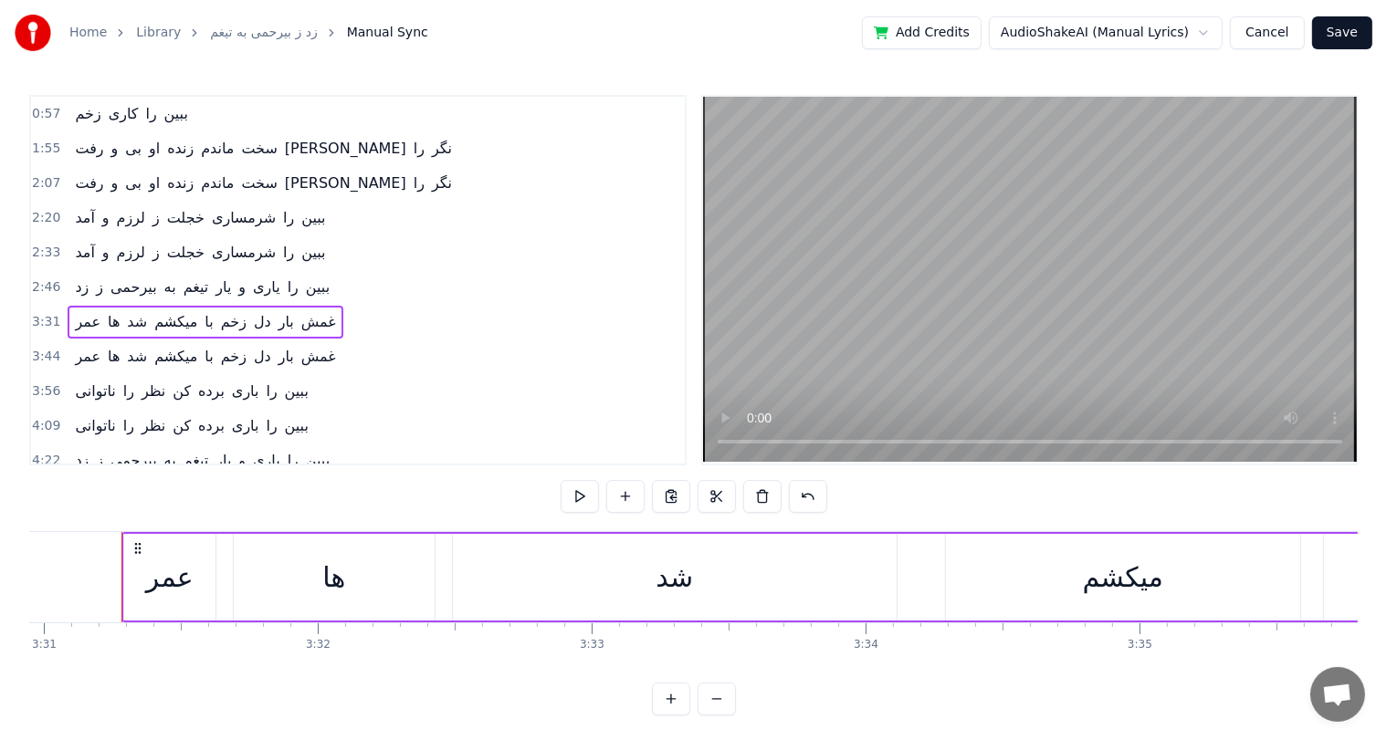
click at [94, 310] on div "عمر ها شد میکشم با زخم دل بار غمش" at bounding box center [205, 322] width 275 height 33
click at [80, 313] on span "عمر" at bounding box center [87, 321] width 29 height 21
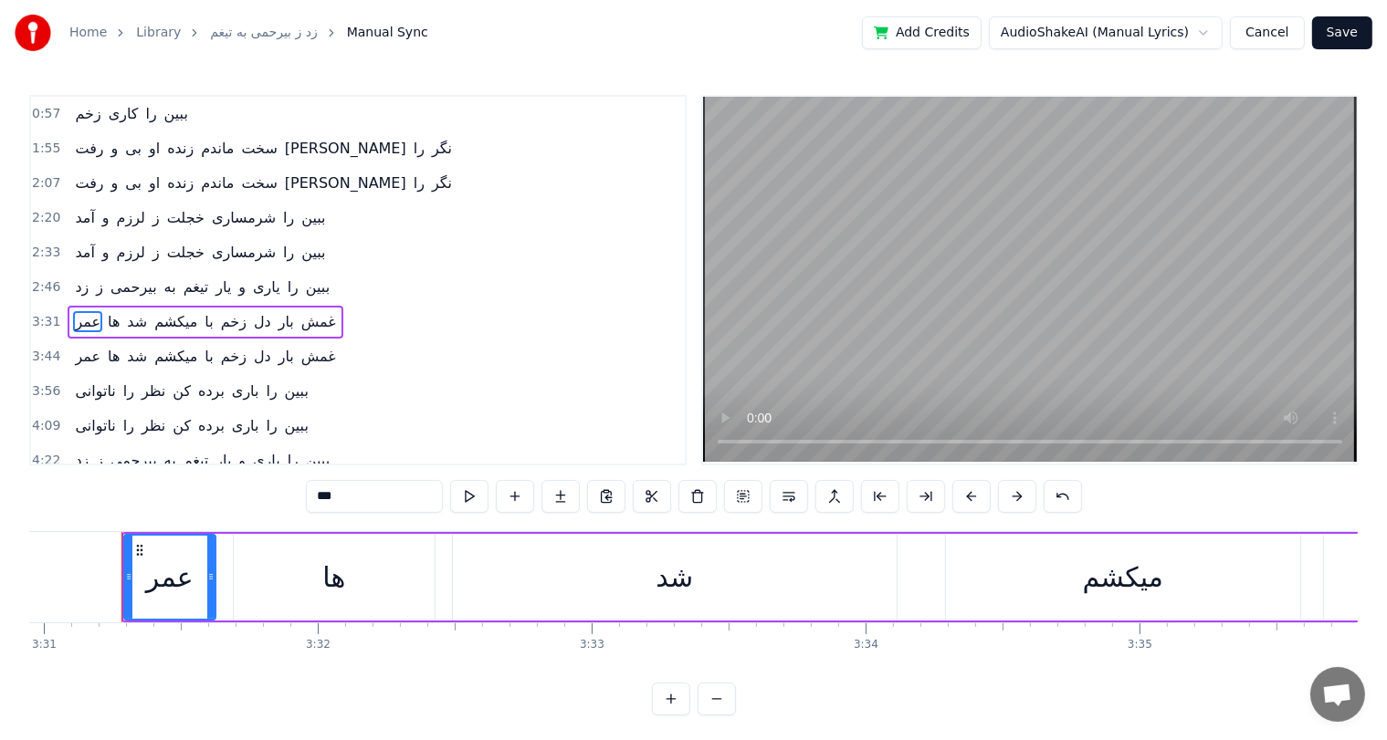
click at [106, 312] on span "ها" at bounding box center [114, 321] width 16 height 21
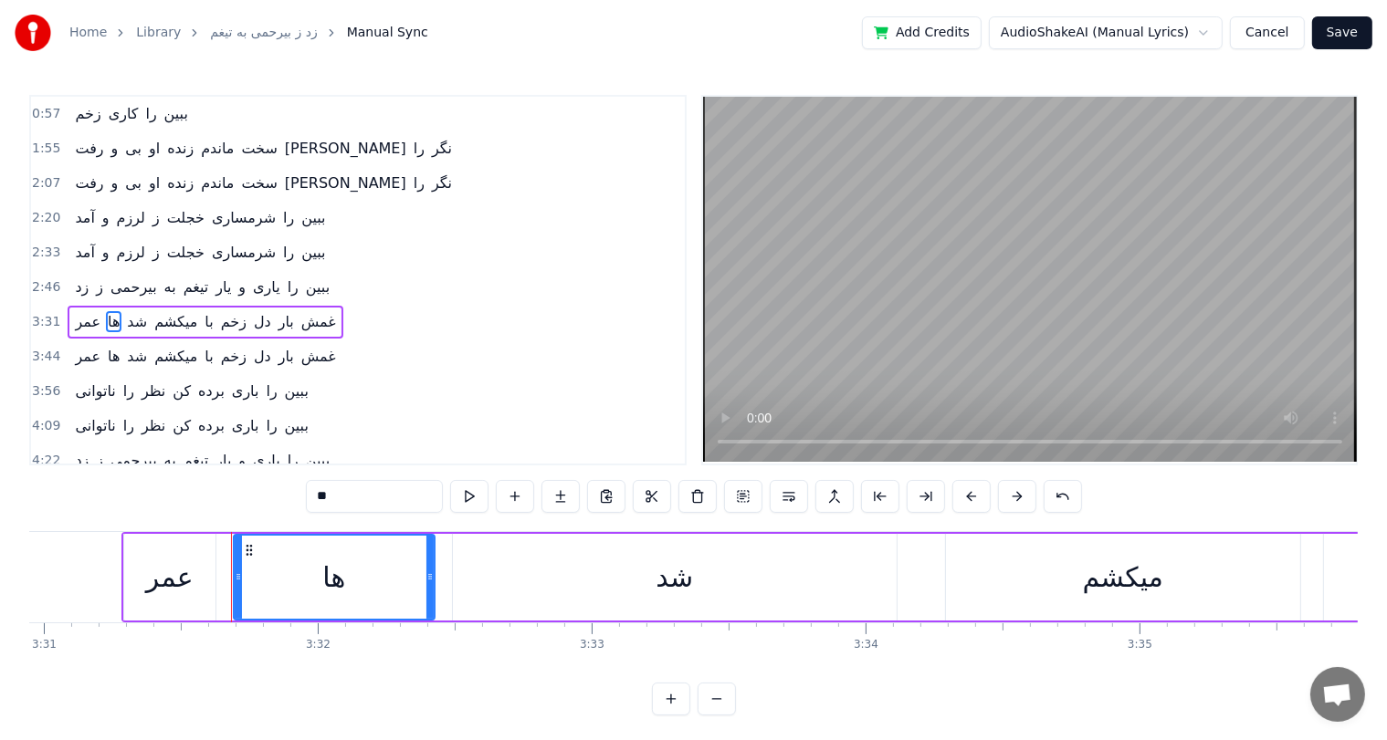
click at [79, 312] on span "عمر" at bounding box center [87, 321] width 29 height 21
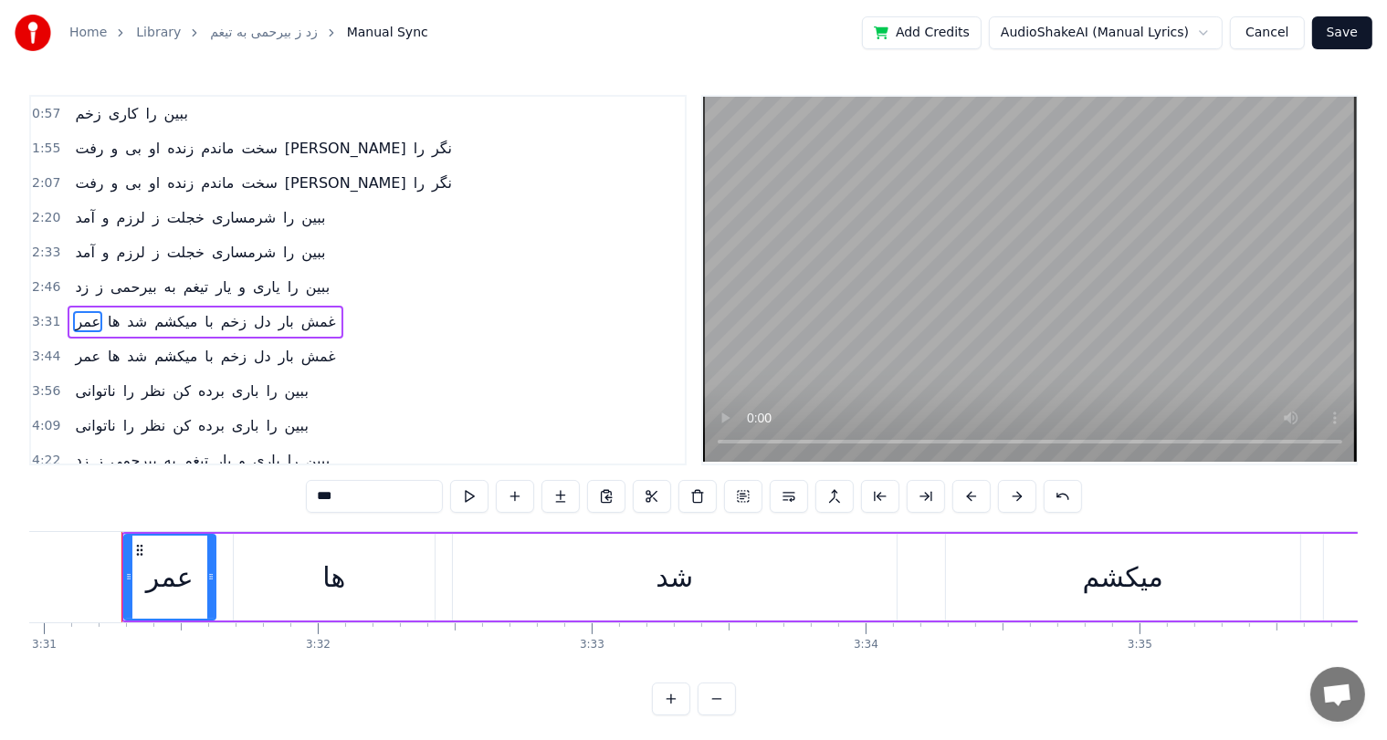
click at [319, 499] on input "***" at bounding box center [374, 496] width 137 height 33
type input "*"
click at [119, 318] on span "ها" at bounding box center [126, 321] width 16 height 21
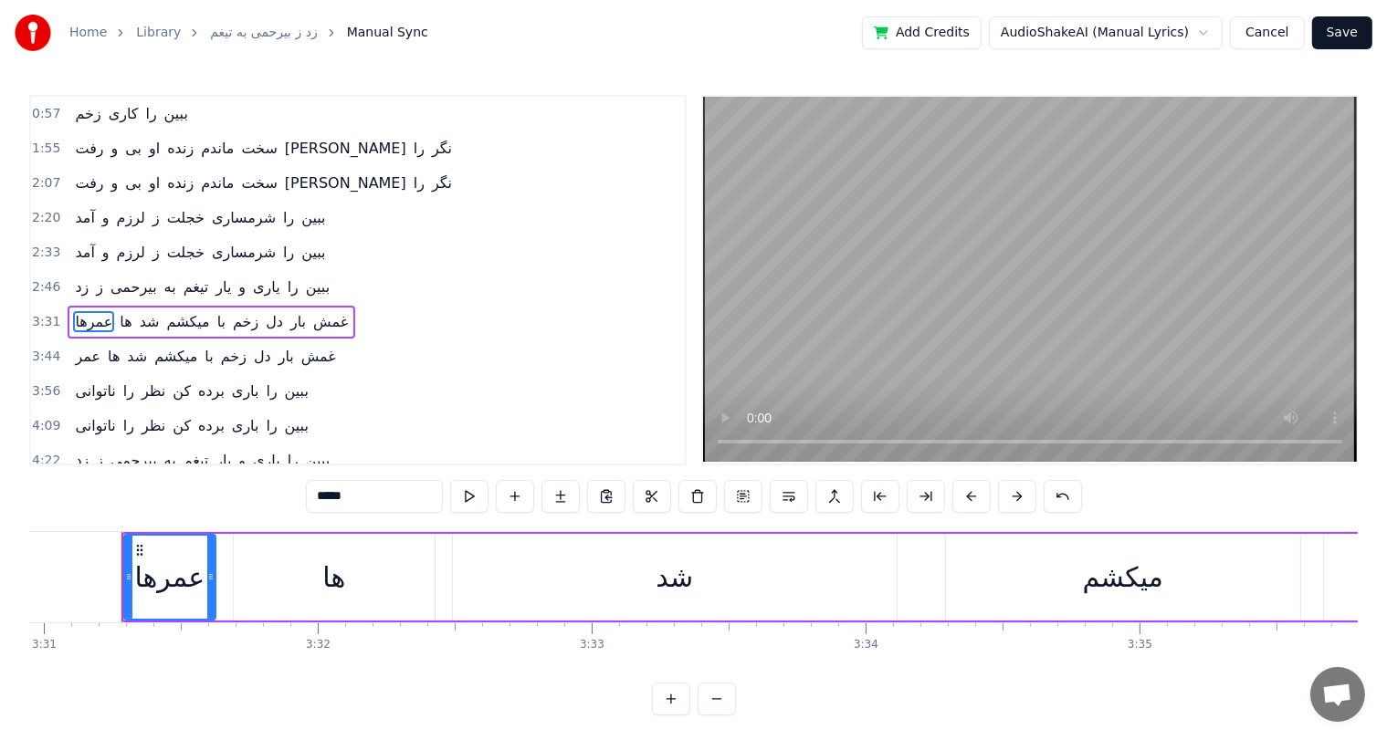
type input "**"
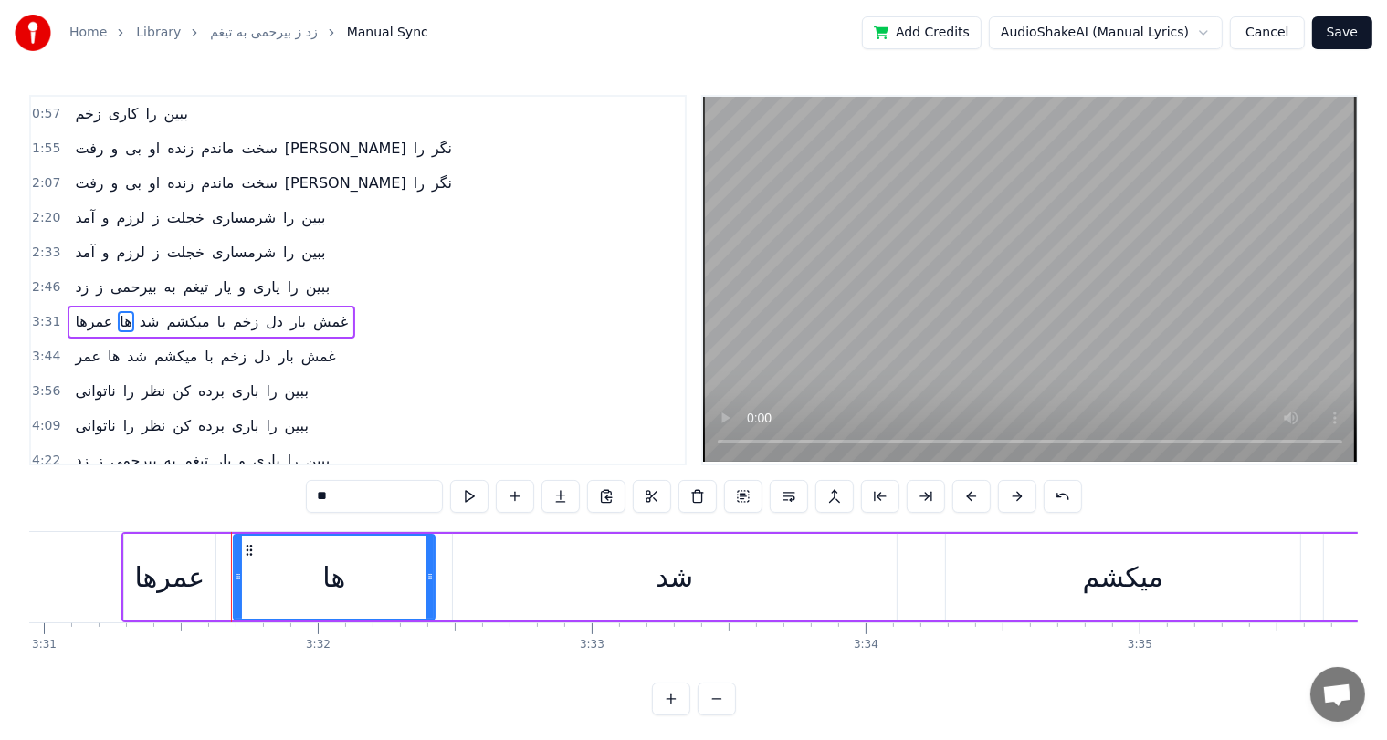
drag, startPoint x: 374, startPoint y: 493, endPoint x: 246, endPoint y: 508, distance: 129.5
click at [246, 508] on div "0:31 زد ز بیرحمی به تیغم یار و یاری را ببین 0:44 ساخته کارم را به زخمی زخم کاری…" at bounding box center [693, 405] width 1328 height 621
click at [125, 312] on span "شد" at bounding box center [137, 322] width 24 height 22
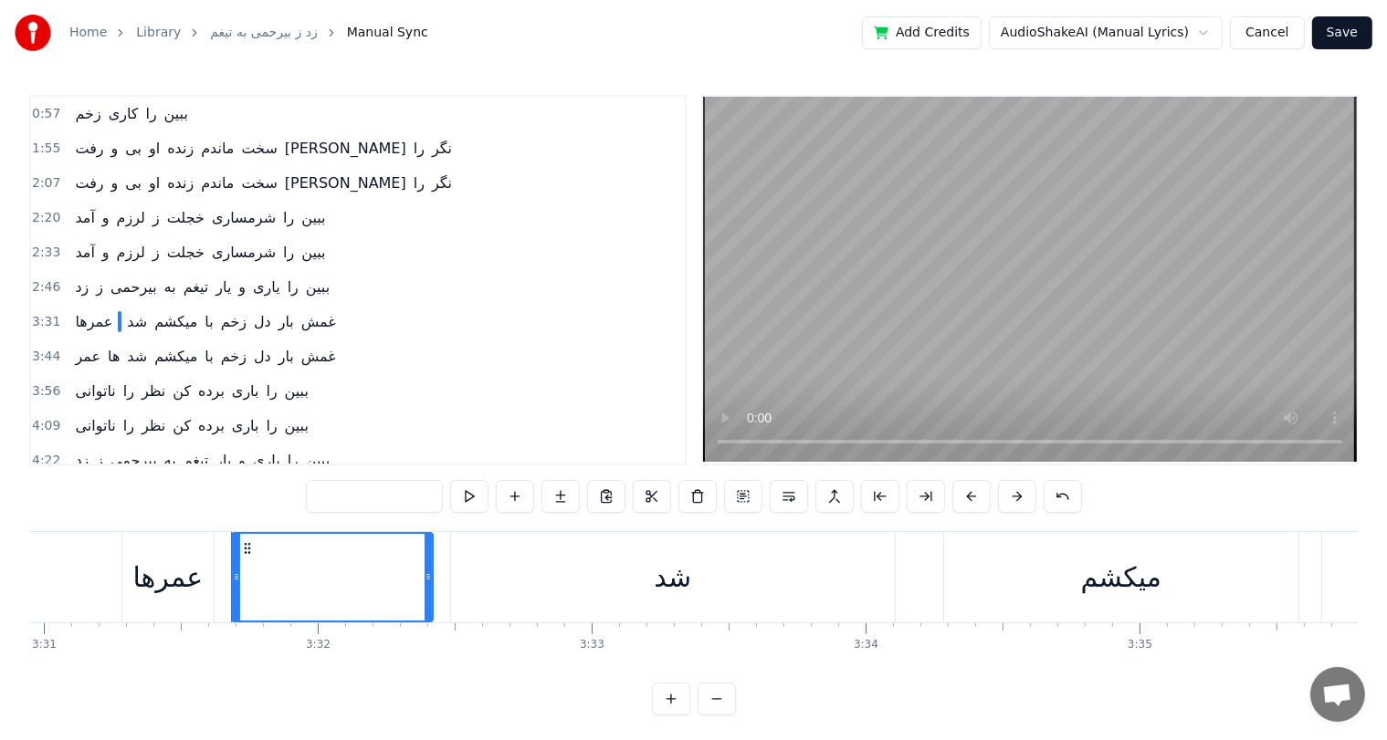
click at [106, 346] on span "ها" at bounding box center [114, 356] width 16 height 21
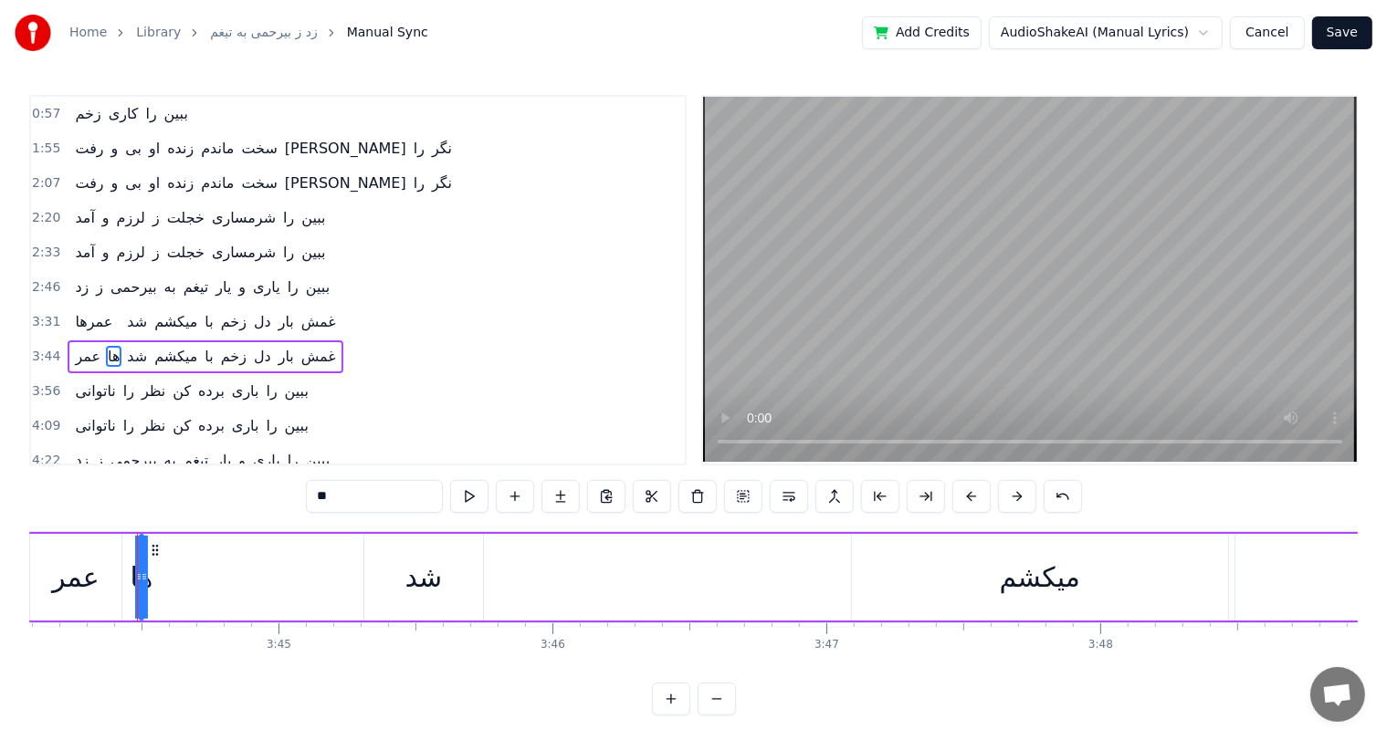
scroll to position [0, 61379]
click at [80, 347] on span "عمر" at bounding box center [87, 356] width 29 height 21
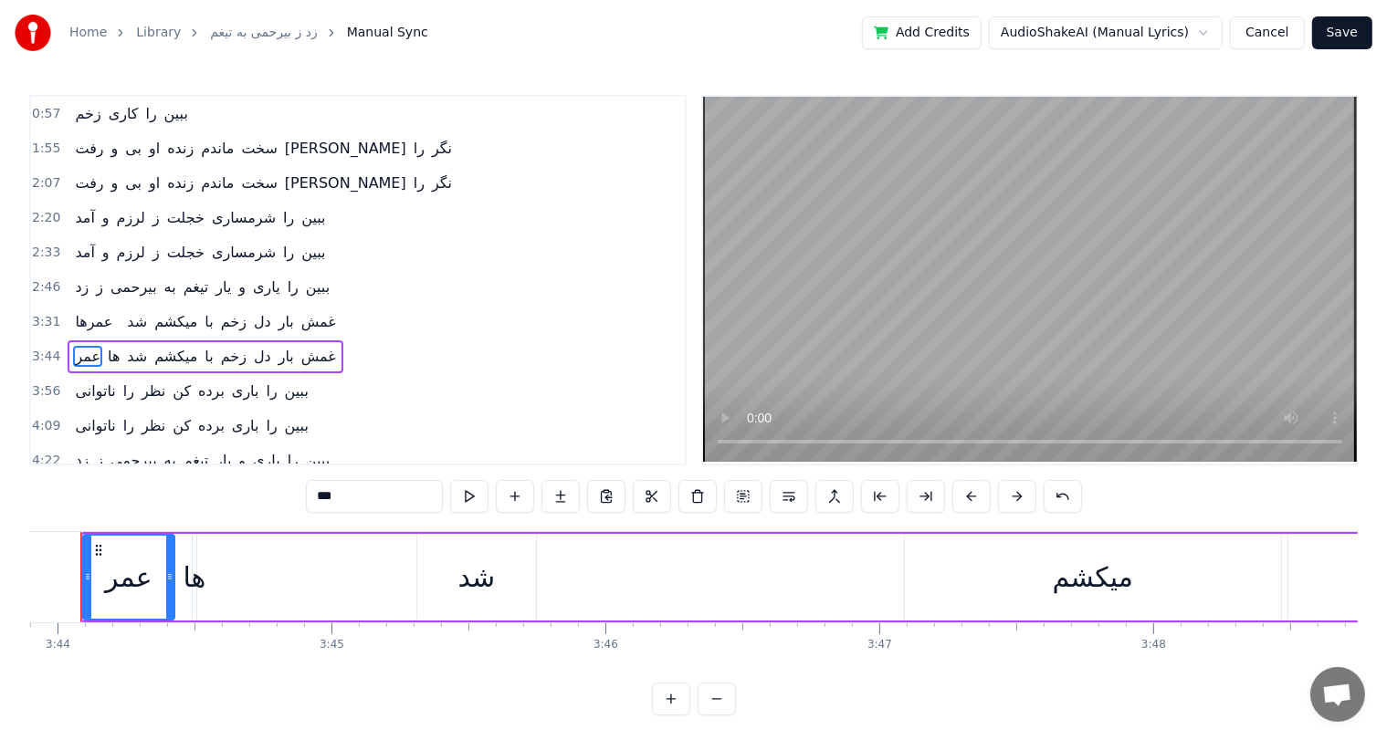
scroll to position [0, 61270]
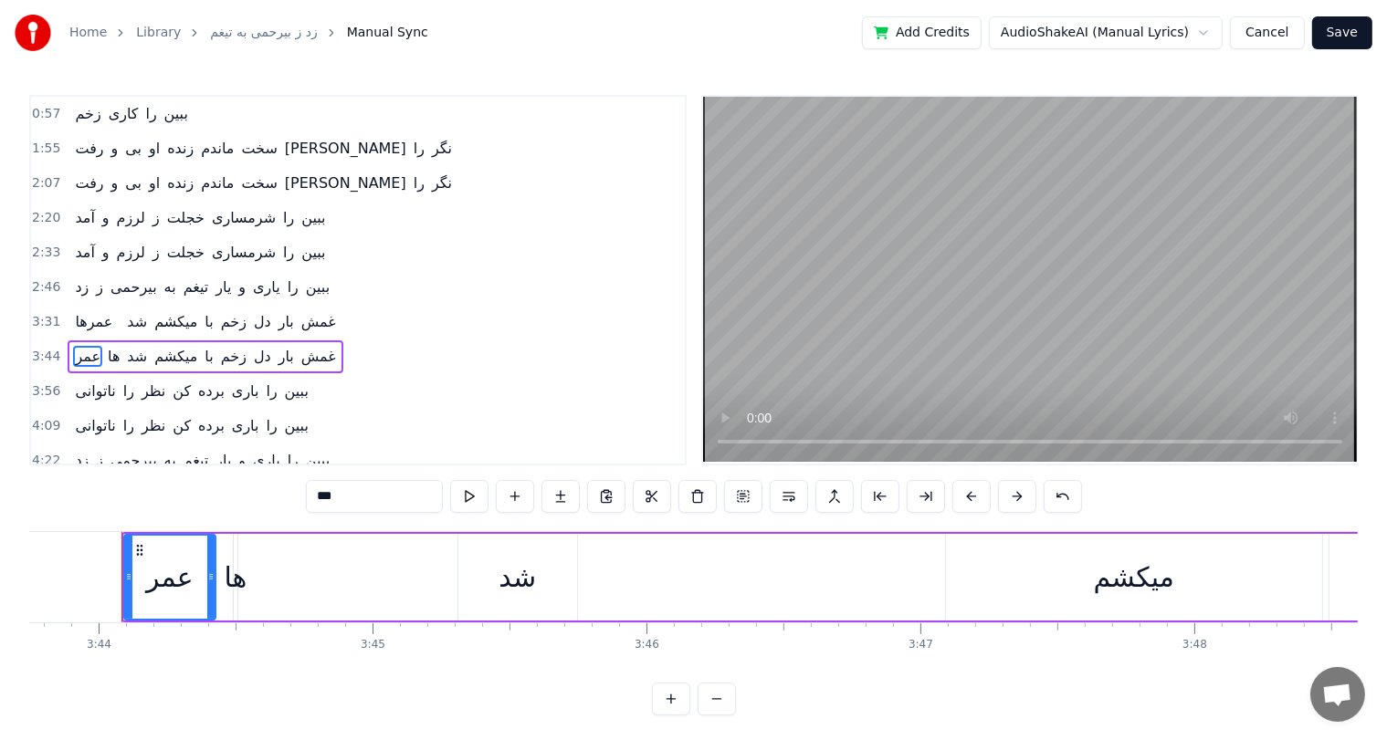
click at [321, 496] on input "***" at bounding box center [374, 496] width 137 height 33
type input "*"
click at [118, 350] on span "ها" at bounding box center [126, 356] width 16 height 21
type input "**"
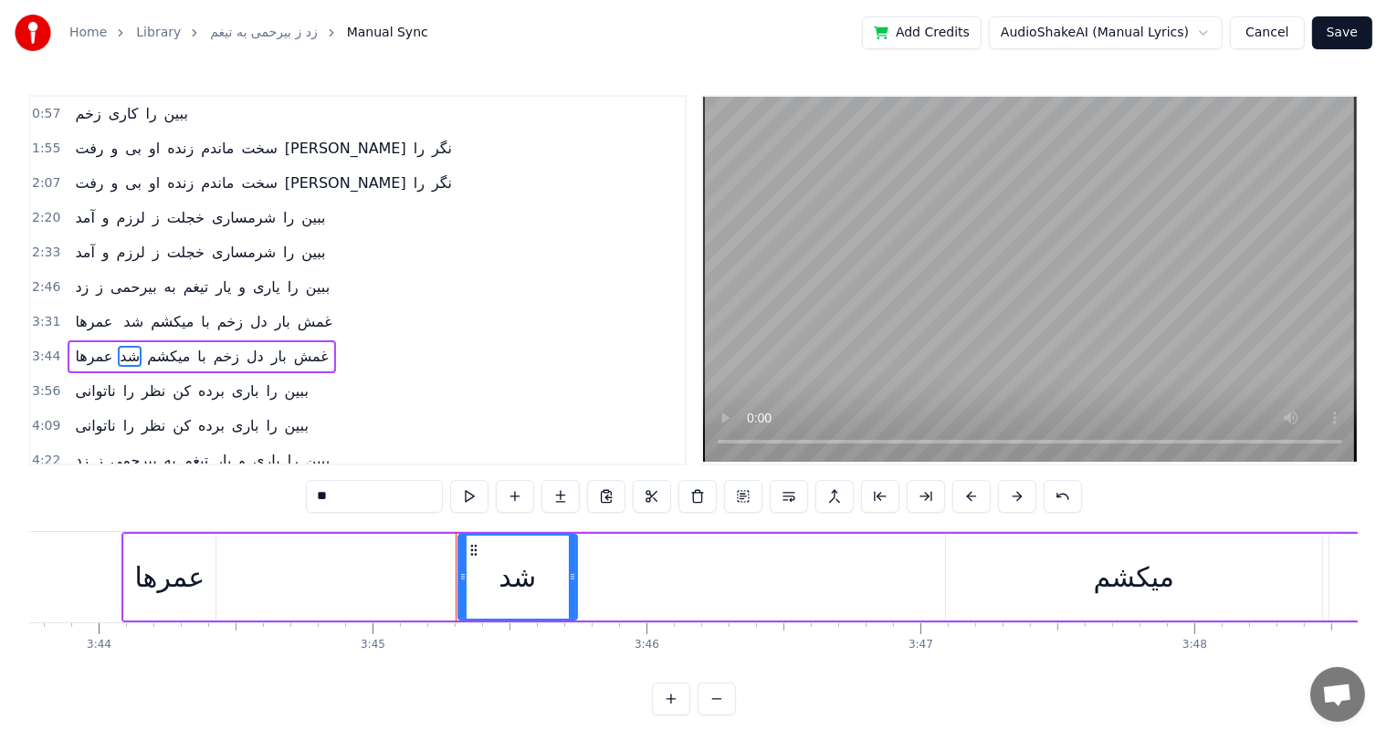
click at [110, 317] on div "عمرها شد میکشم با زخم دل بار غمش" at bounding box center [203, 322] width 271 height 33
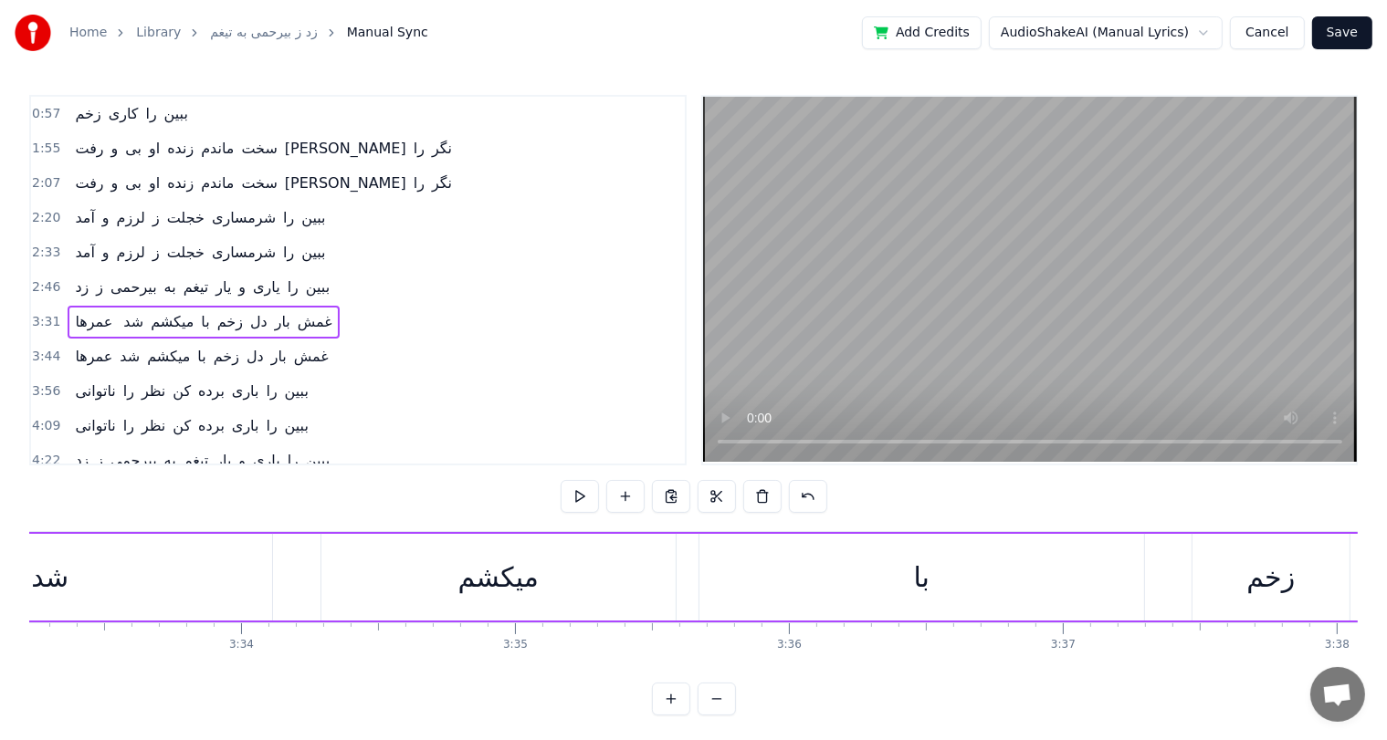
scroll to position [0, 57764]
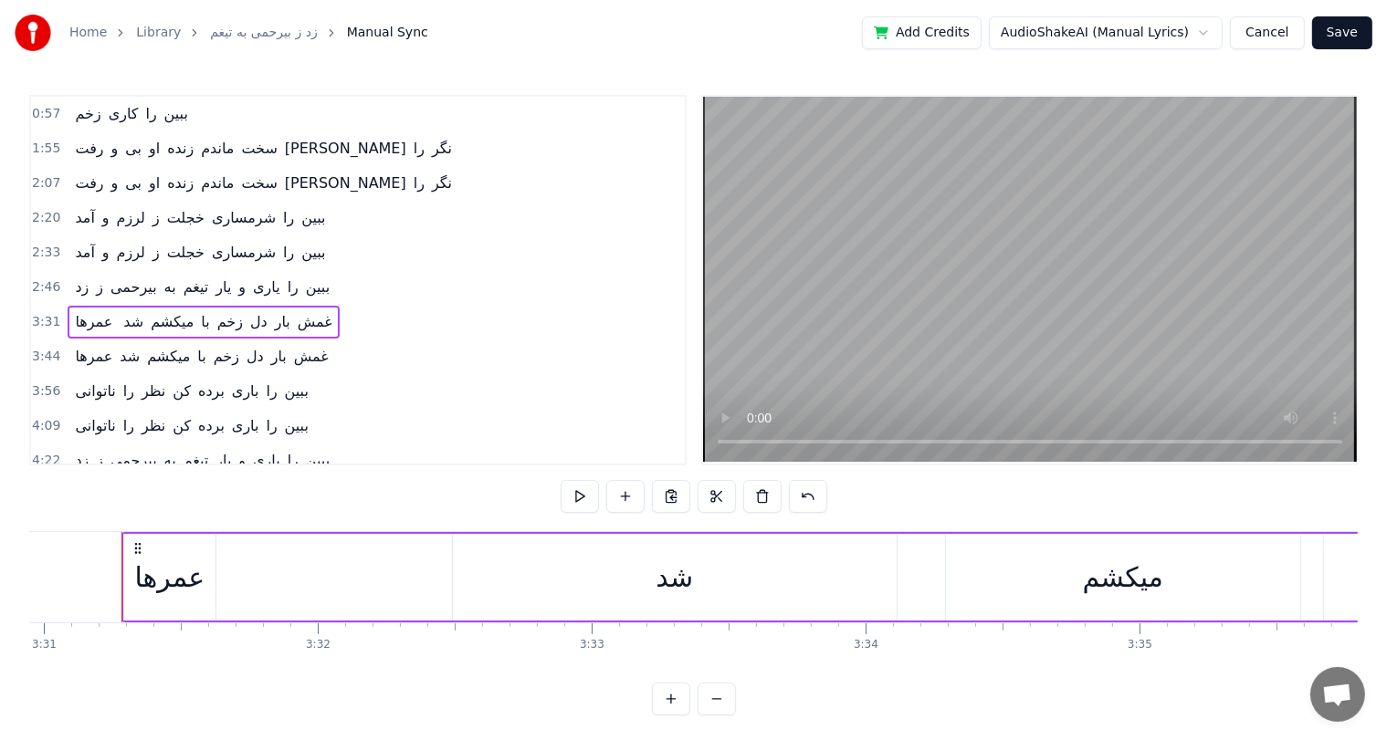
click at [109, 315] on div "عمرها شد میکشم با زخم دل بار غمش" at bounding box center [203, 322] width 271 height 33
click at [820, 495] on button at bounding box center [808, 496] width 38 height 33
click at [774, 496] on button at bounding box center [785, 496] width 38 height 33
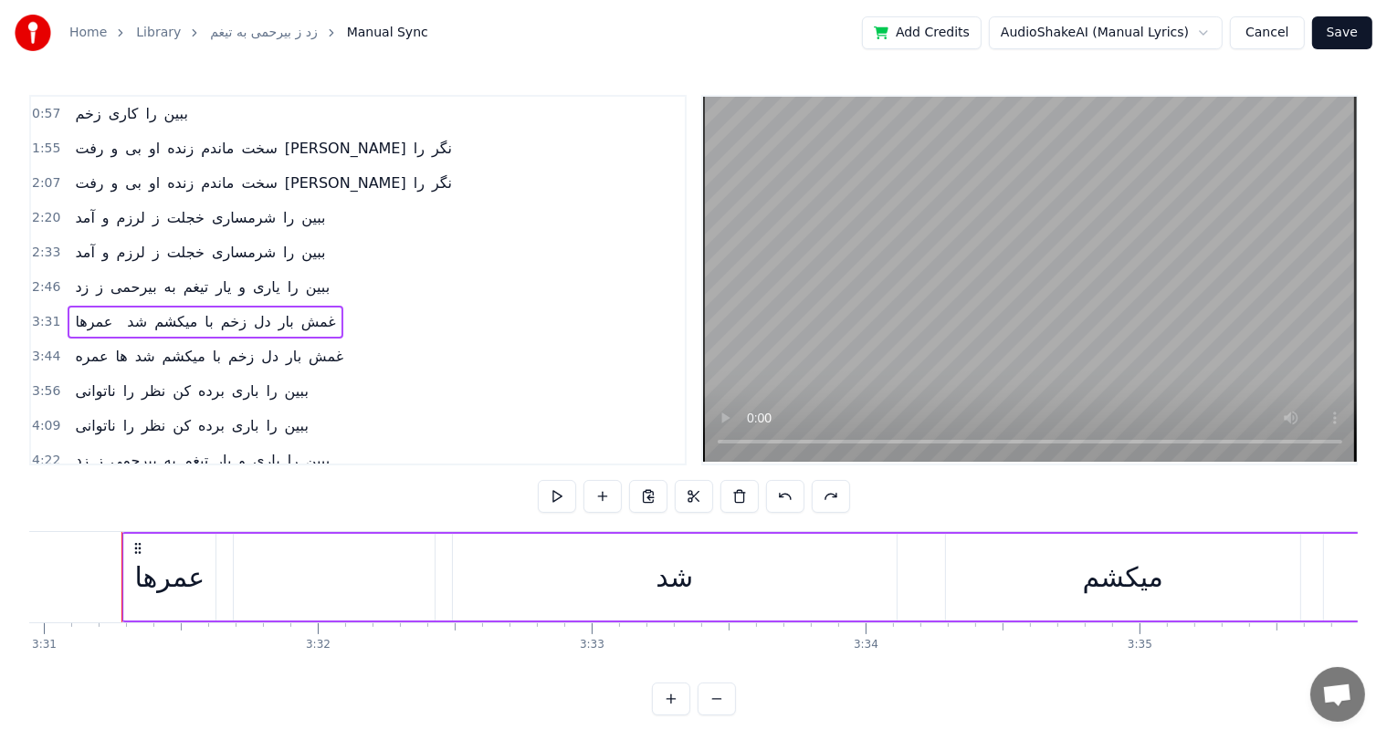
click at [774, 496] on button at bounding box center [785, 496] width 38 height 33
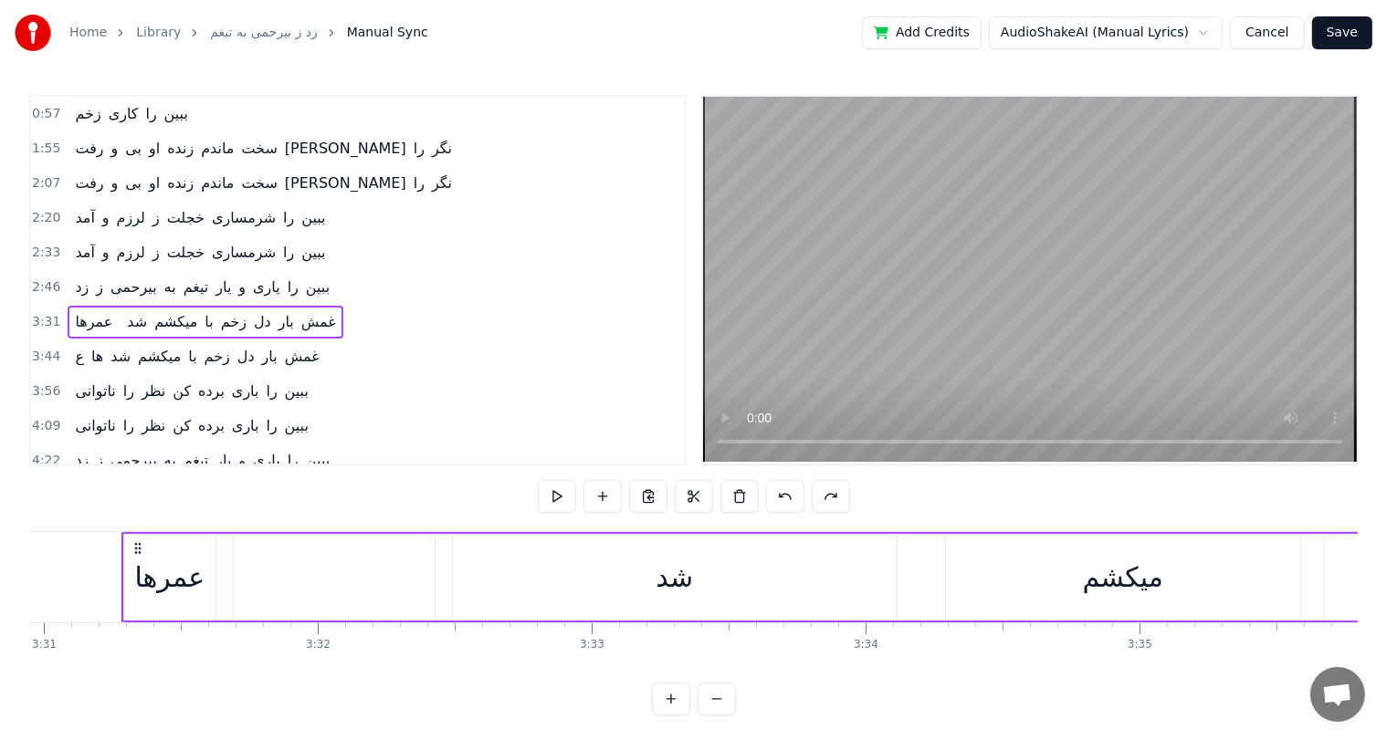
click at [774, 496] on button at bounding box center [785, 496] width 38 height 33
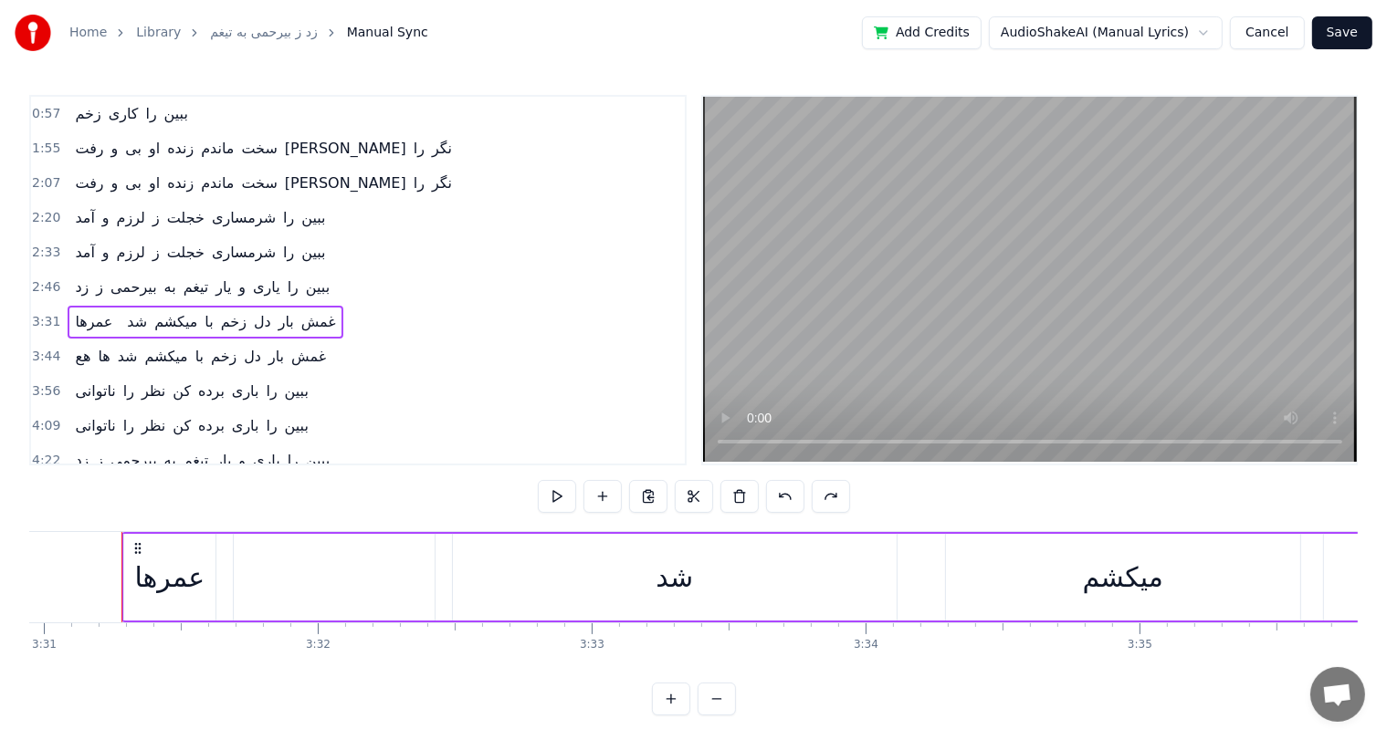
click at [774, 496] on button at bounding box center [785, 496] width 38 height 33
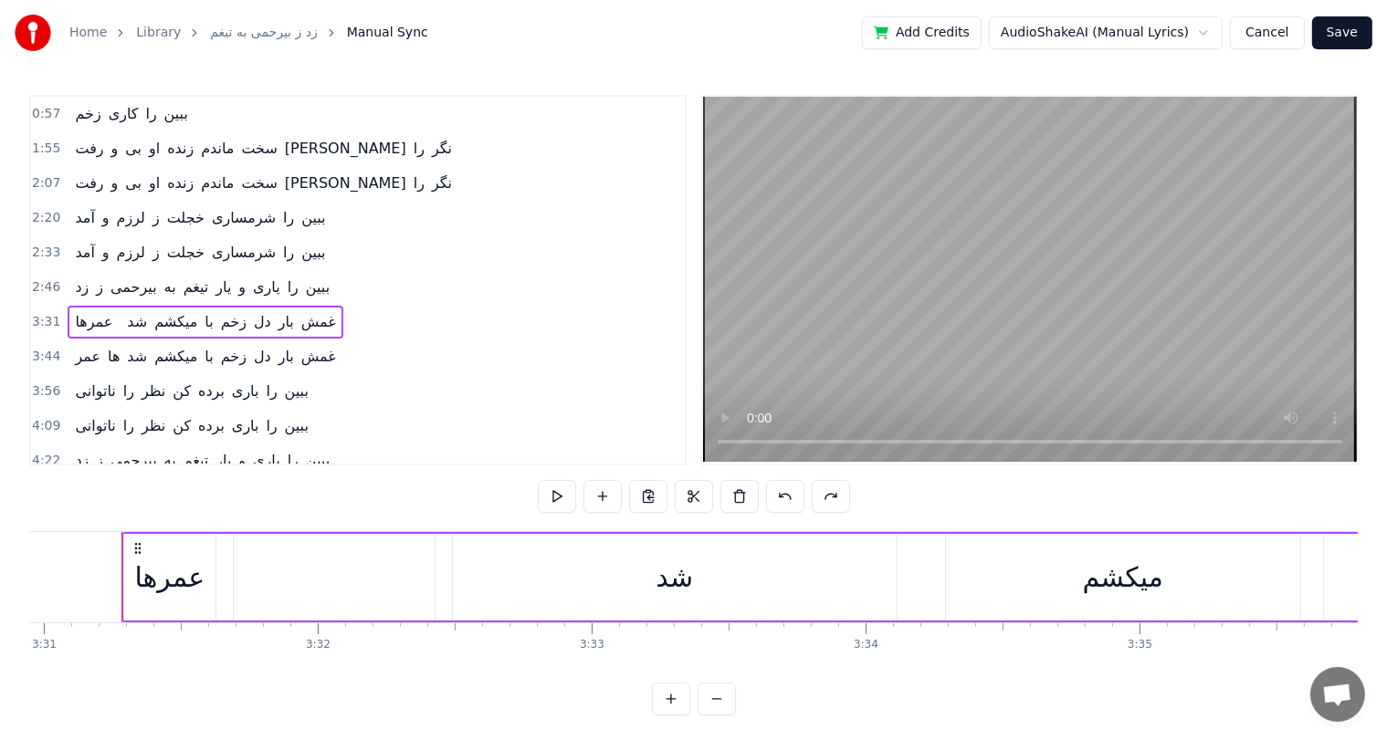
click at [774, 496] on button at bounding box center [785, 496] width 38 height 33
click at [118, 311] on span "ها" at bounding box center [126, 321] width 16 height 21
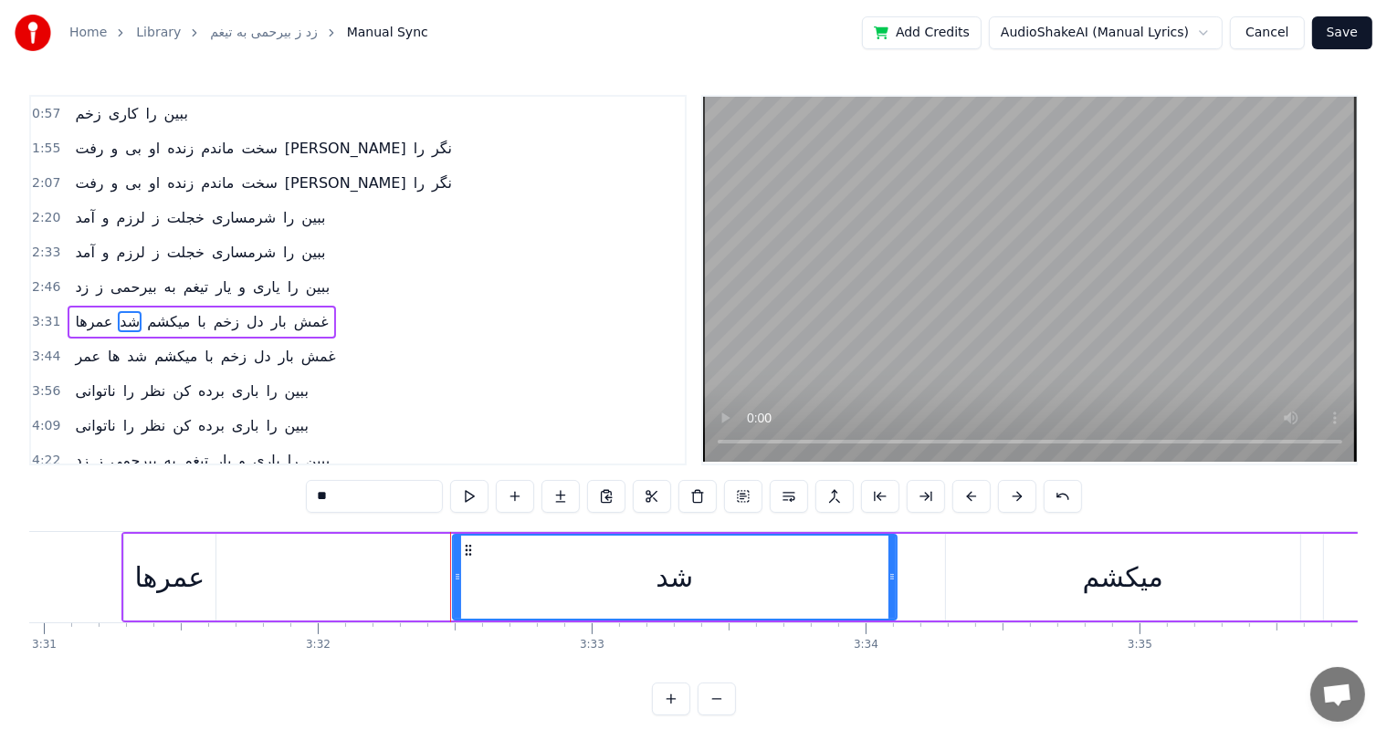
click at [84, 346] on span "عمر" at bounding box center [87, 356] width 29 height 21
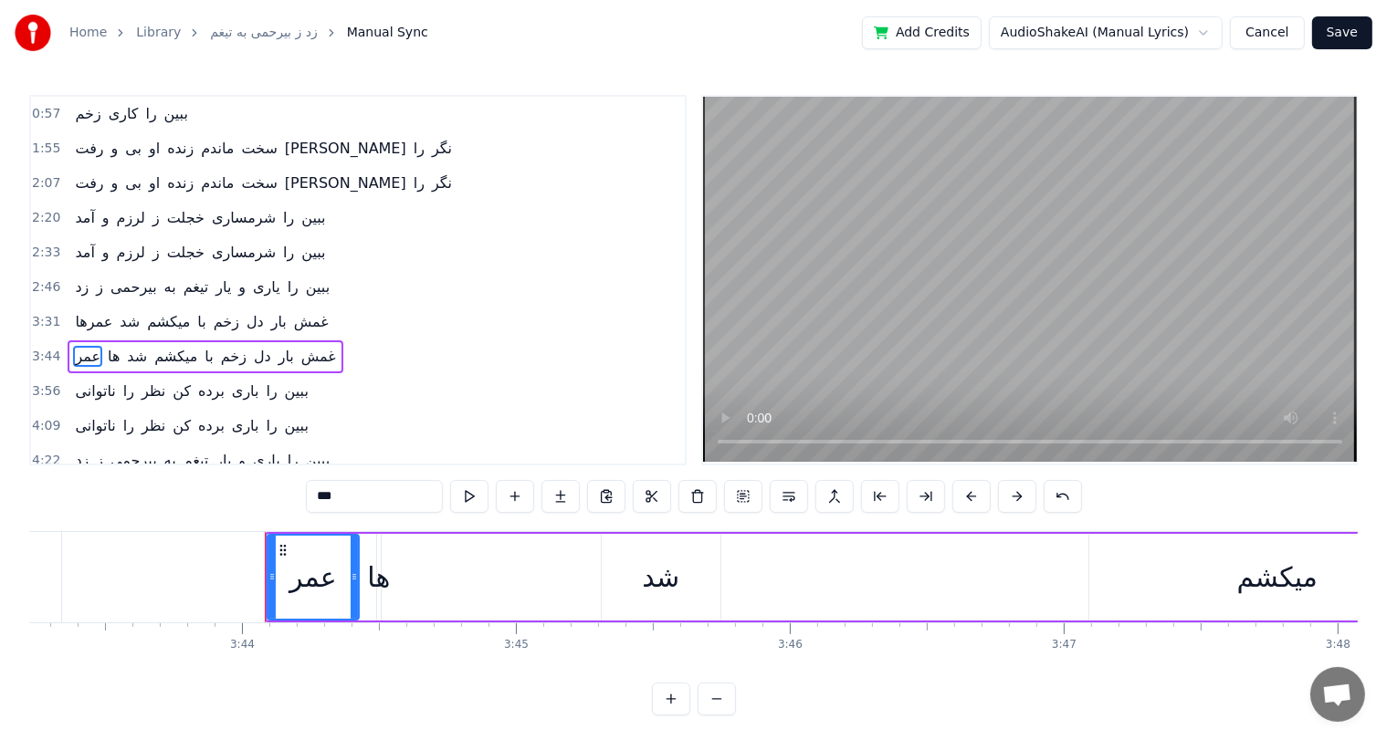
scroll to position [0, 61270]
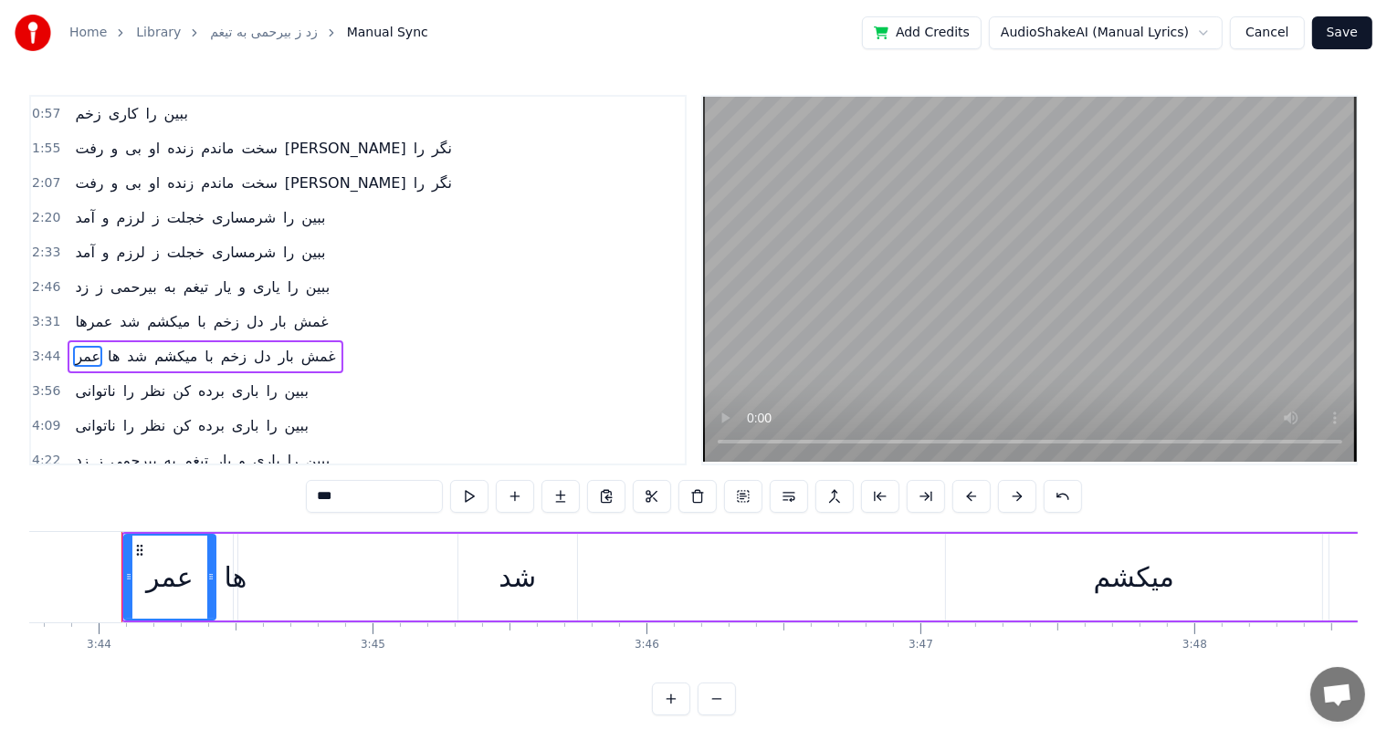
click at [341, 490] on input "***" at bounding box center [374, 496] width 137 height 33
click at [118, 348] on span "ها" at bounding box center [126, 356] width 16 height 21
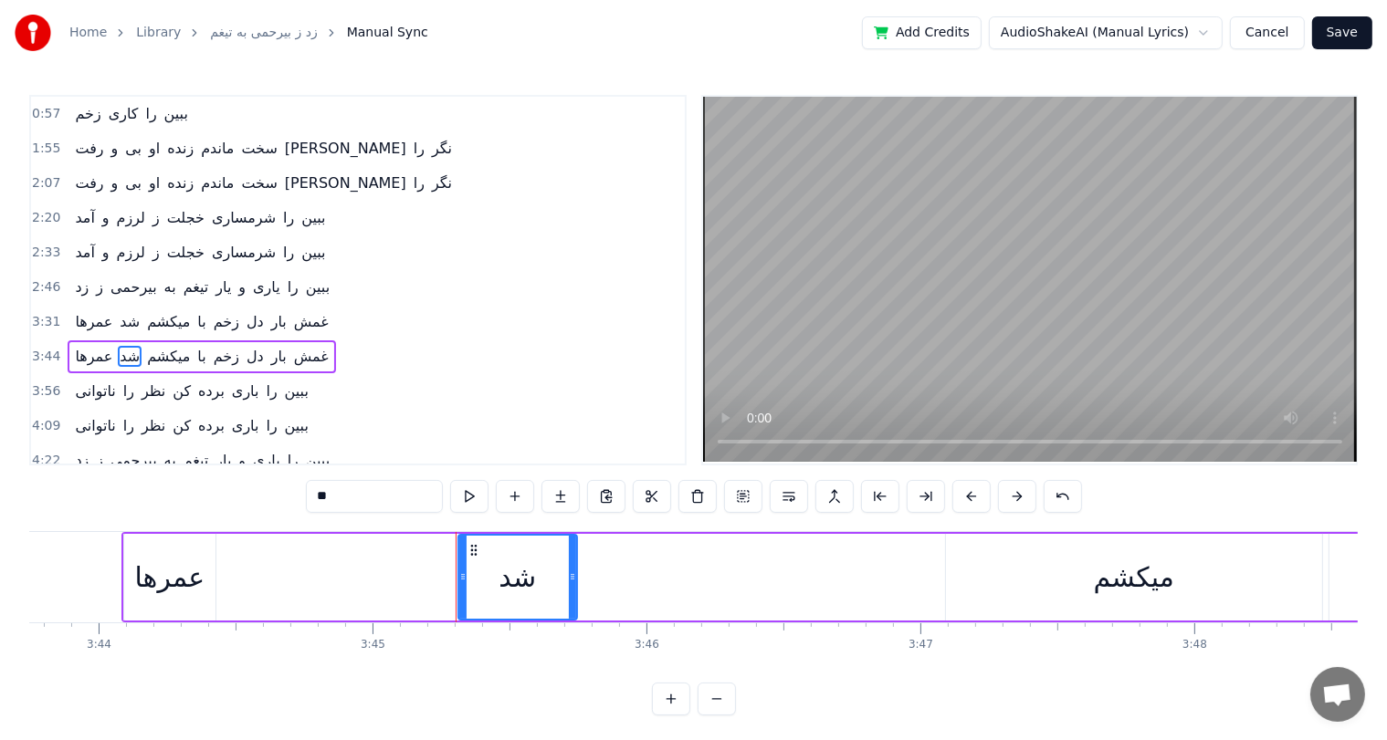
click at [73, 314] on span "عمرها" at bounding box center [93, 321] width 41 height 21
type input "*****"
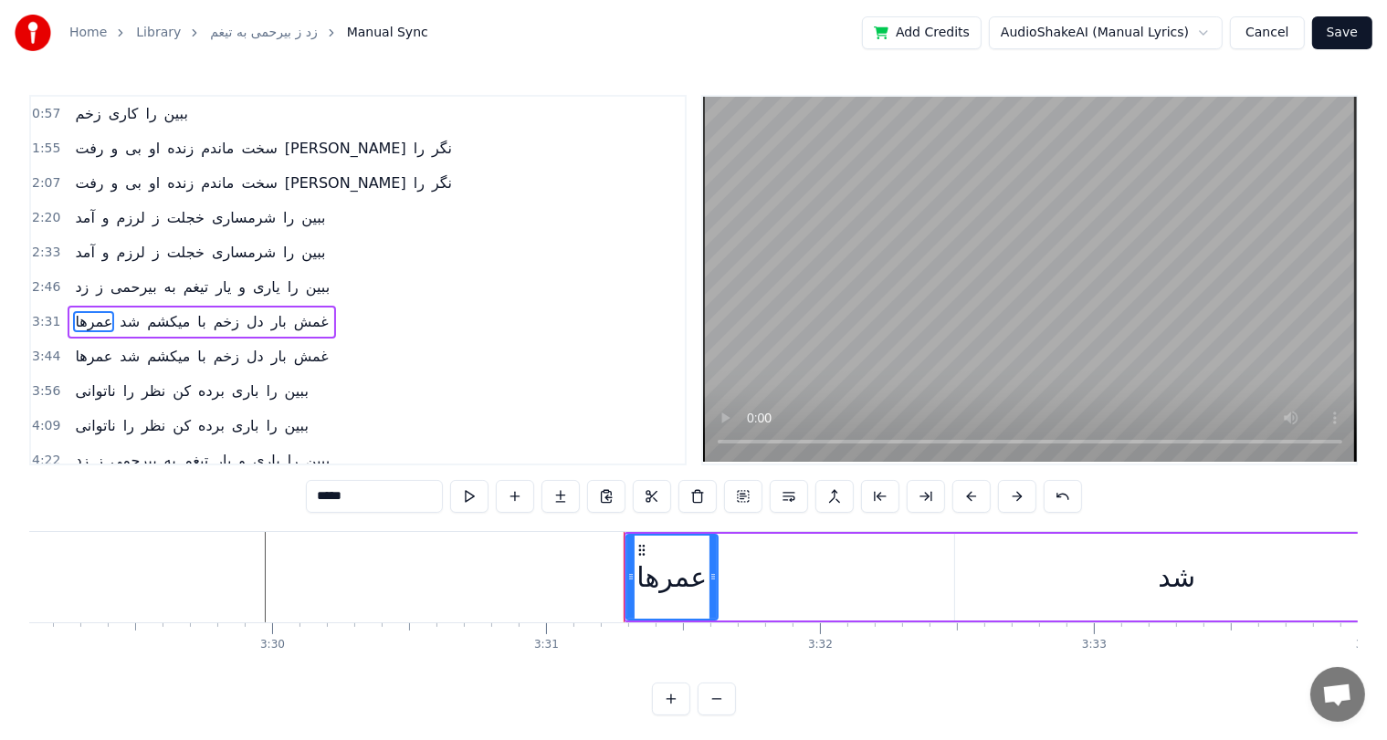
scroll to position [0, 57262]
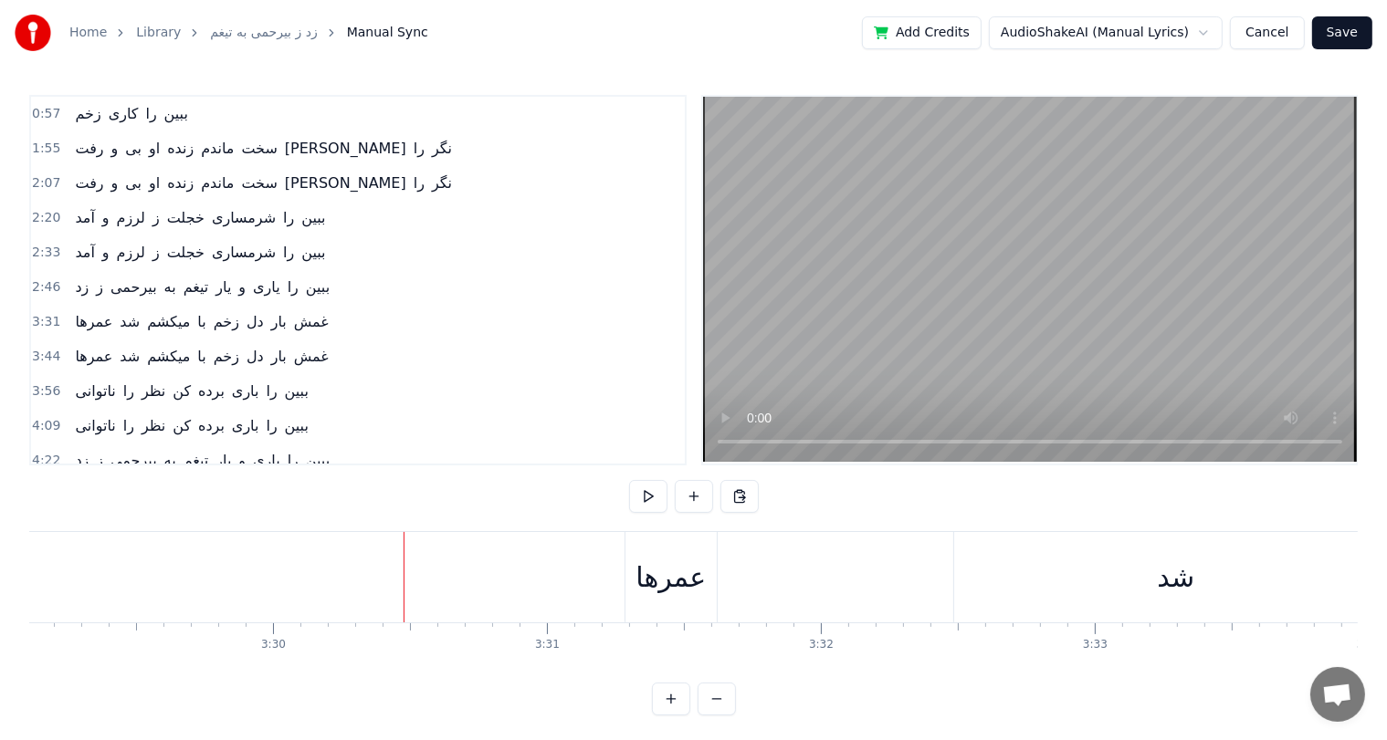
click at [686, 580] on div "عمرها" at bounding box center [670, 577] width 70 height 41
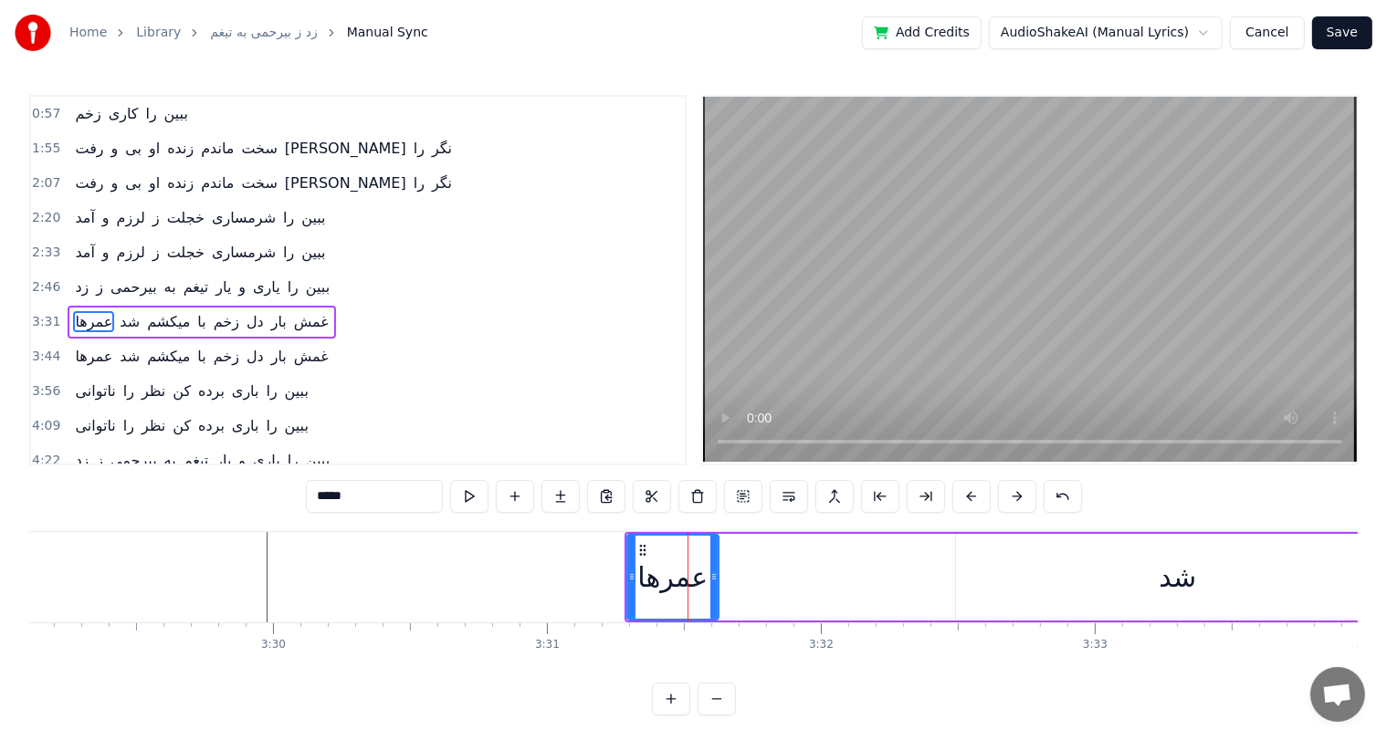
click at [1177, 577] on div "شد" at bounding box center [1176, 577] width 37 height 41
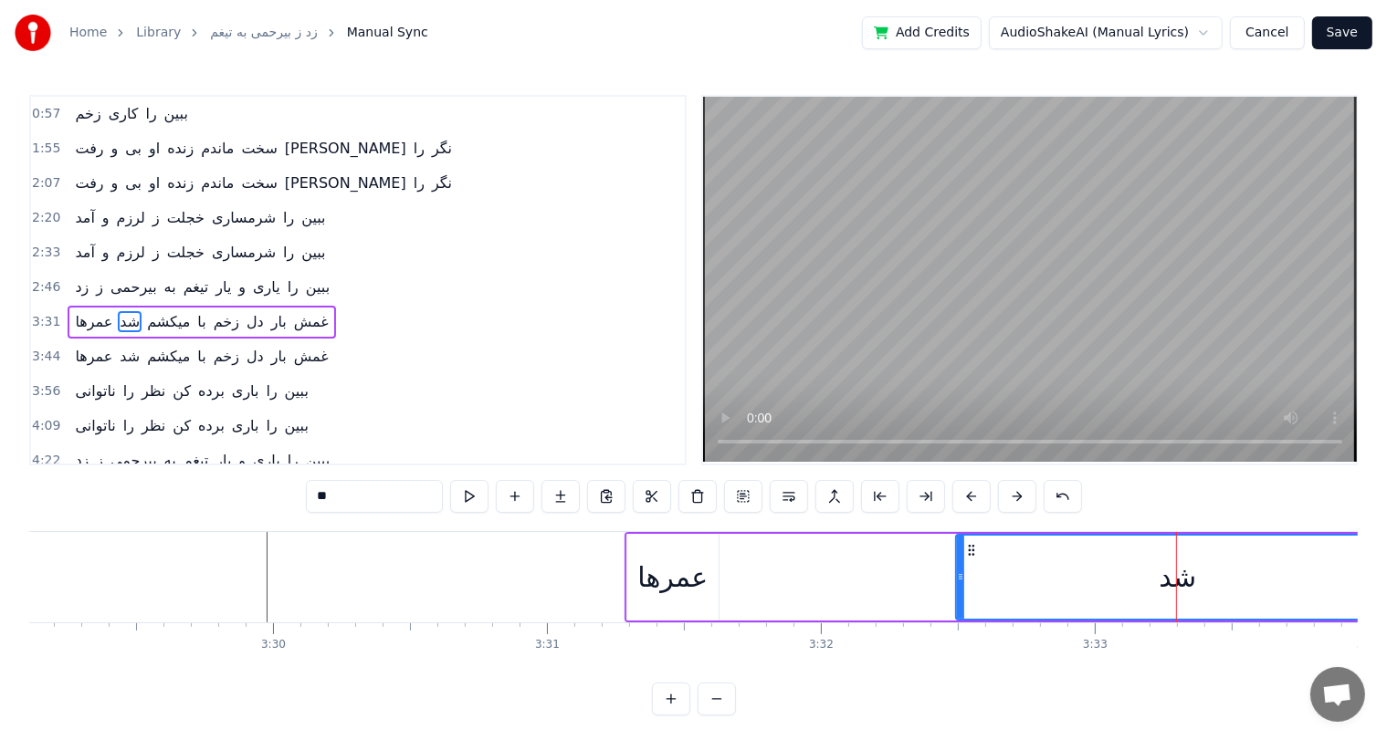
click at [671, 577] on div "عمرها" at bounding box center [672, 577] width 70 height 41
type input "*****"
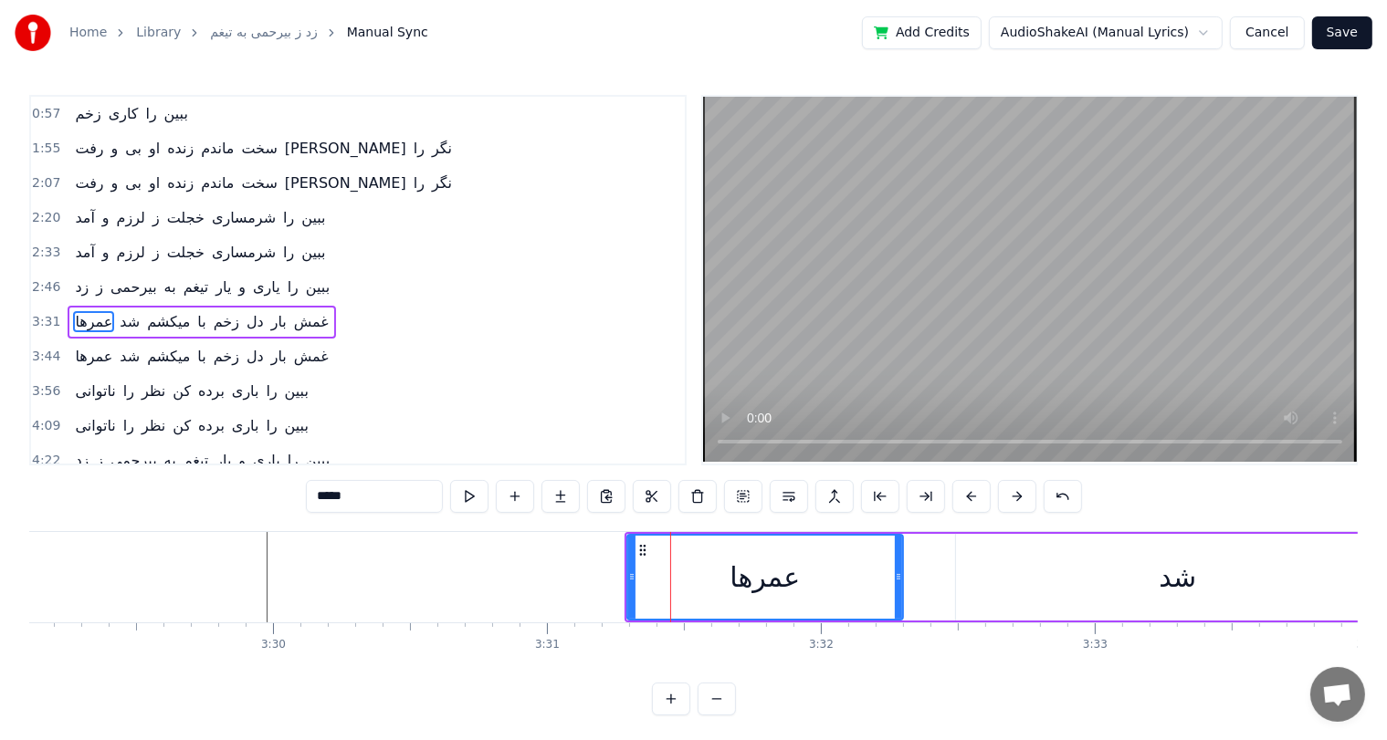
drag, startPoint x: 713, startPoint y: 575, endPoint x: 897, endPoint y: 581, distance: 184.5
click at [897, 581] on icon at bounding box center [898, 577] width 7 height 15
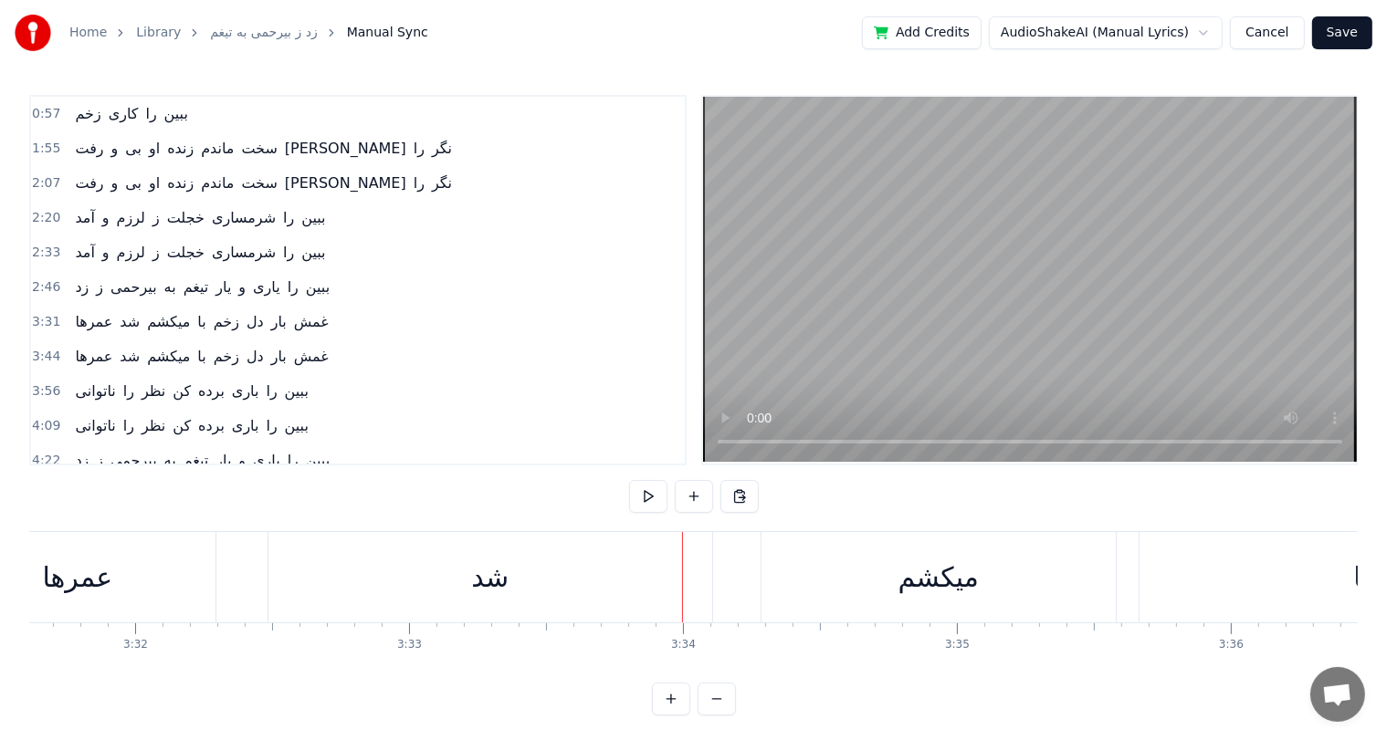
scroll to position [0, 57946]
click at [490, 581] on div "شد" at bounding box center [490, 577] width 37 height 41
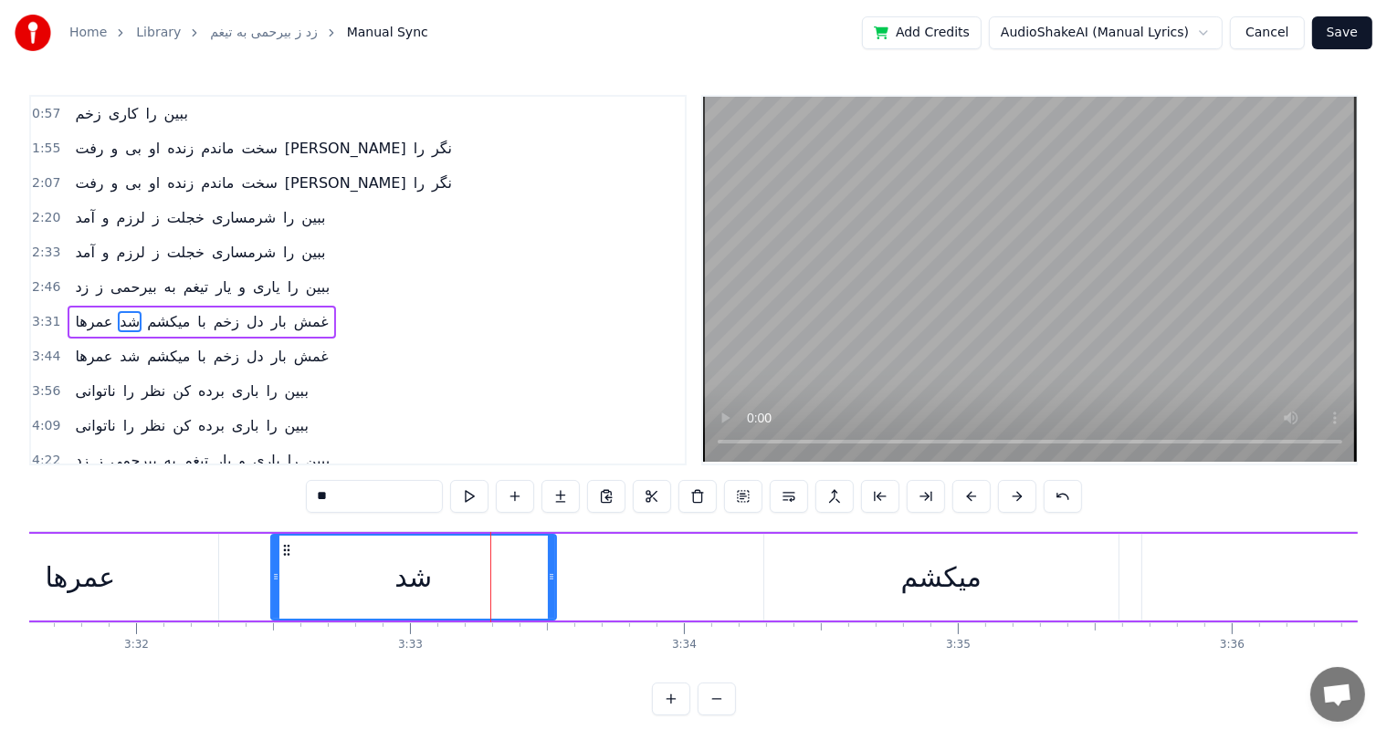
drag, startPoint x: 711, startPoint y: 561, endPoint x: 552, endPoint y: 573, distance: 159.3
click at [552, 573] on div at bounding box center [551, 577] width 7 height 83
click at [949, 577] on div "میکشم" at bounding box center [941, 577] width 80 height 41
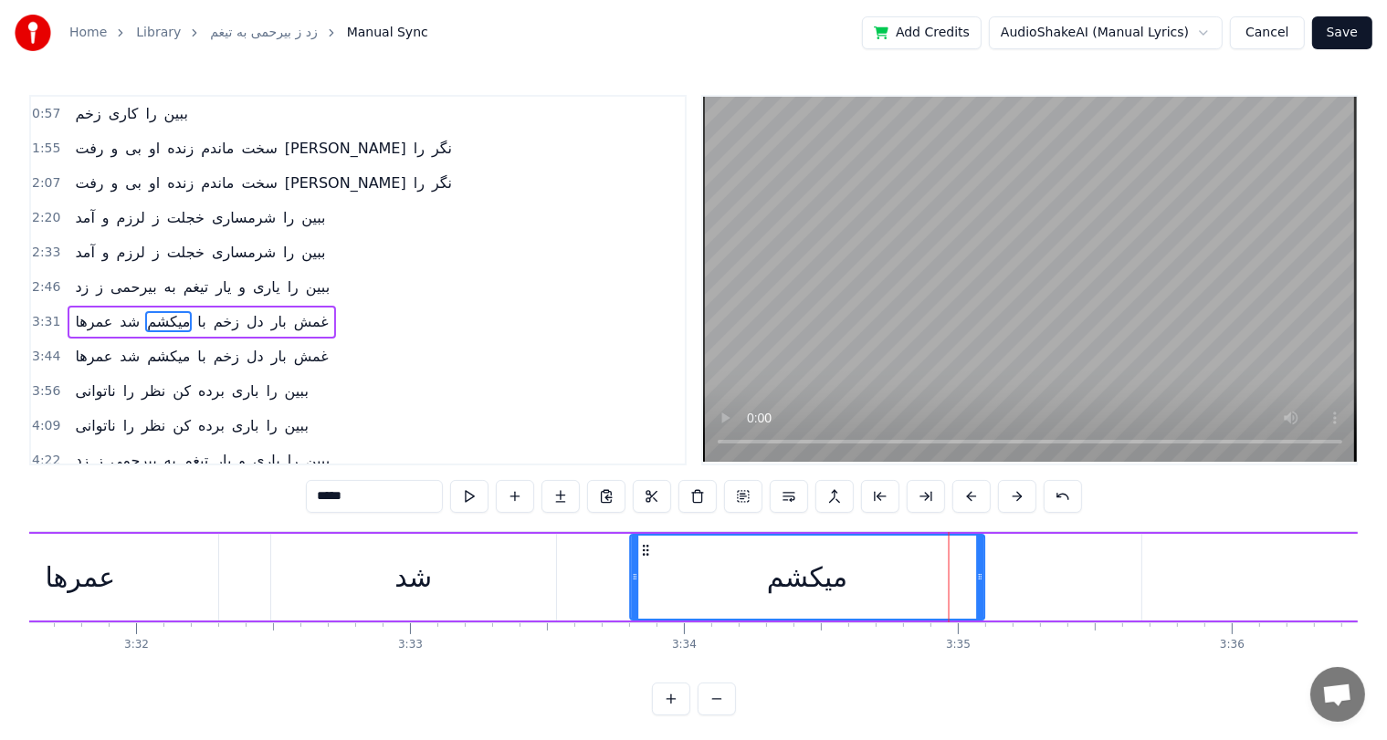
drag, startPoint x: 778, startPoint y: 553, endPoint x: 644, endPoint y: 566, distance: 134.8
click at [644, 566] on div "میکشم" at bounding box center [807, 577] width 352 height 83
click at [383, 585] on div "شد" at bounding box center [413, 577] width 285 height 87
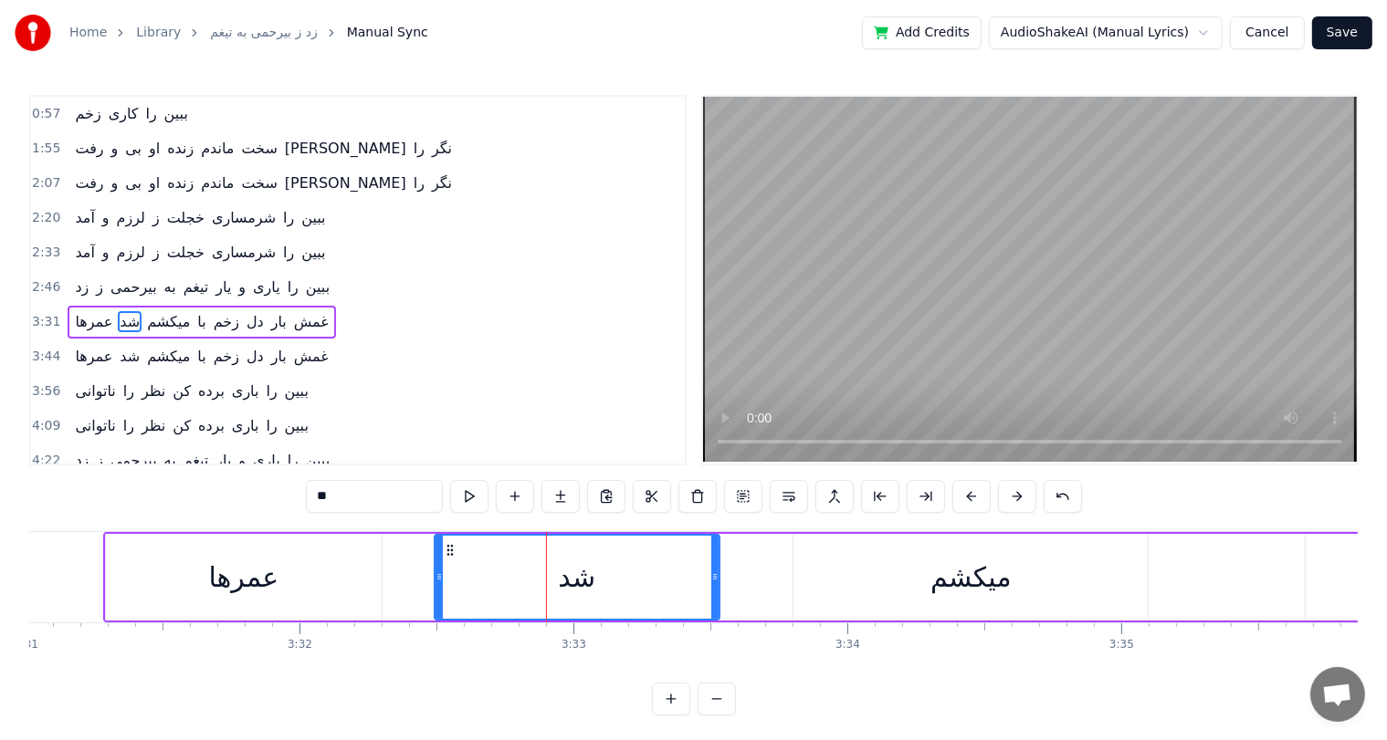
scroll to position [0, 57782]
drag, startPoint x: 712, startPoint y: 575, endPoint x: 791, endPoint y: 576, distance: 79.4
click at [791, 576] on icon at bounding box center [794, 577] width 7 height 15
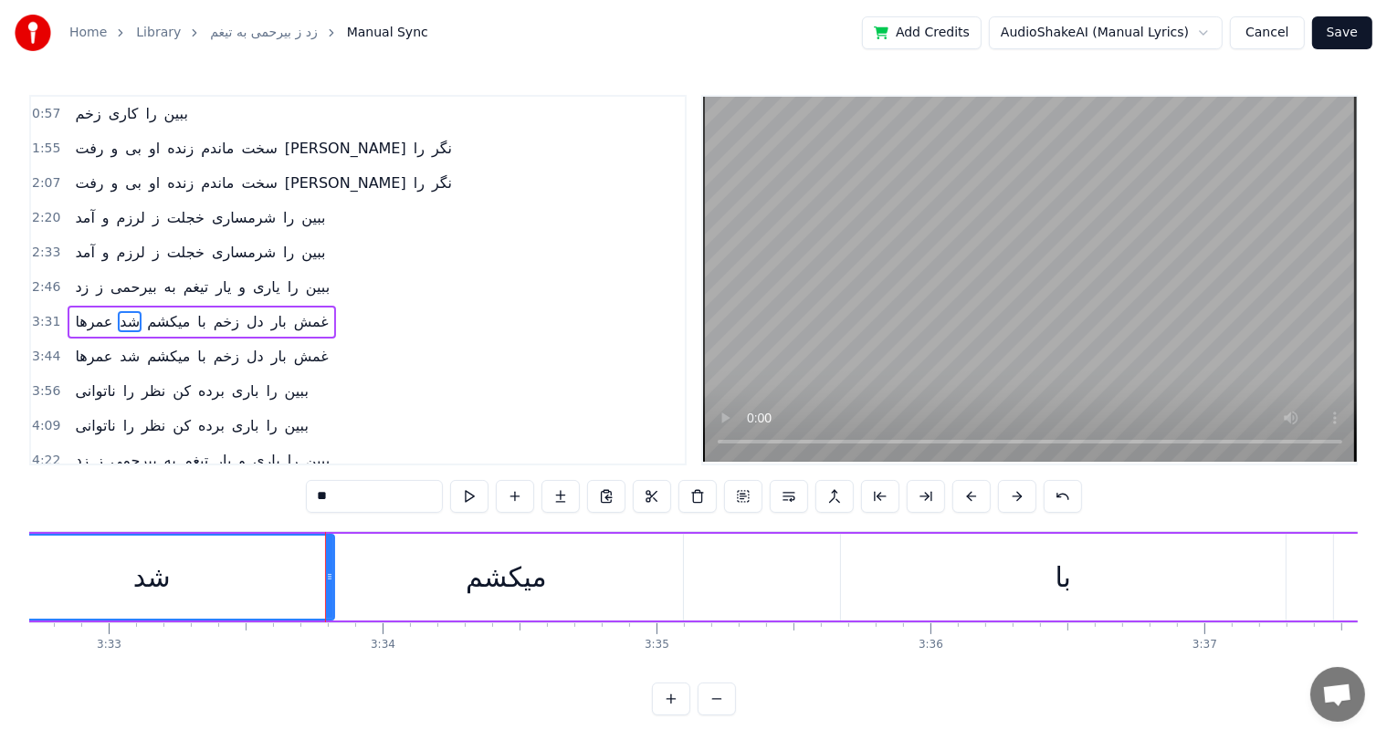
scroll to position [0, 58249]
click at [548, 578] on div "میکشم" at bounding box center [504, 577] width 354 height 87
type input "*****"
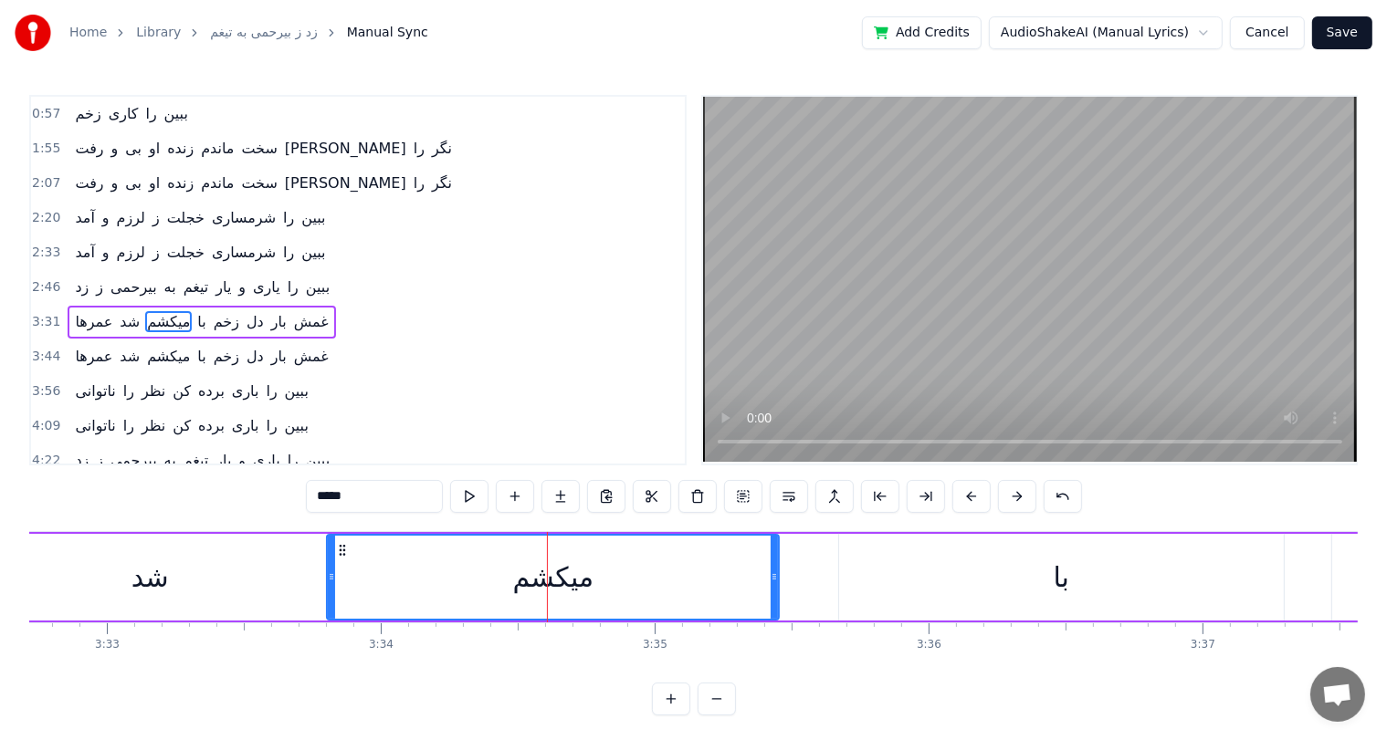
drag, startPoint x: 679, startPoint y: 571, endPoint x: 777, endPoint y: 570, distance: 97.7
click at [777, 570] on icon at bounding box center [773, 577] width 7 height 15
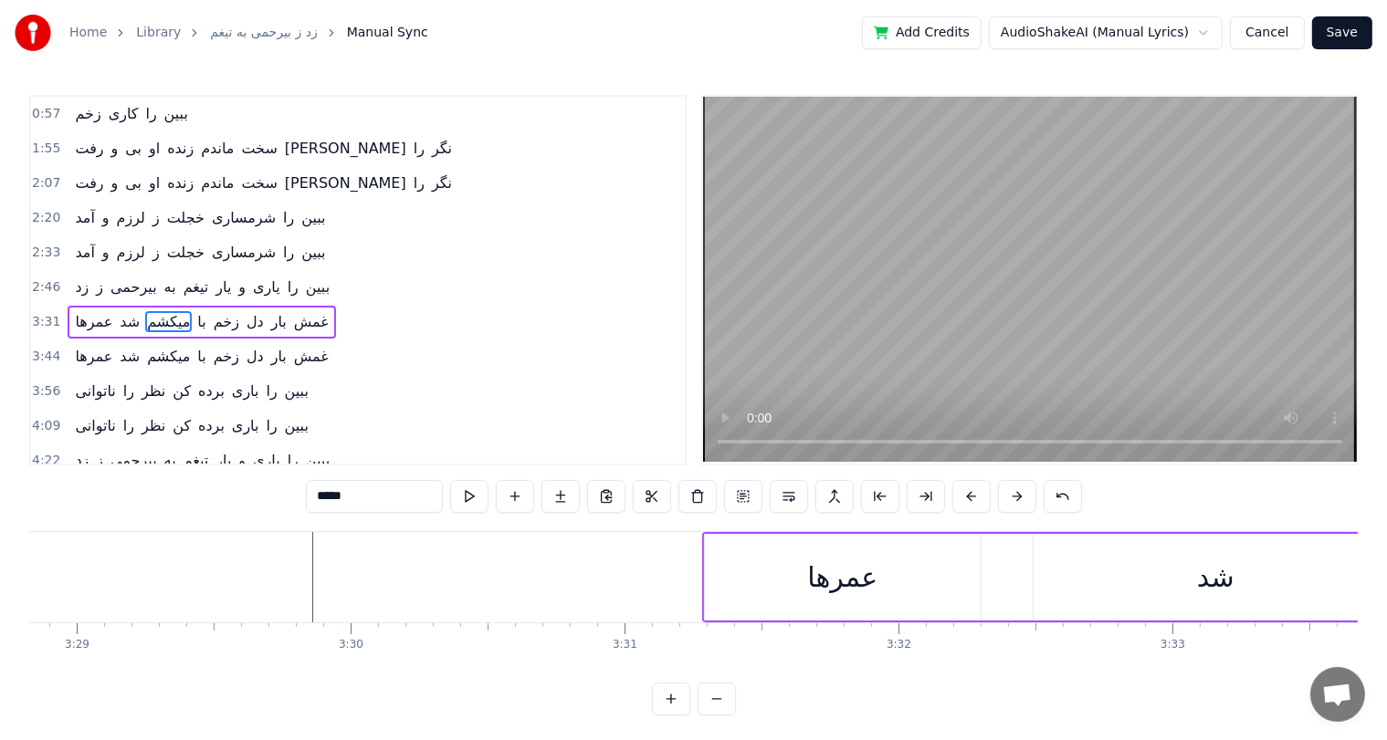
scroll to position [0, 57184]
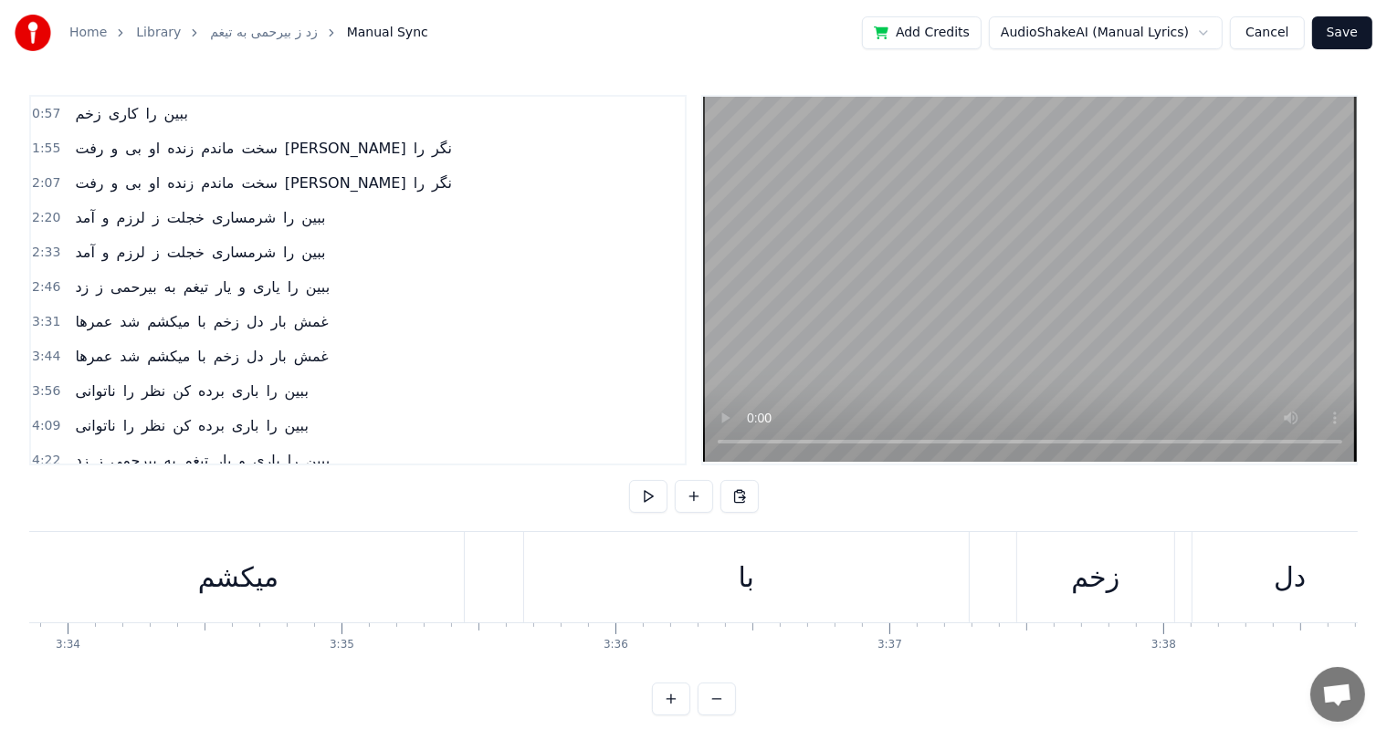
scroll to position [0, 58499]
click at [220, 581] on div "میکشم" at bounding box center [301, 577] width 452 height 90
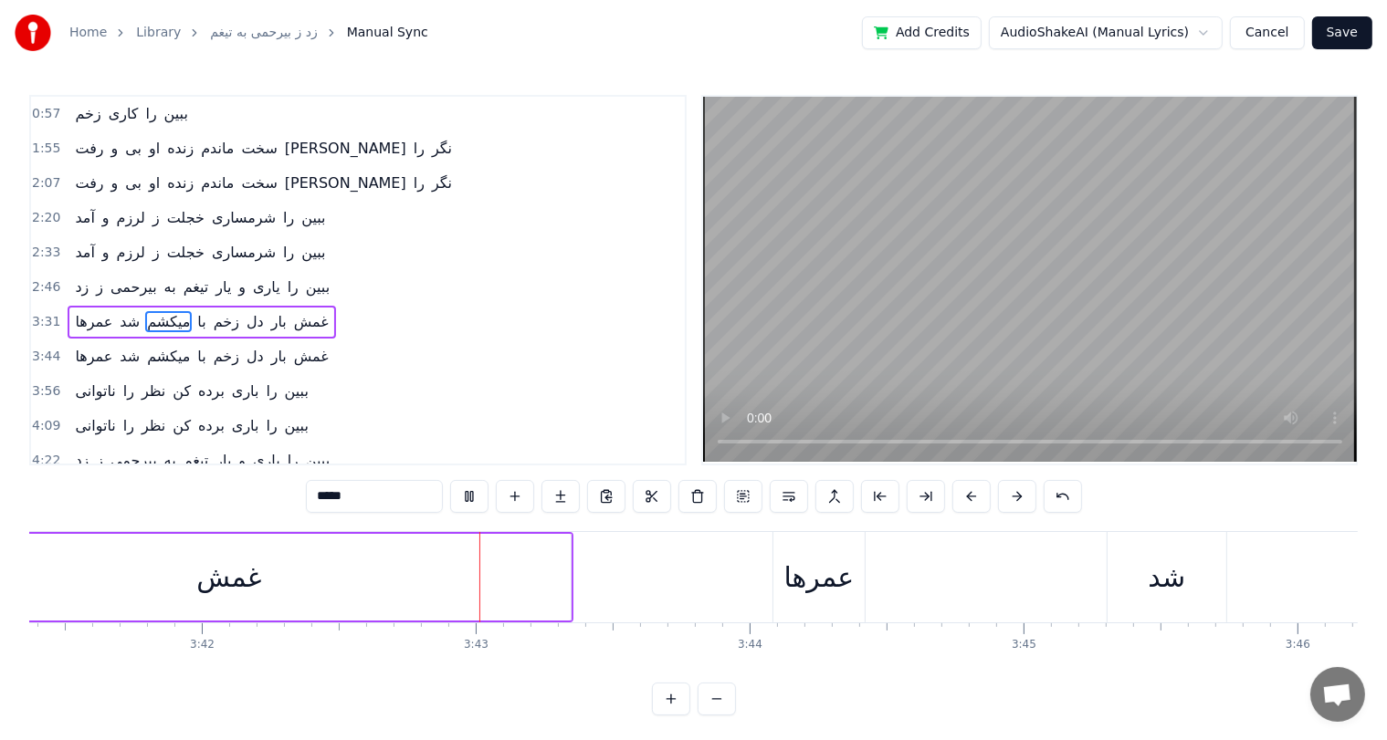
scroll to position [0, 60837]
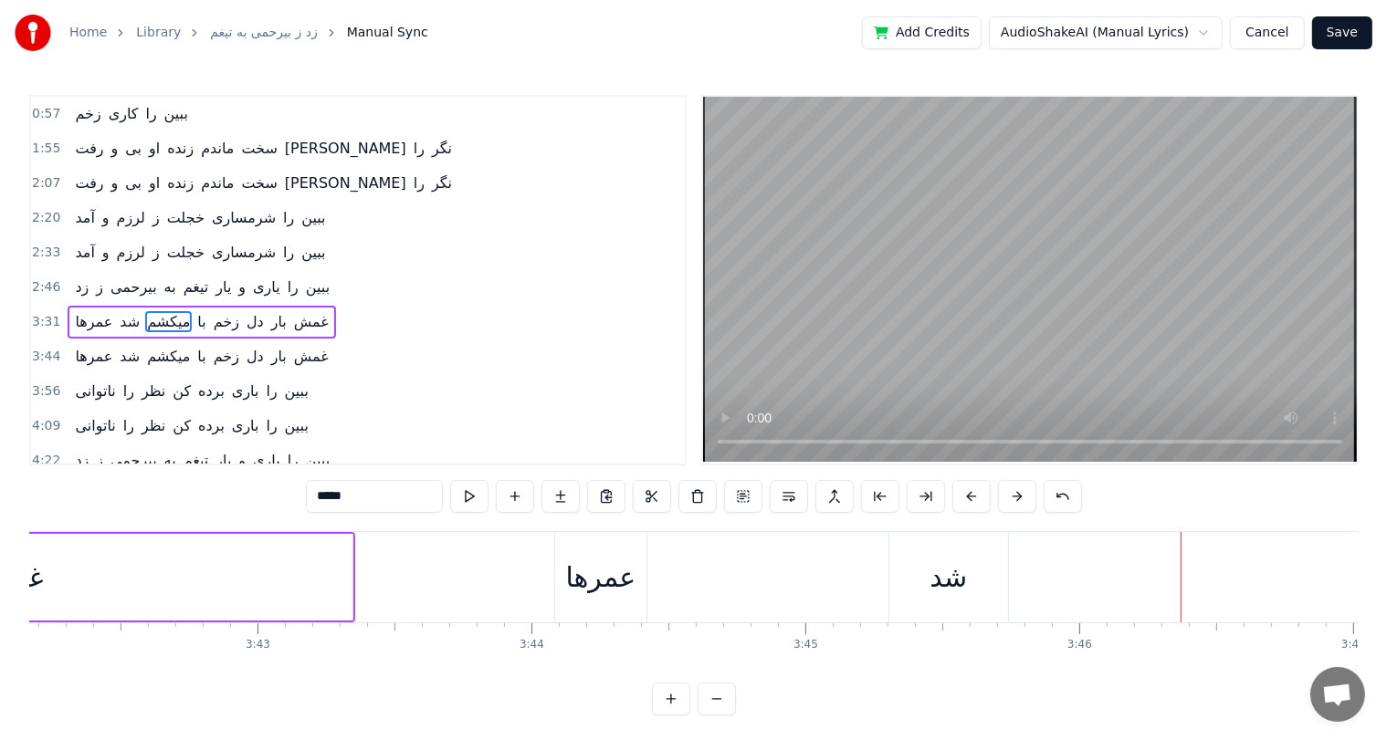
click at [935, 584] on div "شد" at bounding box center [947, 577] width 37 height 41
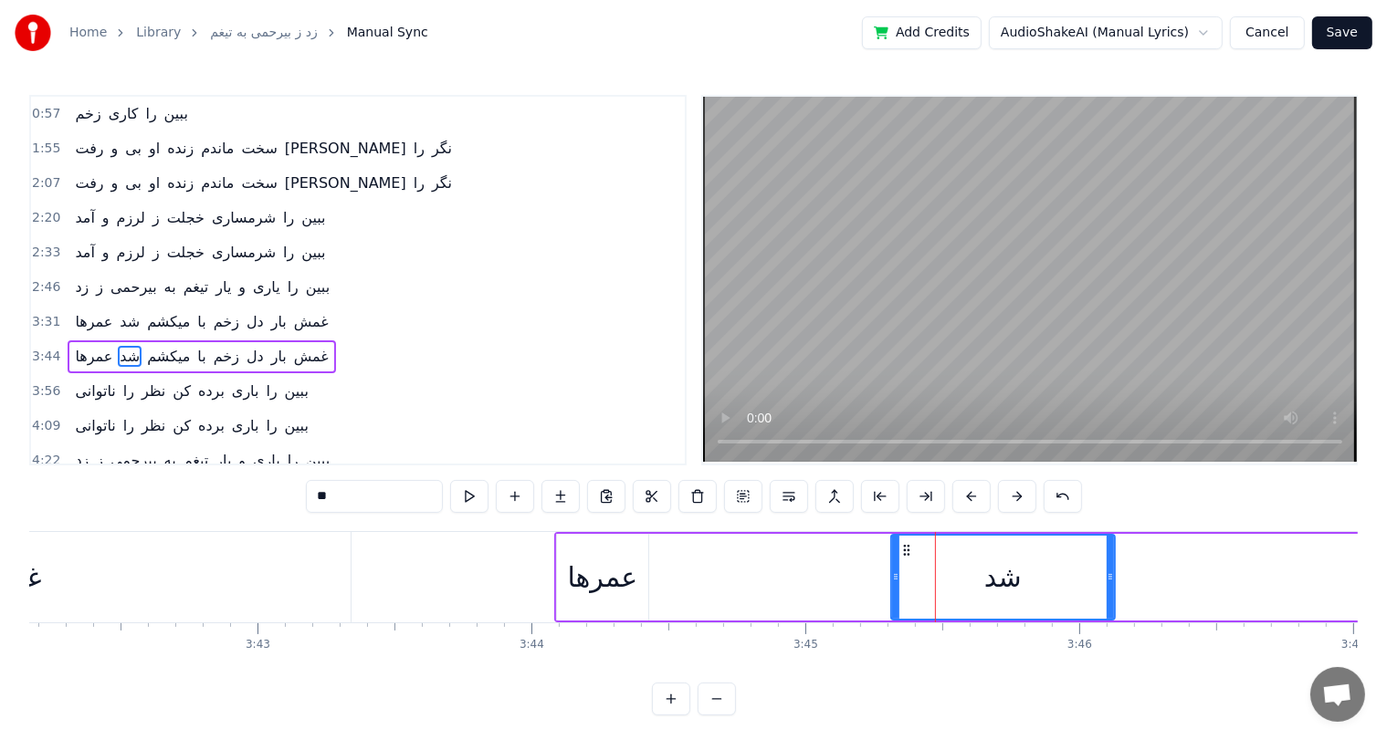
drag, startPoint x: 1005, startPoint y: 568, endPoint x: 1113, endPoint y: 563, distance: 107.8
click at [1113, 563] on div at bounding box center [1109, 577] width 7 height 83
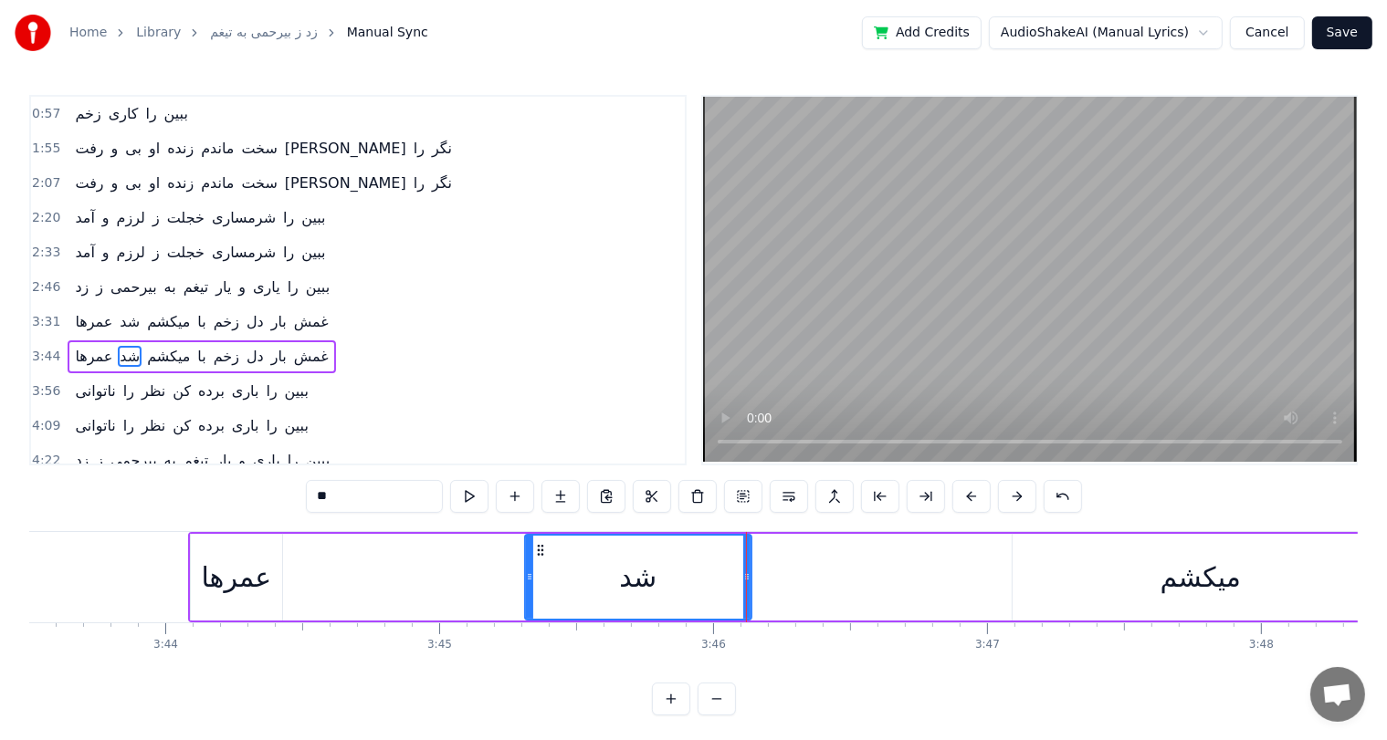
scroll to position [0, 61187]
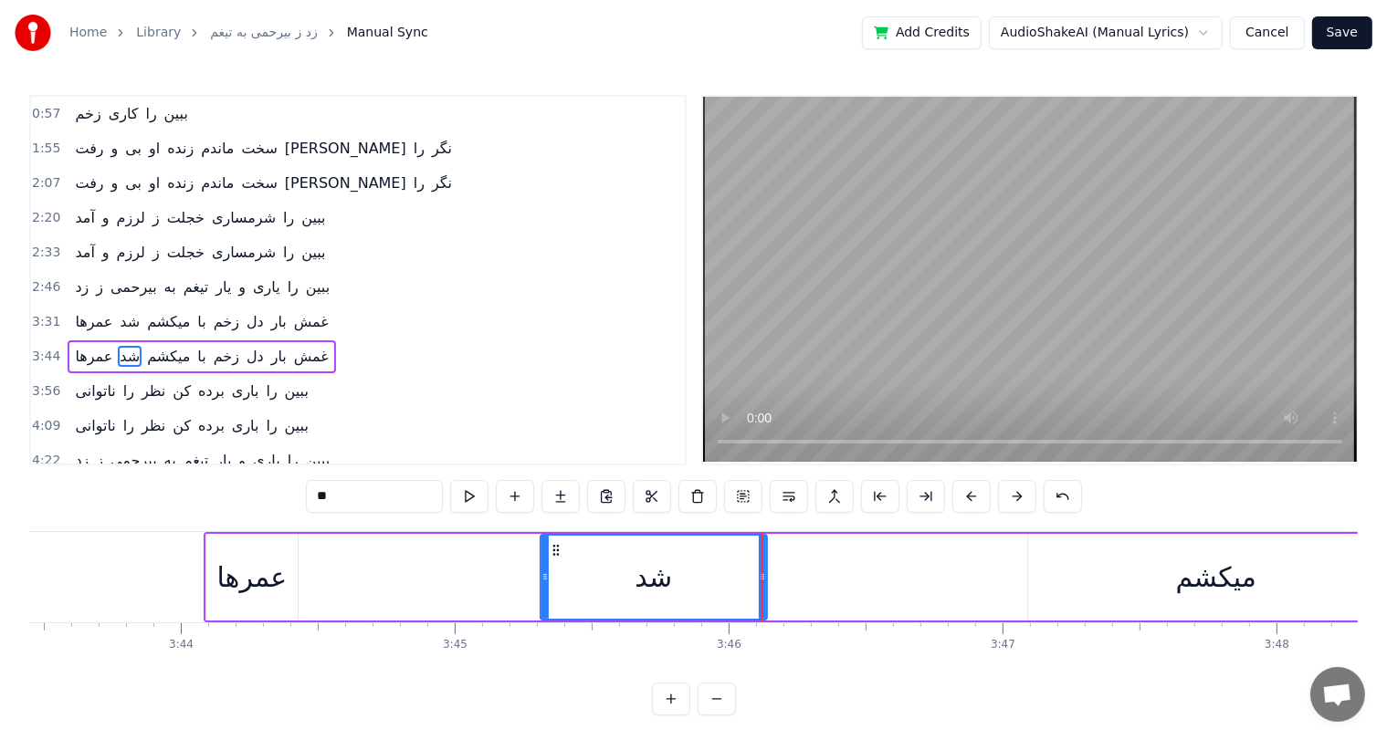
click at [1214, 581] on div "میکشم" at bounding box center [1216, 577] width 80 height 41
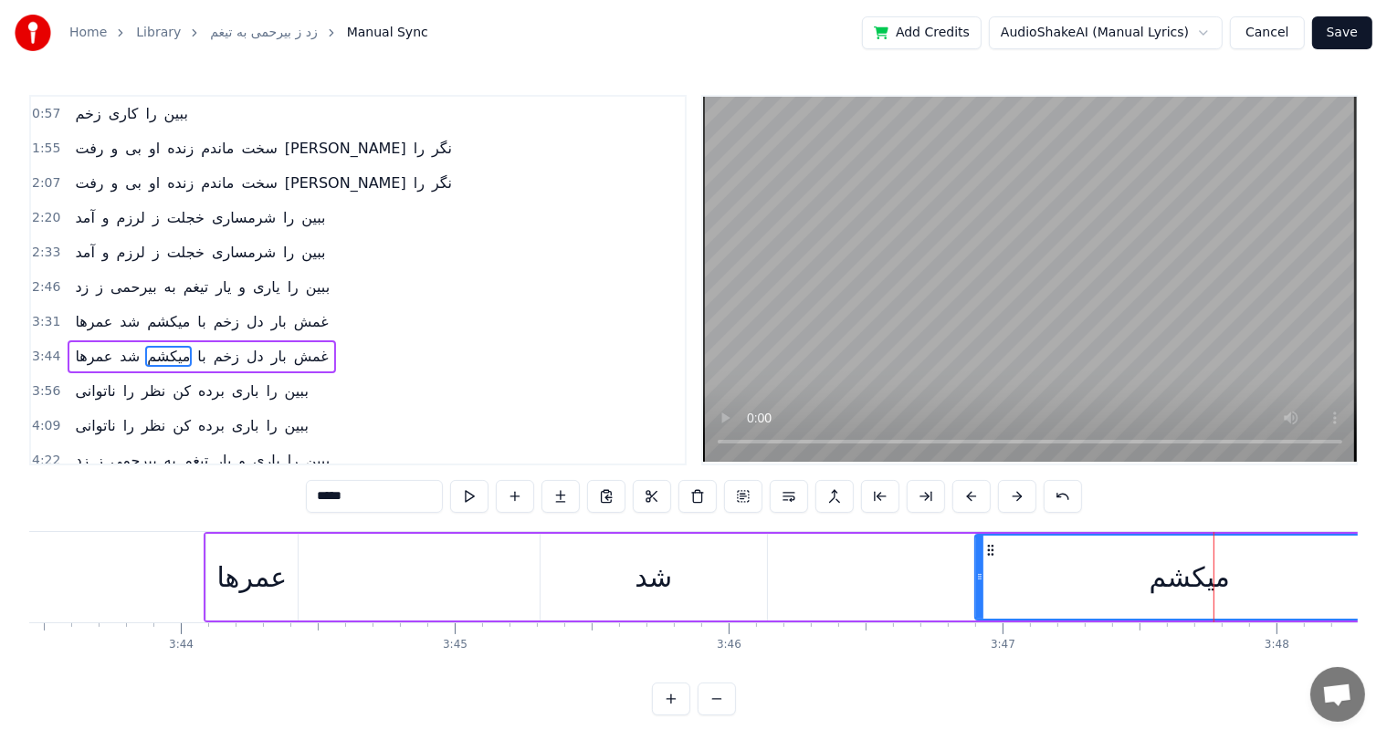
drag, startPoint x: 1031, startPoint y: 570, endPoint x: 979, endPoint y: 572, distance: 53.0
click at [979, 572] on icon at bounding box center [979, 577] width 7 height 15
click at [646, 591] on div "شد" at bounding box center [652, 577] width 37 height 41
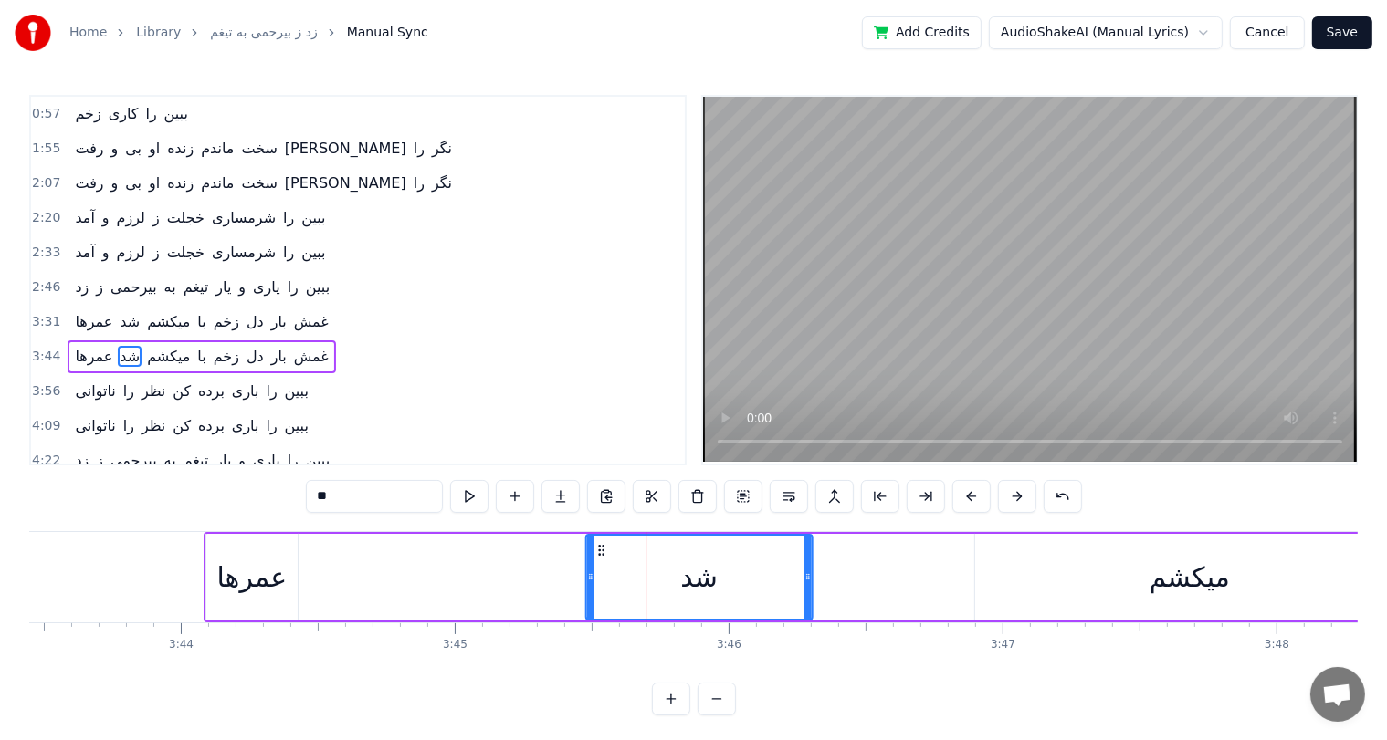
drag, startPoint x: 554, startPoint y: 548, endPoint x: 599, endPoint y: 548, distance: 44.7
click at [599, 548] on icon at bounding box center [600, 550] width 15 height 15
click at [279, 577] on div "عمرها" at bounding box center [252, 577] width 70 height 41
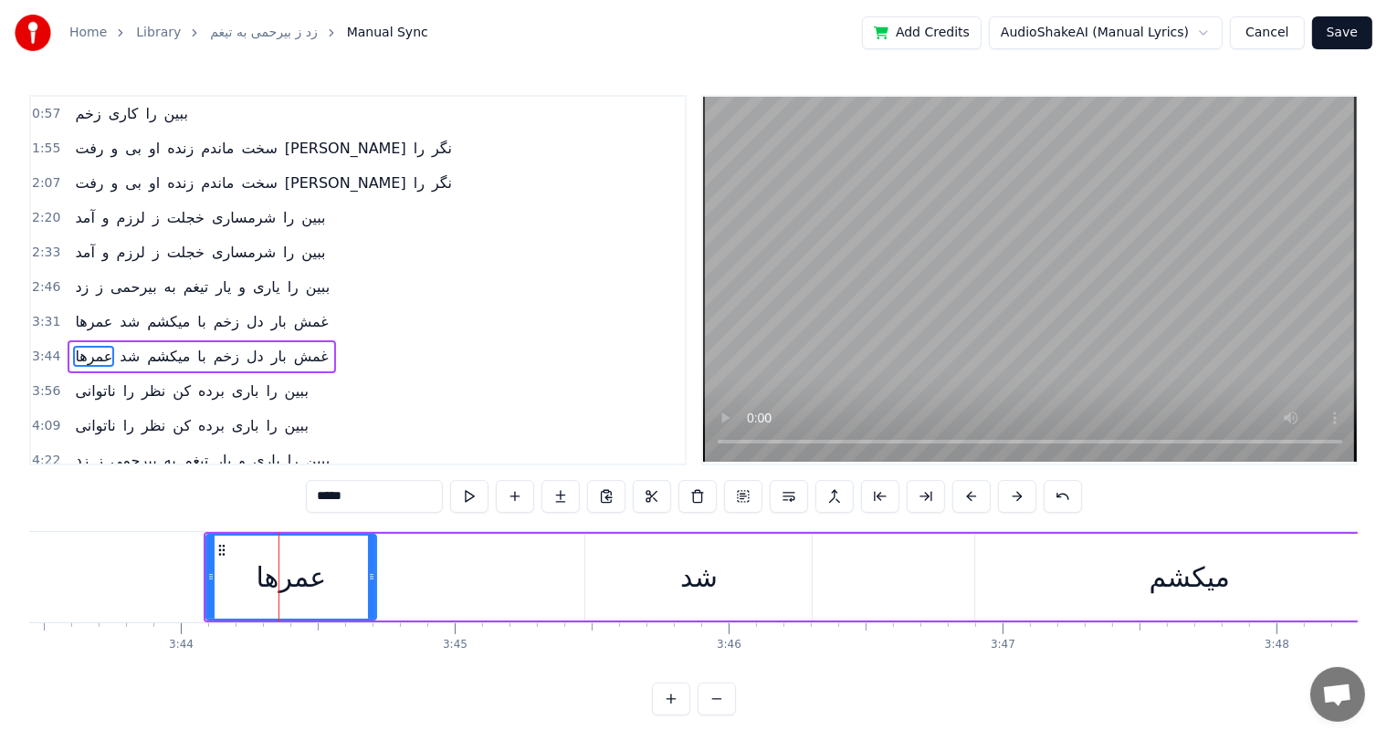
drag, startPoint x: 294, startPoint y: 568, endPoint x: 372, endPoint y: 568, distance: 78.5
click at [372, 568] on div at bounding box center [371, 577] width 7 height 83
click at [696, 577] on div "شد" at bounding box center [698, 577] width 37 height 41
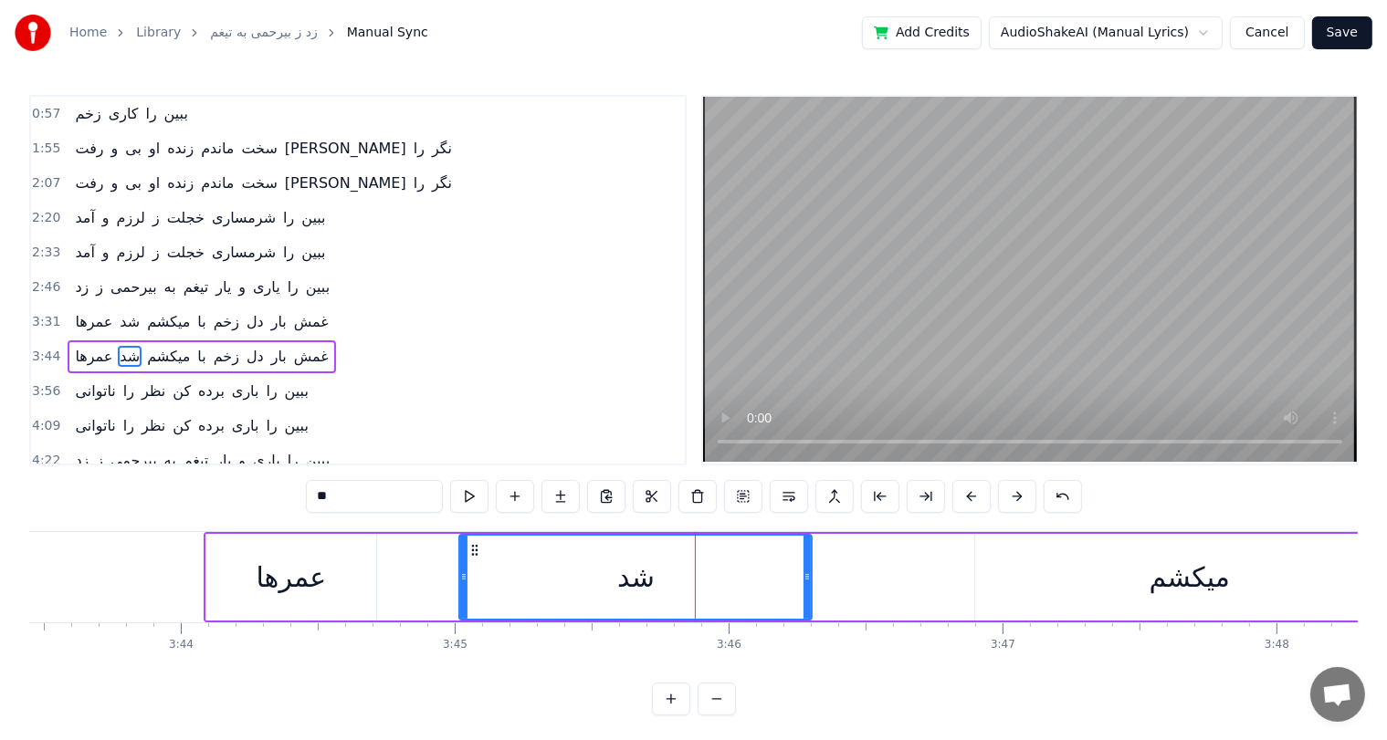
drag, startPoint x: 588, startPoint y: 569, endPoint x: 461, endPoint y: 585, distance: 127.9
click at [461, 585] on div at bounding box center [463, 577] width 7 height 83
click at [1179, 581] on div "میکشم" at bounding box center [1189, 577] width 80 height 41
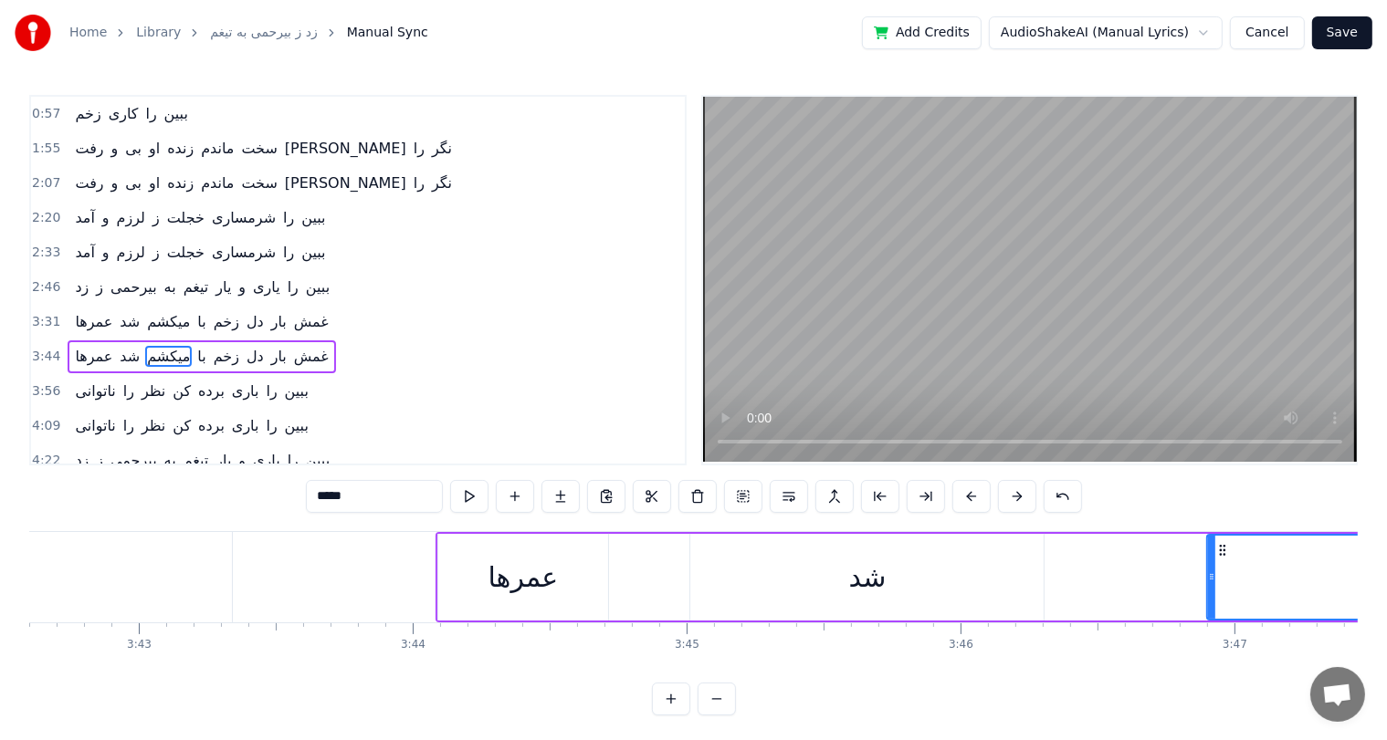
scroll to position [0, 60884]
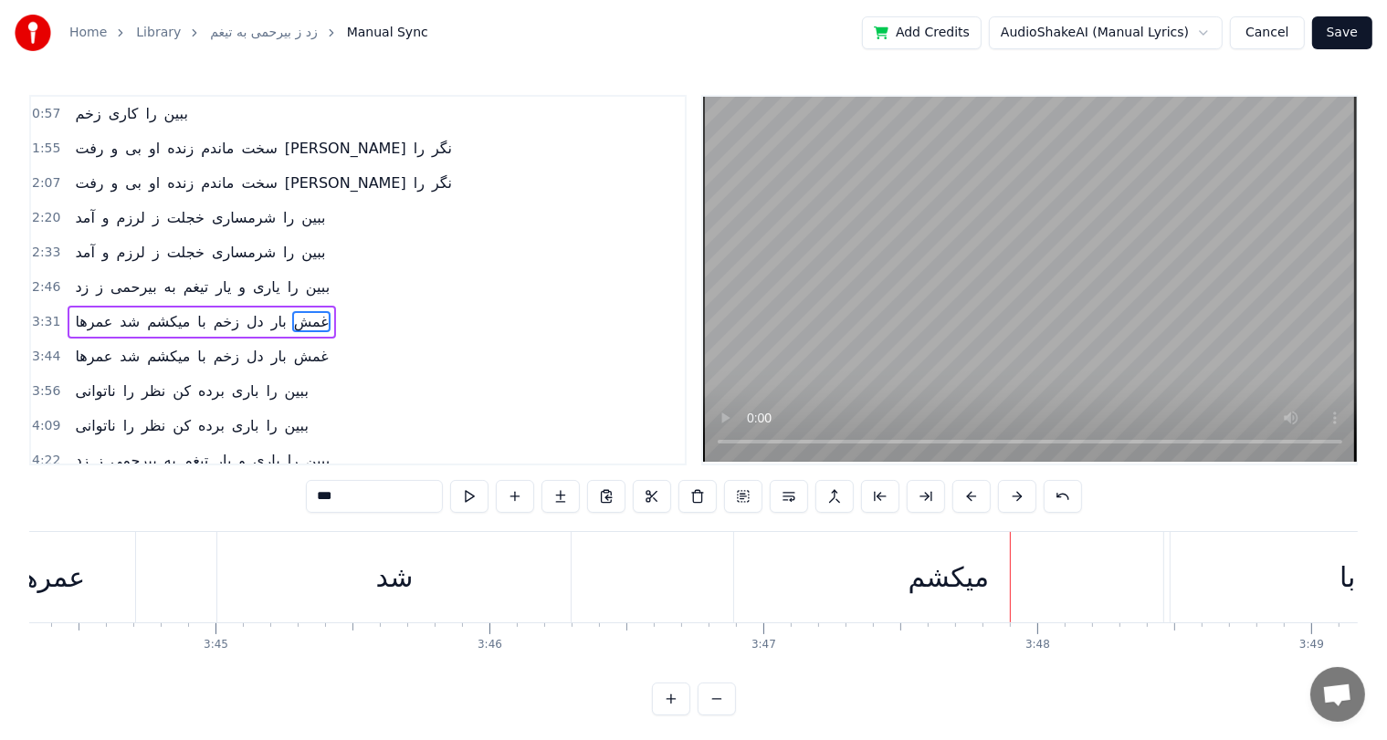
scroll to position [0, 61426]
click at [417, 581] on div "شد" at bounding box center [394, 577] width 353 height 90
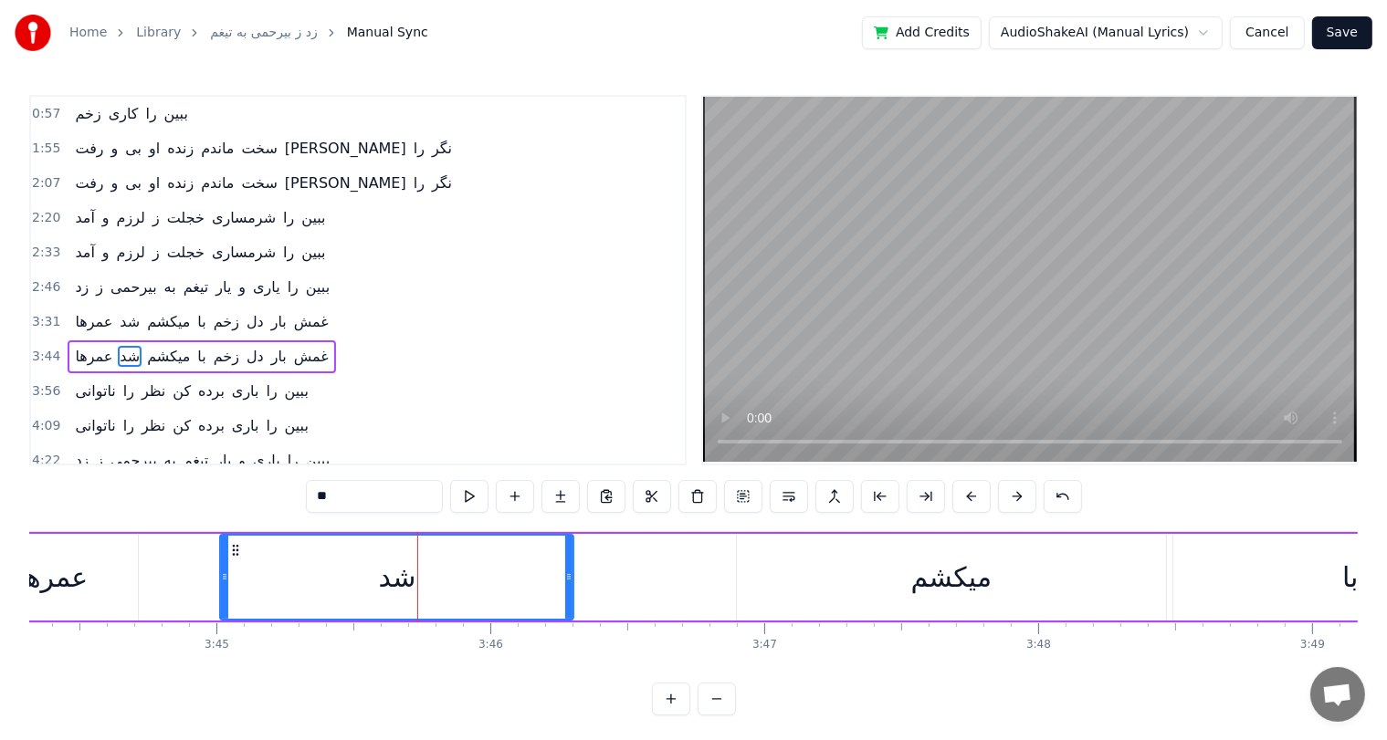
click at [394, 584] on div "شد" at bounding box center [397, 577] width 37 height 41
drag, startPoint x: 570, startPoint y: 571, endPoint x: 775, endPoint y: 571, distance: 204.5
click at [775, 571] on icon at bounding box center [772, 577] width 7 height 15
click at [946, 583] on div "میکشم" at bounding box center [951, 577] width 80 height 41
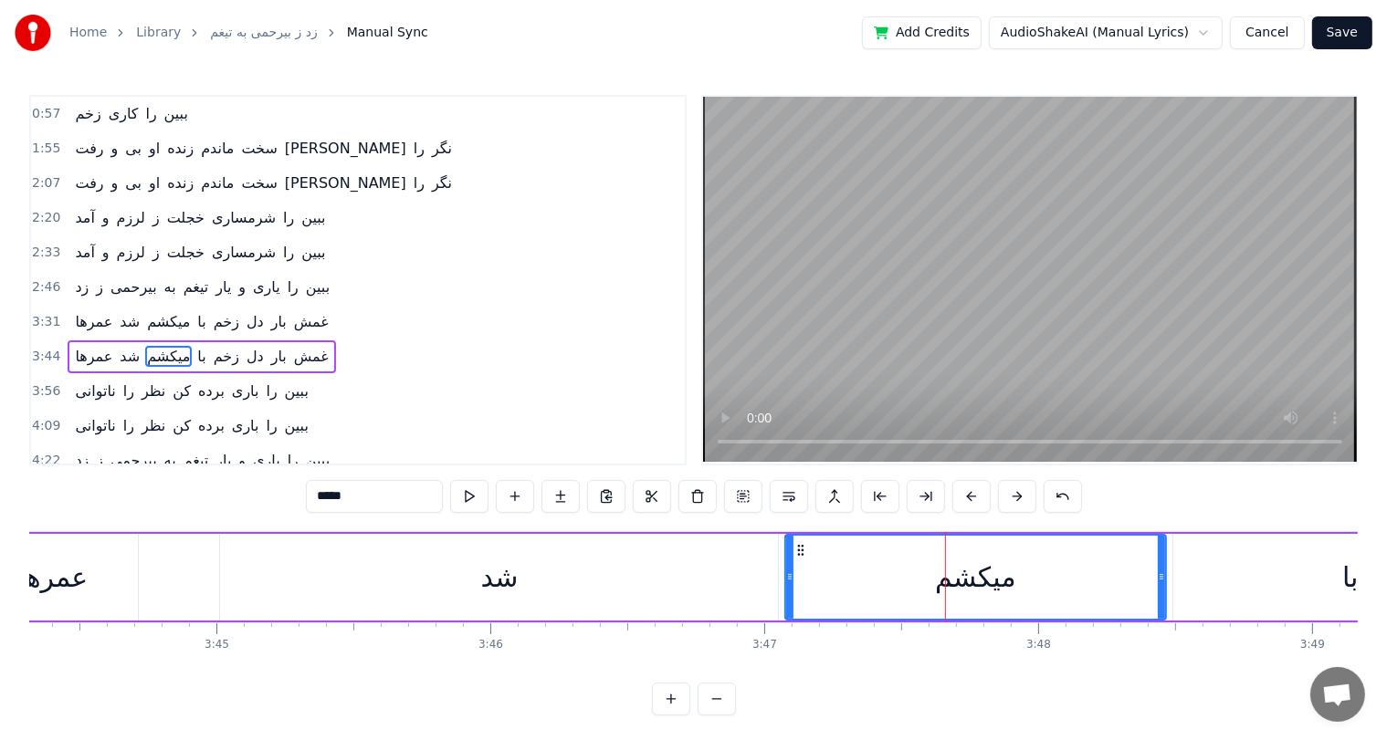
drag, startPoint x: 740, startPoint y: 579, endPoint x: 800, endPoint y: 584, distance: 59.6
click at [793, 584] on div at bounding box center [789, 577] width 7 height 83
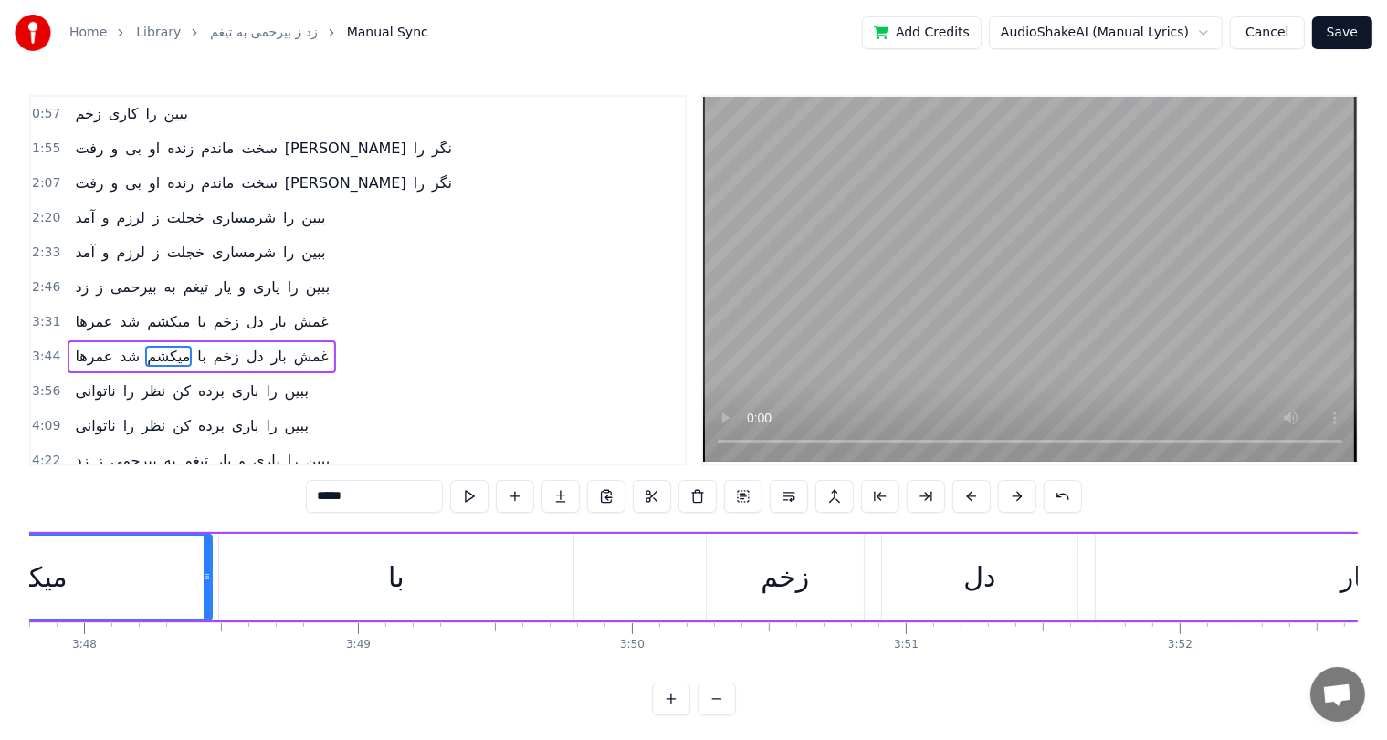
scroll to position [0, 62367]
click at [801, 584] on div "زخم" at bounding box center [797, 577] width 48 height 41
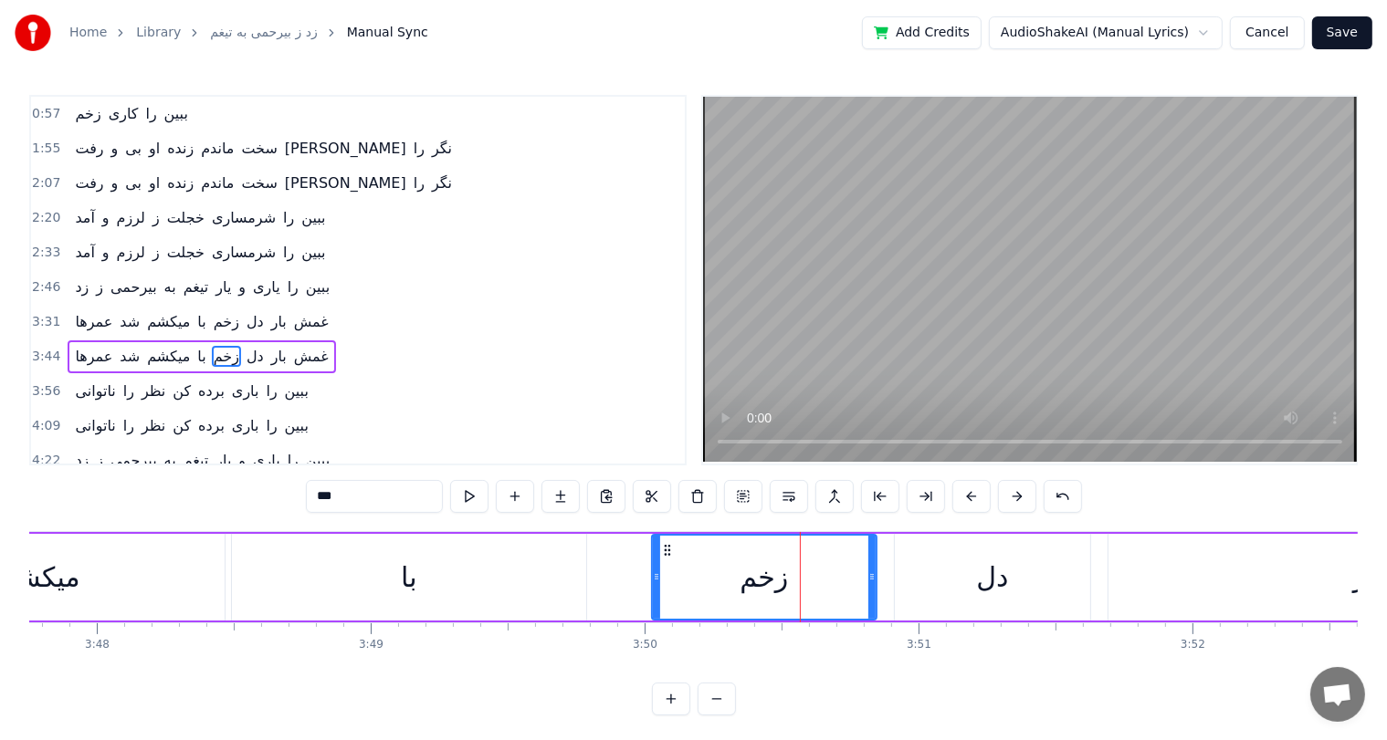
drag, startPoint x: 721, startPoint y: 559, endPoint x: 651, endPoint y: 567, distance: 70.8
click at [653, 567] on div at bounding box center [656, 577] width 7 height 83
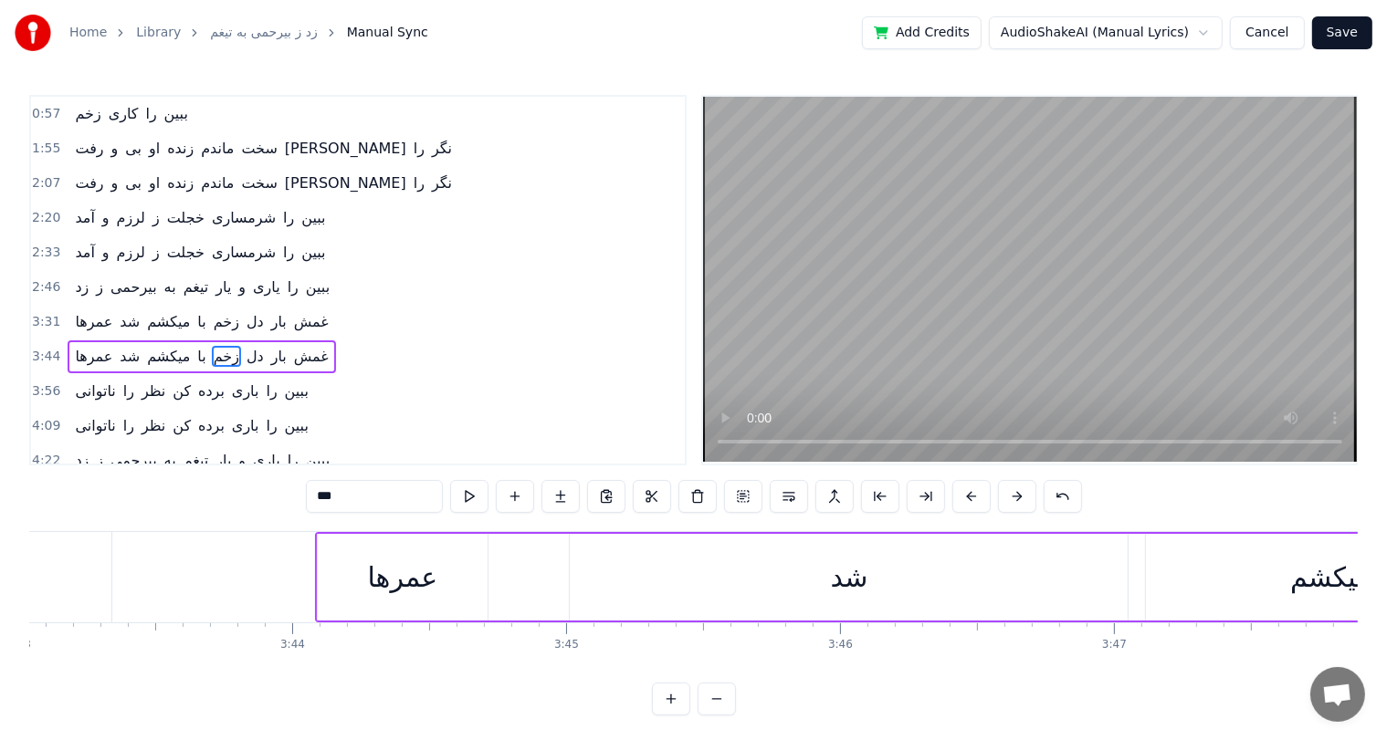
scroll to position [0, 61075]
click at [409, 590] on div "عمرها" at bounding box center [404, 577] width 70 height 41
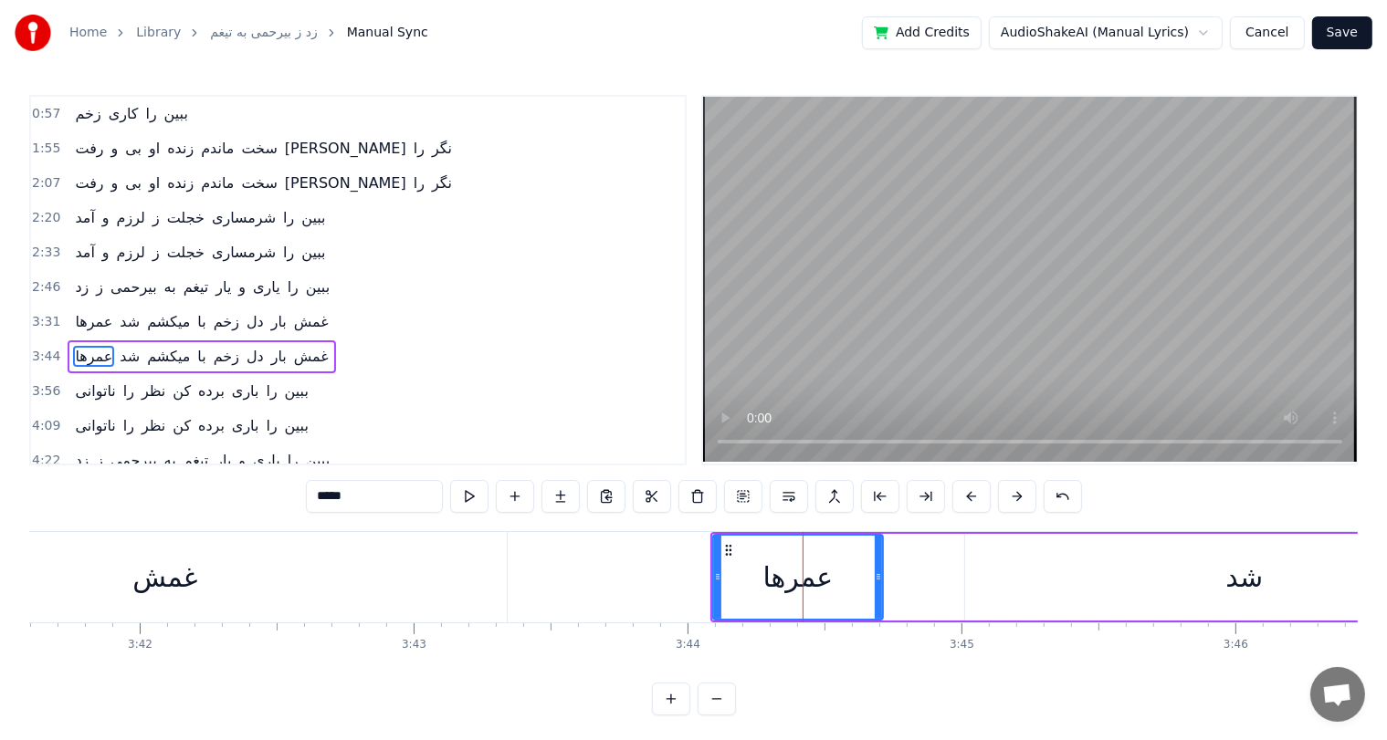
scroll to position [0, 60676]
click at [158, 583] on div "غمش" at bounding box center [169, 577] width 65 height 41
type input "***"
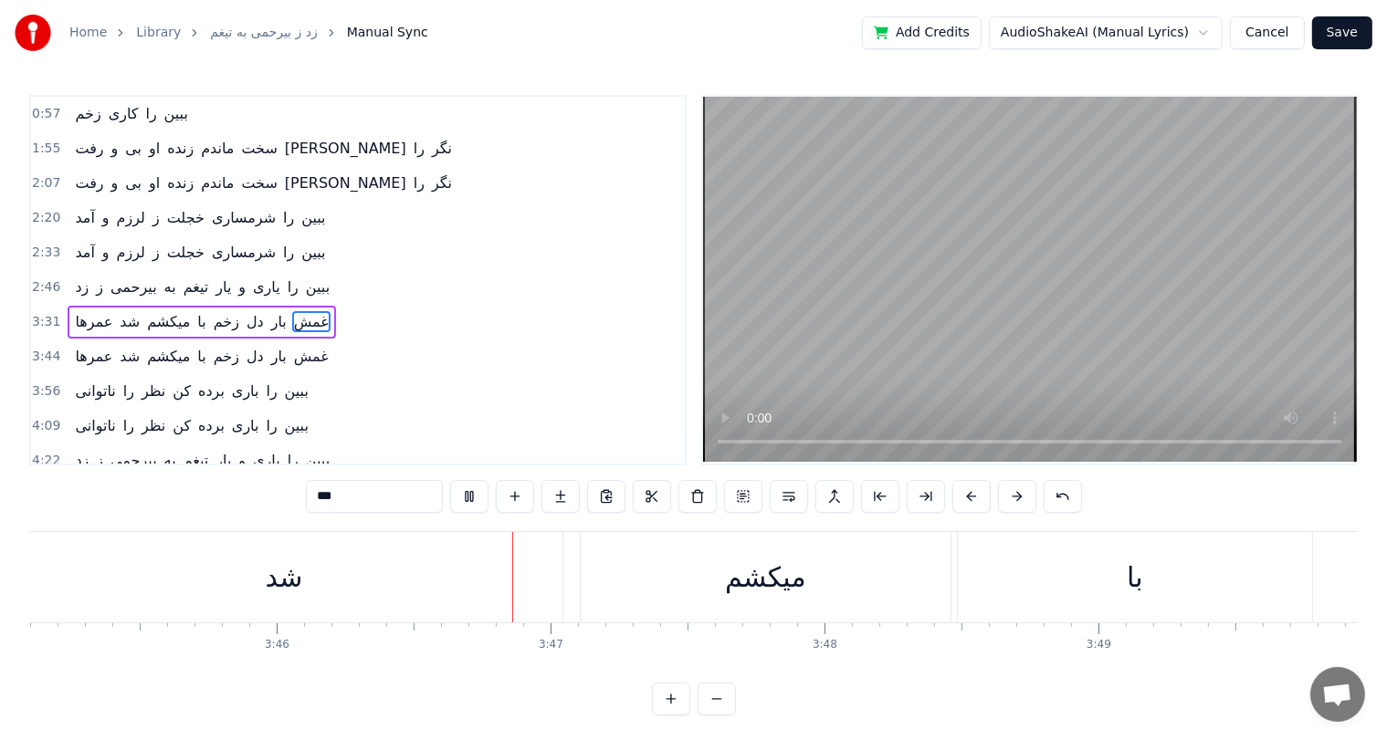
scroll to position [0, 61885]
click at [615, 380] on div "3:56 ناتوانی را نظر کن برده باری را ببین" at bounding box center [358, 391] width 654 height 35
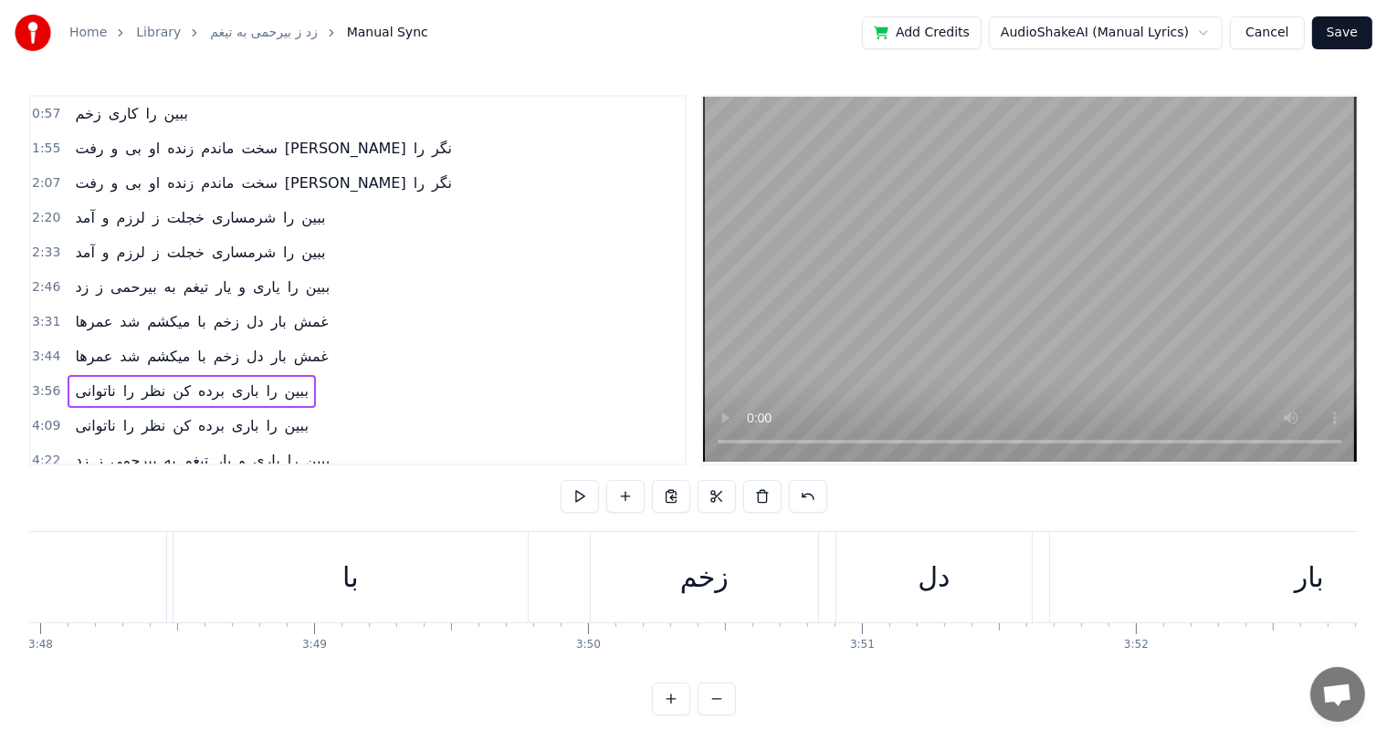
scroll to position [0, 61933]
click at [469, 570] on div "میکشم" at bounding box center [471, 577] width 80 height 41
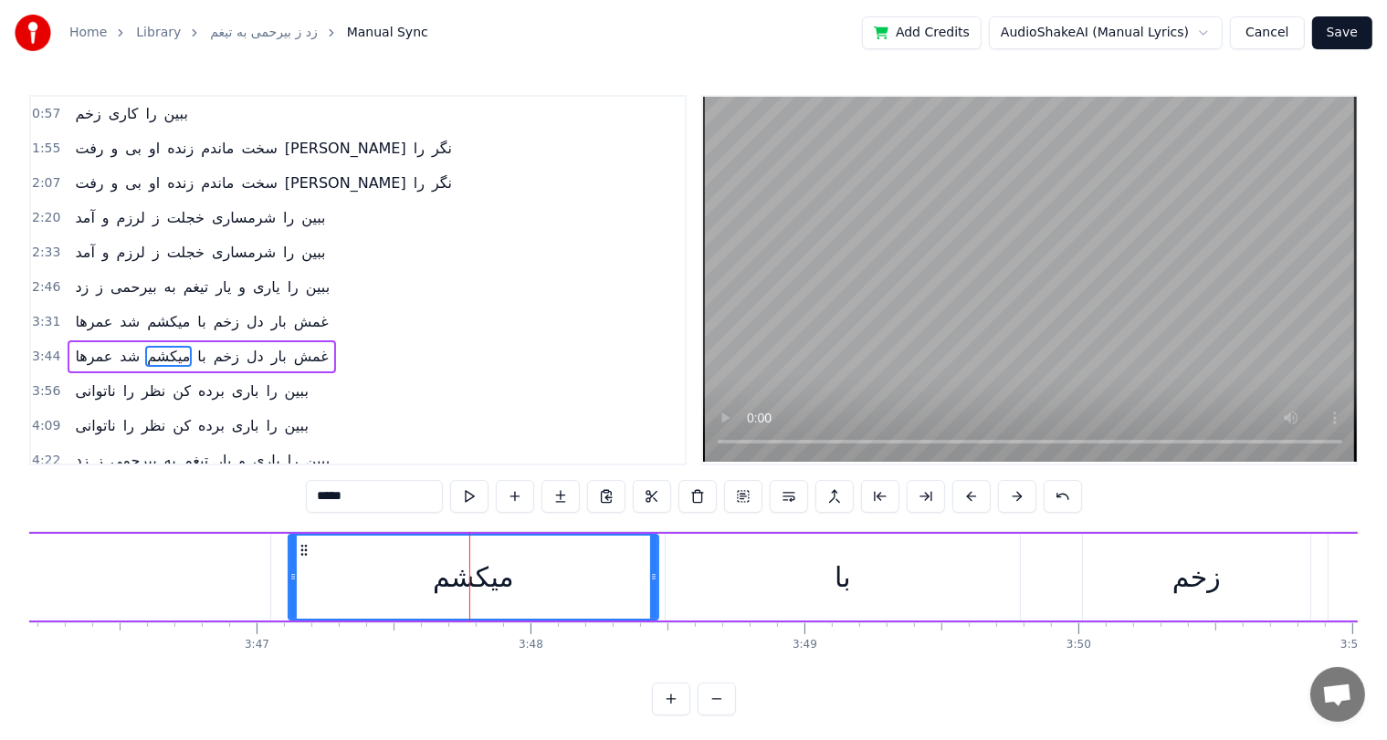
click at [851, 577] on div "با" at bounding box center [842, 577] width 354 height 87
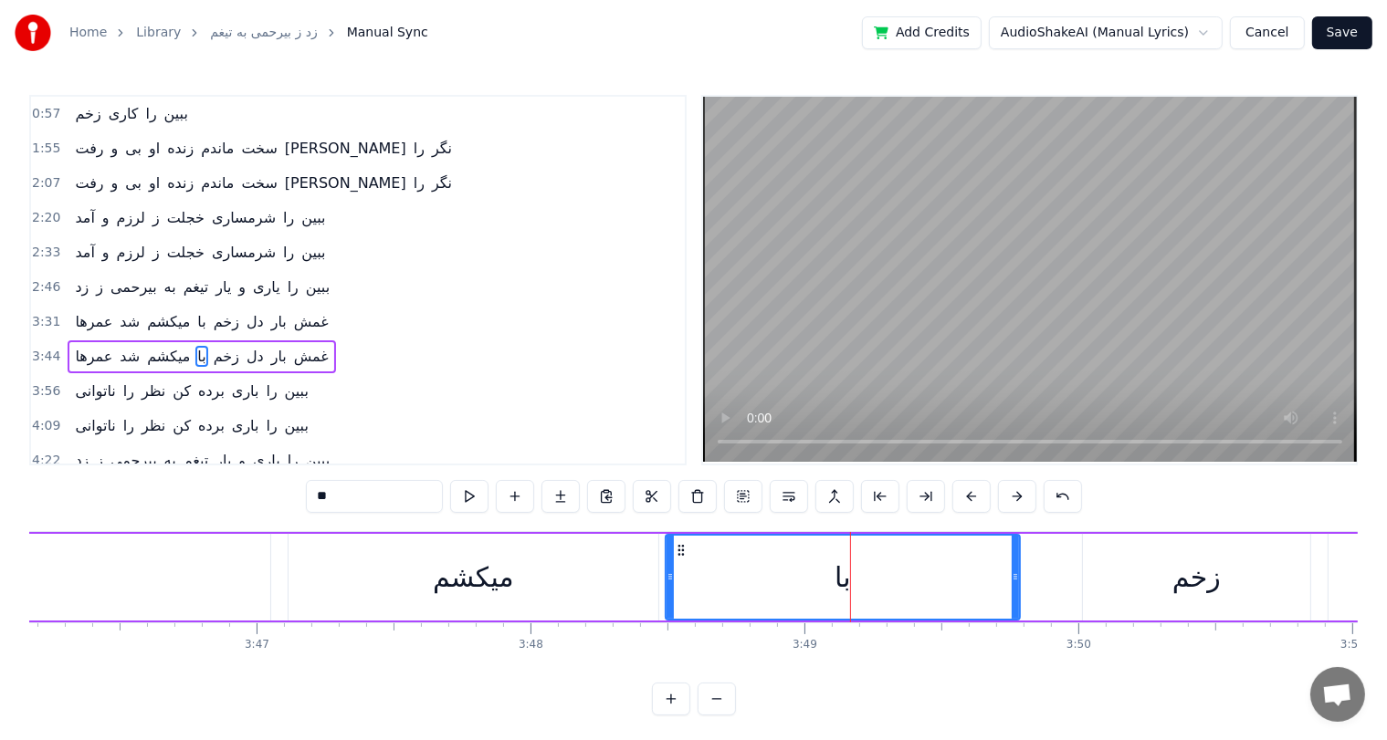
click at [495, 573] on div "میکشم" at bounding box center [473, 577] width 80 height 41
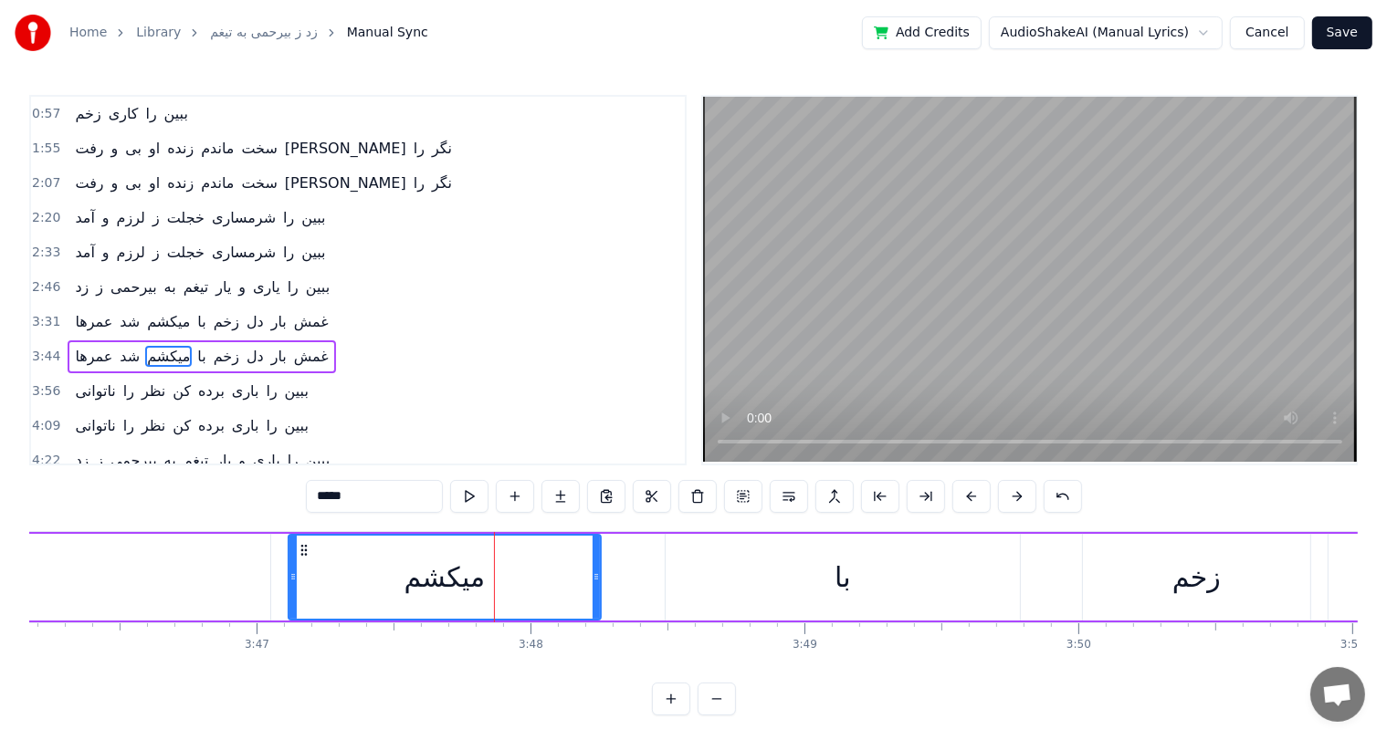
drag, startPoint x: 650, startPoint y: 570, endPoint x: 592, endPoint y: 577, distance: 57.9
click at [592, 577] on icon at bounding box center [595, 577] width 7 height 15
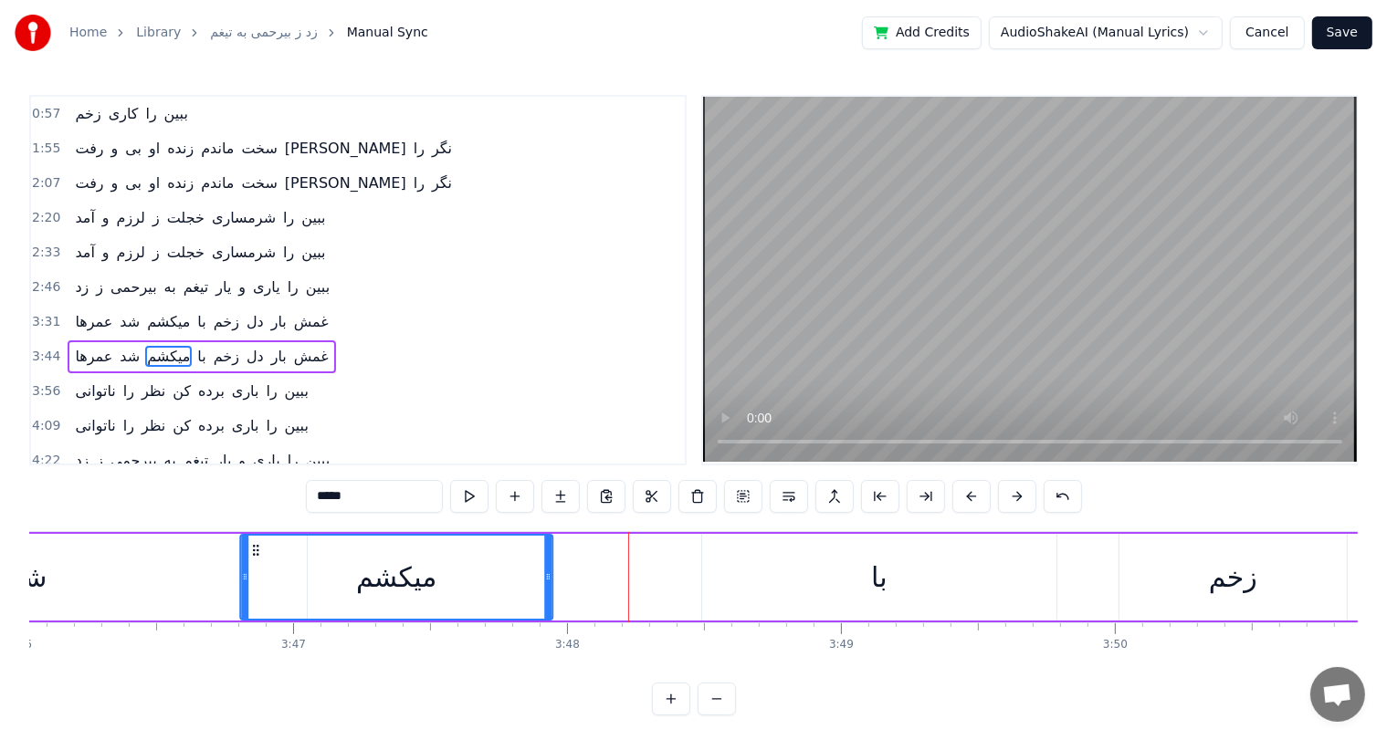
scroll to position [0, 61863]
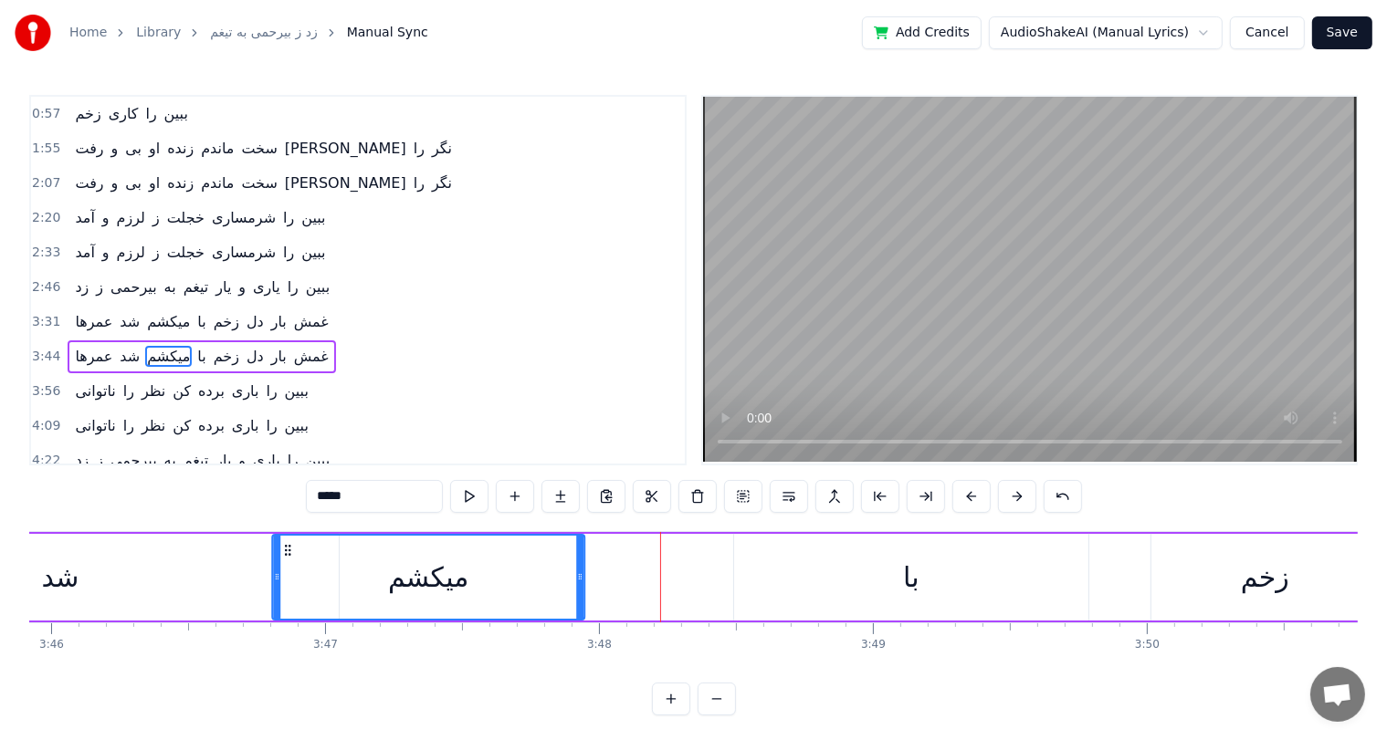
drag, startPoint x: 301, startPoint y: 548, endPoint x: 257, endPoint y: 548, distance: 43.8
click at [280, 548] on icon at bounding box center [287, 550] width 15 height 15
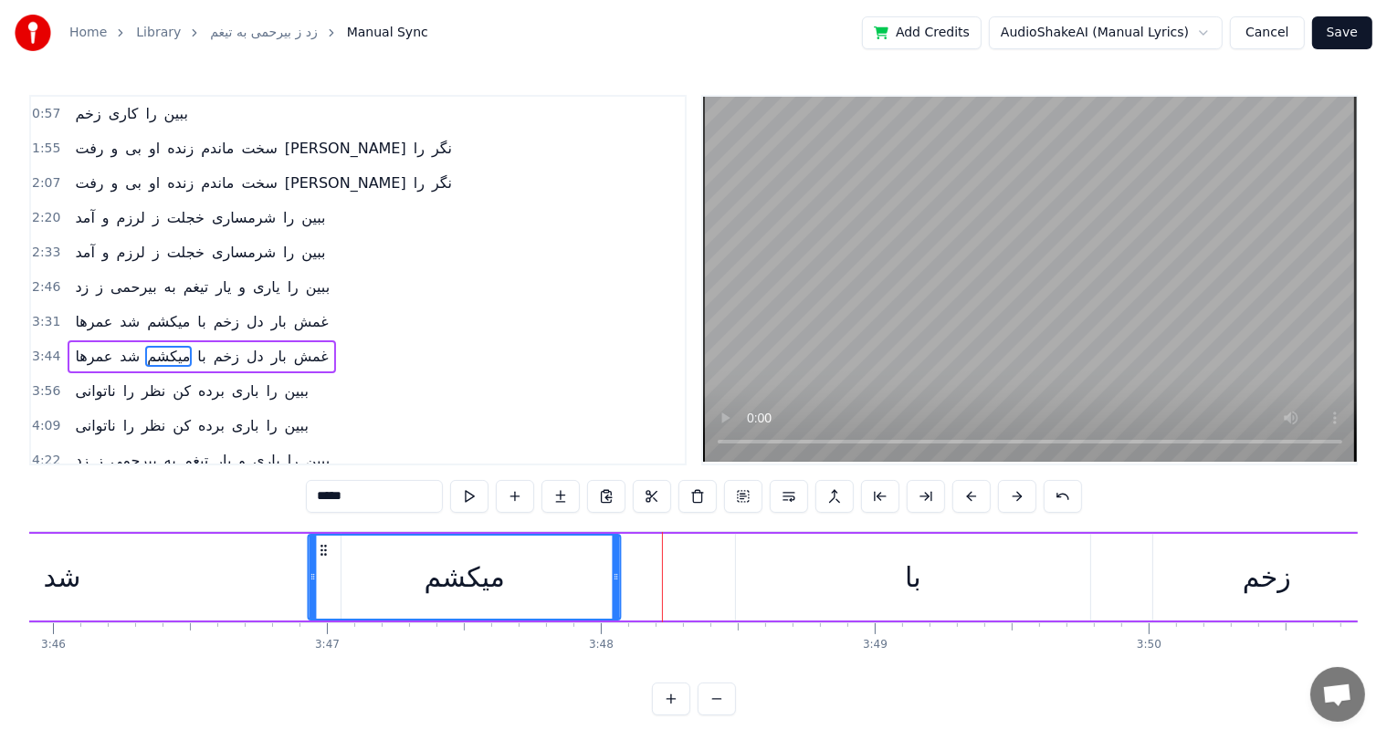
drag, startPoint x: 257, startPoint y: 547, endPoint x: 318, endPoint y: 548, distance: 60.3
click at [318, 548] on icon at bounding box center [324, 550] width 15 height 15
click at [912, 577] on div "با" at bounding box center [913, 577] width 16 height 41
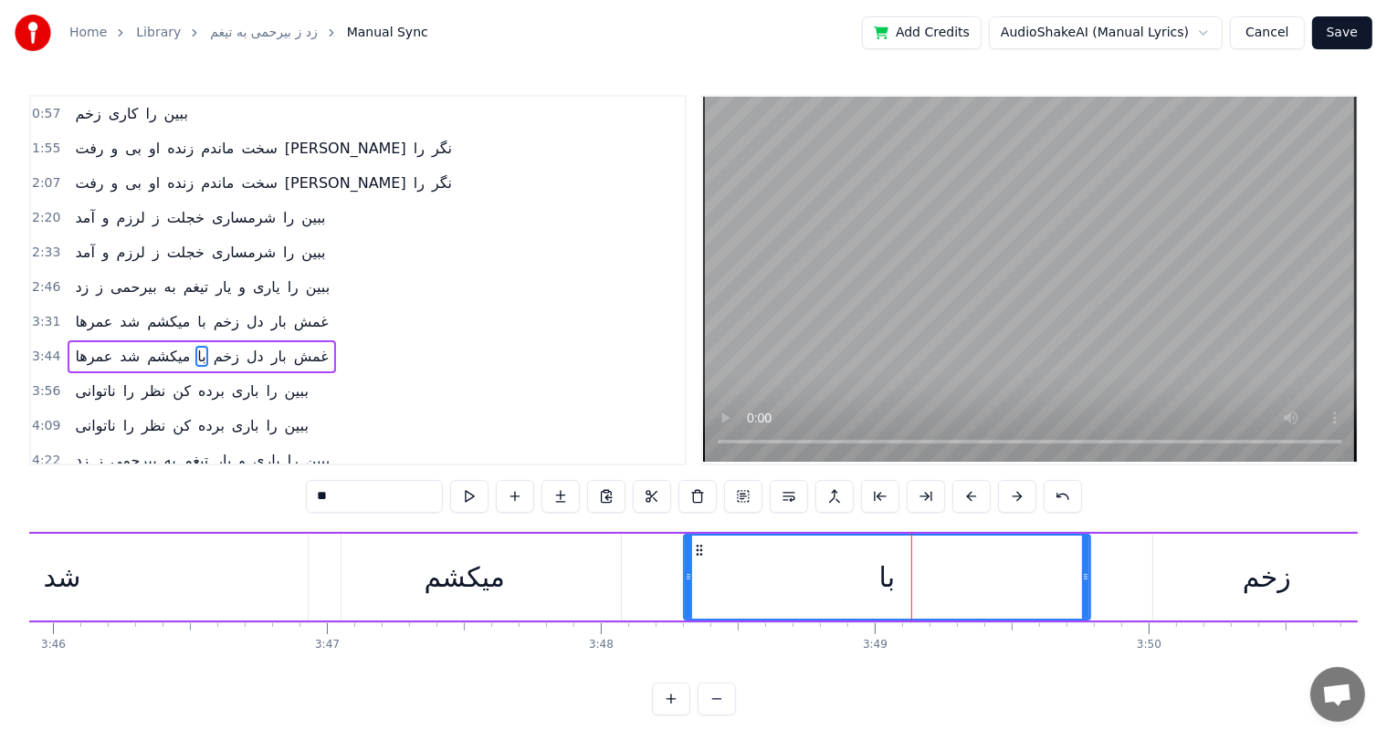
drag, startPoint x: 736, startPoint y: 571, endPoint x: 684, endPoint y: 576, distance: 52.2
click at [685, 576] on icon at bounding box center [688, 577] width 7 height 15
click at [486, 581] on div "میکشم" at bounding box center [464, 577] width 80 height 41
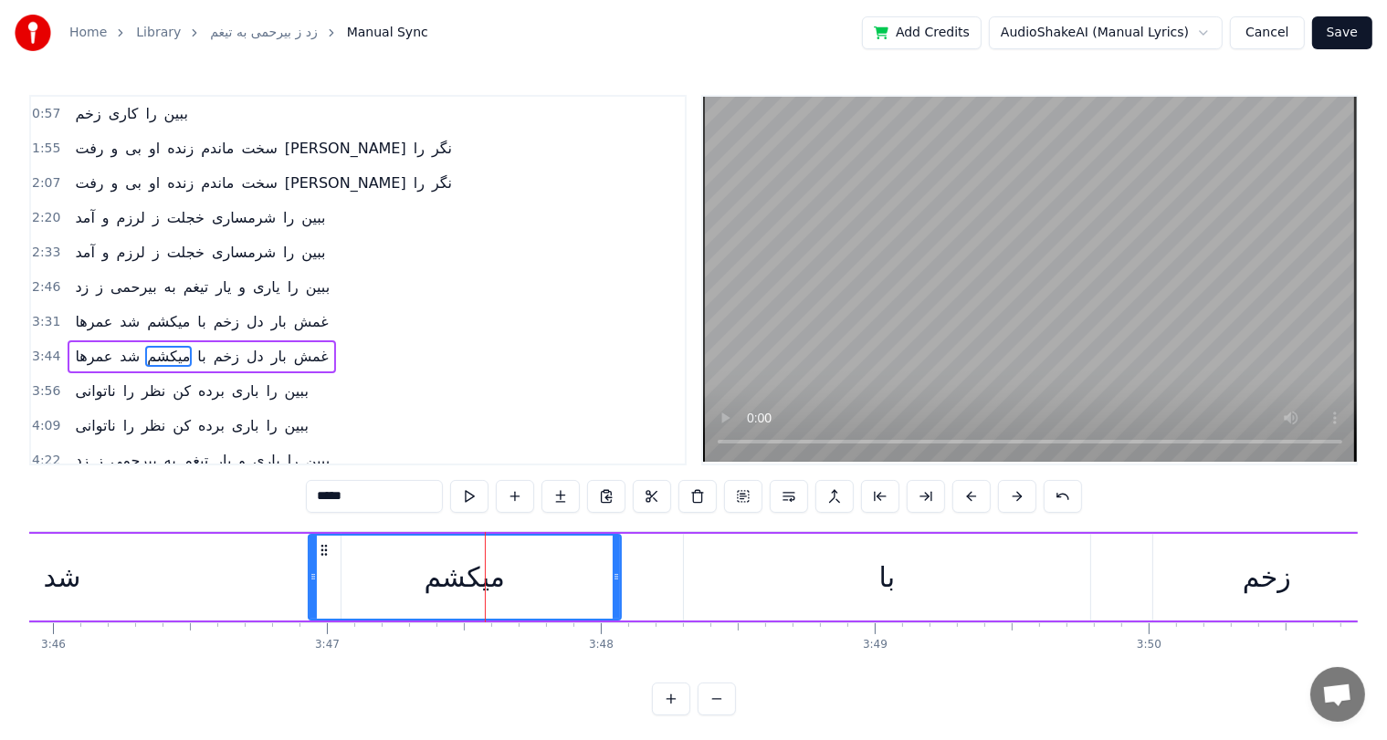
click at [876, 581] on div "با" at bounding box center [887, 577] width 406 height 87
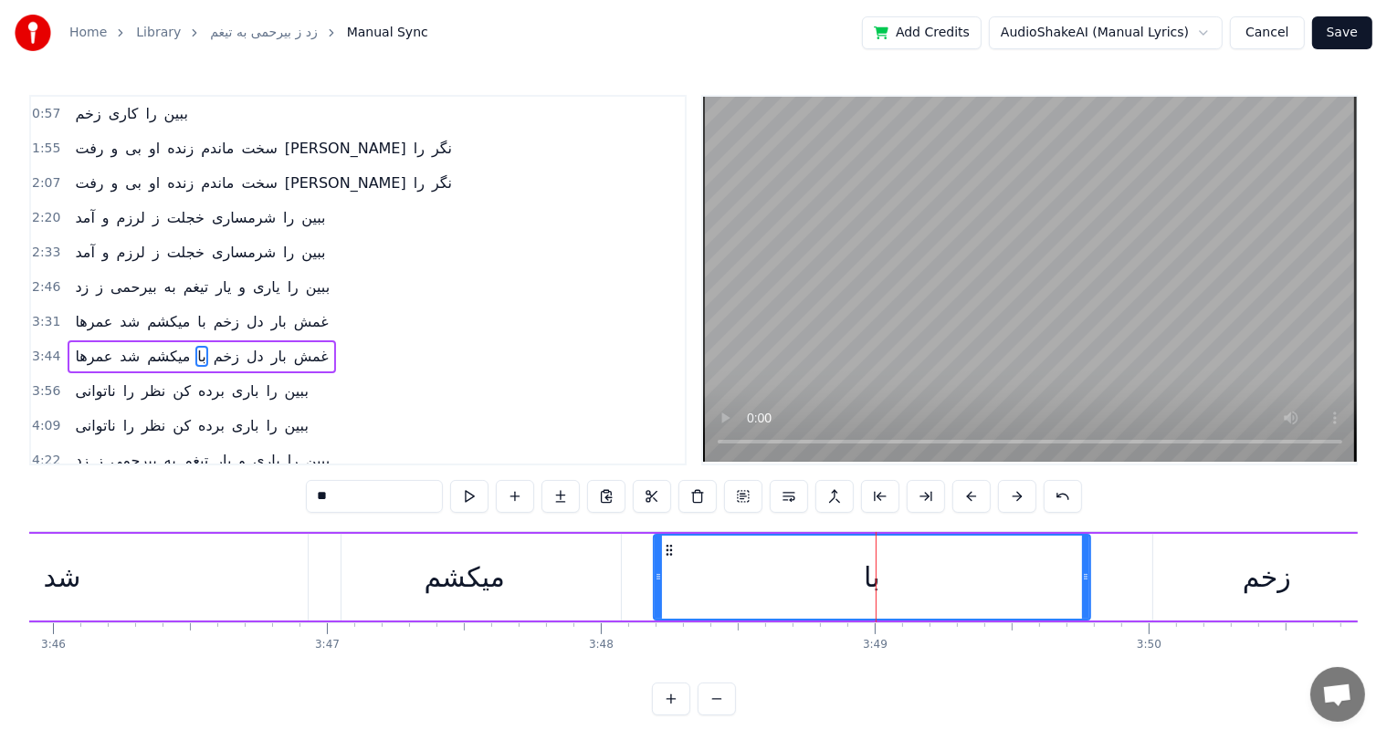
drag, startPoint x: 684, startPoint y: 581, endPoint x: 654, endPoint y: 581, distance: 30.1
click at [654, 581] on icon at bounding box center [657, 577] width 7 height 15
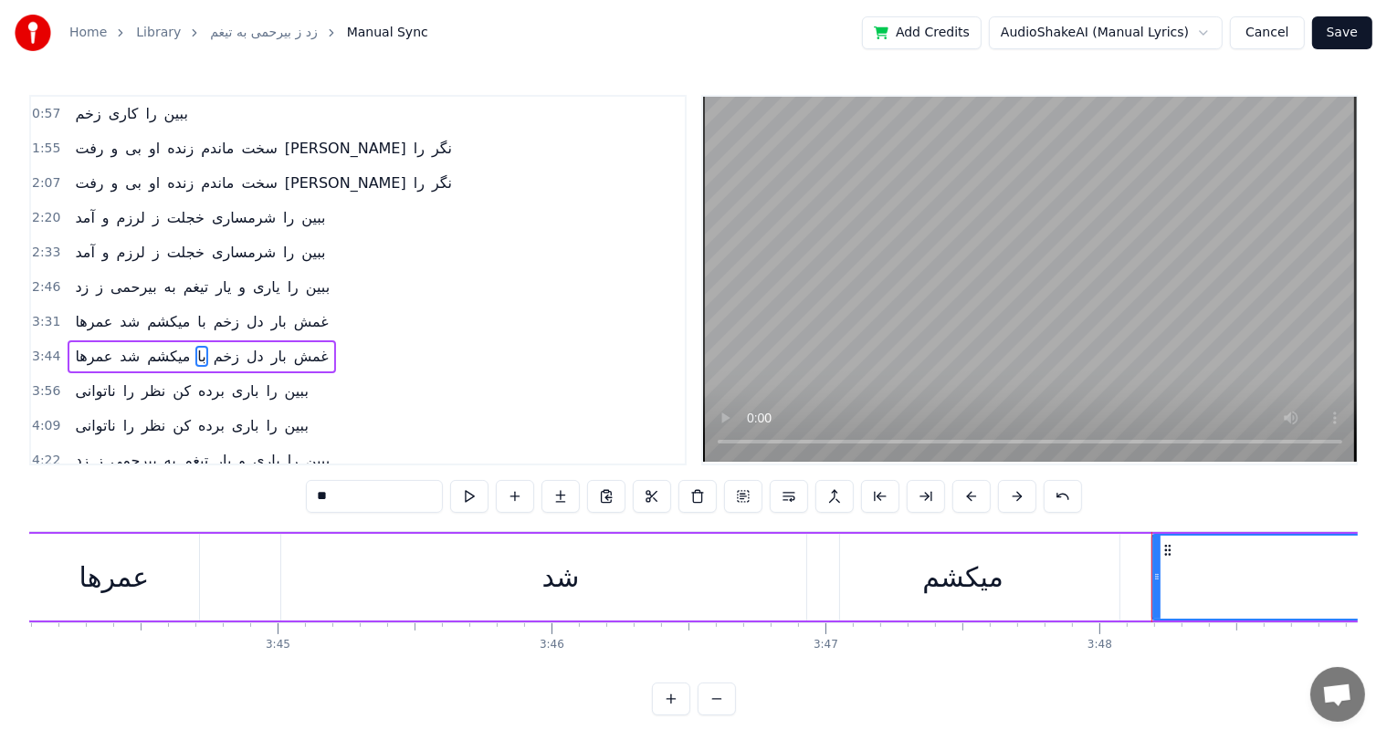
scroll to position [0, 61357]
click at [188, 585] on div "عمرها" at bounding box center [122, 577] width 170 height 87
type input "*****"
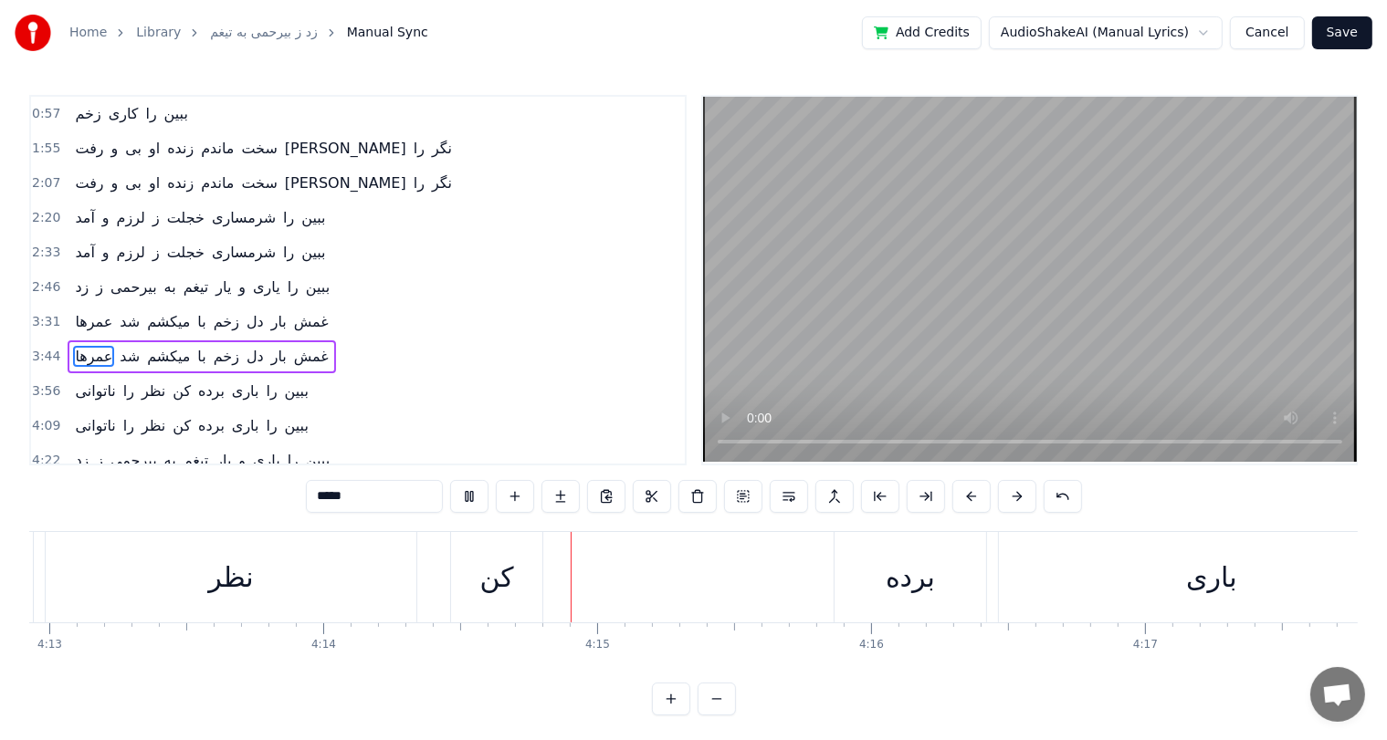
scroll to position [0, 69558]
click at [577, 309] on div "3:31 عمرها شد میکشم با زخم دل بار غمش" at bounding box center [358, 322] width 654 height 35
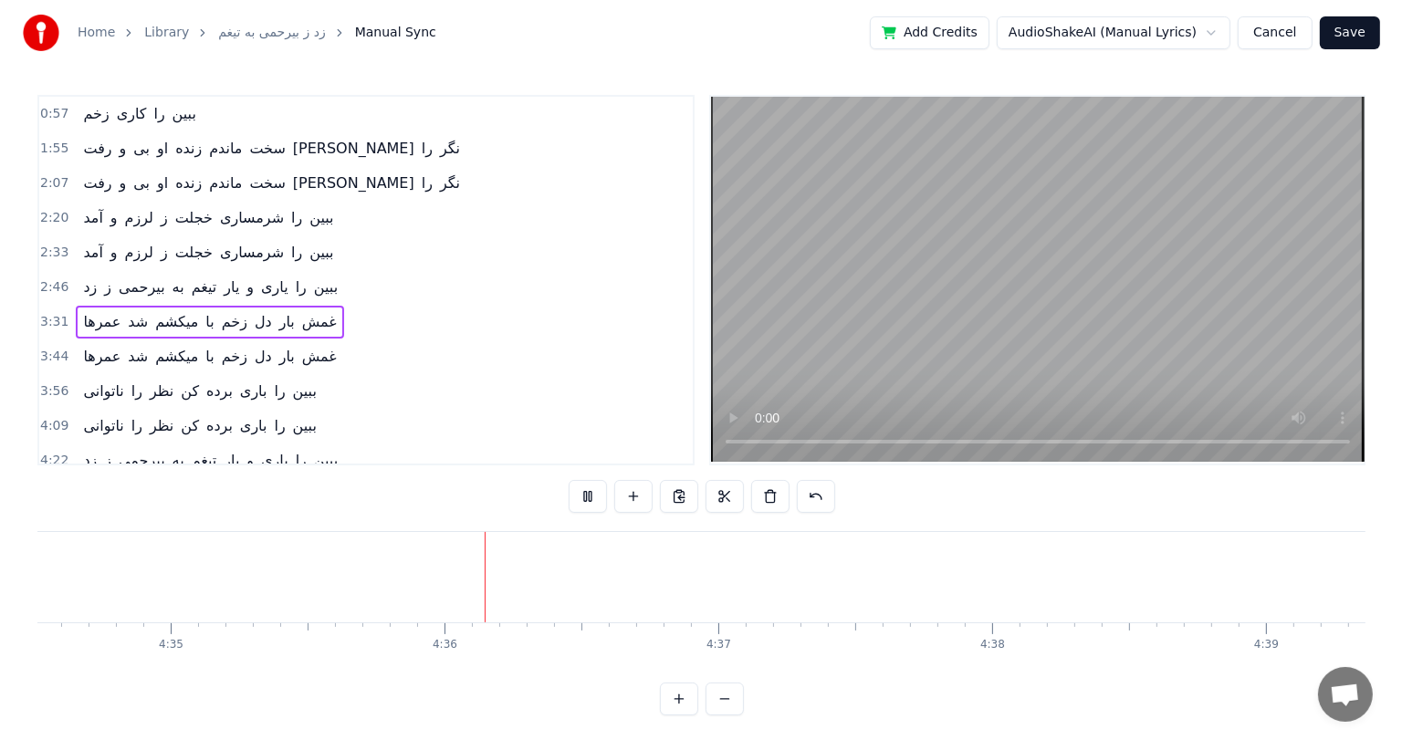
scroll to position [0, 75388]
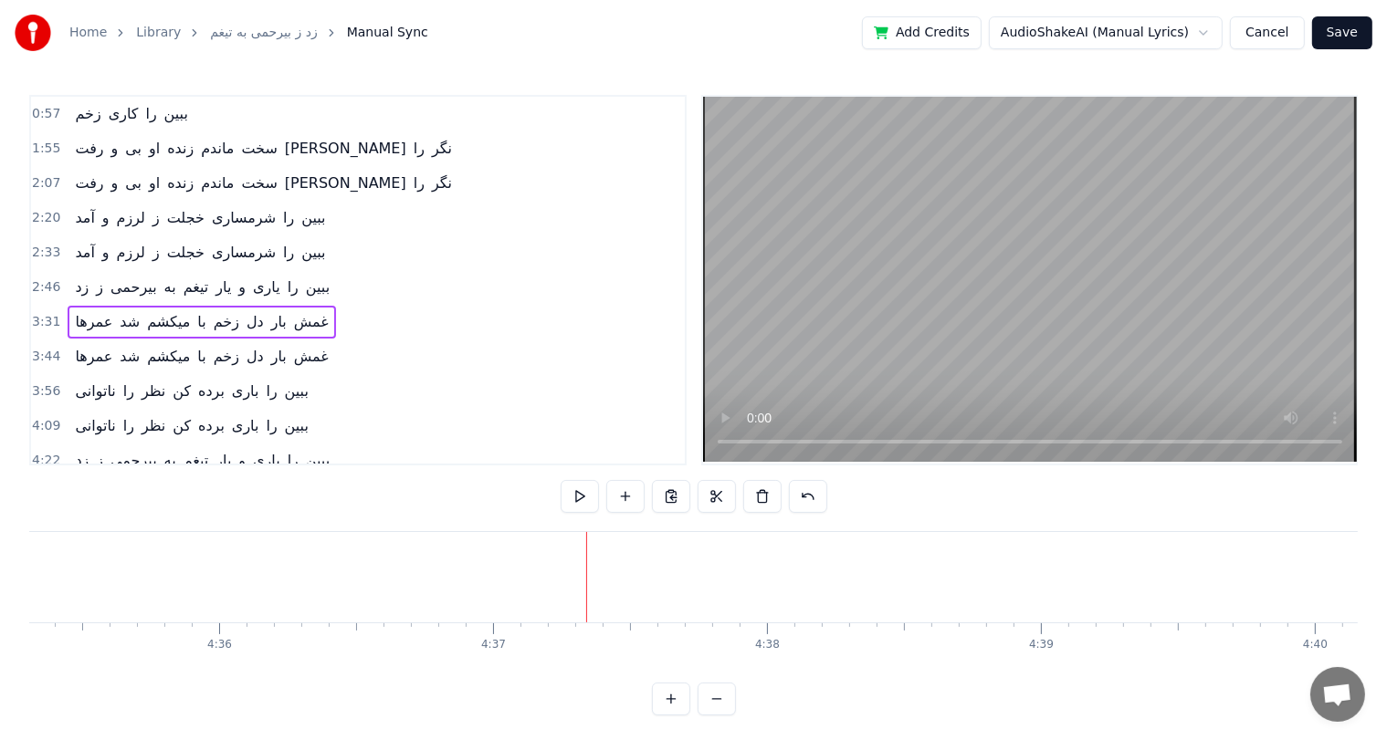
click at [1347, 36] on button "Save" at bounding box center [1342, 32] width 60 height 33
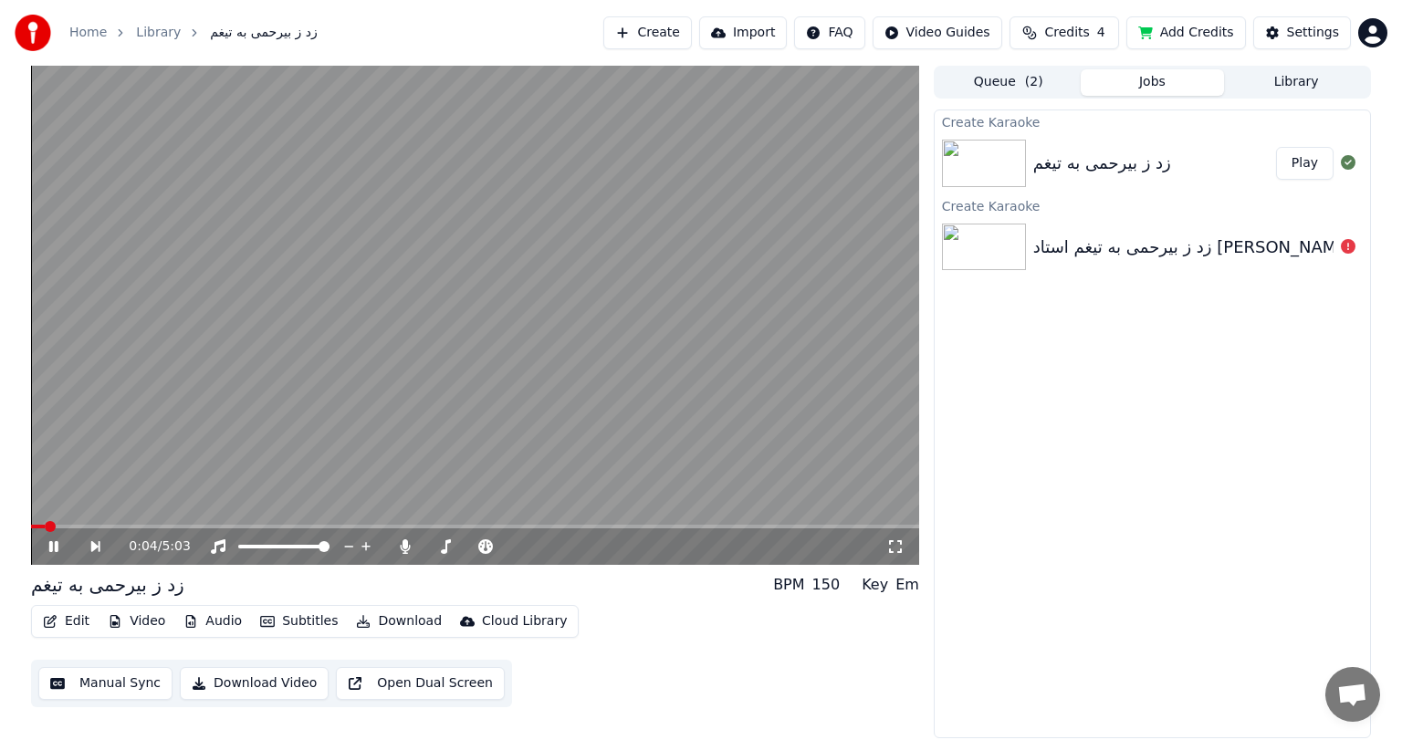
click at [55, 556] on div "0:04 / 5:03" at bounding box center [475, 547] width 888 height 37
click at [55, 548] on icon at bounding box center [53, 546] width 9 height 11
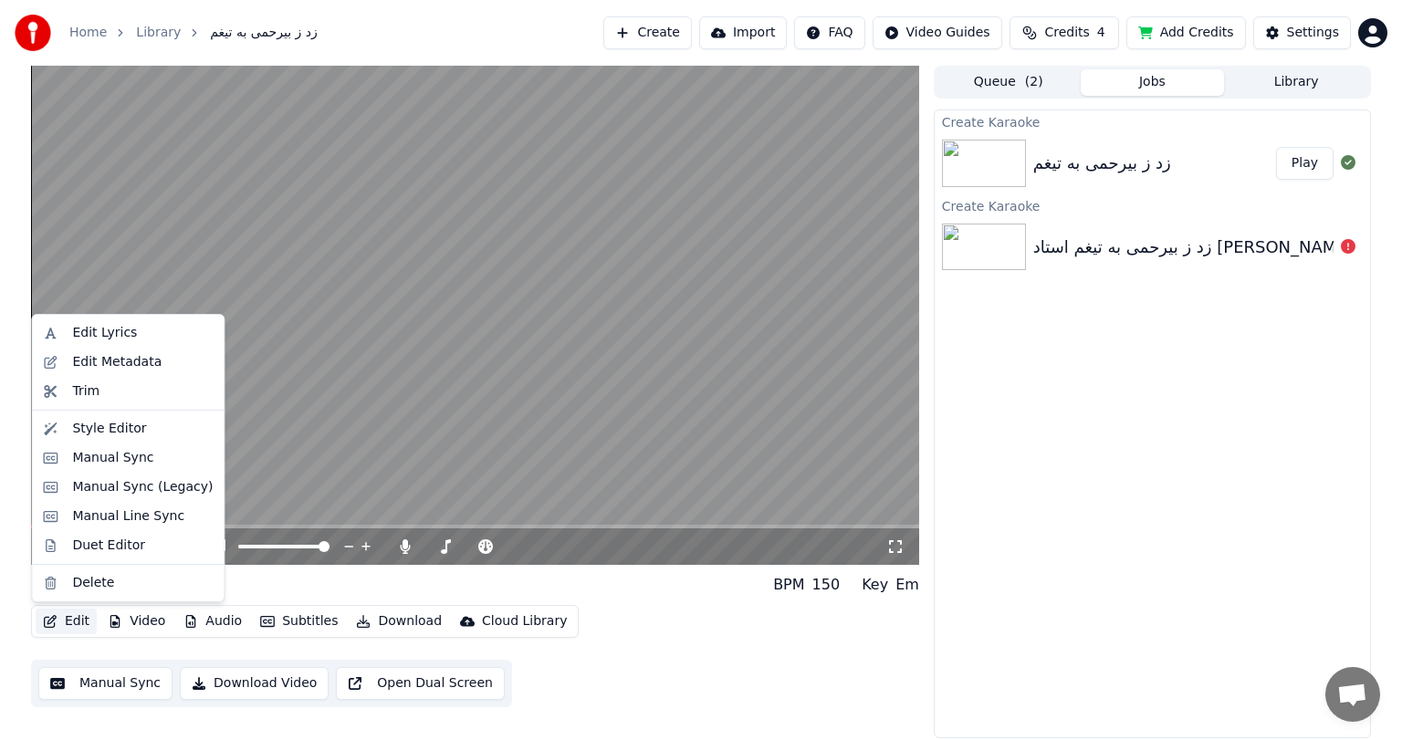
click at [73, 623] on button "Edit" at bounding box center [66, 622] width 61 height 26
click at [94, 432] on div "Style Editor" at bounding box center [109, 429] width 74 height 18
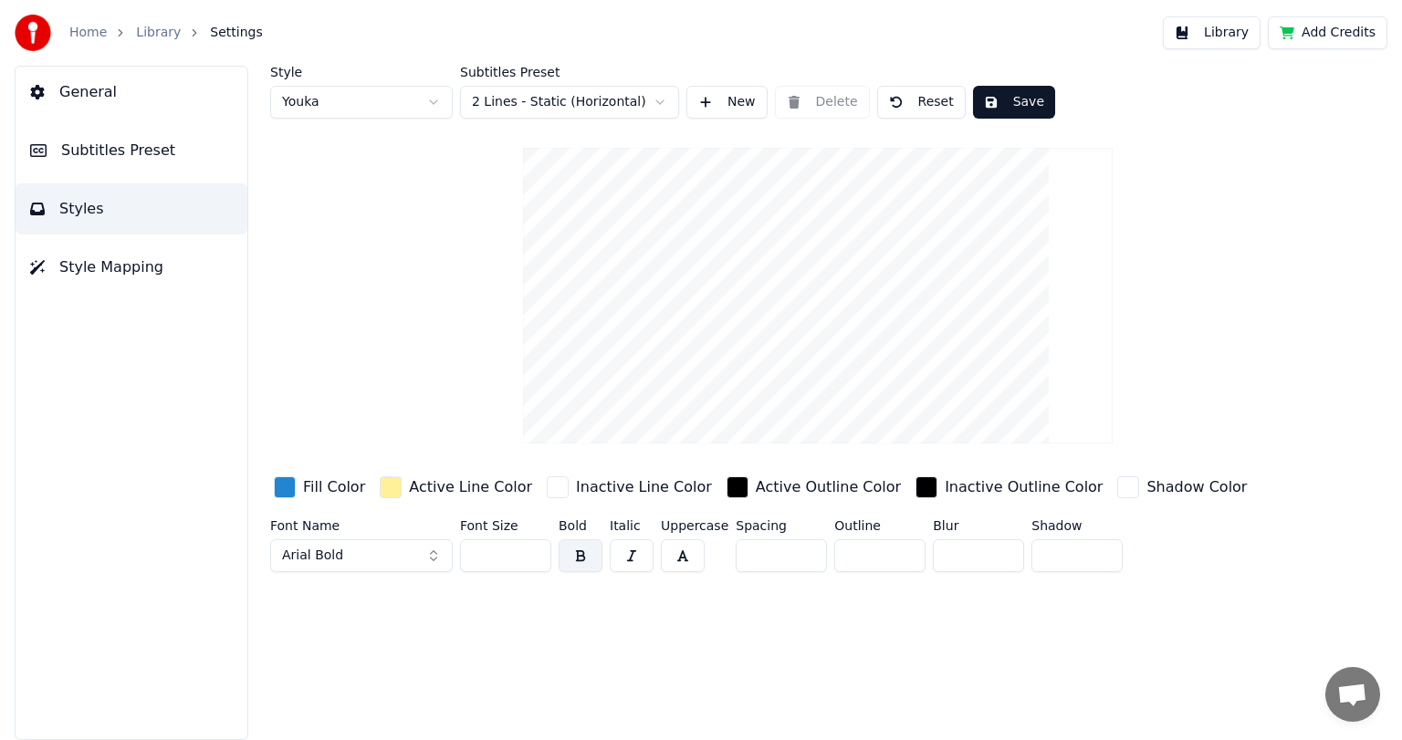
click at [111, 150] on span "Subtitles Preset" at bounding box center [118, 151] width 114 height 22
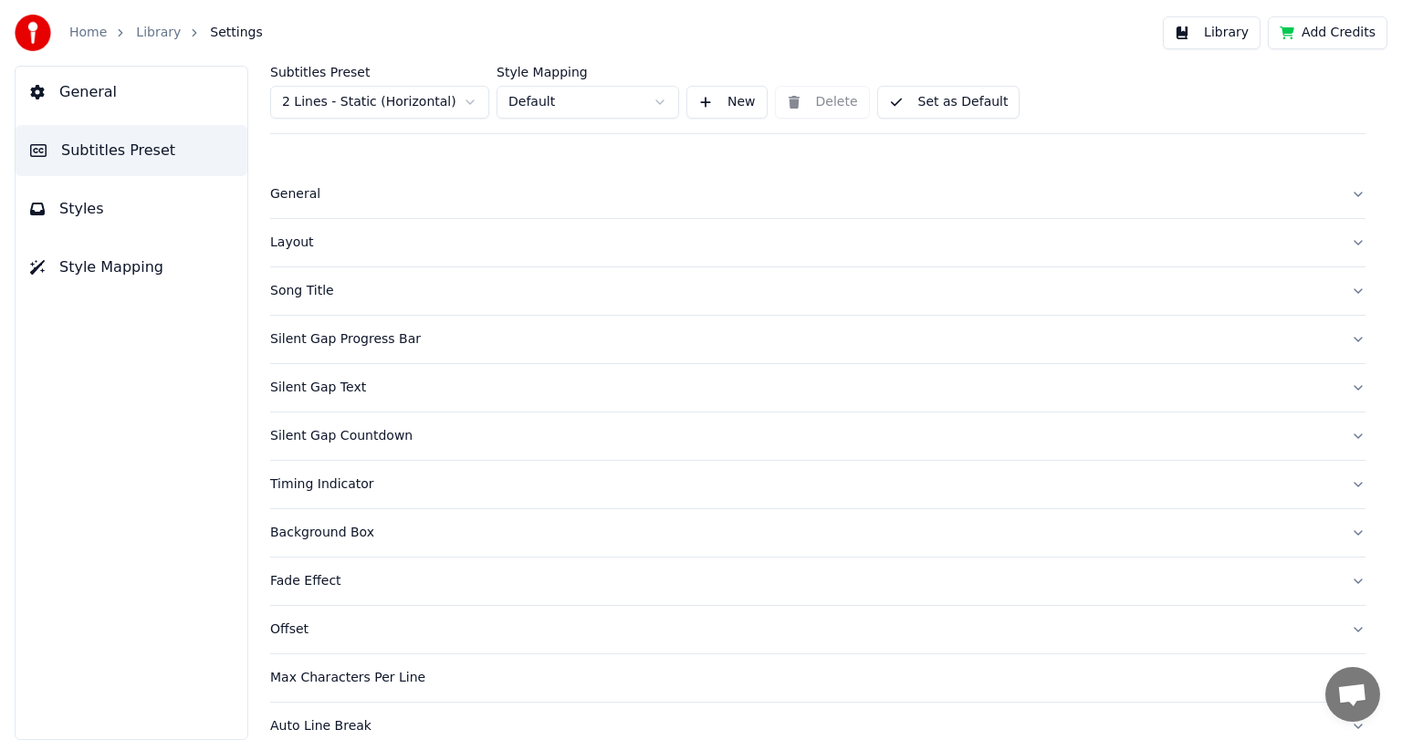
click at [367, 186] on div "General" at bounding box center [803, 194] width 1066 height 18
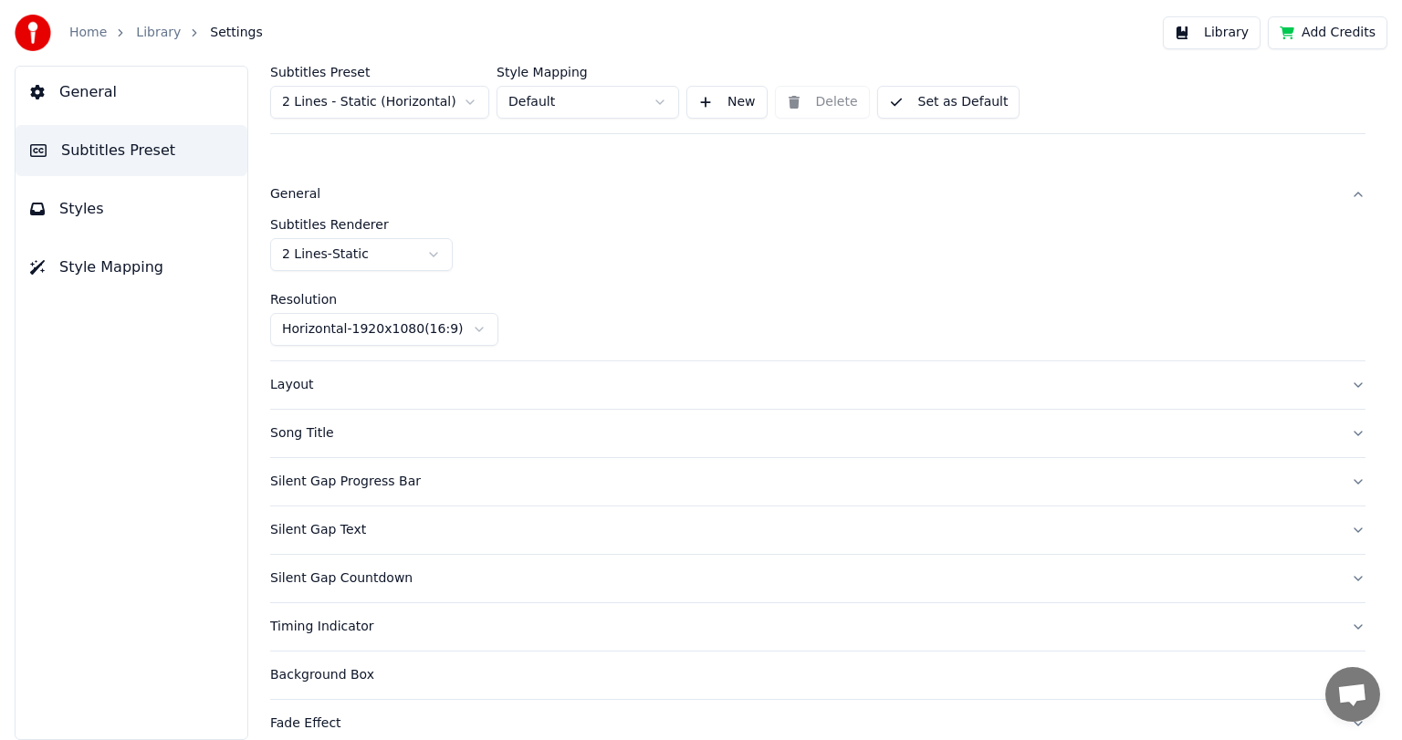
click at [367, 186] on div "General" at bounding box center [803, 194] width 1066 height 18
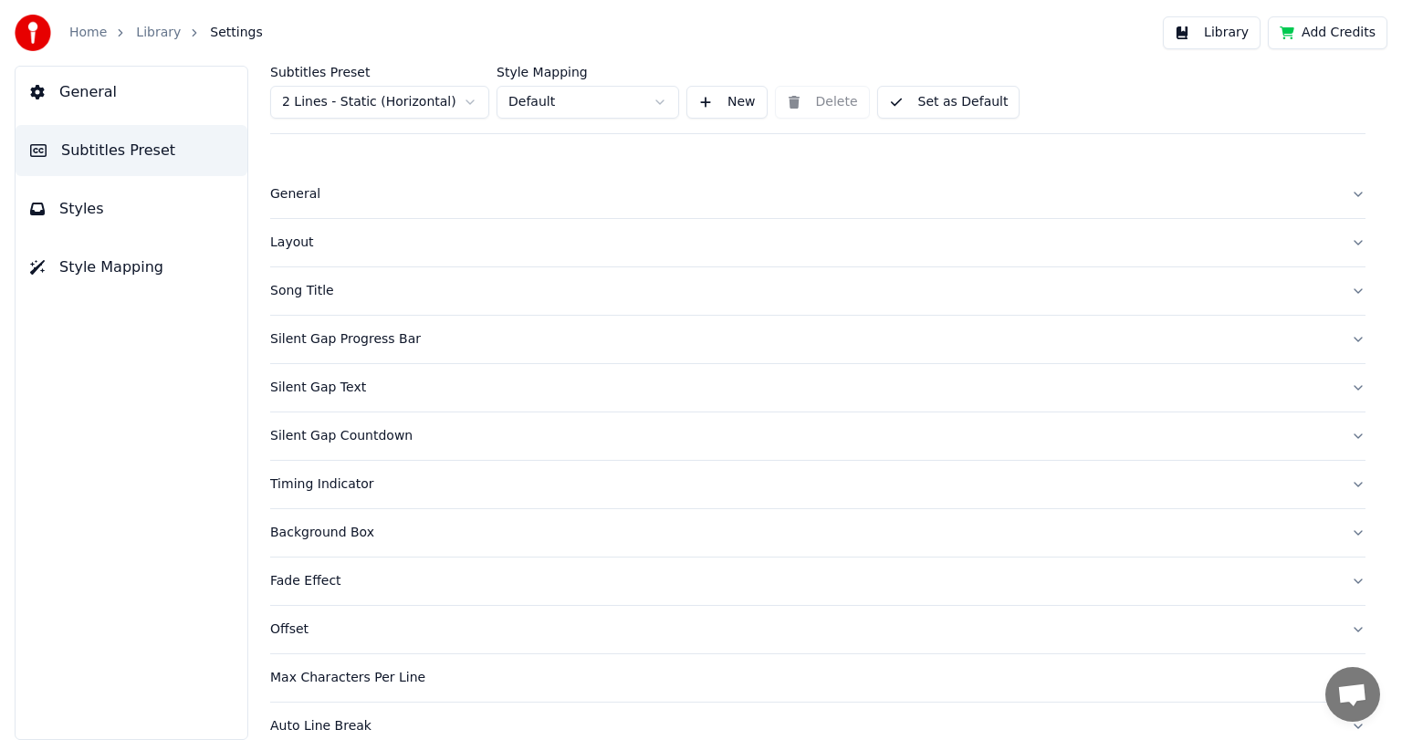
click at [83, 90] on span "General" at bounding box center [88, 92] width 58 height 22
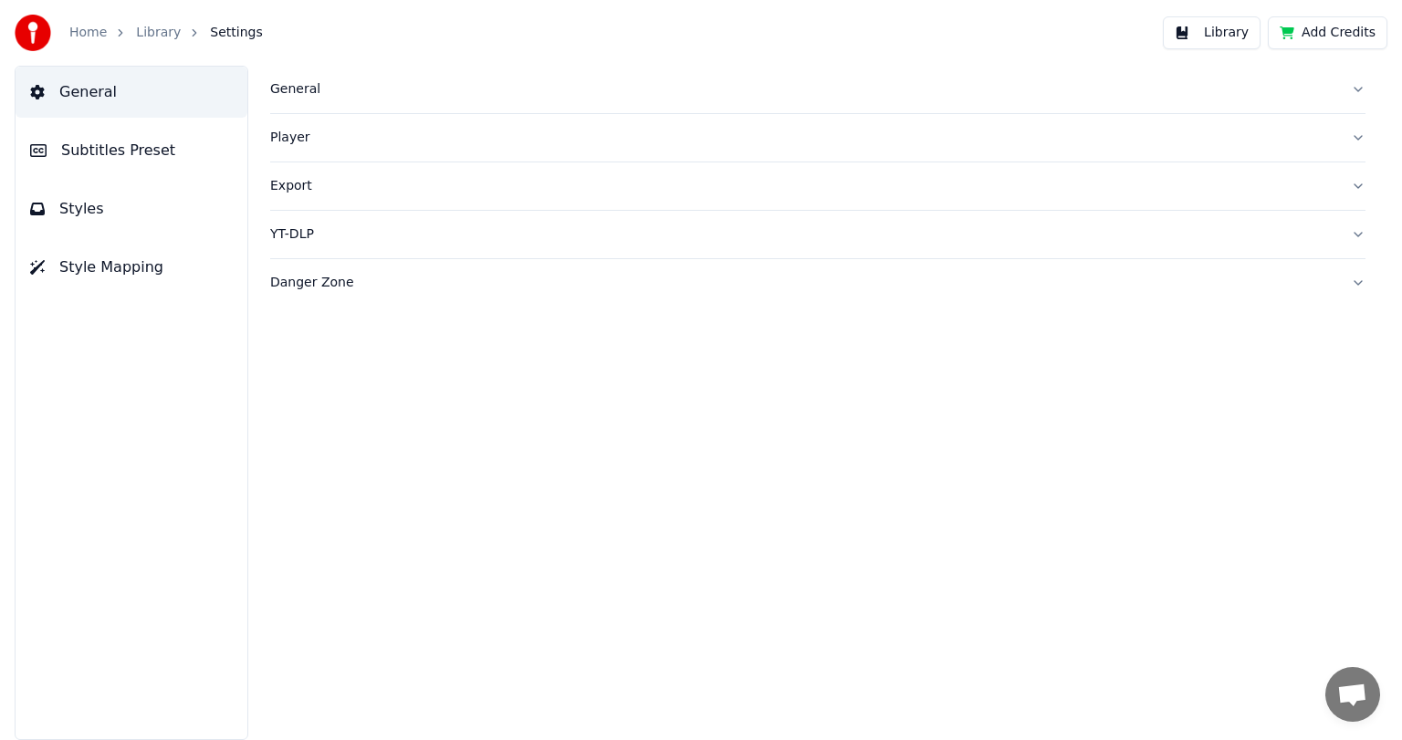
click at [159, 37] on link "Library" at bounding box center [158, 33] width 45 height 18
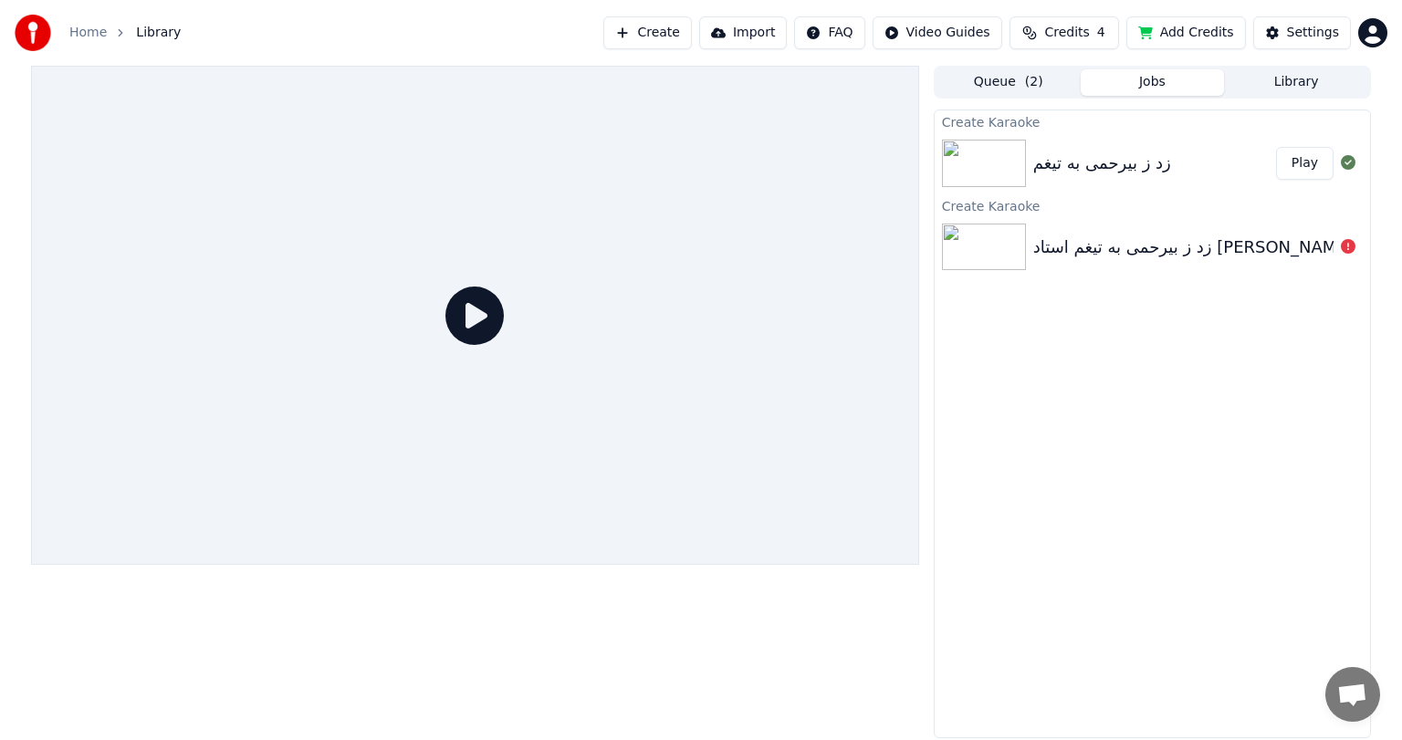
click at [1317, 168] on button "Play" at bounding box center [1305, 163] width 58 height 33
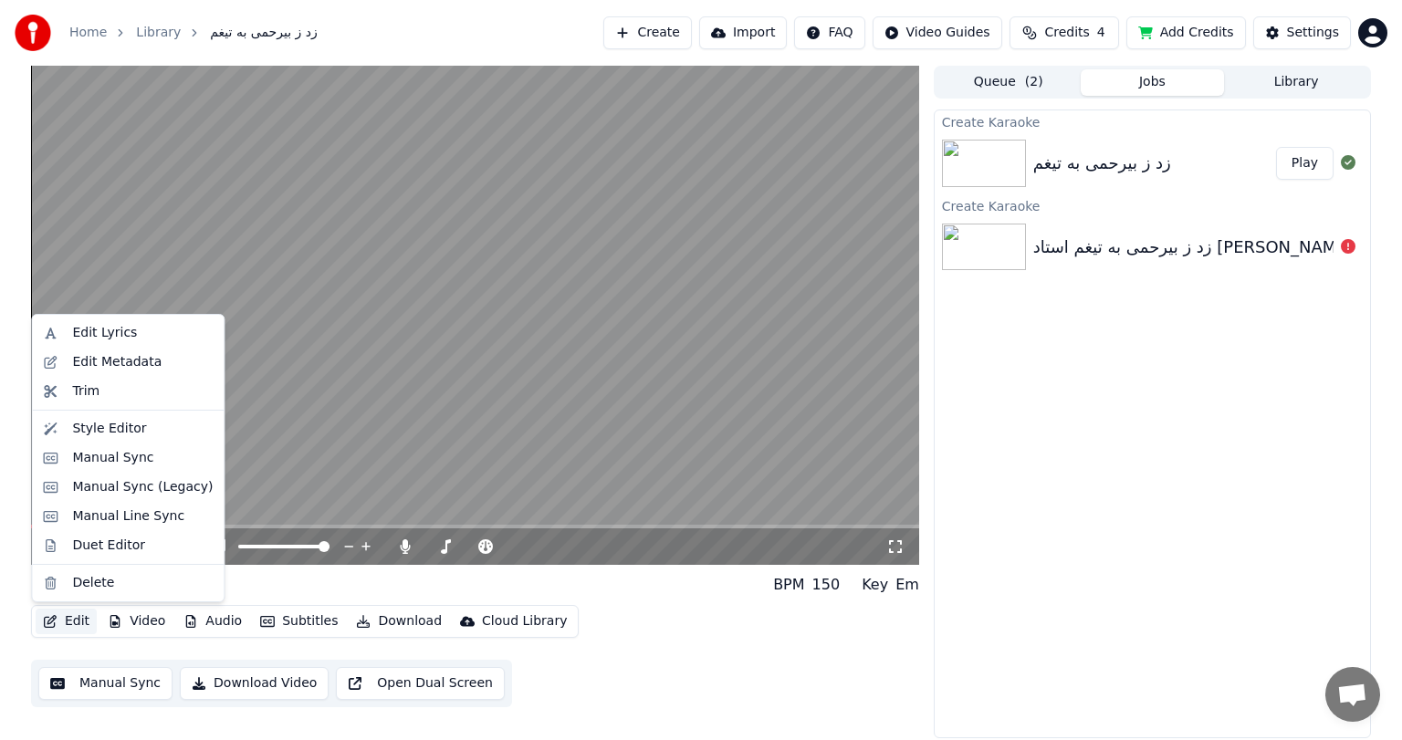
click at [61, 623] on button "Edit" at bounding box center [66, 622] width 61 height 26
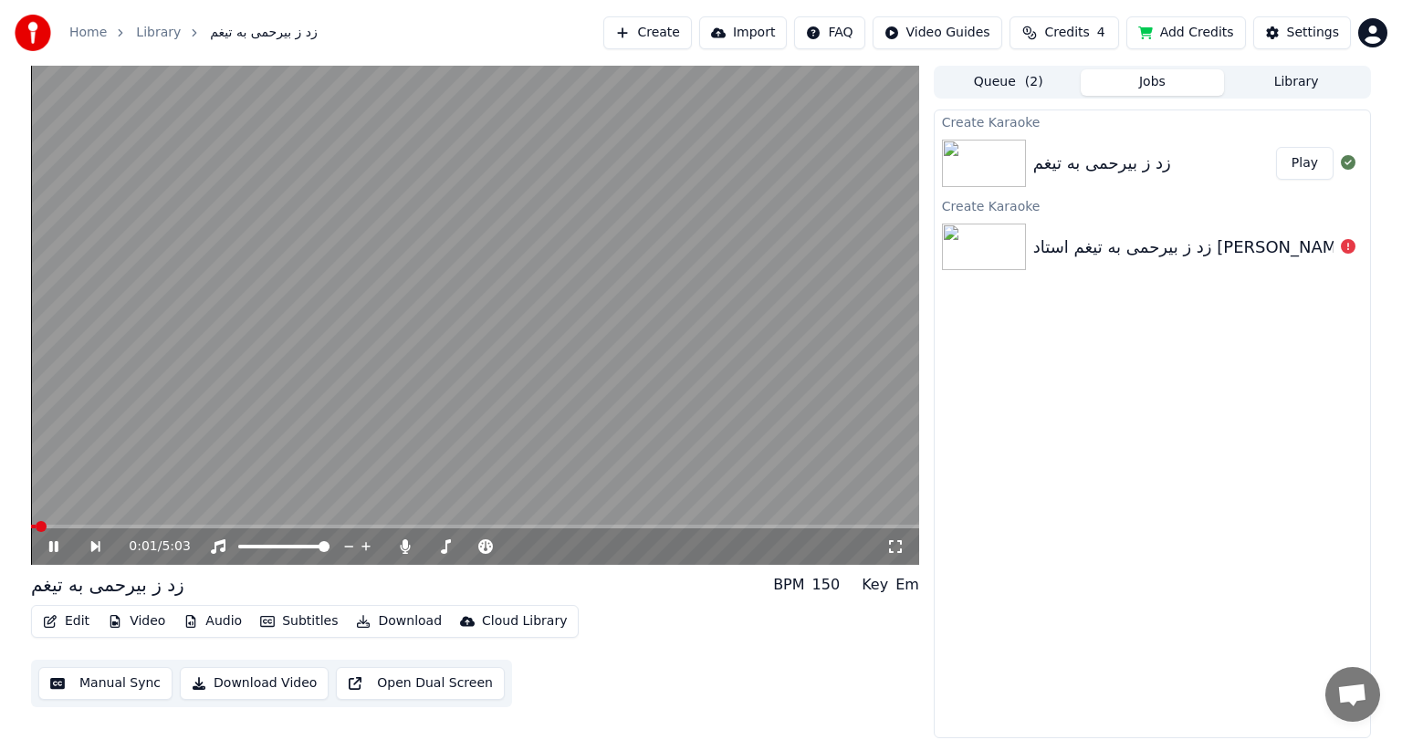
click at [353, 398] on video at bounding box center [475, 315] width 888 height 499
click at [77, 612] on button "Edit" at bounding box center [66, 622] width 61 height 26
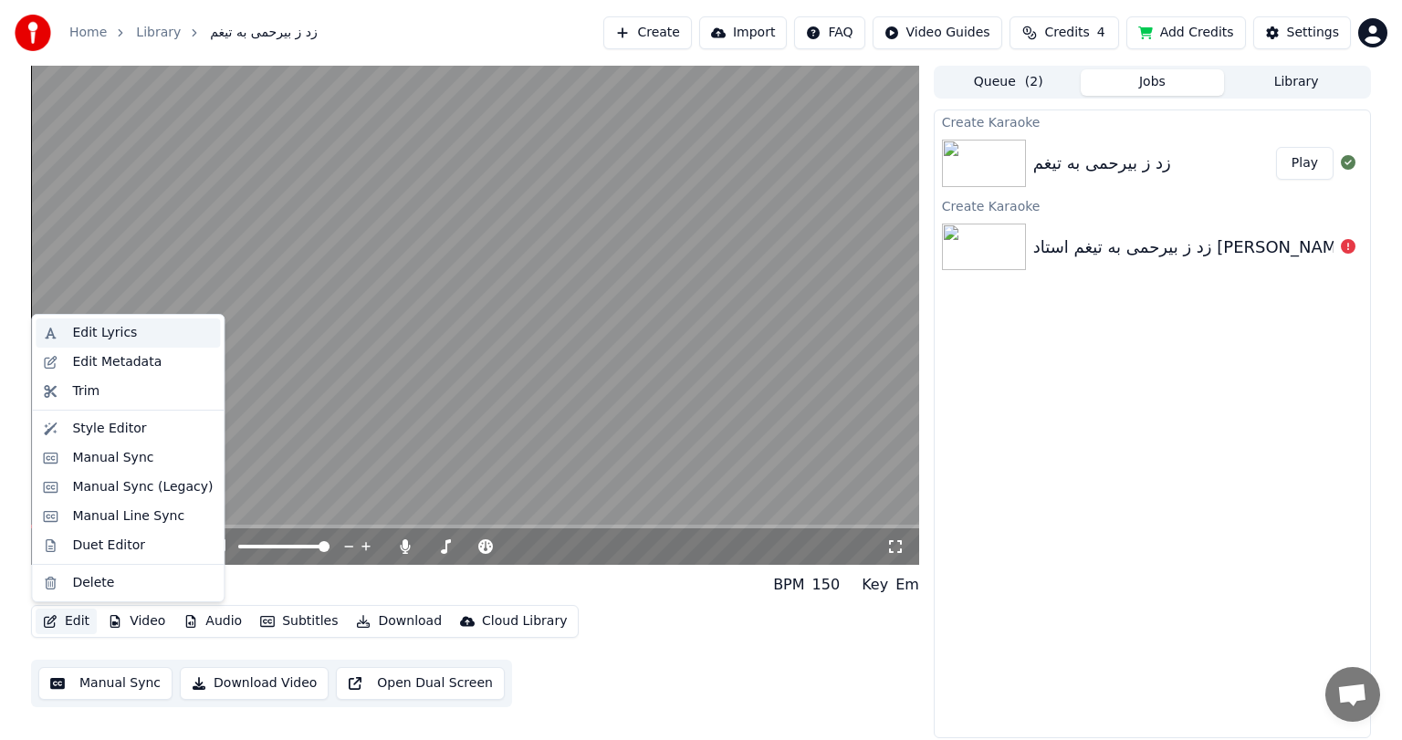
click at [85, 337] on div "Edit Lyrics" at bounding box center [104, 333] width 65 height 18
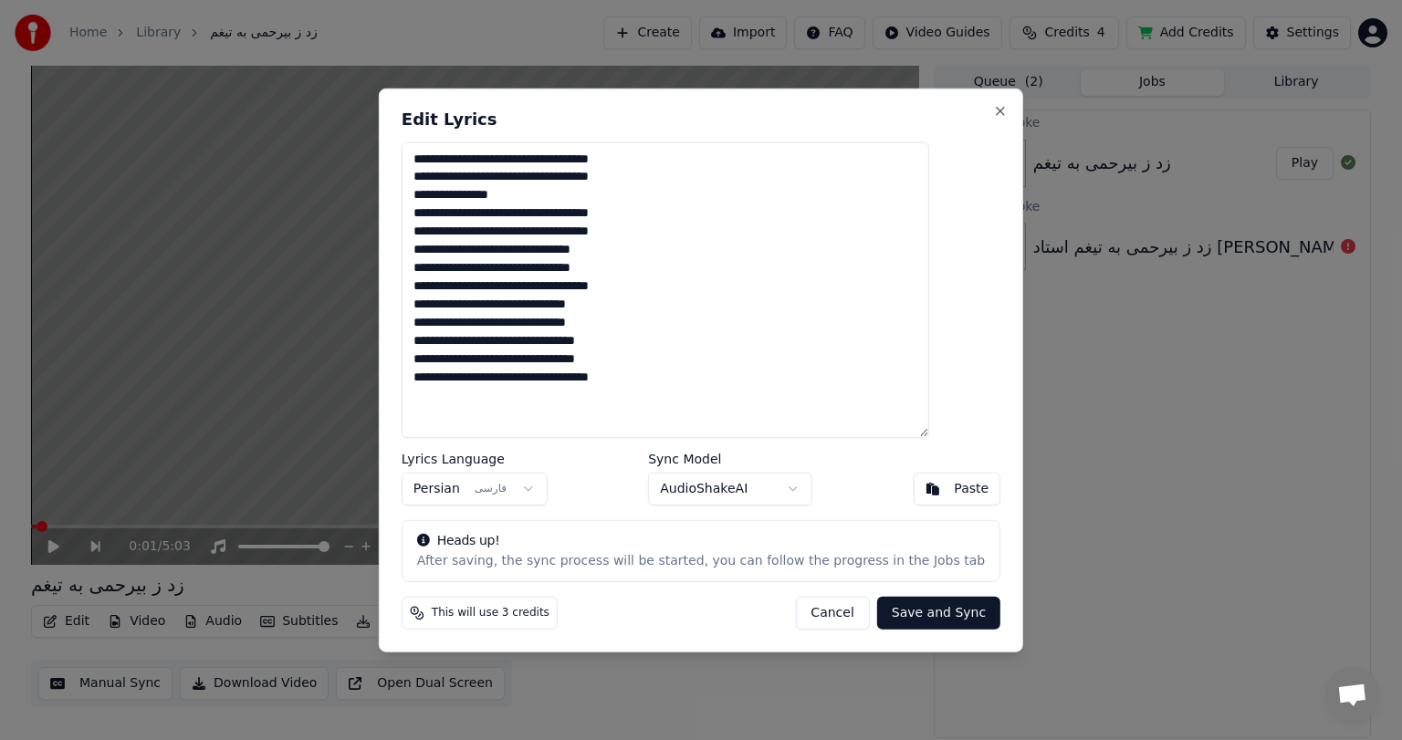
click at [812, 610] on button "Cancel" at bounding box center [832, 613] width 74 height 33
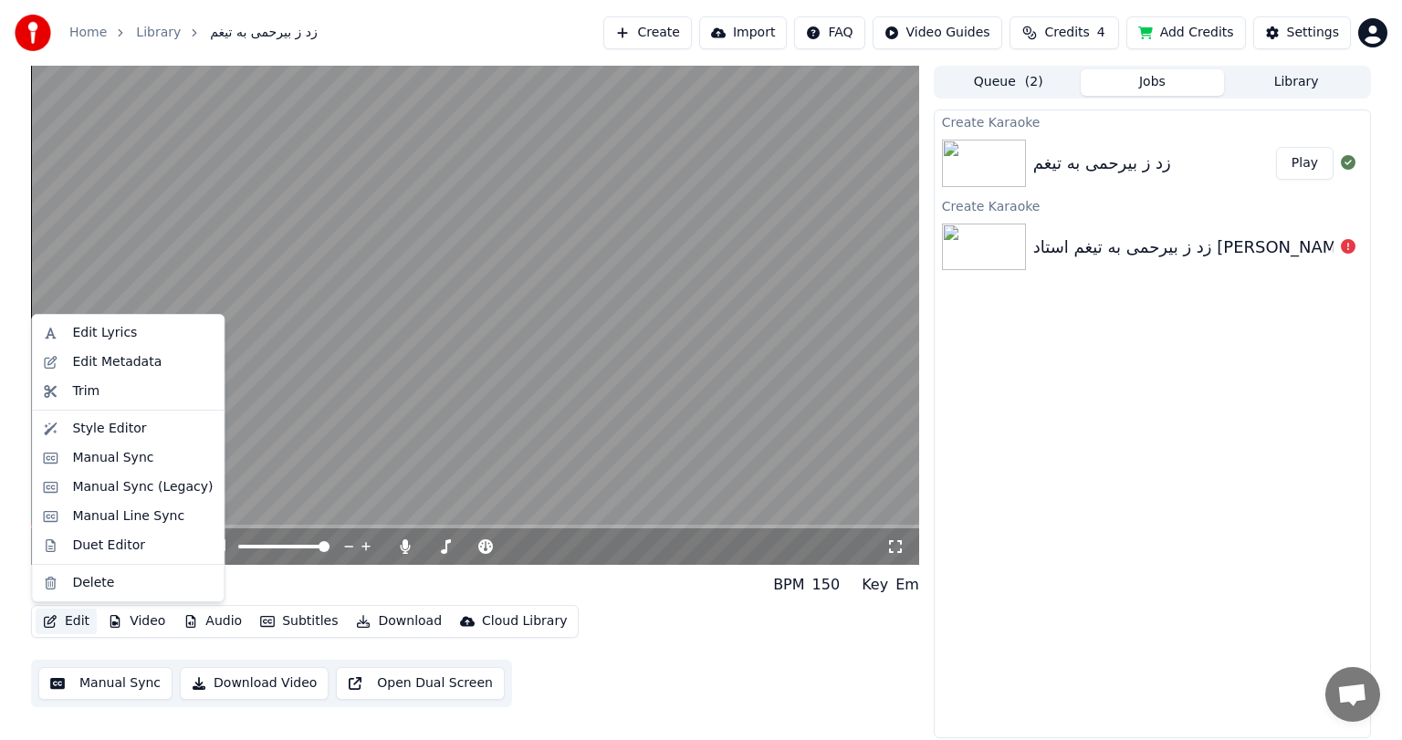
click at [55, 613] on button "Edit" at bounding box center [66, 622] width 61 height 26
click at [125, 361] on div "Edit Metadata" at bounding box center [116, 362] width 89 height 18
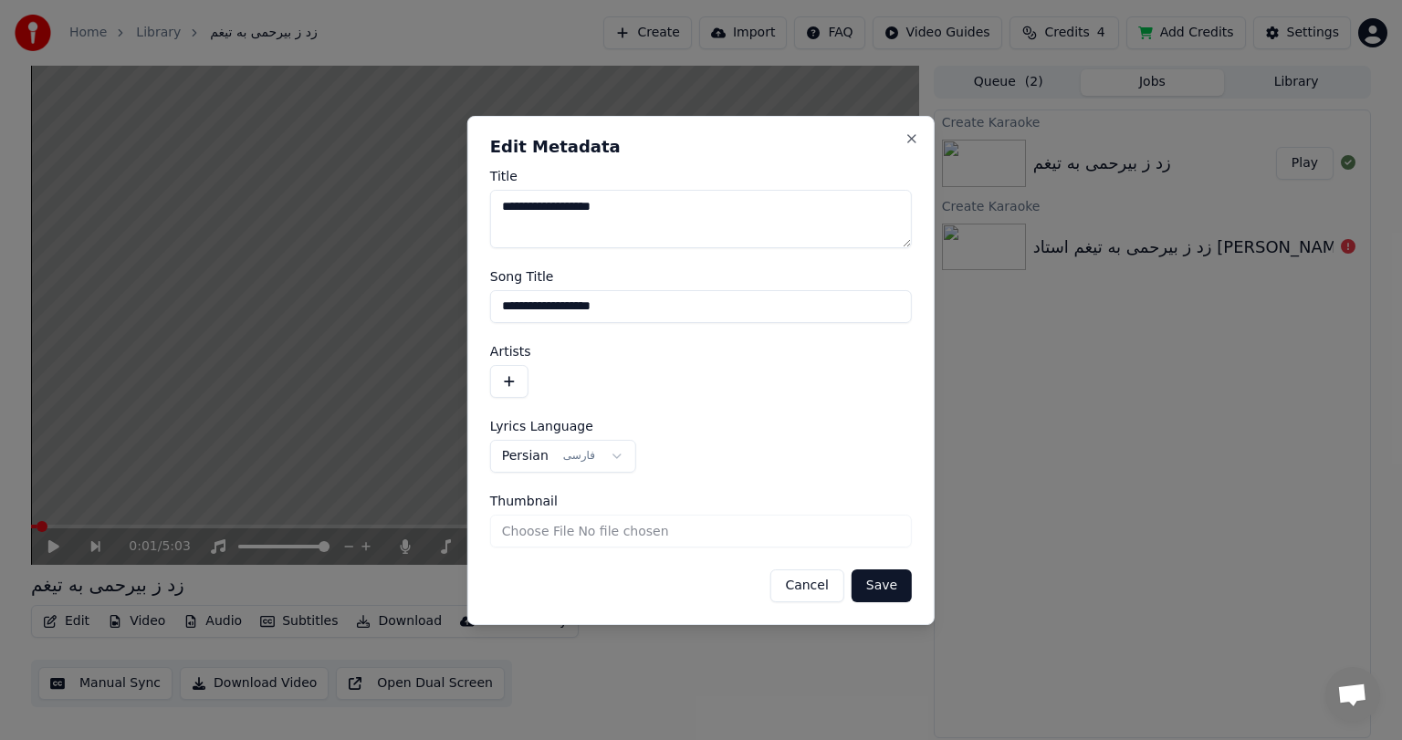
click at [817, 588] on button "Cancel" at bounding box center [806, 586] width 74 height 33
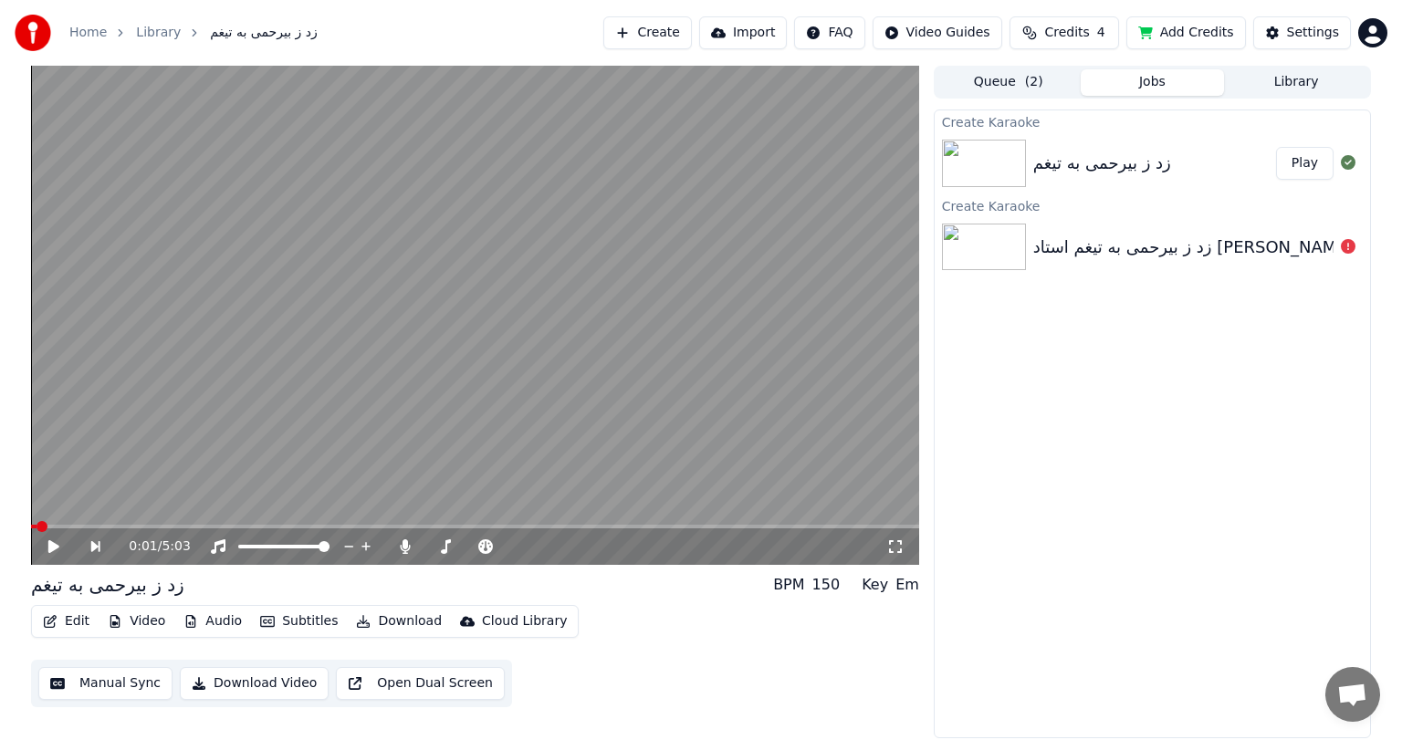
click at [51, 554] on icon at bounding box center [67, 546] width 42 height 15
click at [109, 526] on span at bounding box center [475, 527] width 888 height 4
click at [292, 525] on span at bounding box center [475, 527] width 888 height 4
click at [353, 525] on span at bounding box center [475, 527] width 888 height 4
click at [656, 527] on span at bounding box center [475, 527] width 888 height 4
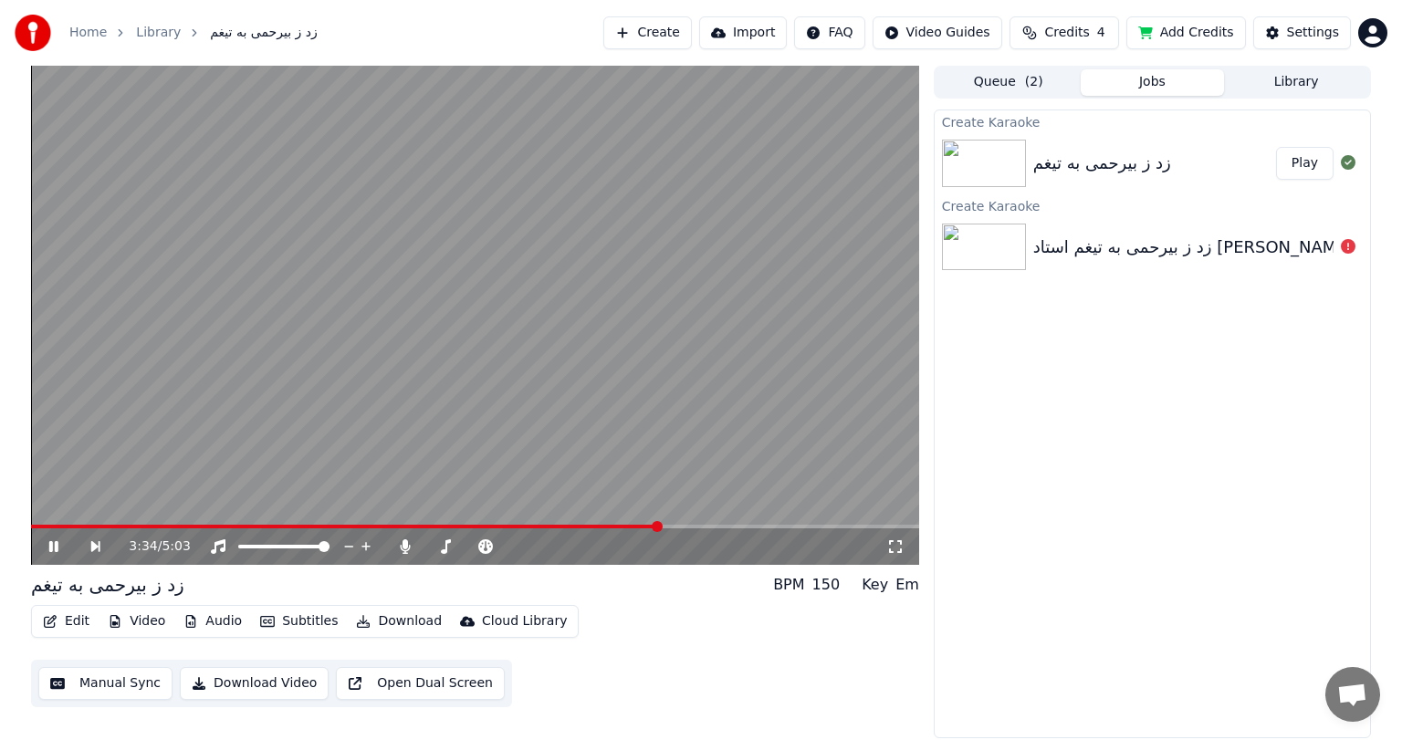
click at [624, 523] on video at bounding box center [475, 315] width 888 height 499
click at [633, 526] on span at bounding box center [332, 527] width 602 height 4
click at [527, 402] on video at bounding box center [475, 315] width 888 height 499
click at [267, 351] on video at bounding box center [475, 315] width 888 height 499
click at [408, 549] on icon at bounding box center [406, 546] width 10 height 15
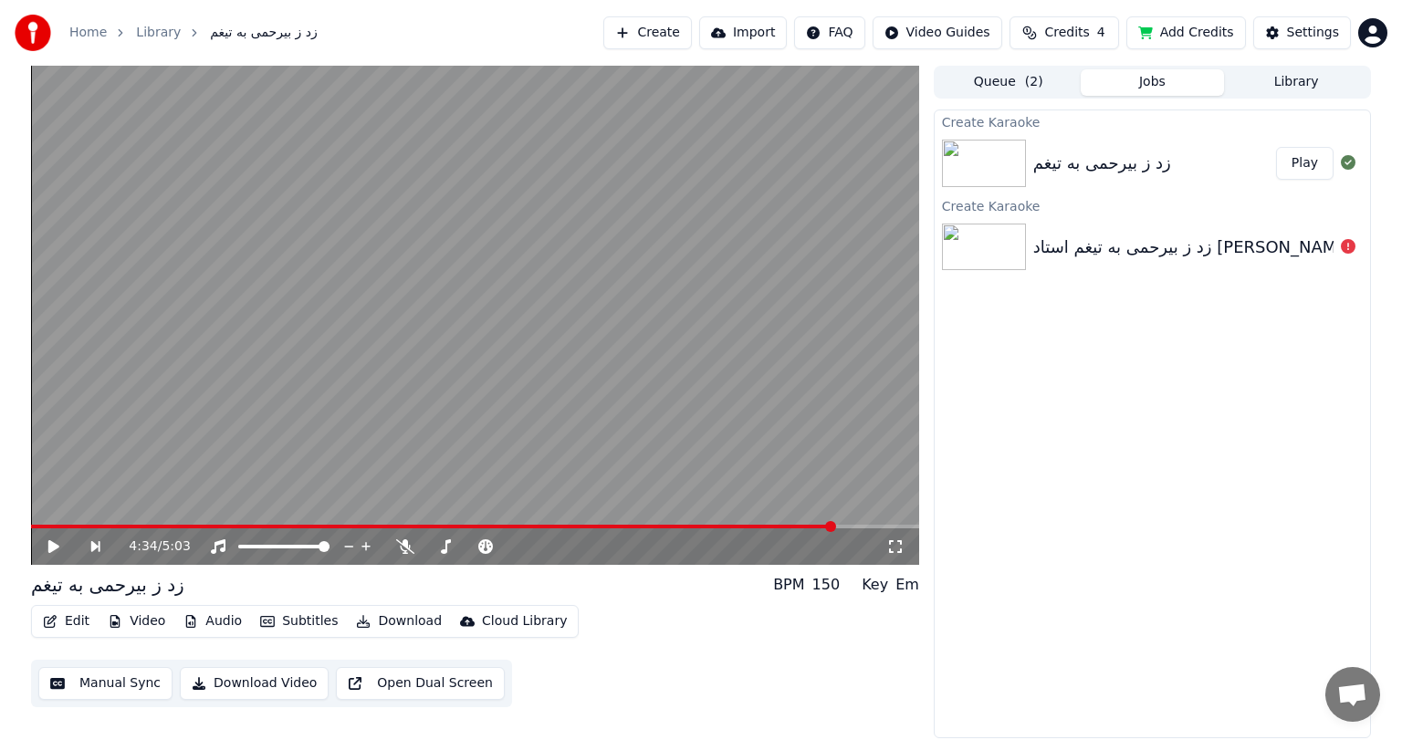
click at [248, 681] on button "Download Video" at bounding box center [254, 683] width 149 height 33
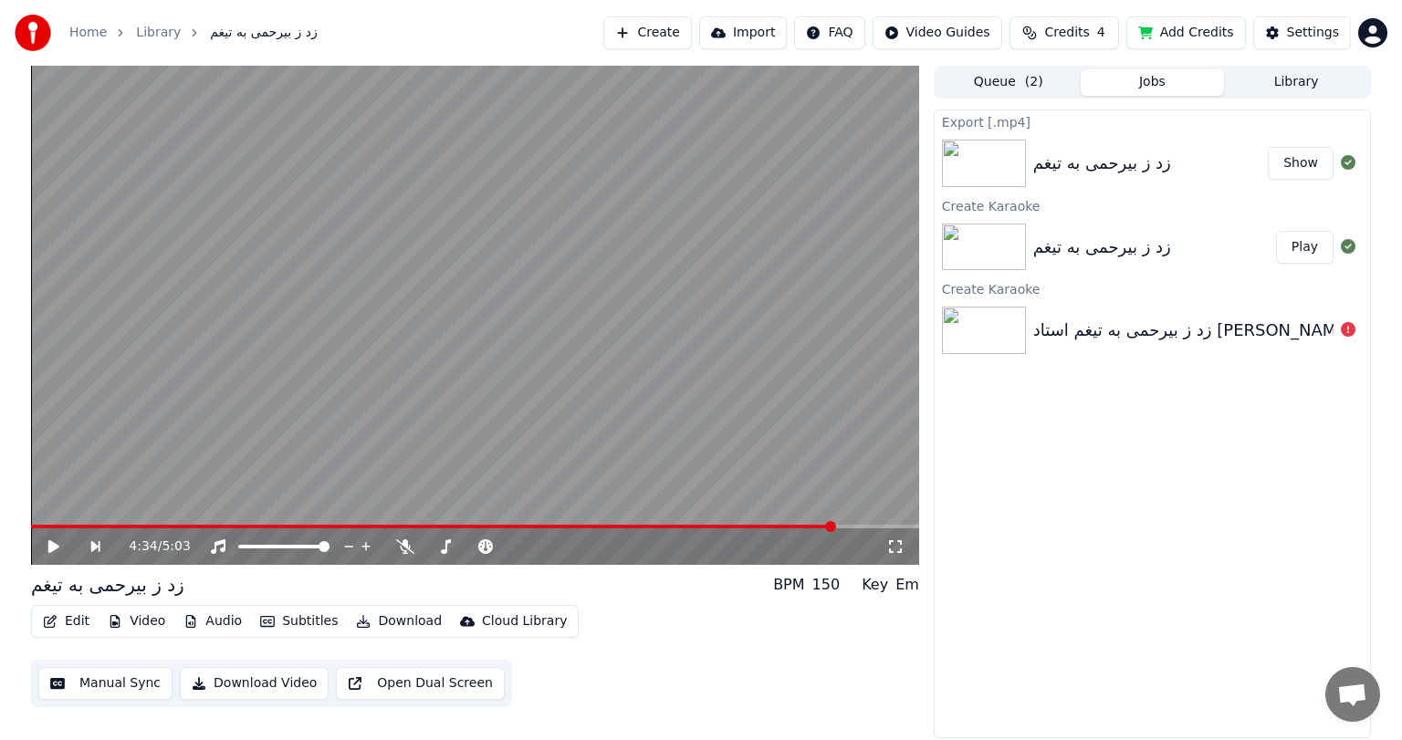
click at [1292, 162] on button "Show" at bounding box center [1301, 163] width 66 height 33
